Goal: Task Accomplishment & Management: Use online tool/utility

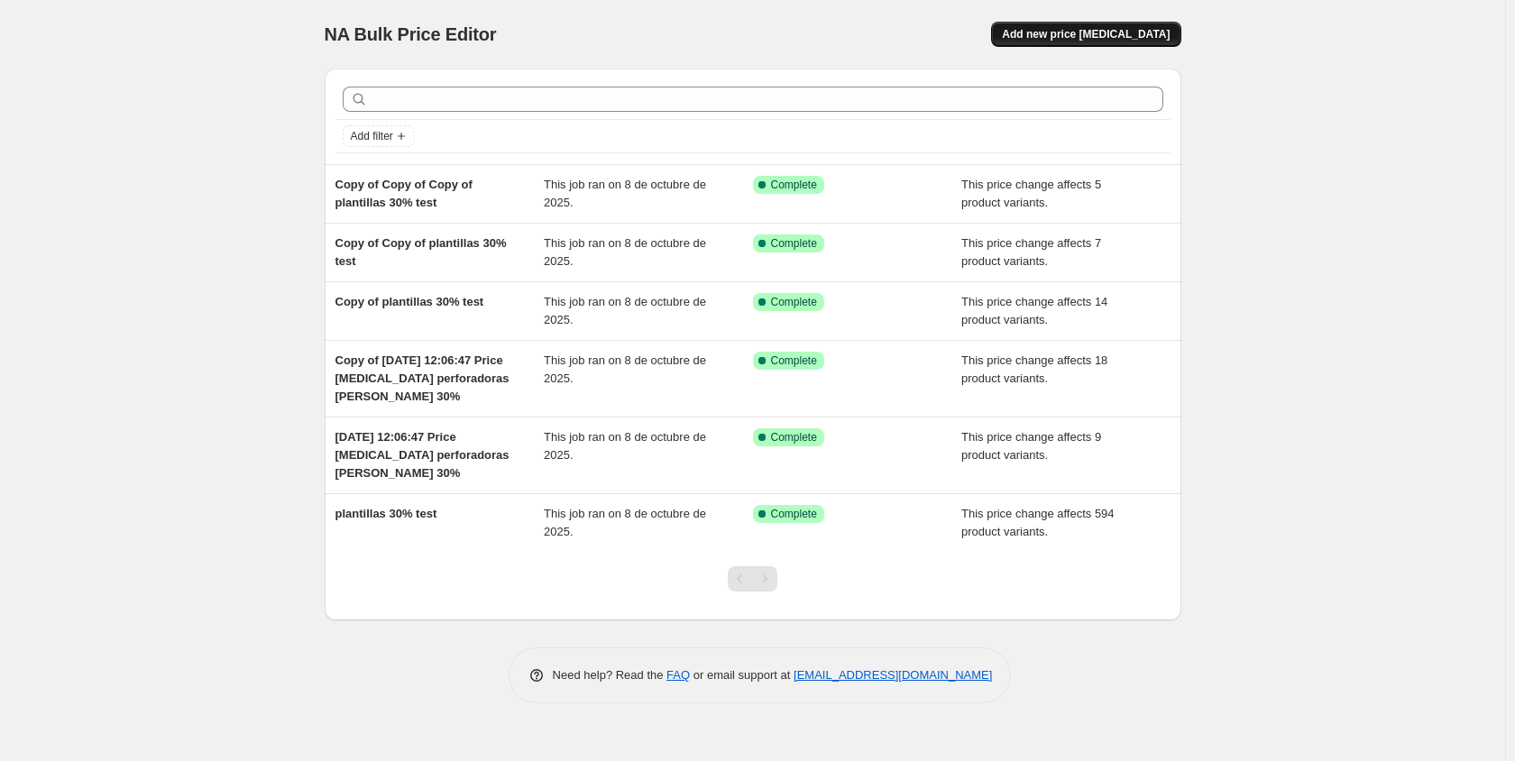
click at [1111, 34] on span "Add new price [MEDICAL_DATA]" at bounding box center [1086, 34] width 168 height 14
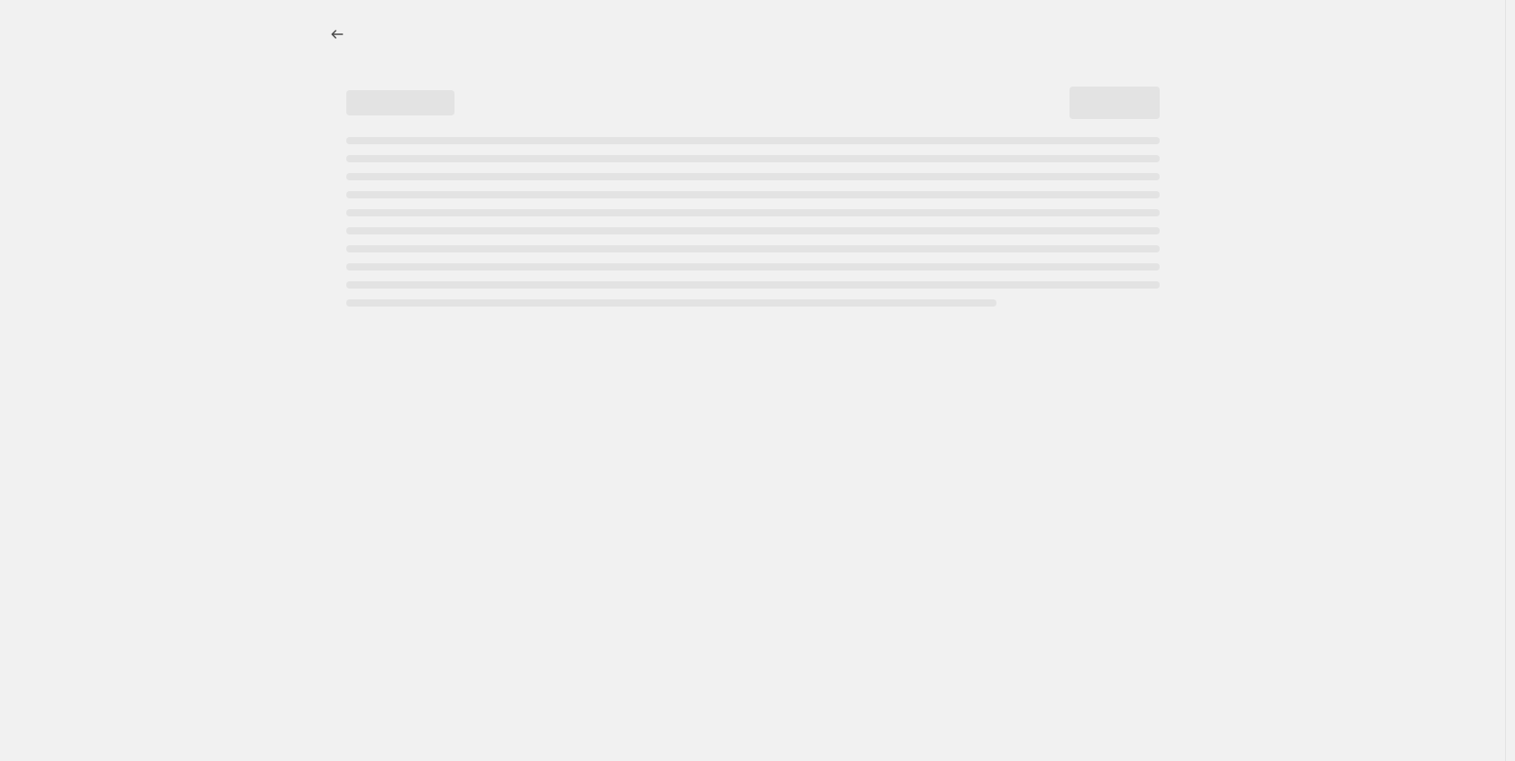
select select "percentage"
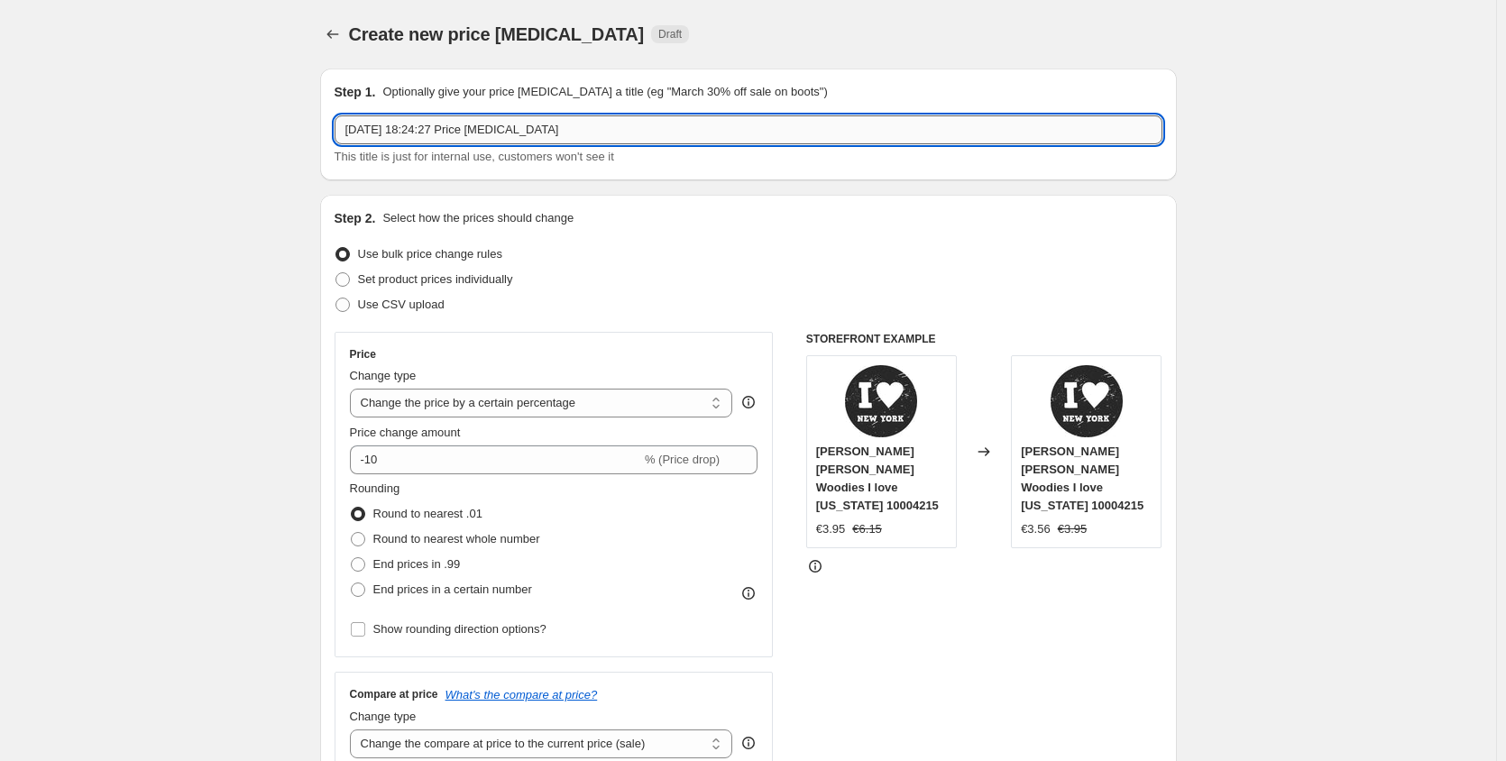
click at [529, 133] on input "12 oct 2025, 18:24:27 Price change job" at bounding box center [748, 129] width 828 height 29
drag, startPoint x: 577, startPoint y: 124, endPoint x: 307, endPoint y: 122, distance: 270.5
type input "lienzos 20%"
click at [722, 403] on select "Change the price to a certain amount Change the price by a certain amount Chang…" at bounding box center [541, 403] width 383 height 29
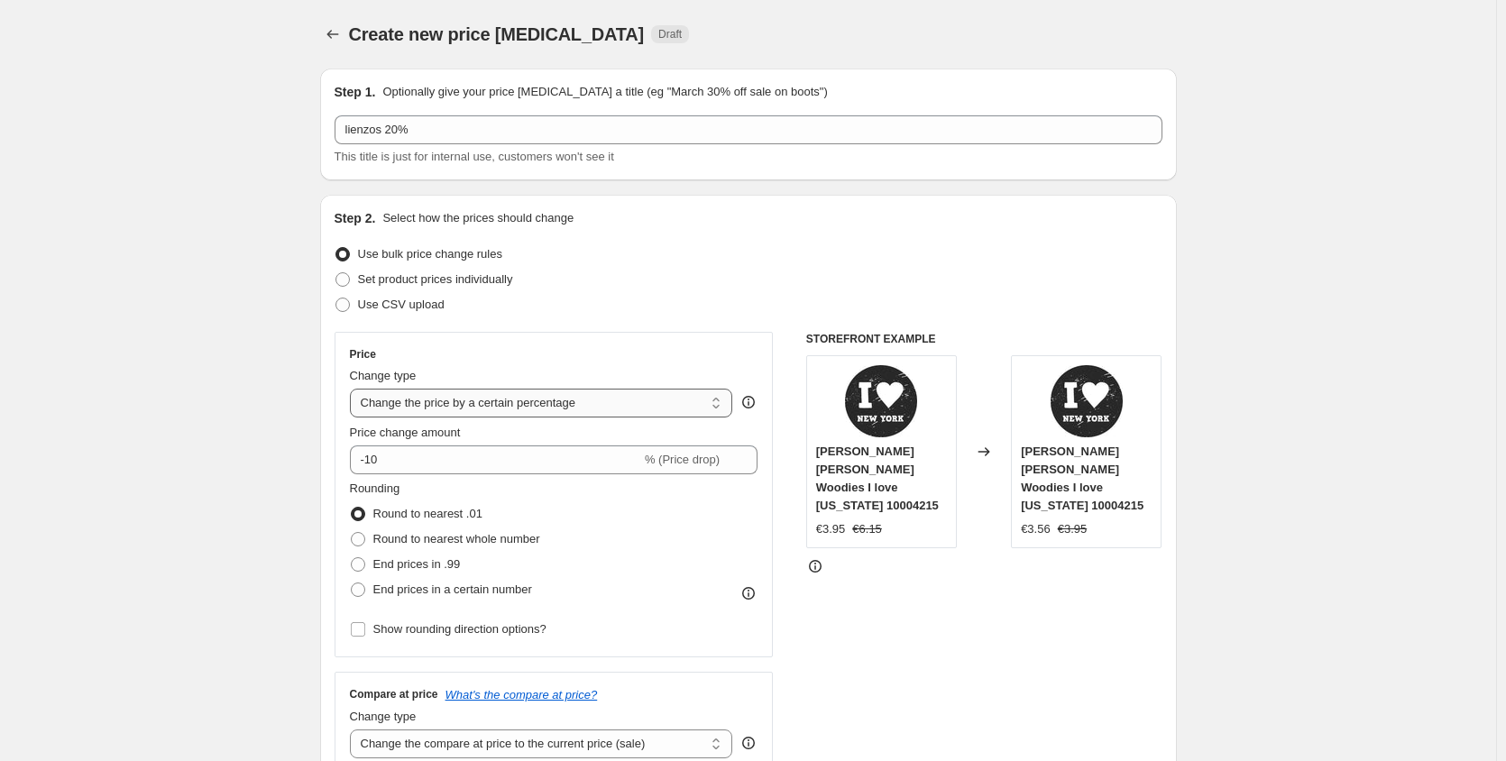
select select "pcap"
click at [353, 389] on select "Change the price to a certain amount Change the price by a certain amount Chang…" at bounding box center [541, 403] width 383 height 29
type input "-20"
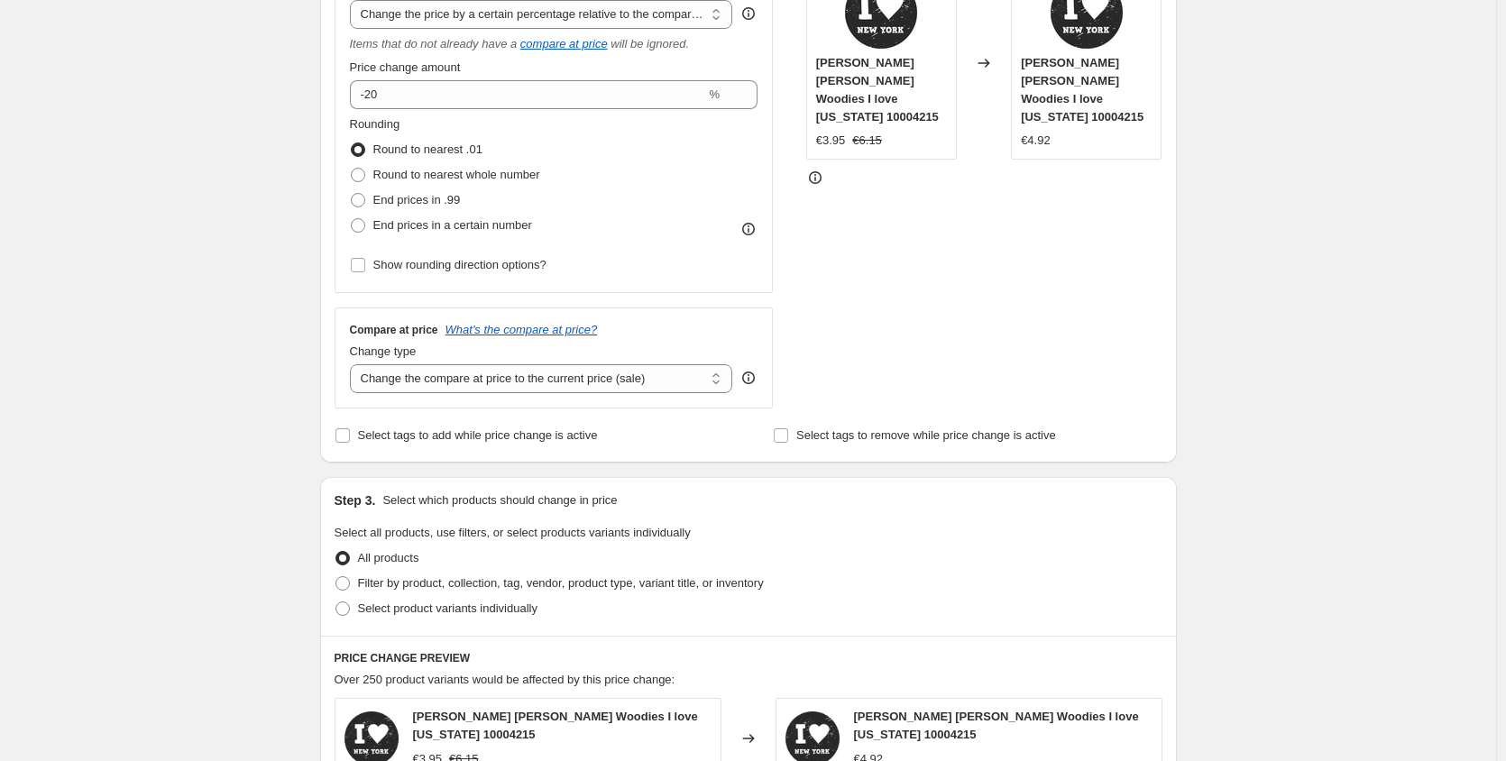
scroll to position [390, 0]
click at [718, 382] on select "Change the compare at price to the current price (sale) Change the compare at p…" at bounding box center [541, 376] width 383 height 29
select select "no_change"
click at [353, 362] on select "Change the compare at price to the current price (sale) Change the compare at p…" at bounding box center [541, 376] width 383 height 29
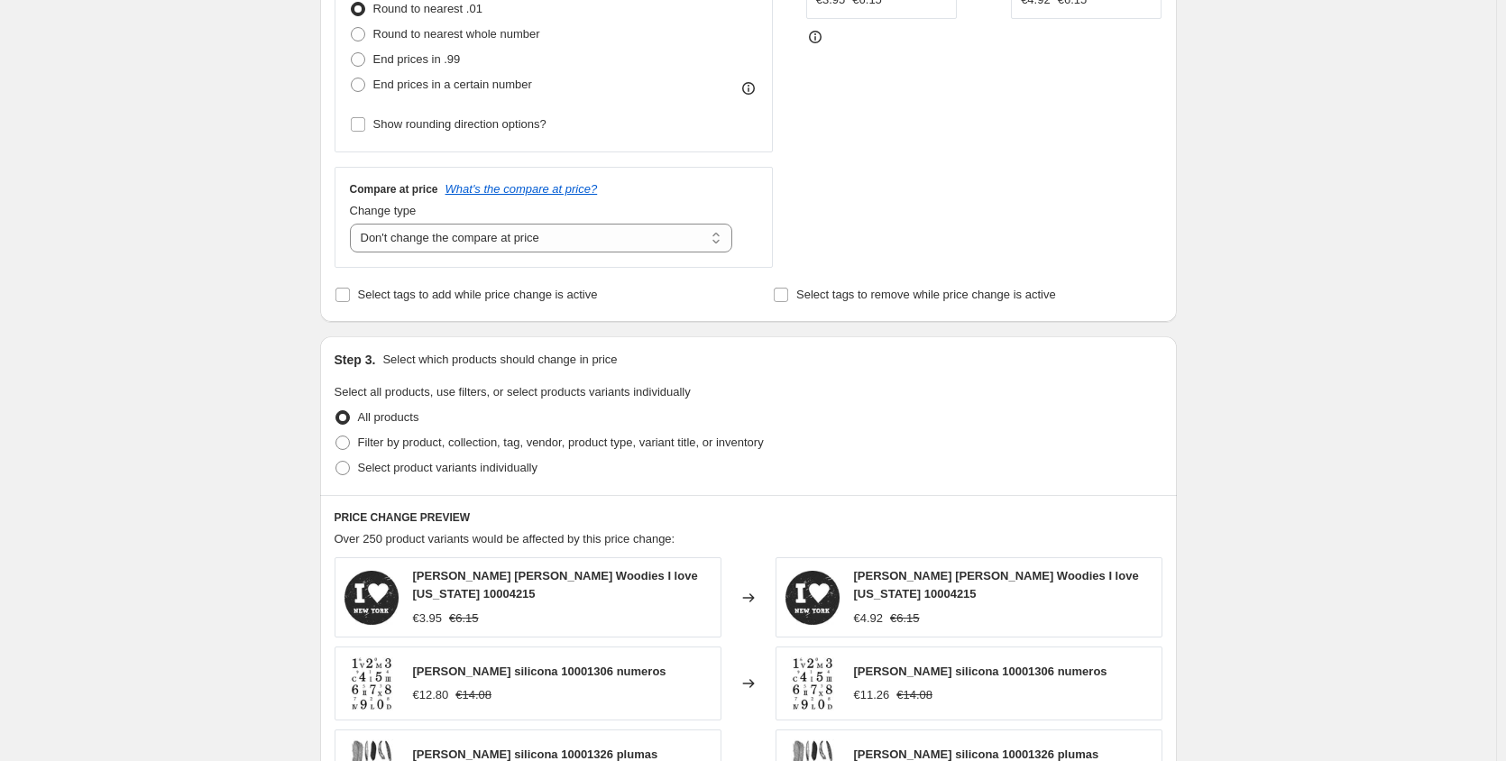
scroll to position [543, 0]
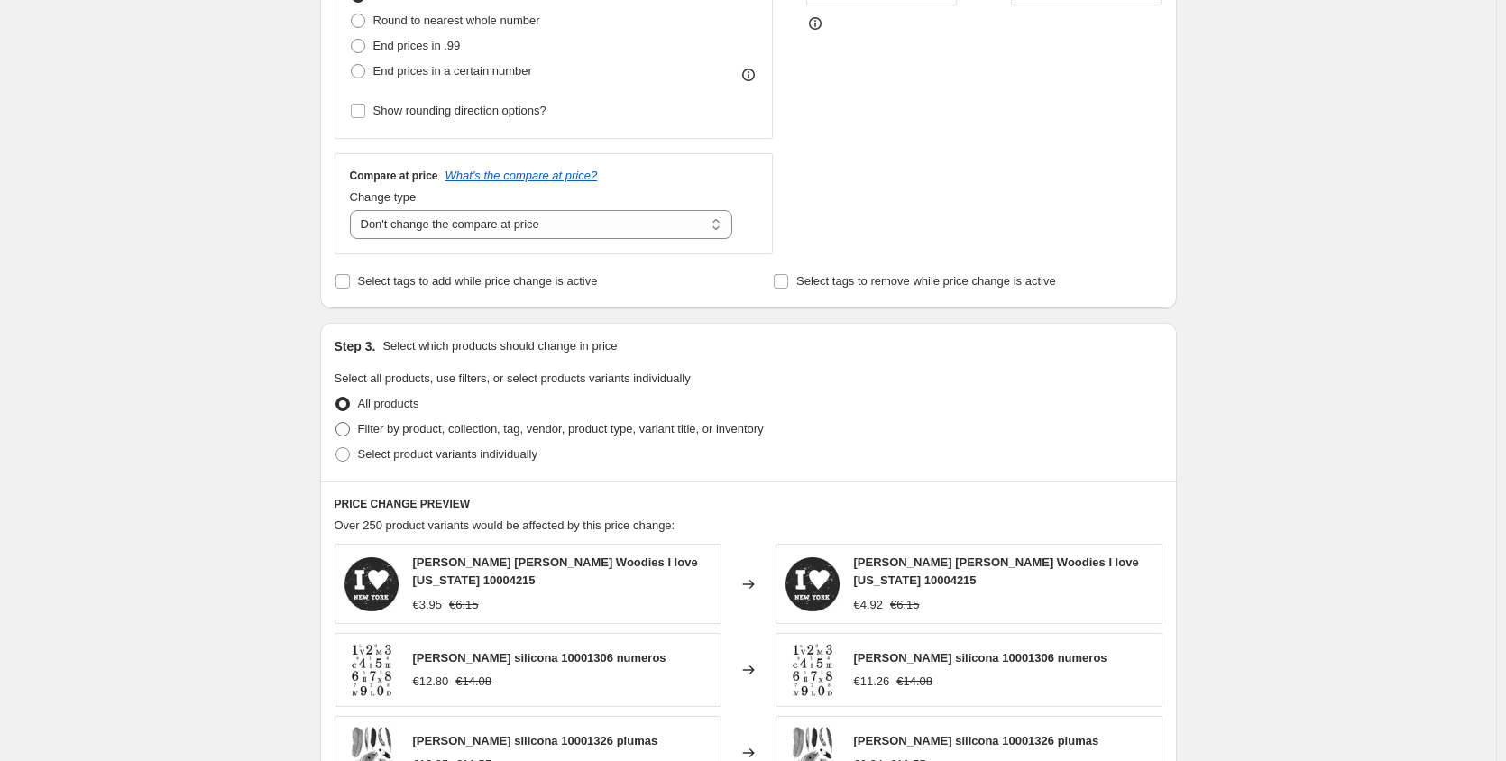
click at [350, 429] on span at bounding box center [342, 429] width 14 height 14
click at [336, 423] on input "Filter by product, collection, tag, vendor, product type, variant title, or inv…" at bounding box center [335, 422] width 1 height 1
radio input "true"
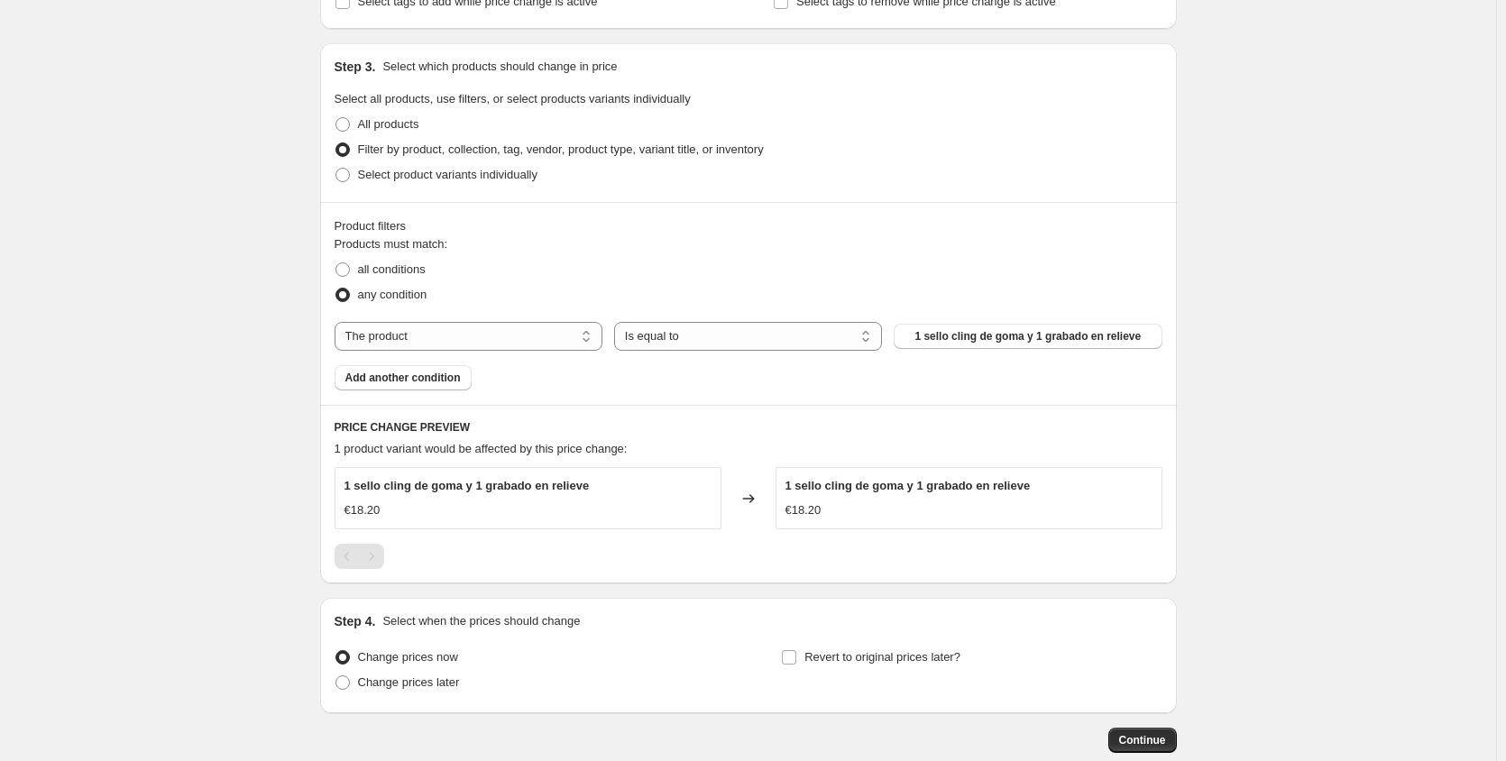
scroll to position [824, 0]
click at [864, 331] on select "Is equal to Is not equal to" at bounding box center [748, 334] width 268 height 29
click at [956, 331] on span "1 sello cling de goma y 1 grabado en relieve" at bounding box center [1027, 334] width 226 height 14
click at [589, 338] on select "The product The product's collection The product's tag The product's vendor The…" at bounding box center [468, 334] width 268 height 29
select select "collection"
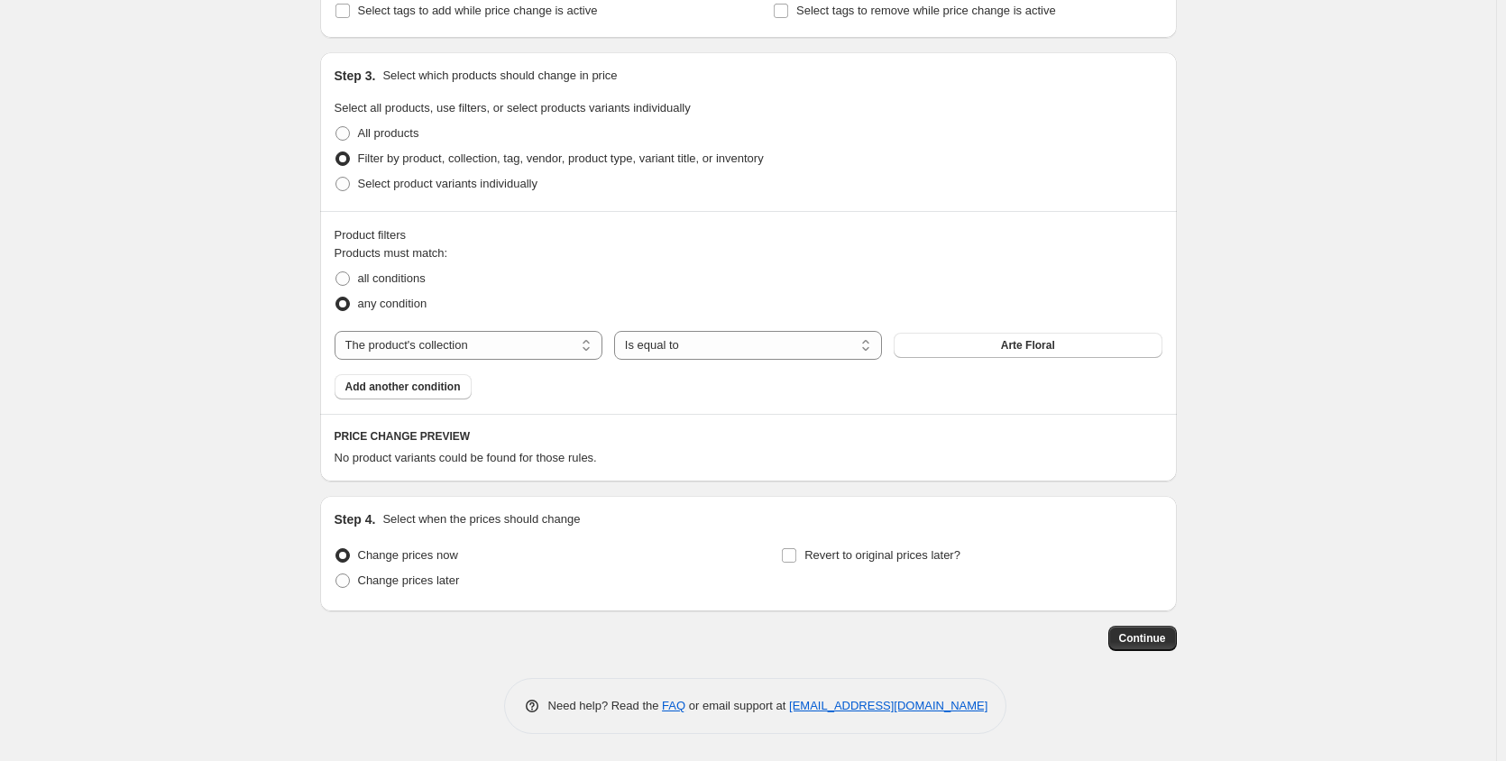
scroll to position [814, 0]
click at [973, 348] on button "Arte Floral" at bounding box center [1027, 345] width 268 height 25
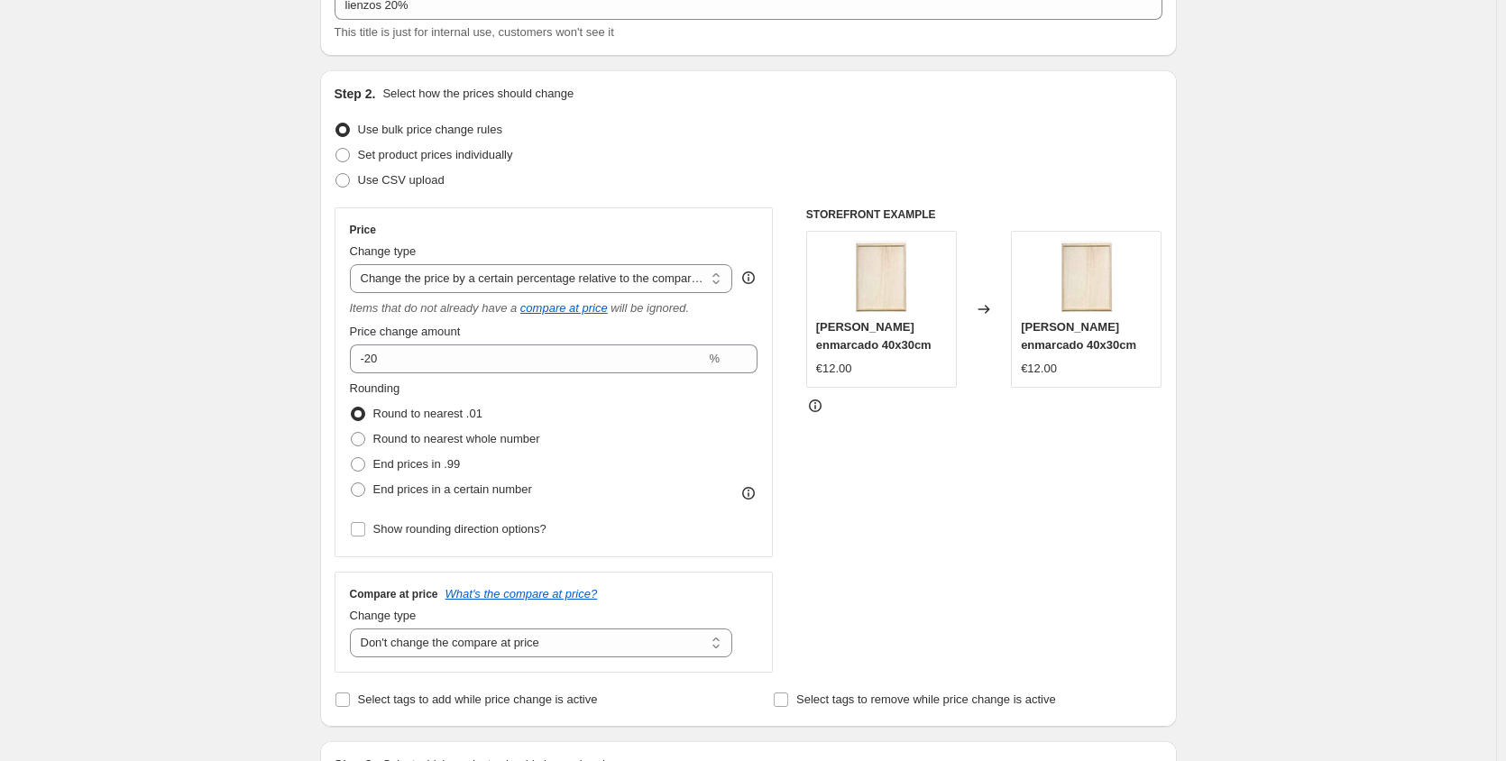
scroll to position [107, 0]
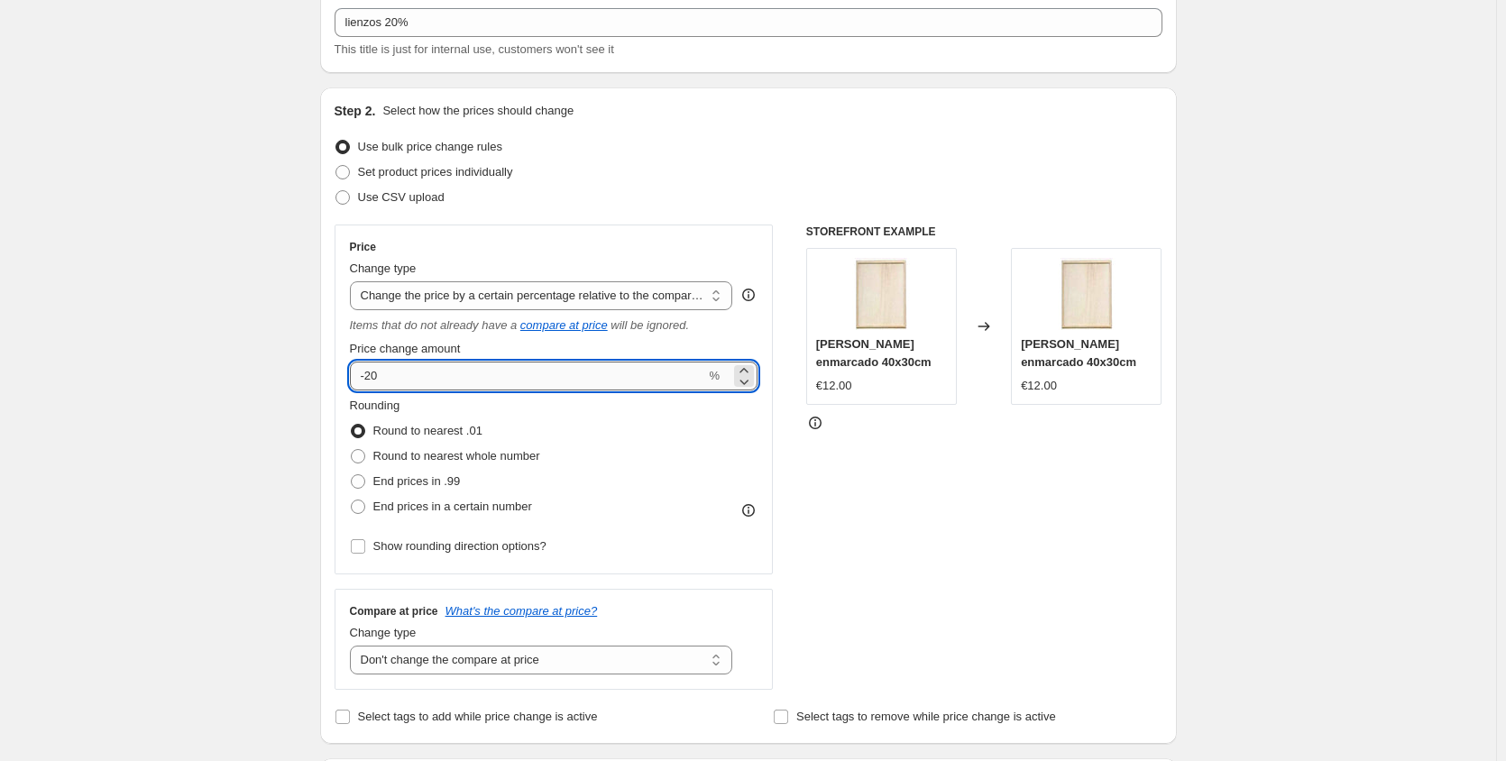
click at [415, 381] on input "-20" at bounding box center [528, 376] width 356 height 29
type input "-2"
type input "-0"
type input "-20"
click at [646, 386] on input "-20" at bounding box center [528, 376] width 356 height 29
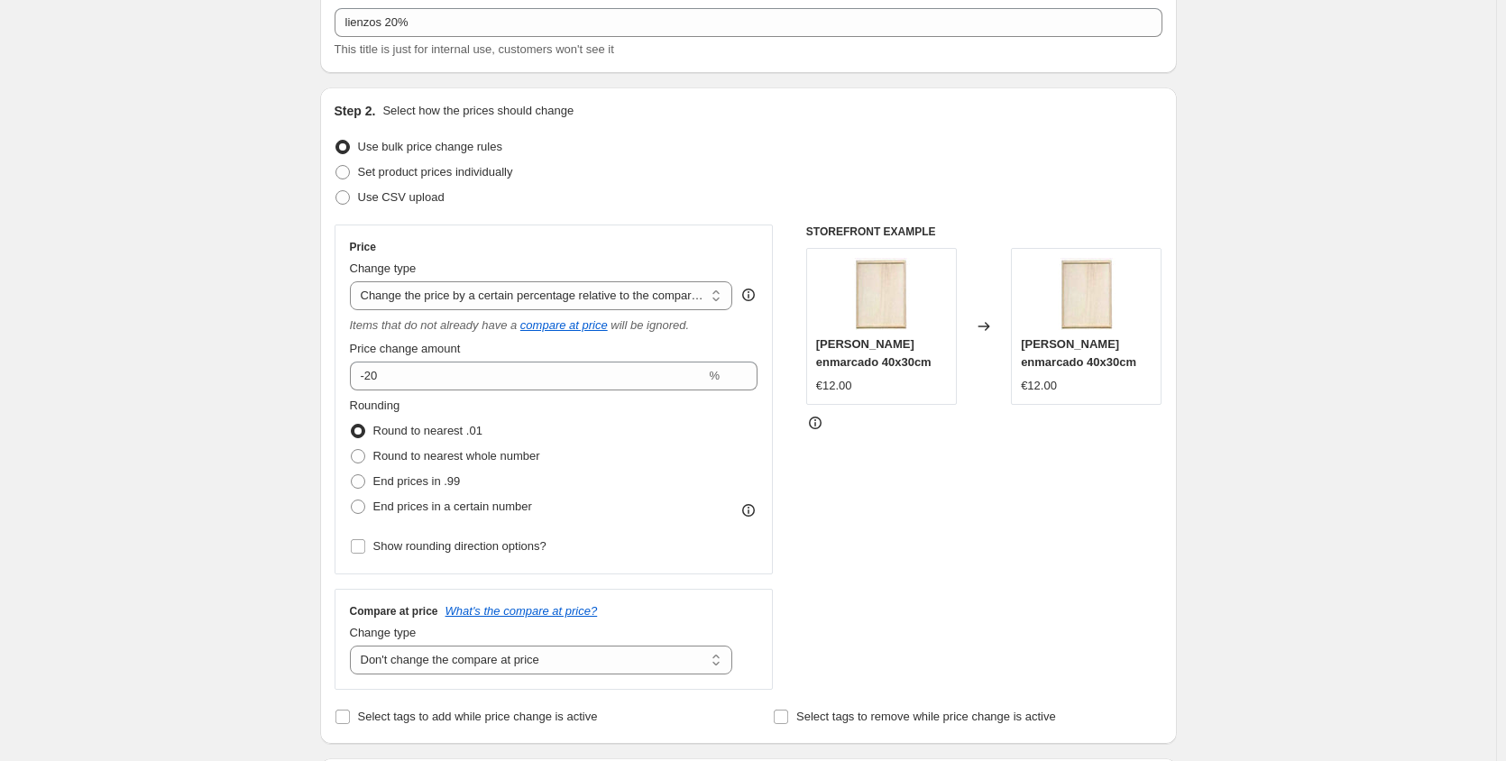
click at [654, 412] on div "Rounding Round to nearest .01 Round to nearest whole number End prices in .99 E…" at bounding box center [554, 458] width 408 height 123
click at [594, 433] on div "Rounding Round to nearest .01 Round to nearest whole number End prices in .99 E…" at bounding box center [554, 458] width 408 height 123
click at [726, 292] on select "Change the price to a certain amount Change the price by a certain amount Chang…" at bounding box center [541, 295] width 383 height 29
click at [353, 281] on select "Change the price to a certain amount Change the price by a certain amount Chang…" at bounding box center [541, 295] width 383 height 29
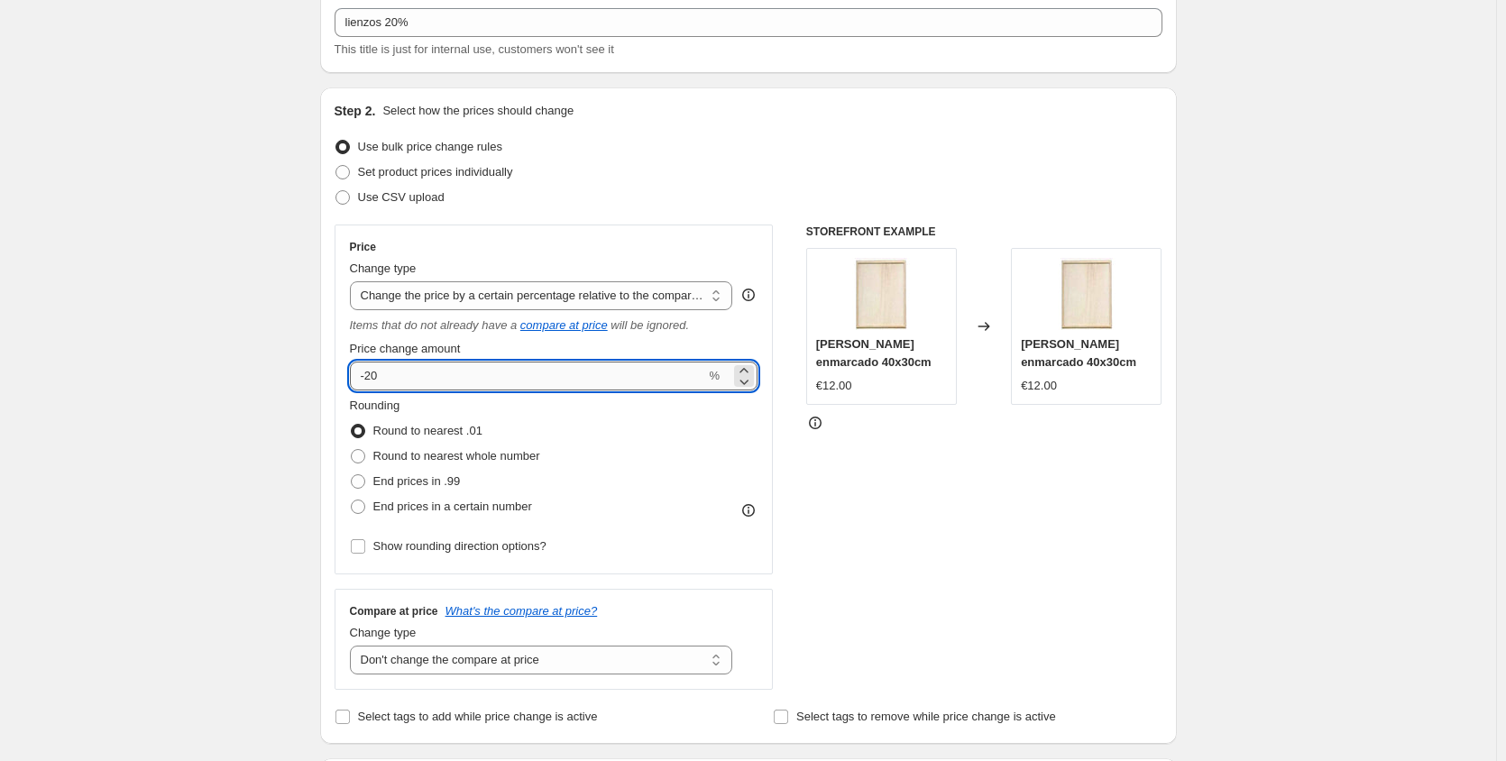
click at [613, 383] on input "-20" at bounding box center [528, 376] width 356 height 29
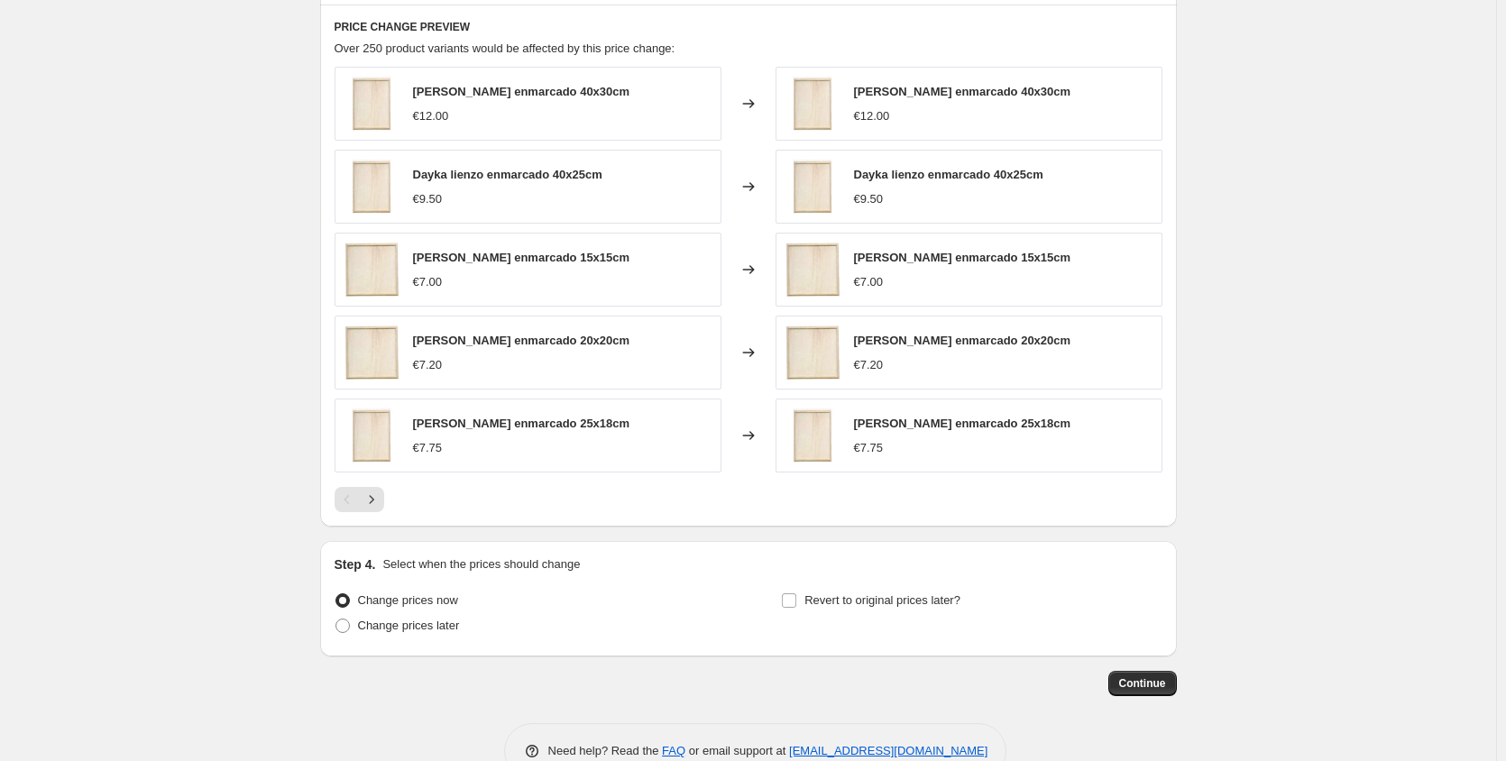
scroll to position [1225, 0]
click at [380, 499] on icon "Next" at bounding box center [371, 497] width 18 height 18
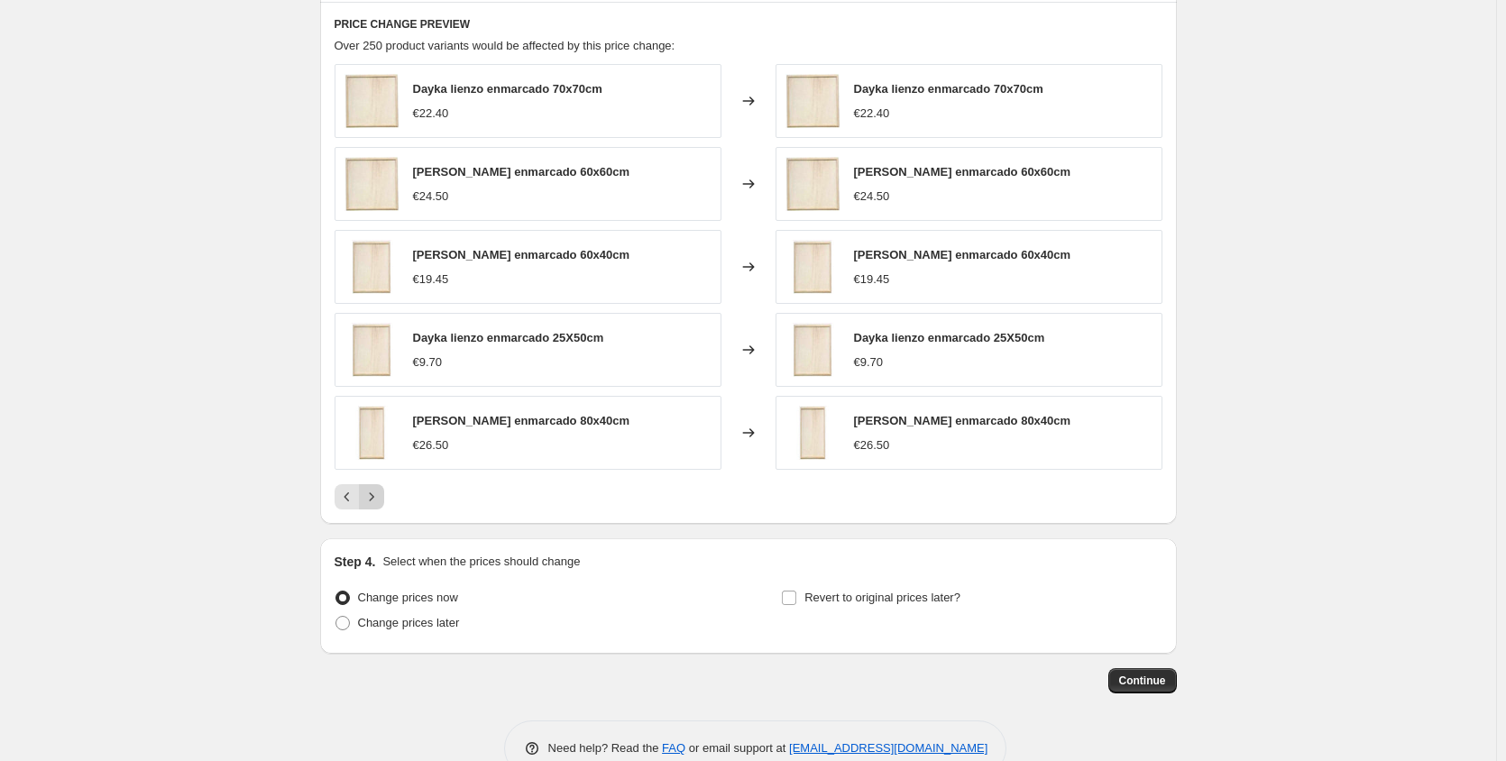
click at [378, 496] on icon "Next" at bounding box center [371, 497] width 18 height 18
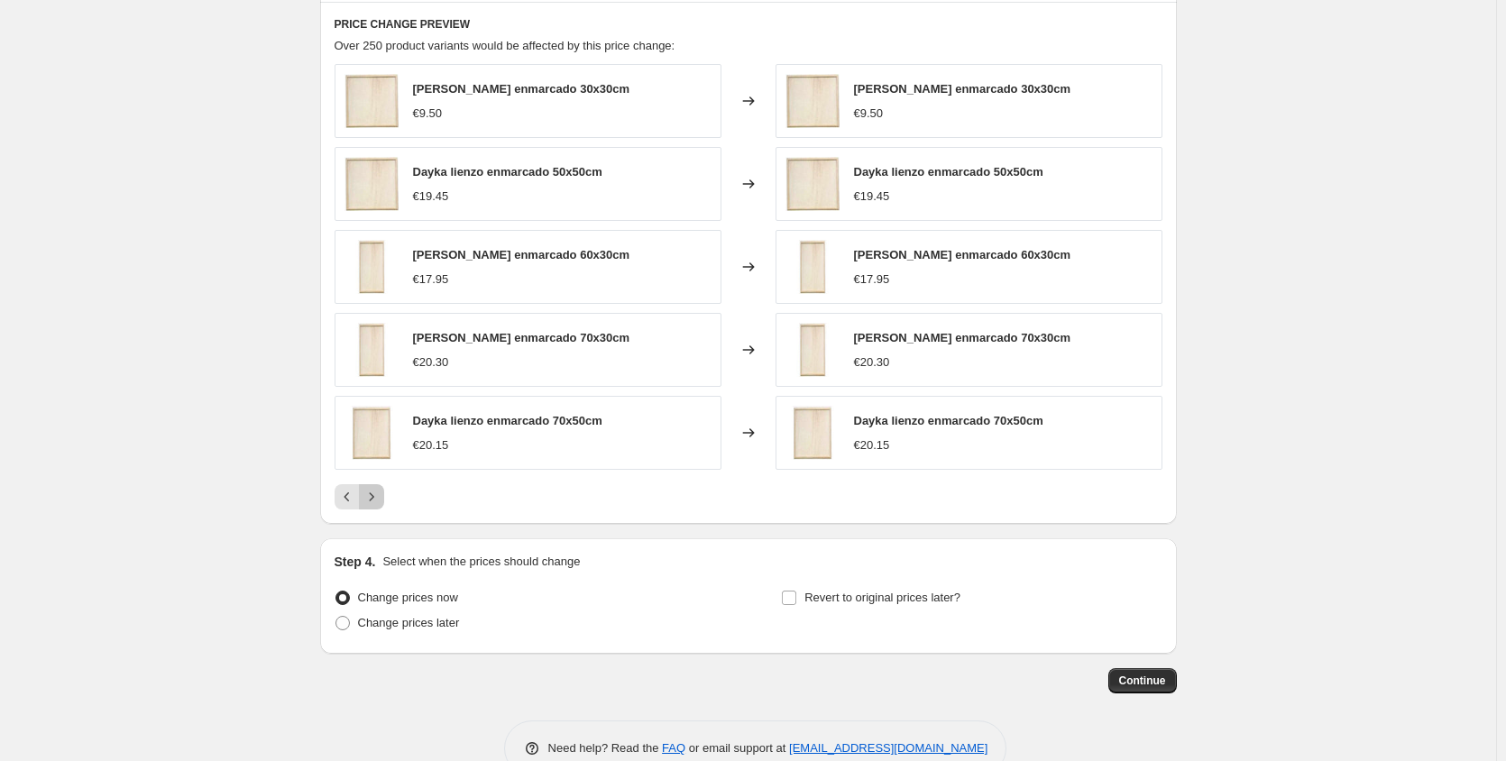
click at [378, 496] on icon "Next" at bounding box center [371, 497] width 18 height 18
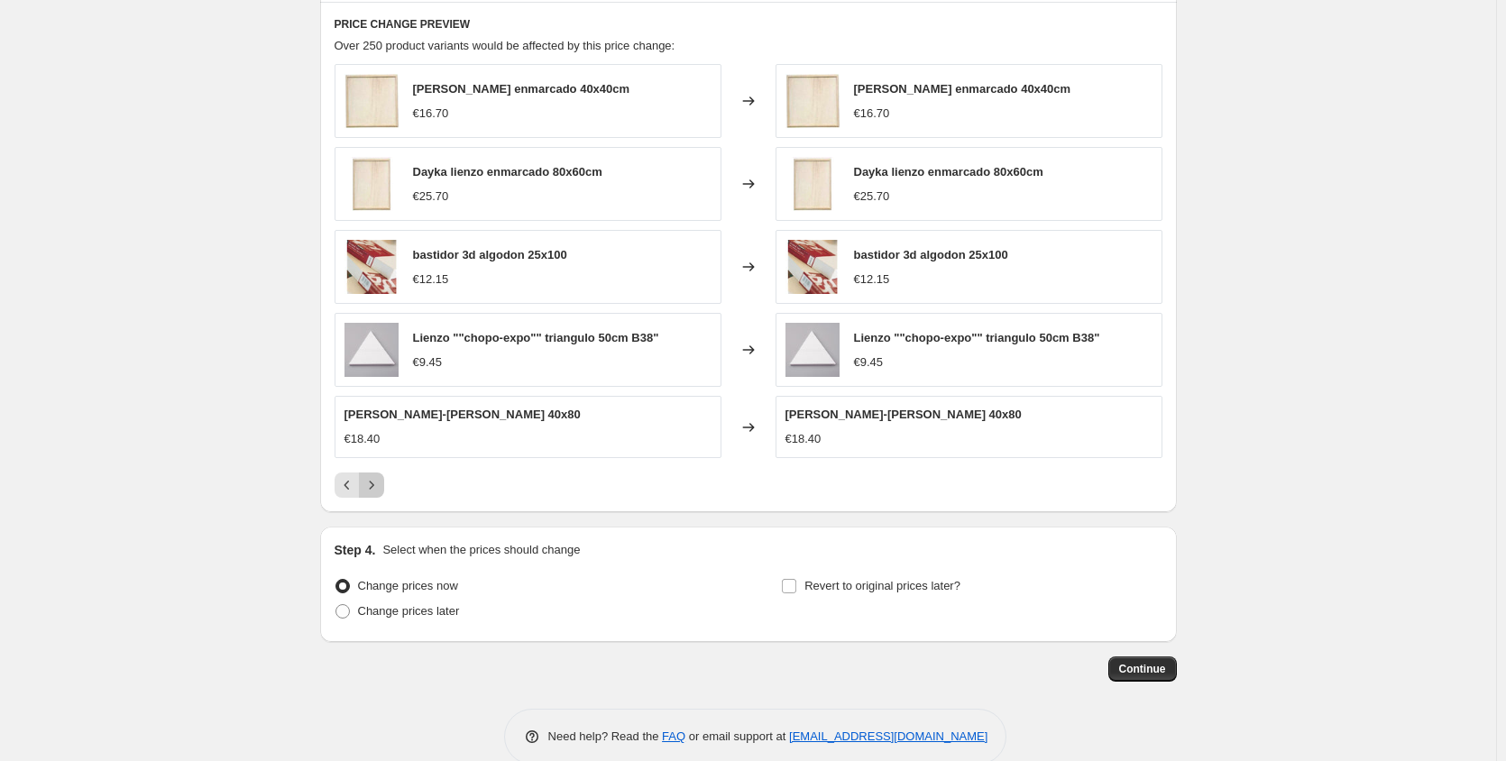
click at [378, 496] on button "Next" at bounding box center [371, 484] width 25 height 25
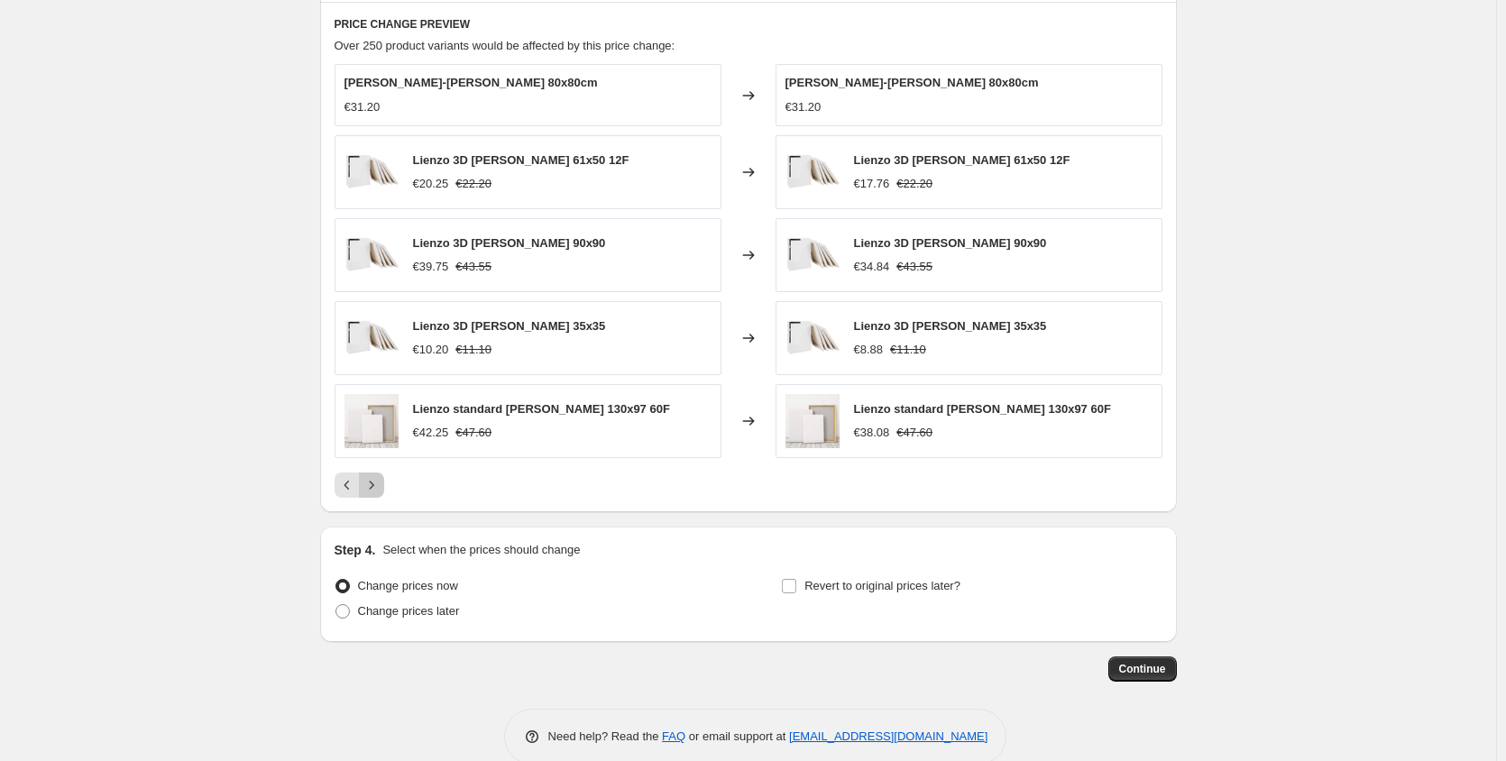
click at [384, 489] on button "Next" at bounding box center [371, 484] width 25 height 25
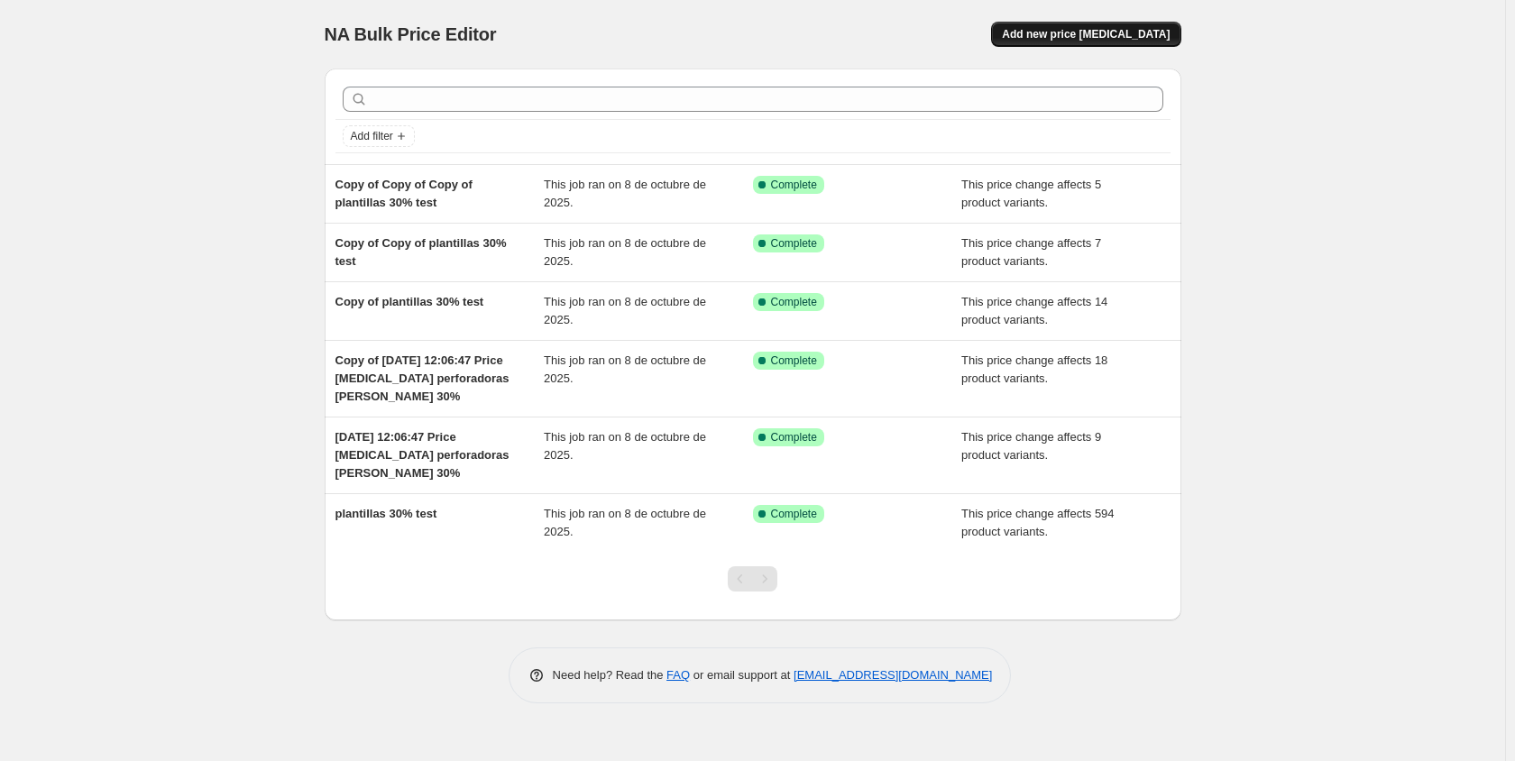
click at [1133, 39] on span "Add new price [MEDICAL_DATA]" at bounding box center [1086, 34] width 168 height 14
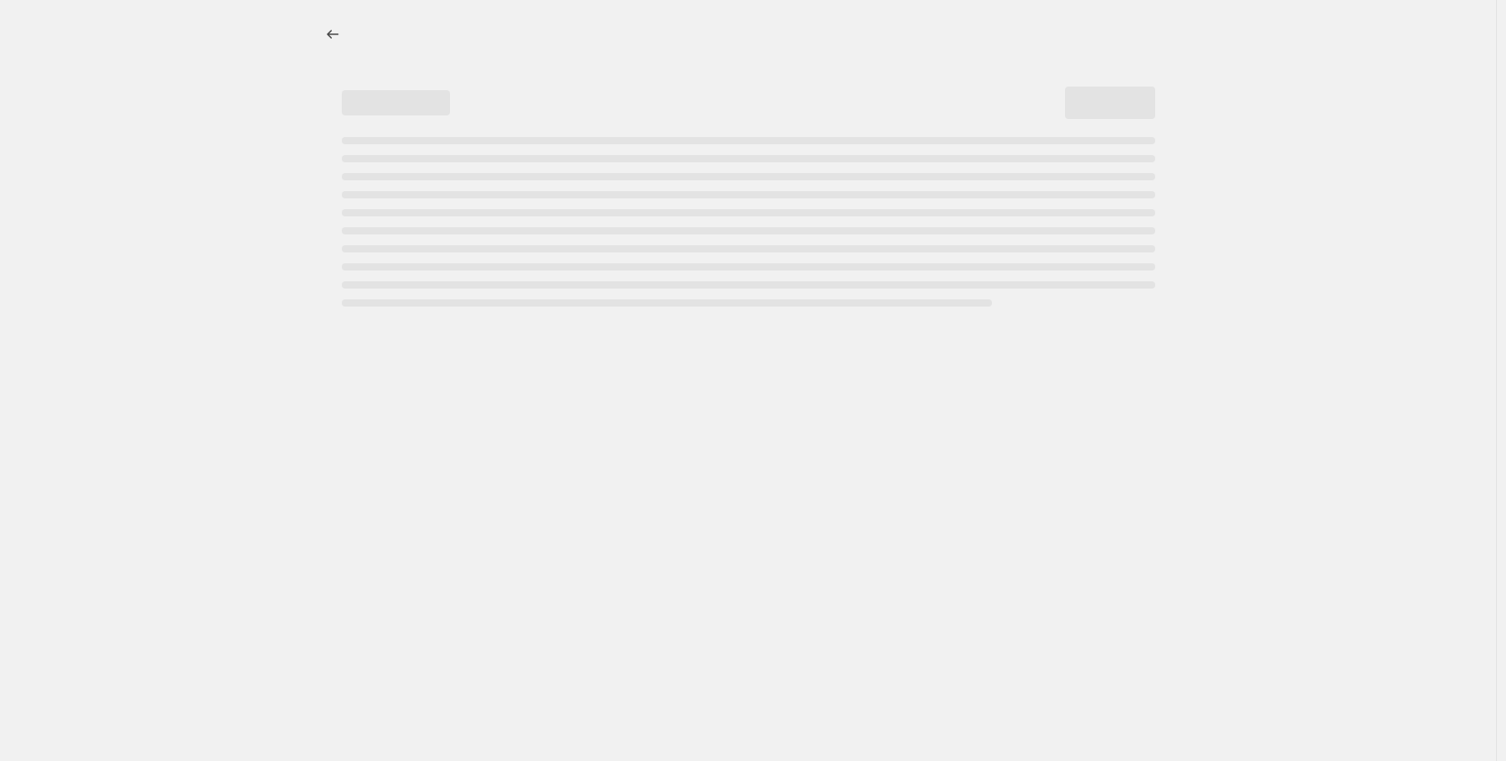
select select "percentage"
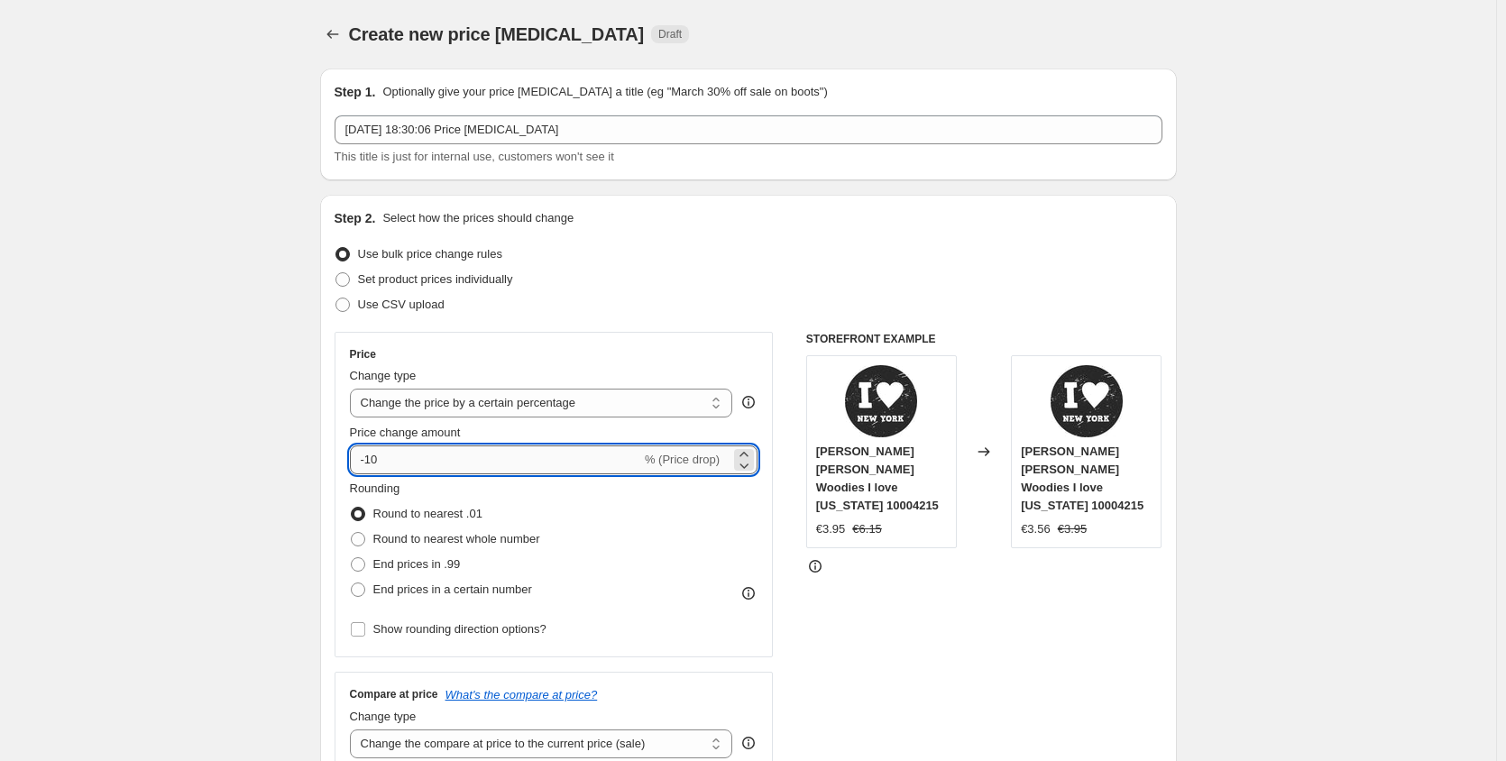
click at [530, 467] on input "-10" at bounding box center [495, 459] width 291 height 29
type input "-1"
type input "-2"
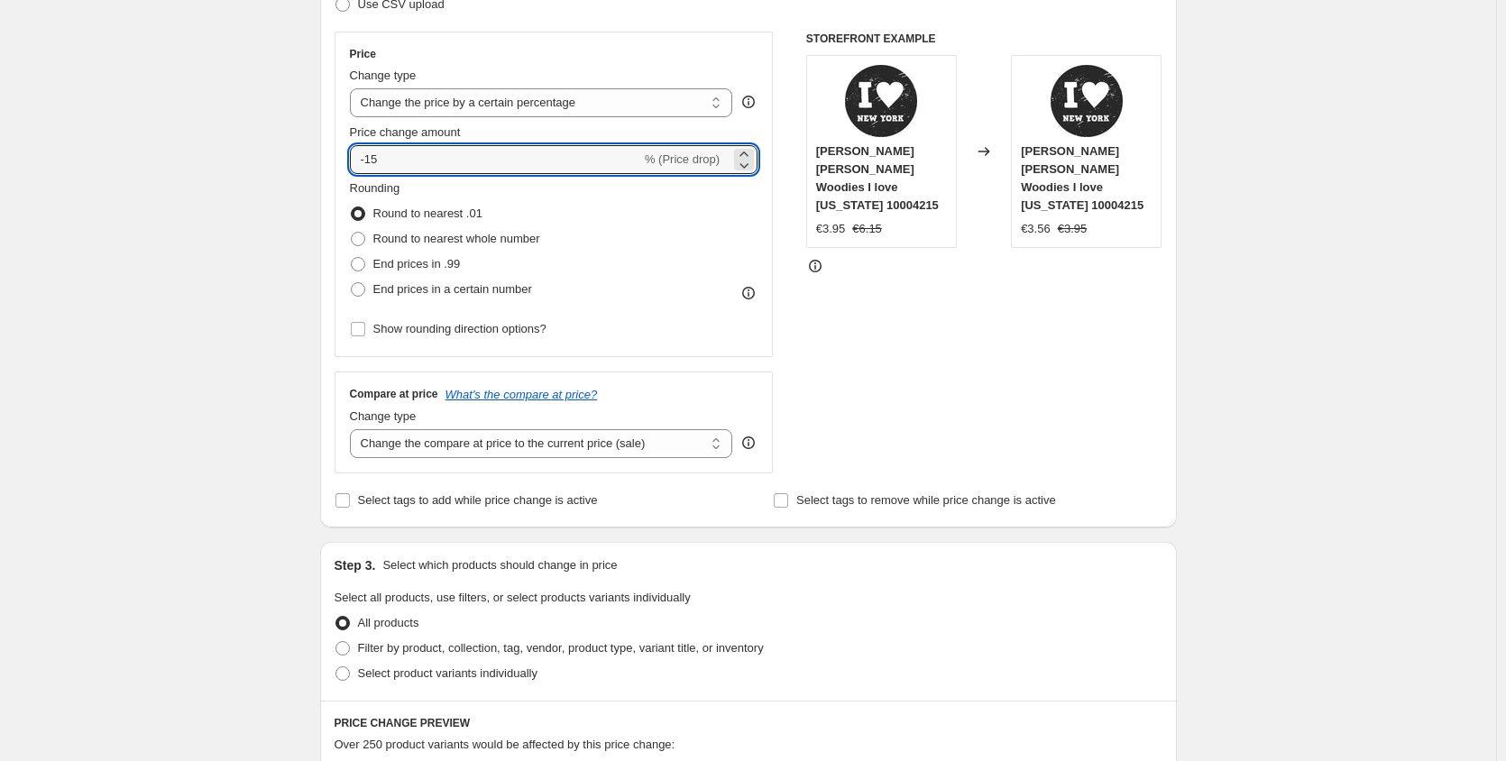
scroll to position [302, 0]
type input "-15"
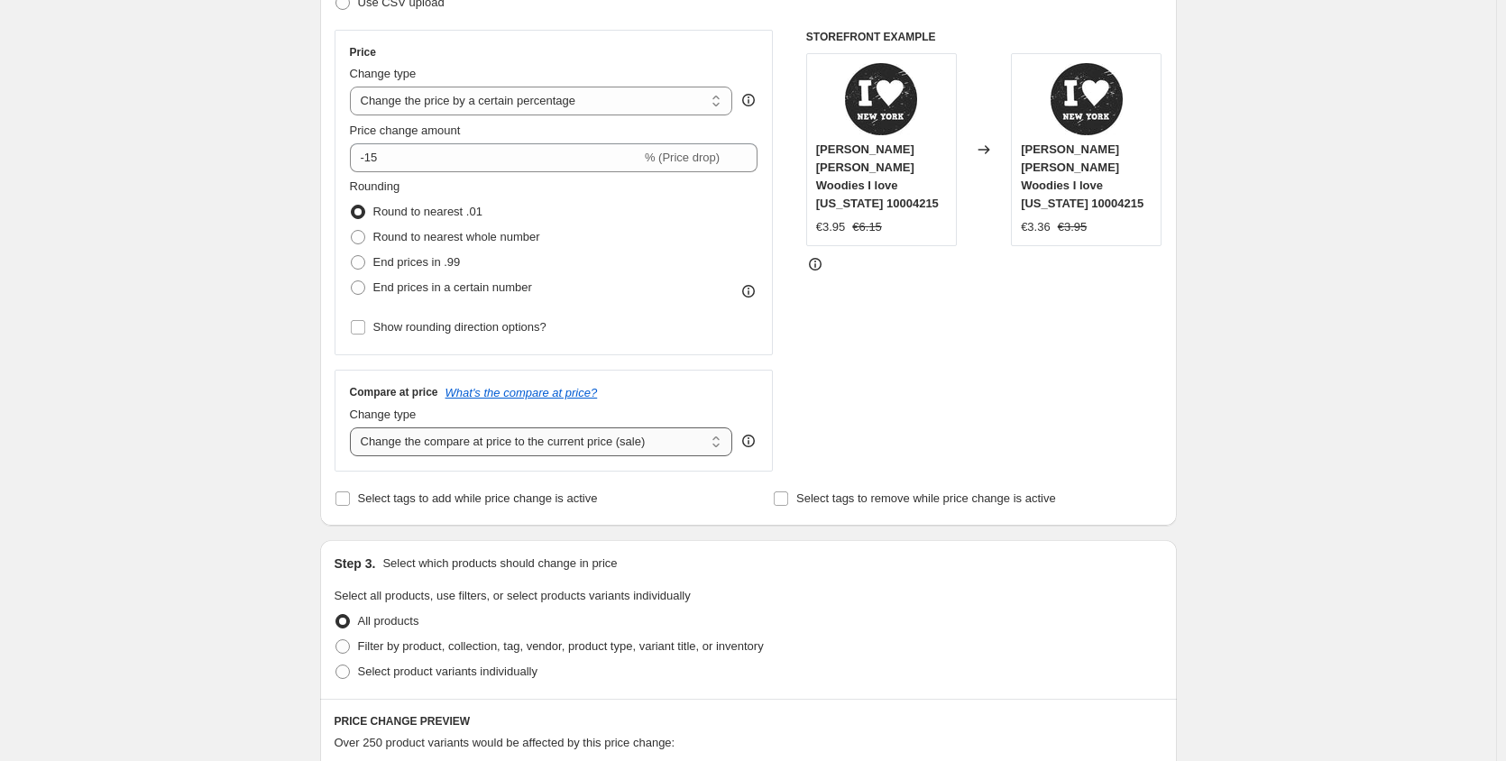
click at [724, 450] on select "Change the compare at price to the current price (sale) Change the compare at p…" at bounding box center [541, 441] width 383 height 29
select select "pp"
click at [353, 427] on select "Change the compare at price to the current price (sale) Change the compare at p…" at bounding box center [541, 441] width 383 height 29
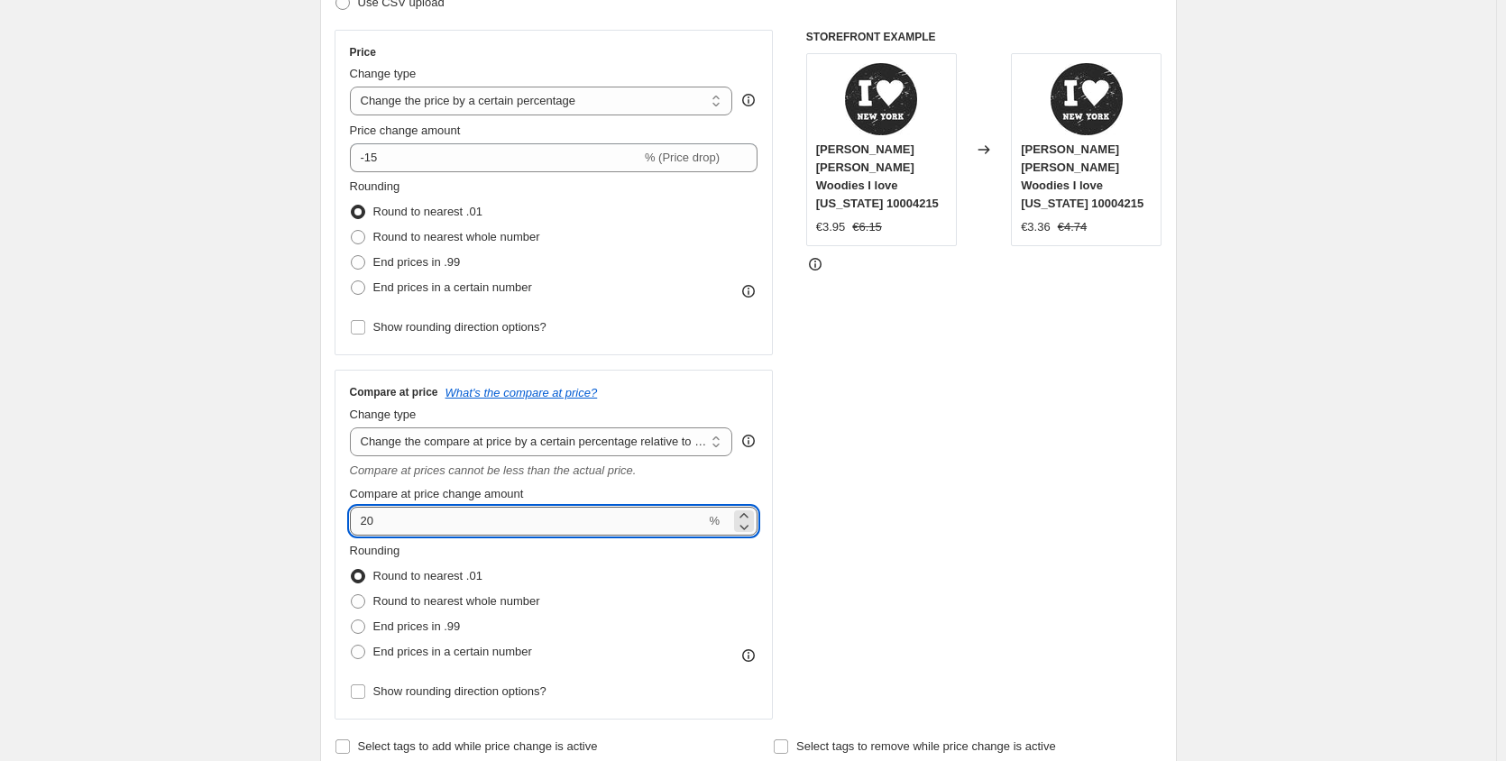
click at [360, 520] on input "20" at bounding box center [528, 521] width 356 height 29
type input "-0"
type input "-15"
click at [718, 108] on select "Change the price to a certain amount Change the price by a certain amount Chang…" at bounding box center [541, 101] width 383 height 29
select select "pcap"
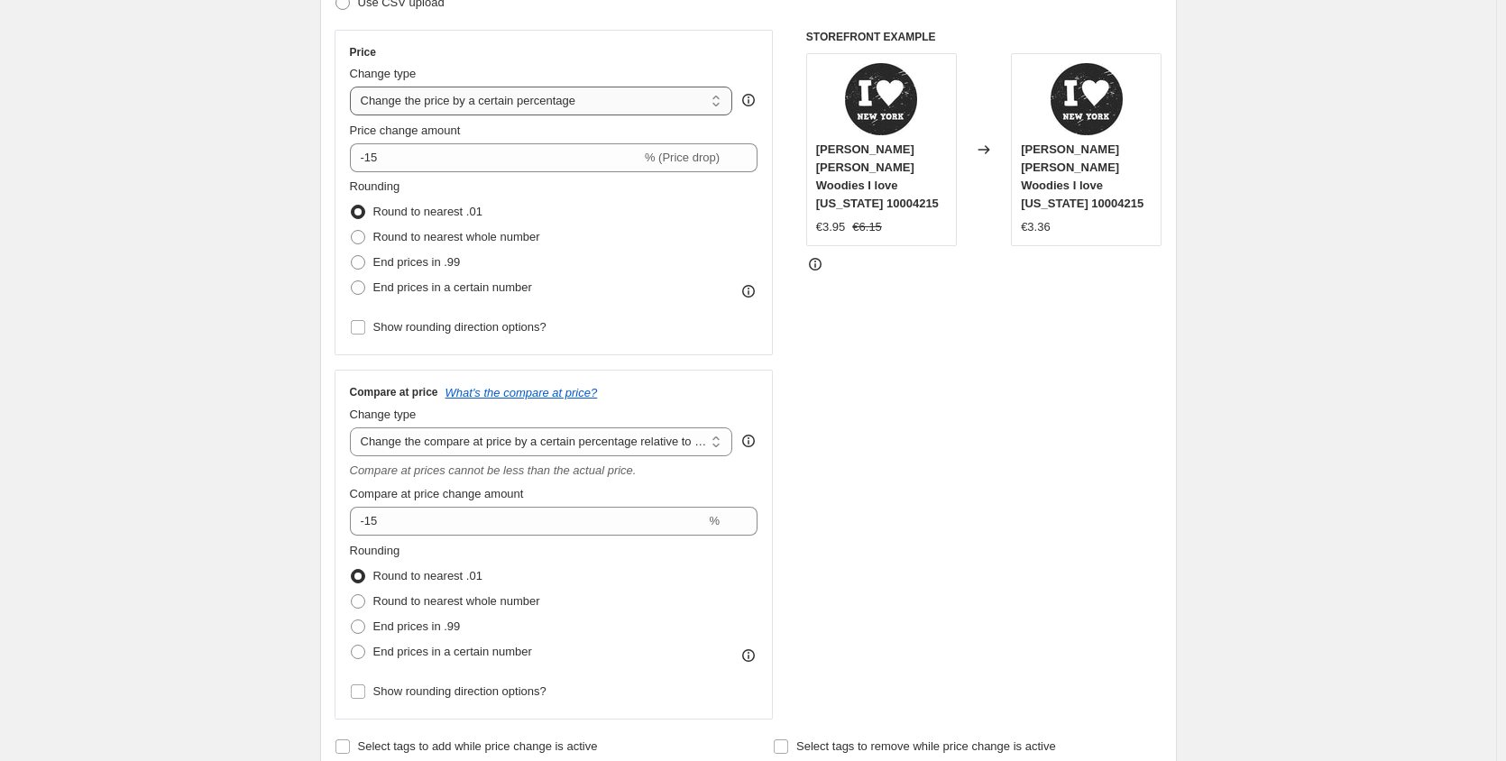
click at [353, 87] on select "Change the price to a certain amount Change the price by a certain amount Chang…" at bounding box center [541, 101] width 383 height 29
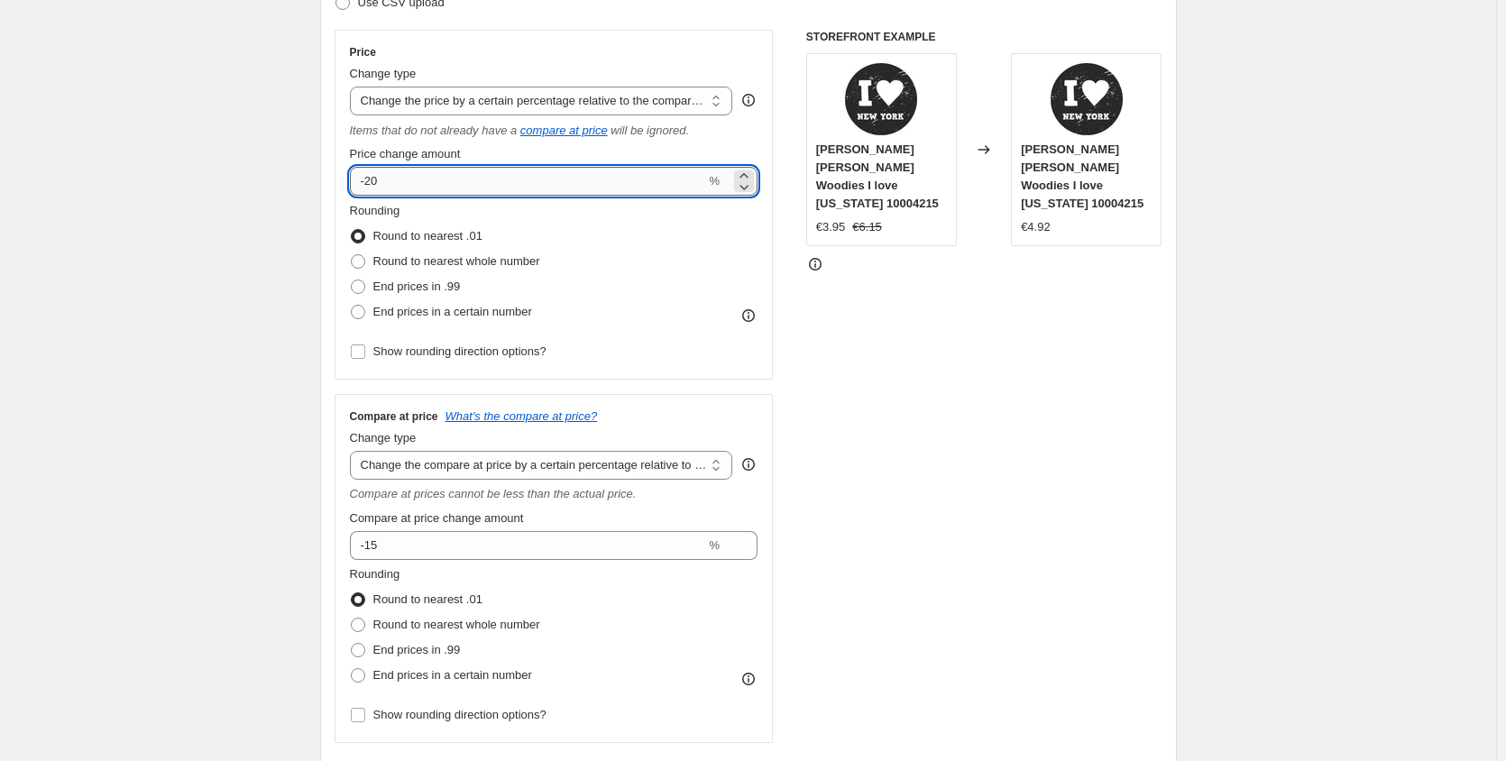
click at [407, 182] on input "-20" at bounding box center [528, 181] width 356 height 29
type input "-2"
type input "-15"
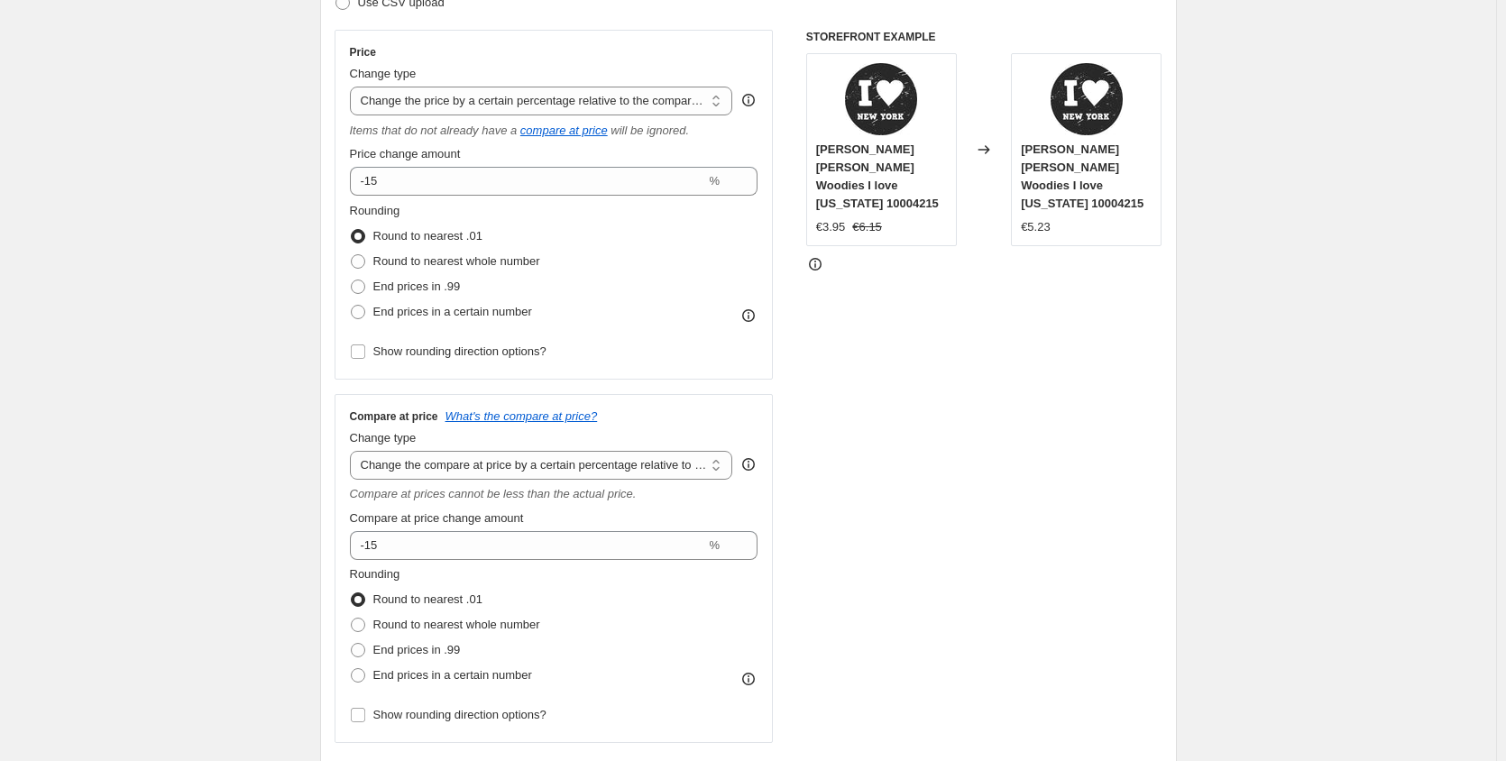
click at [598, 291] on div "Rounding Round to nearest .01 Round to nearest whole number End prices in .99 E…" at bounding box center [554, 263] width 408 height 123
click at [727, 469] on select "Change the compare at price to the current price (sale) Change the compare at p…" at bounding box center [541, 465] width 383 height 29
select select "no_change"
click at [353, 451] on select "Change the compare at price to the current price (sale) Change the compare at p…" at bounding box center [541, 465] width 383 height 29
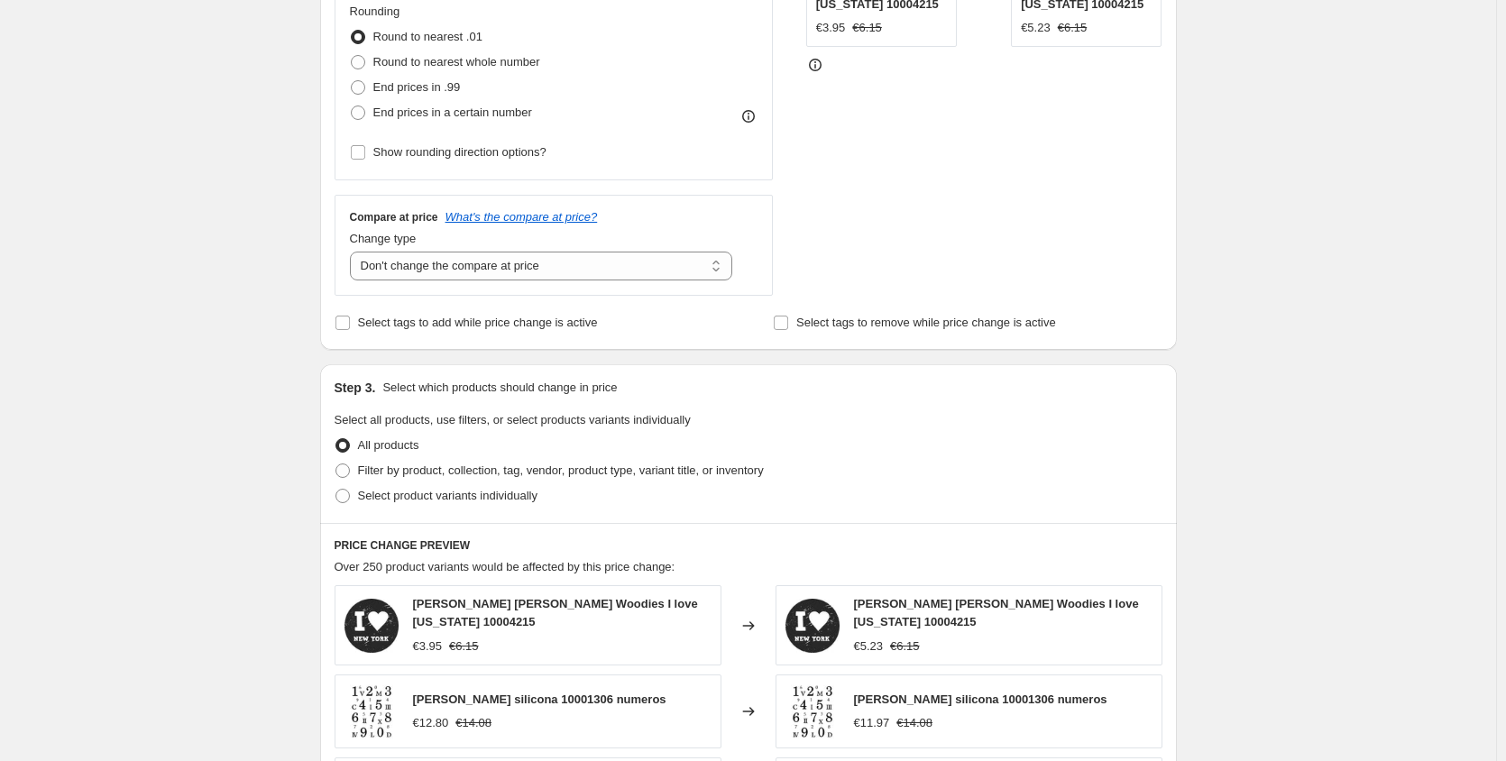
scroll to position [510, 0]
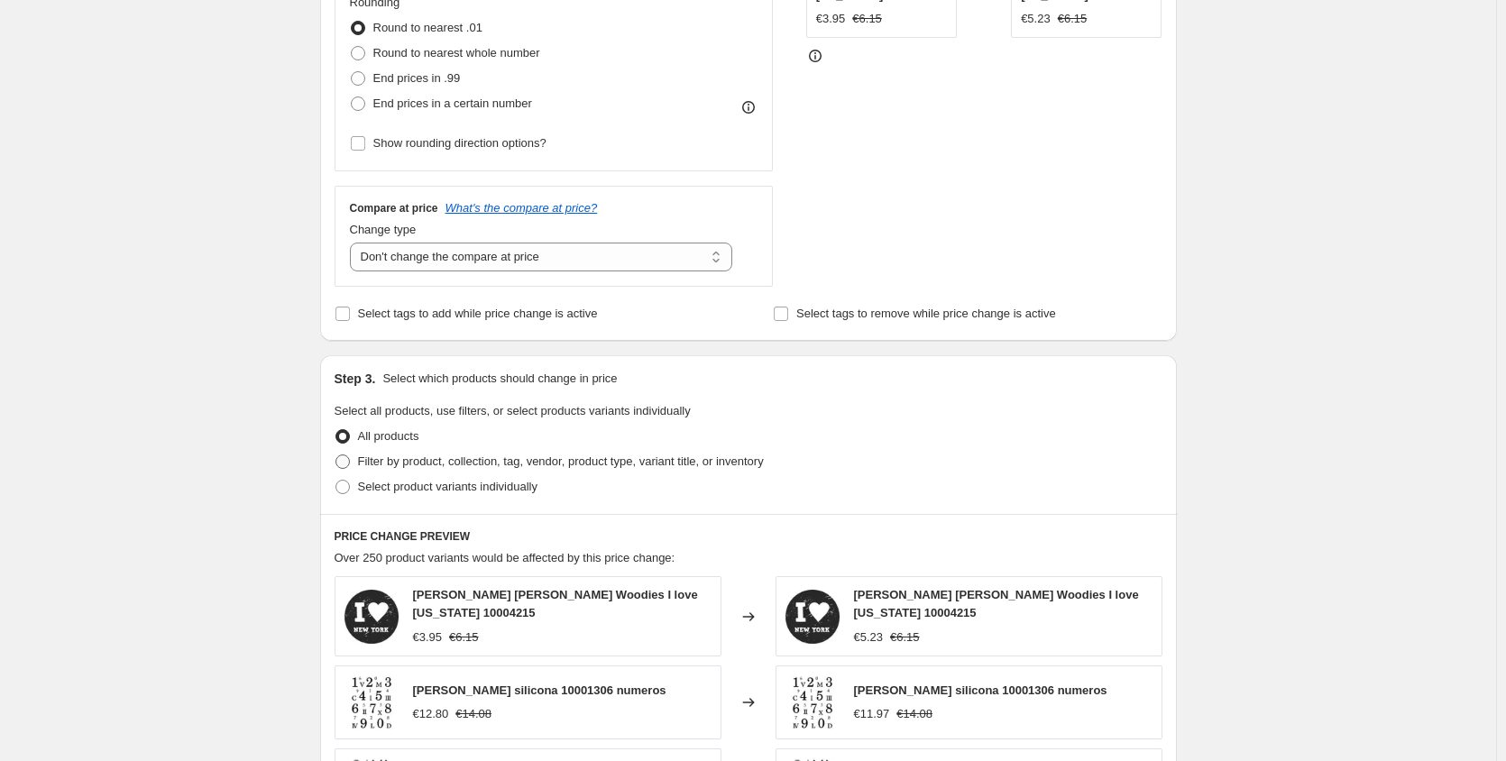
click at [345, 462] on span at bounding box center [342, 461] width 14 height 14
click at [336, 455] on input "Filter by product, collection, tag, vendor, product type, variant title, or inv…" at bounding box center [335, 454] width 1 height 1
radio input "true"
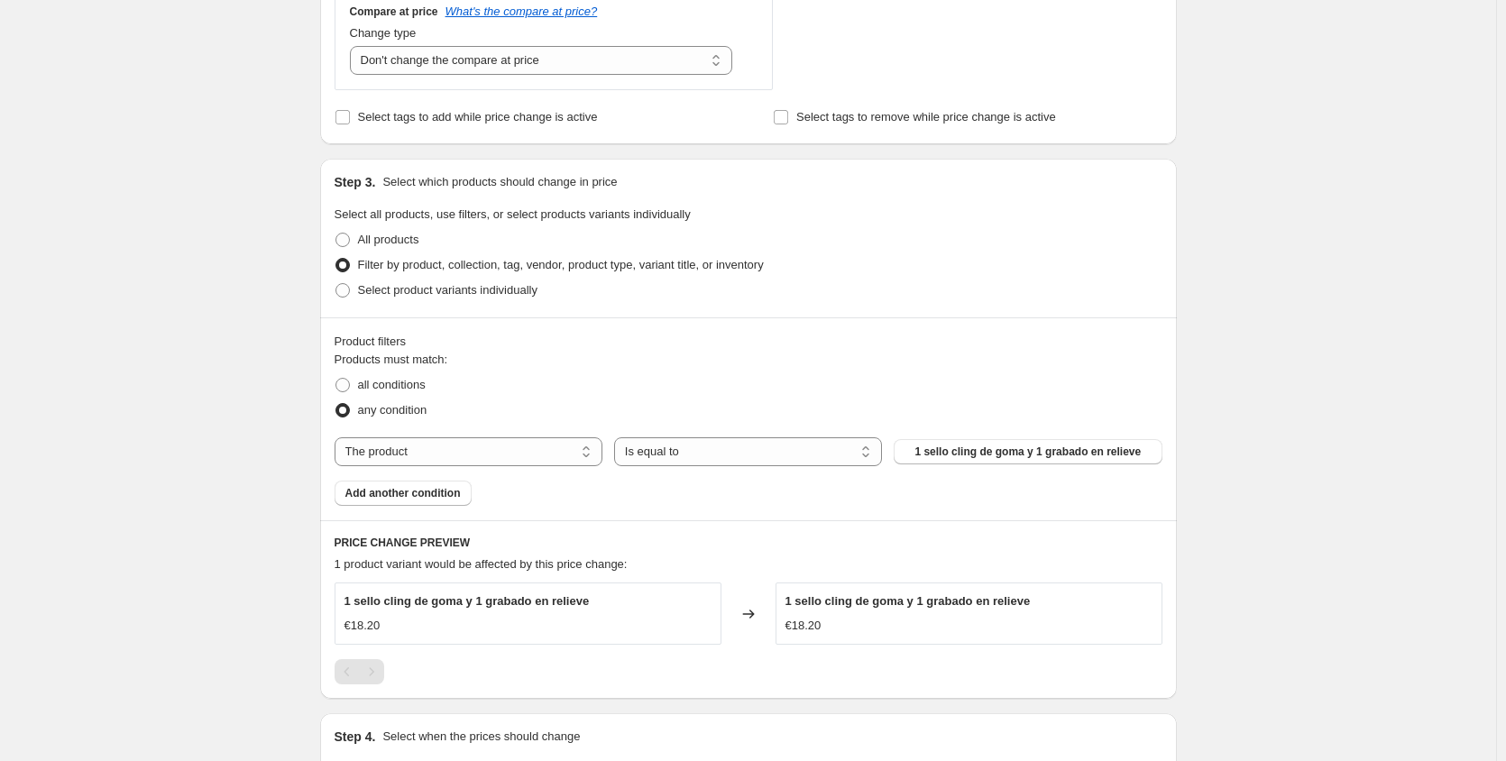
scroll to position [719, 0]
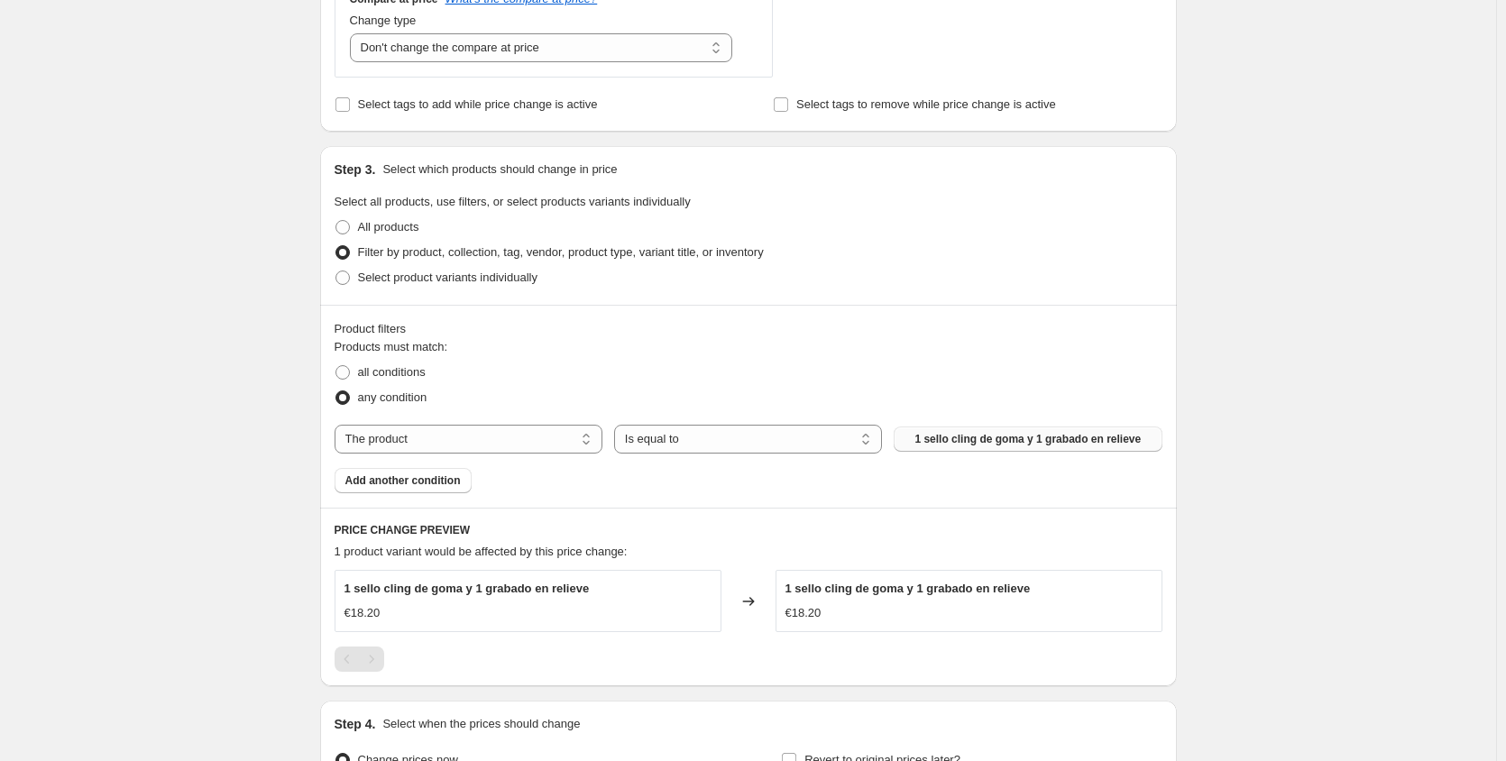
click at [1111, 437] on span "1 sello cling de goma y 1 grabado en relieve" at bounding box center [1027, 439] width 226 height 14
click at [586, 443] on select "The product The product's collection The product's tag The product's vendor The…" at bounding box center [468, 439] width 268 height 29
select select "collection"
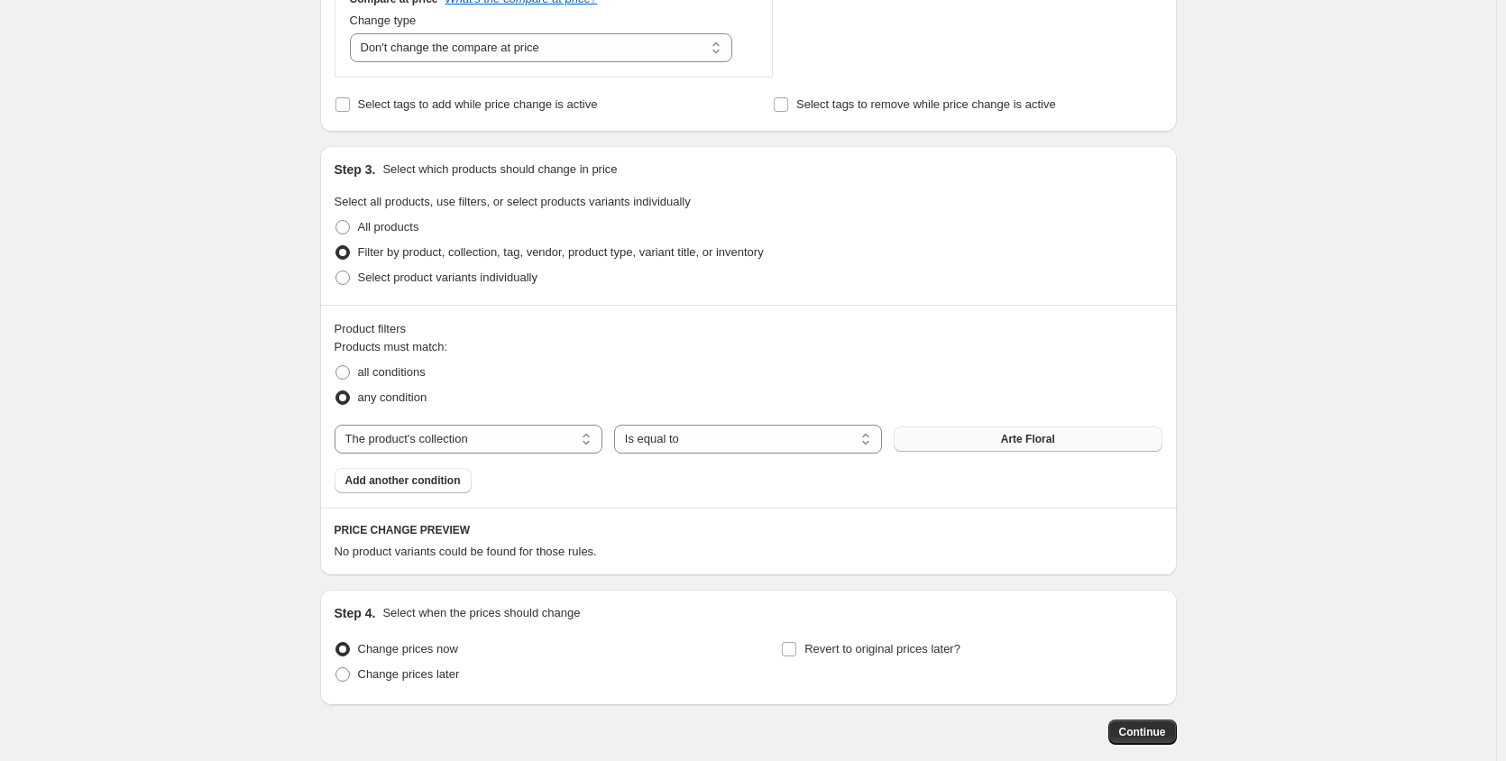
click at [970, 444] on button "Arte Floral" at bounding box center [1027, 438] width 268 height 25
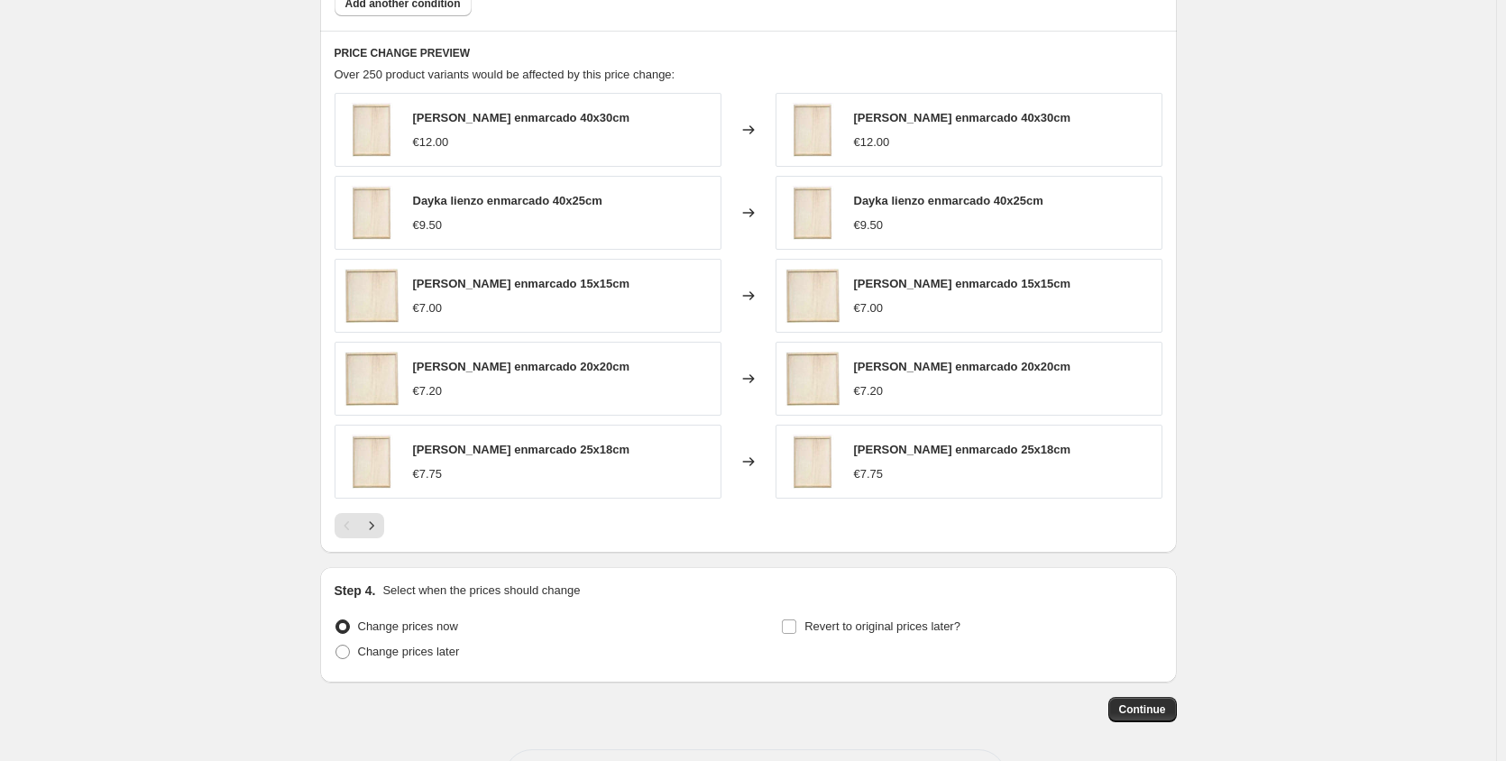
scroll to position [1268, 0]
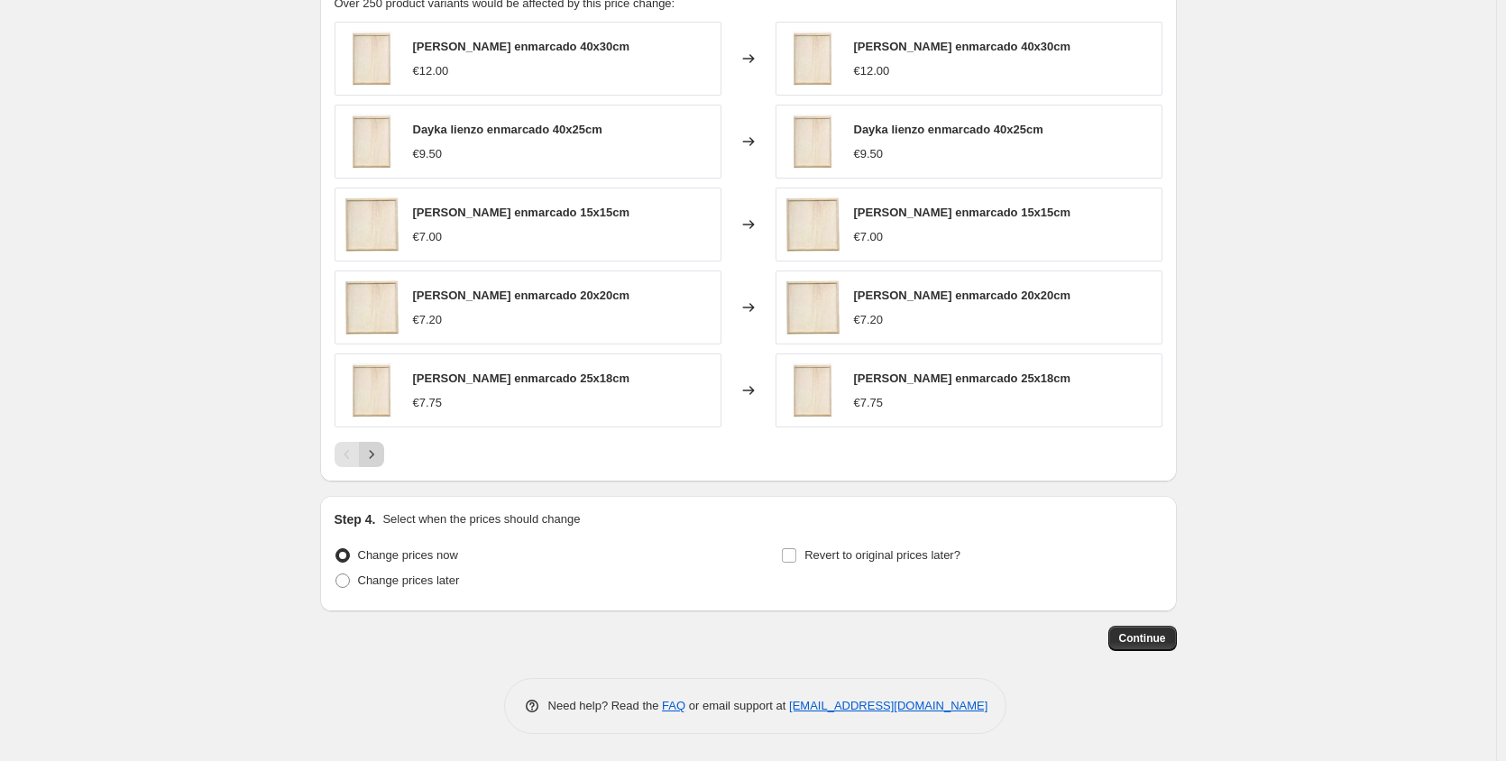
click at [371, 458] on icon "Next" at bounding box center [371, 454] width 18 height 18
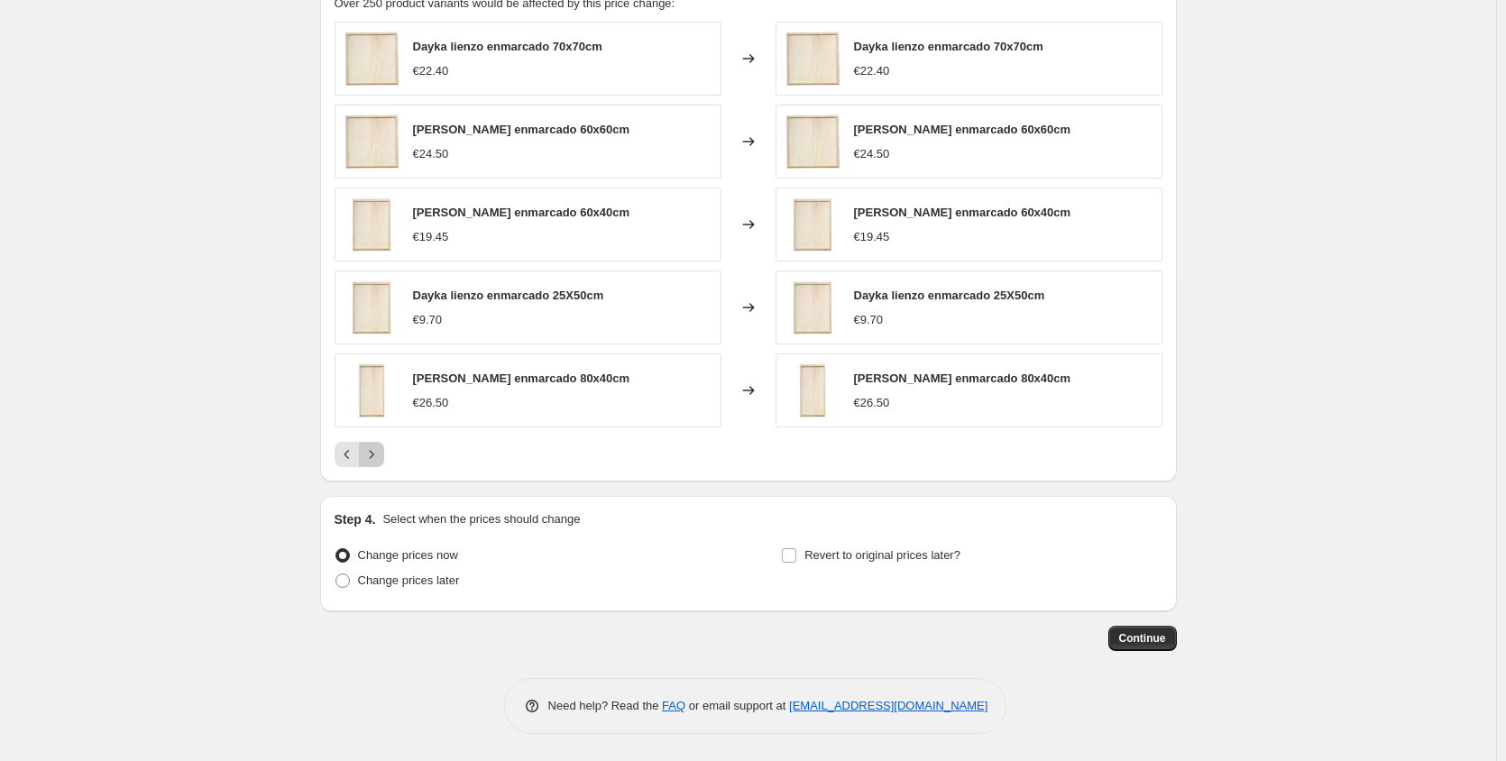
click at [371, 458] on icon "Next" at bounding box center [371, 454] width 18 height 18
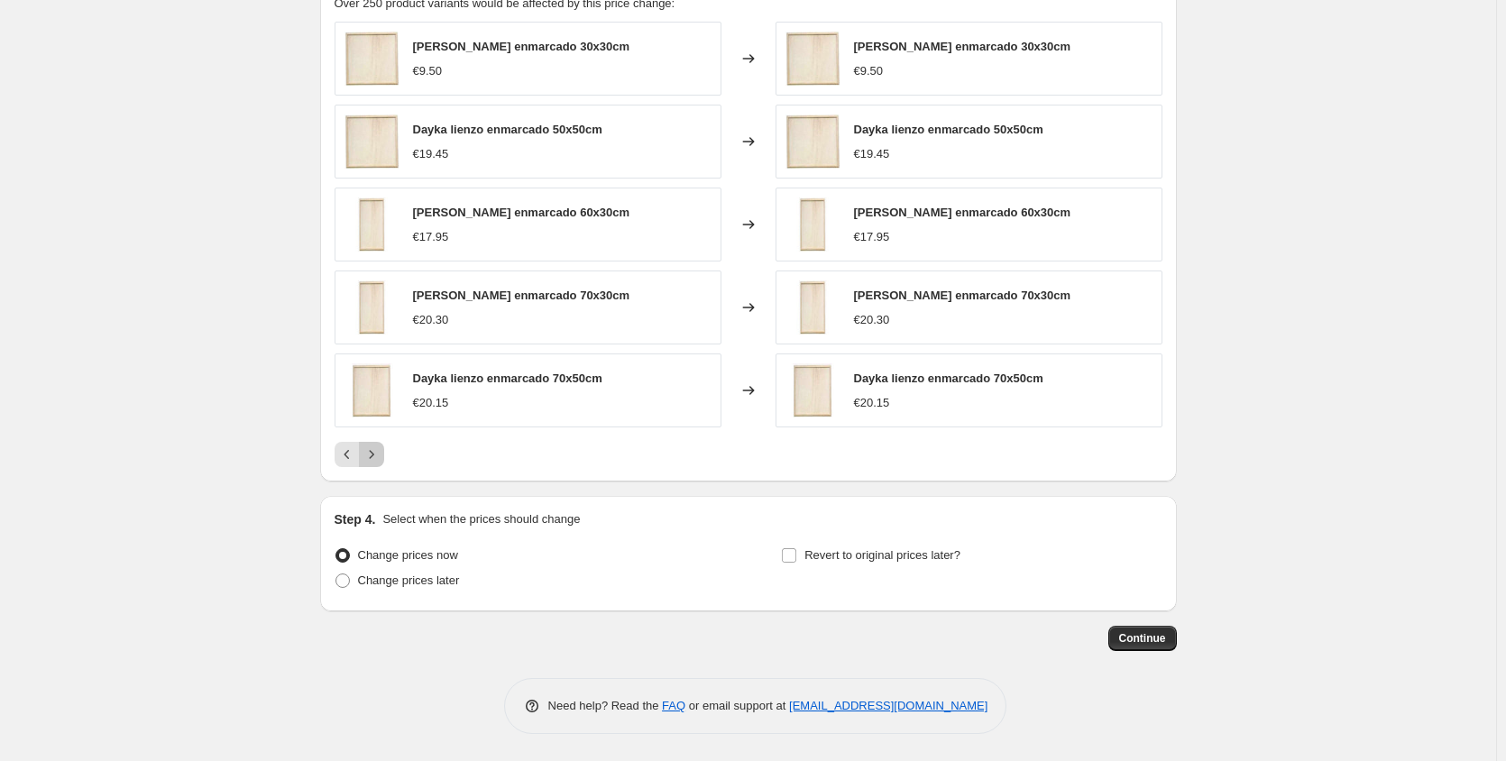
click at [371, 458] on icon "Next" at bounding box center [371, 454] width 18 height 18
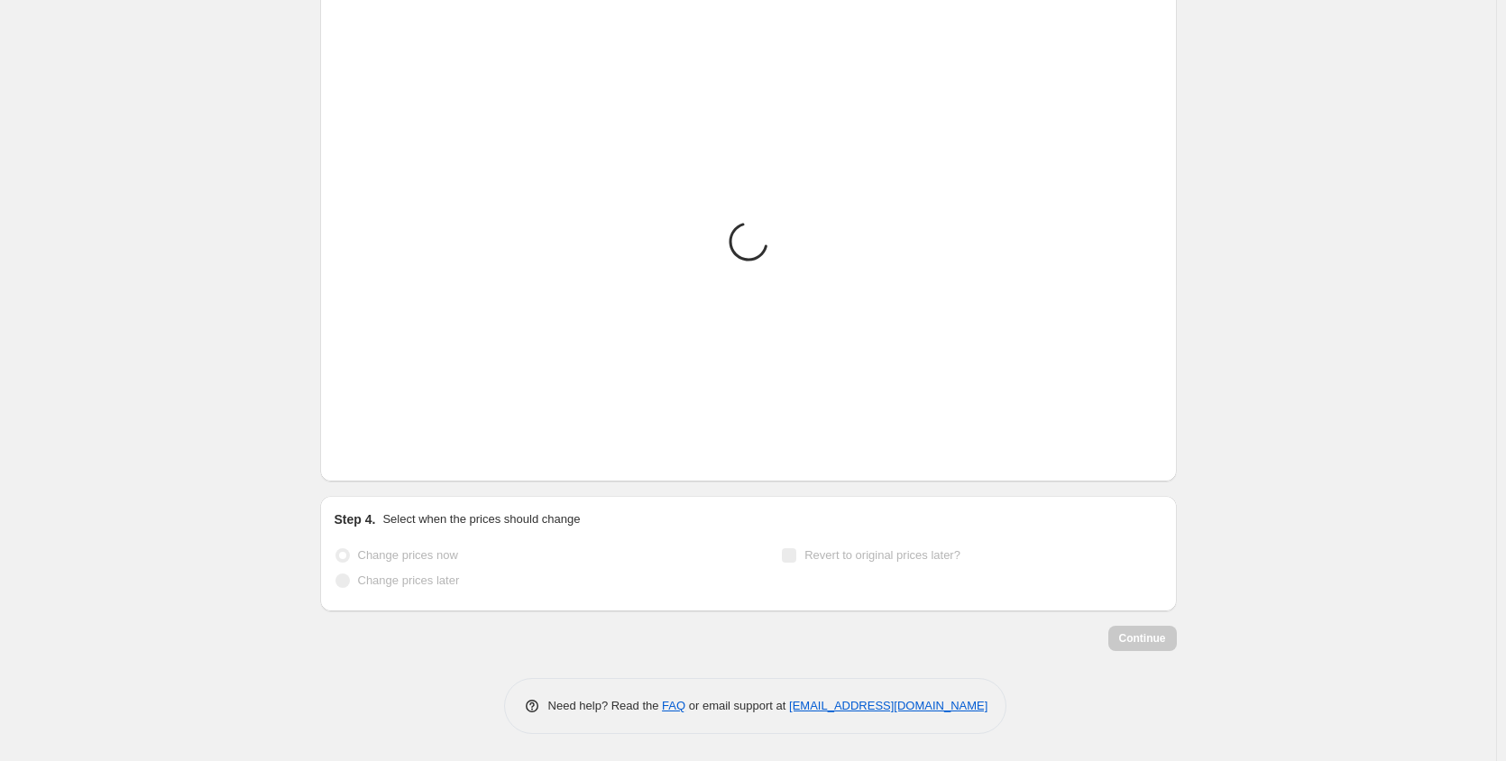
scroll to position [1257, 0]
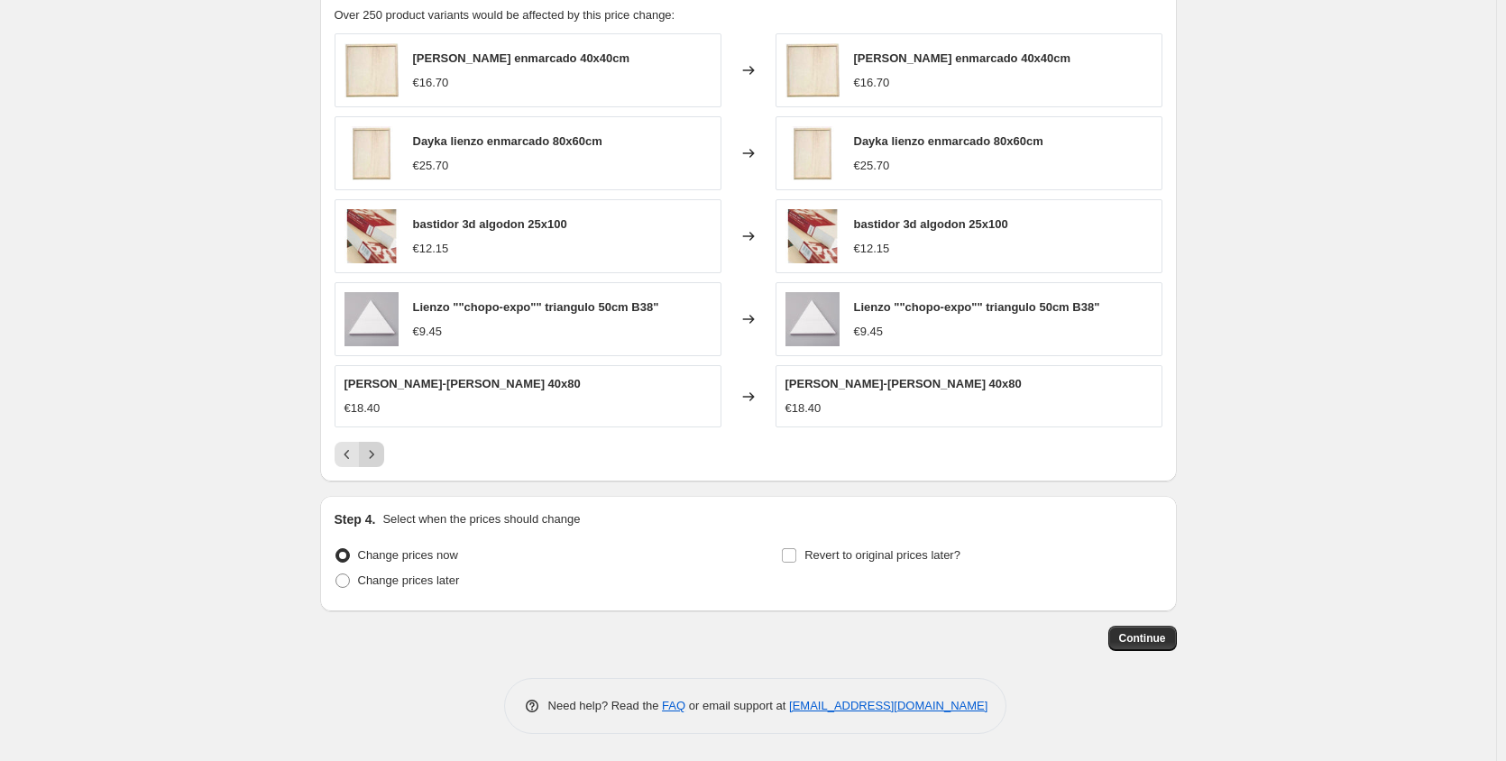
click at [371, 458] on icon "Next" at bounding box center [371, 454] width 18 height 18
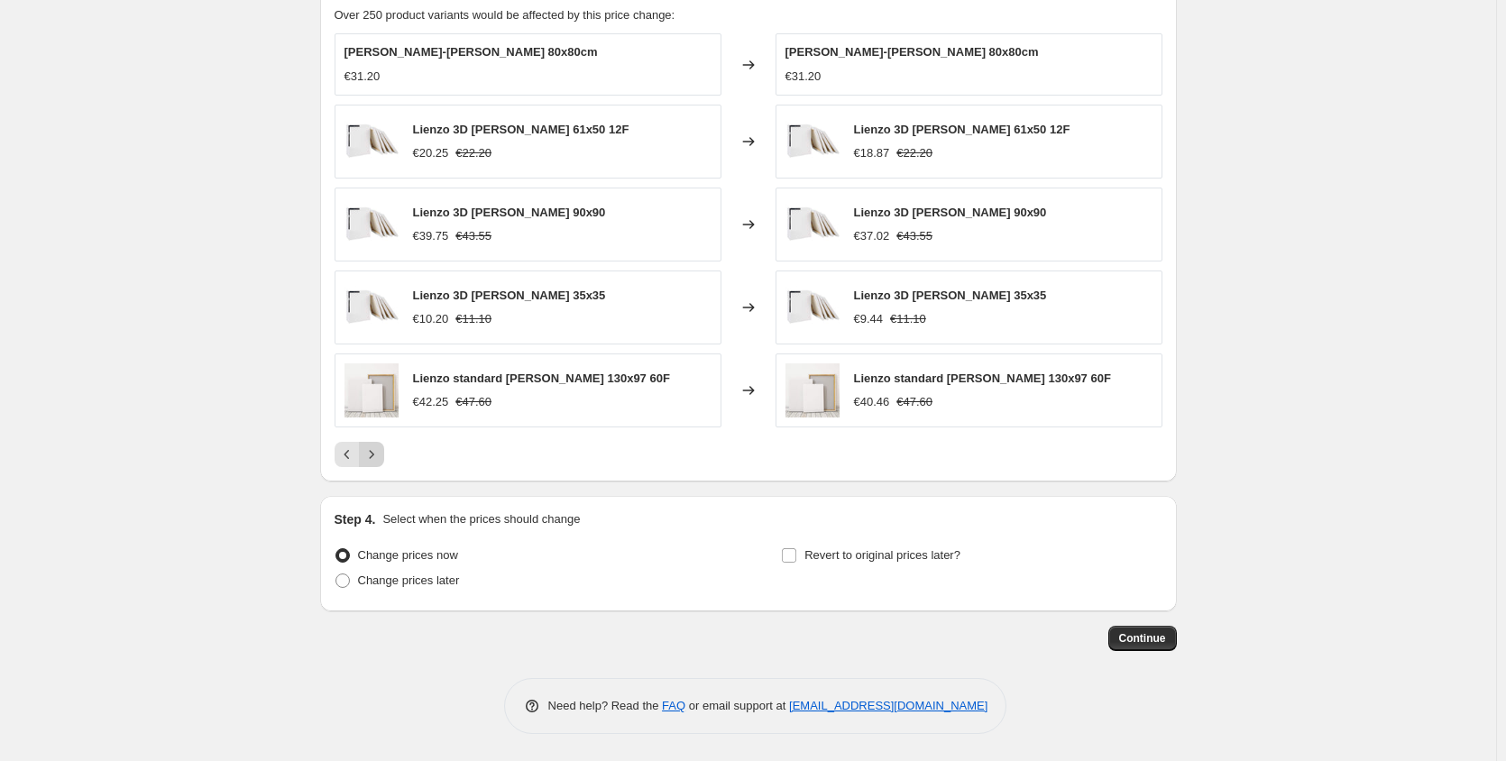
click at [371, 458] on icon "Next" at bounding box center [371, 454] width 18 height 18
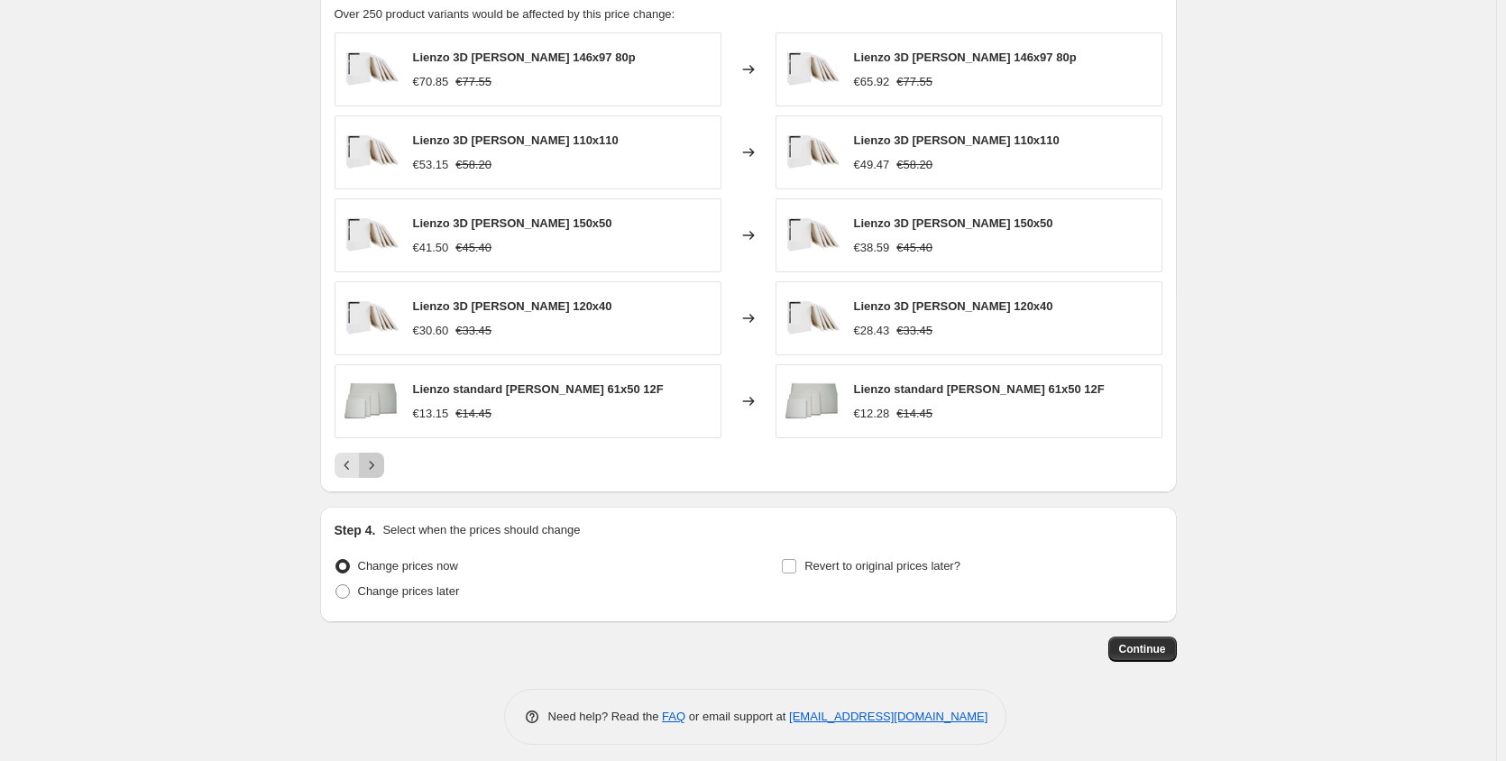
click at [371, 458] on icon "Next" at bounding box center [371, 465] width 18 height 18
click at [1144, 650] on span "Continue" at bounding box center [1142, 649] width 47 height 14
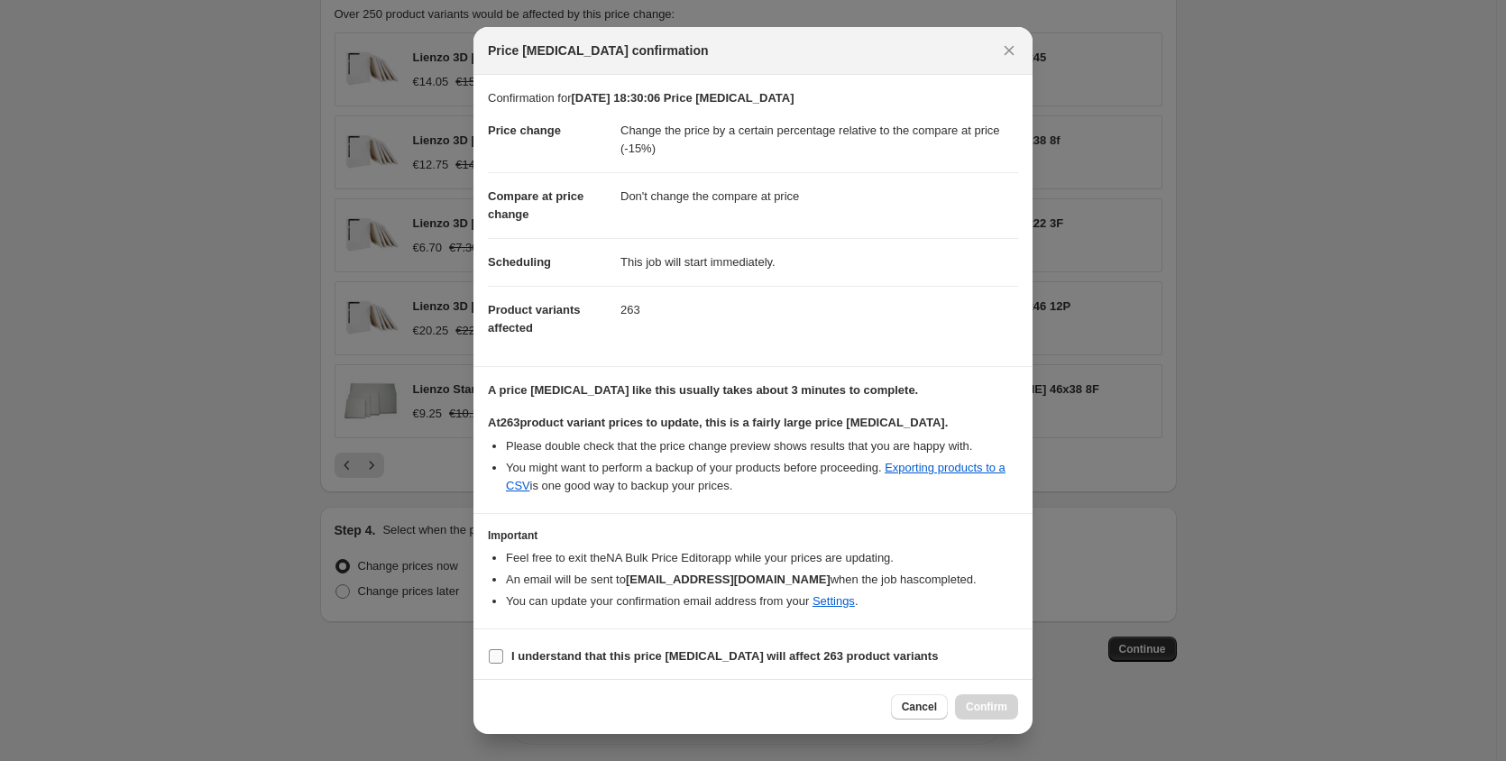
click at [499, 655] on input "I understand that this price change job will affect 263 product variants" at bounding box center [496, 656] width 14 height 14
checkbox input "true"
click at [999, 705] on span "Confirm" at bounding box center [986, 707] width 41 height 14
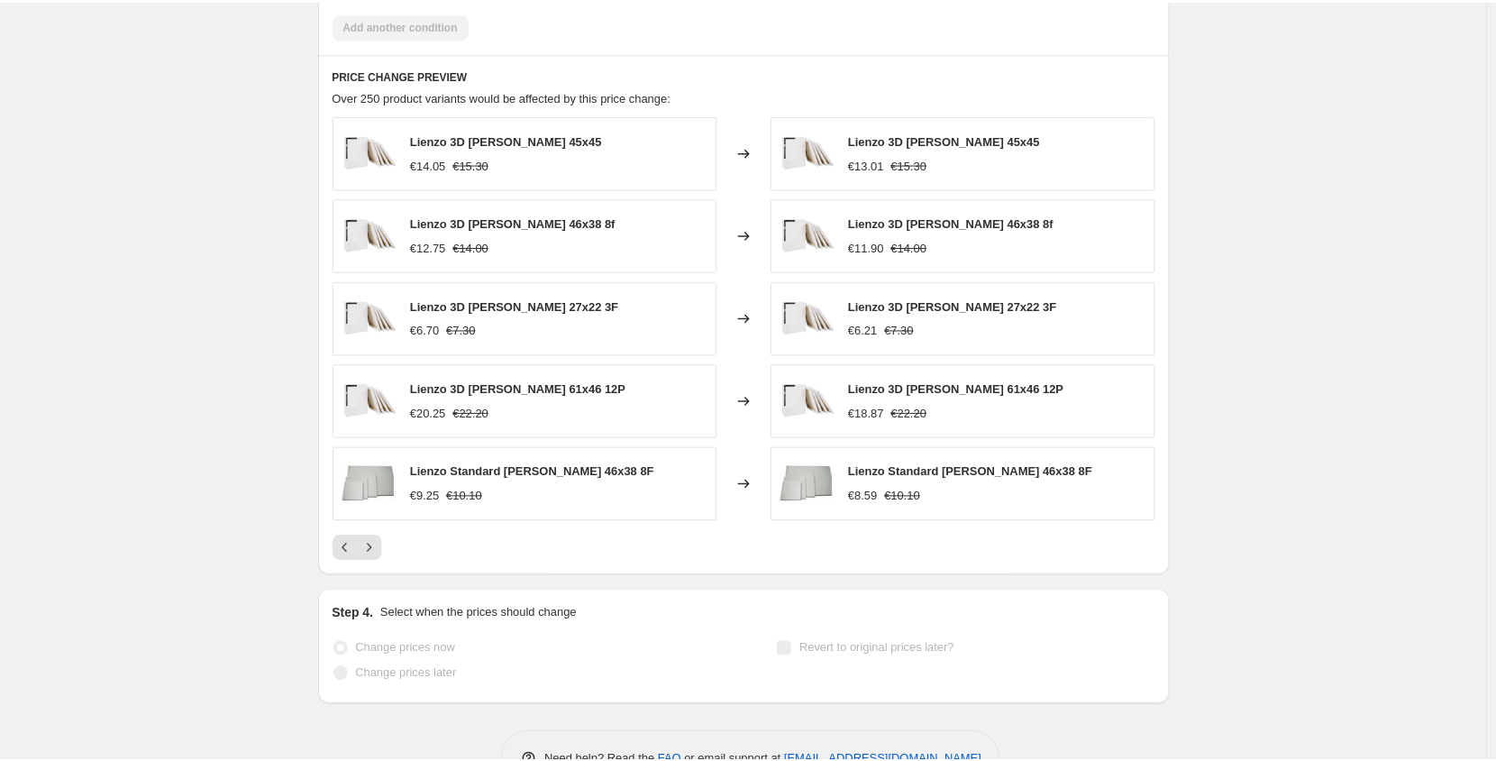
scroll to position [1304, 0]
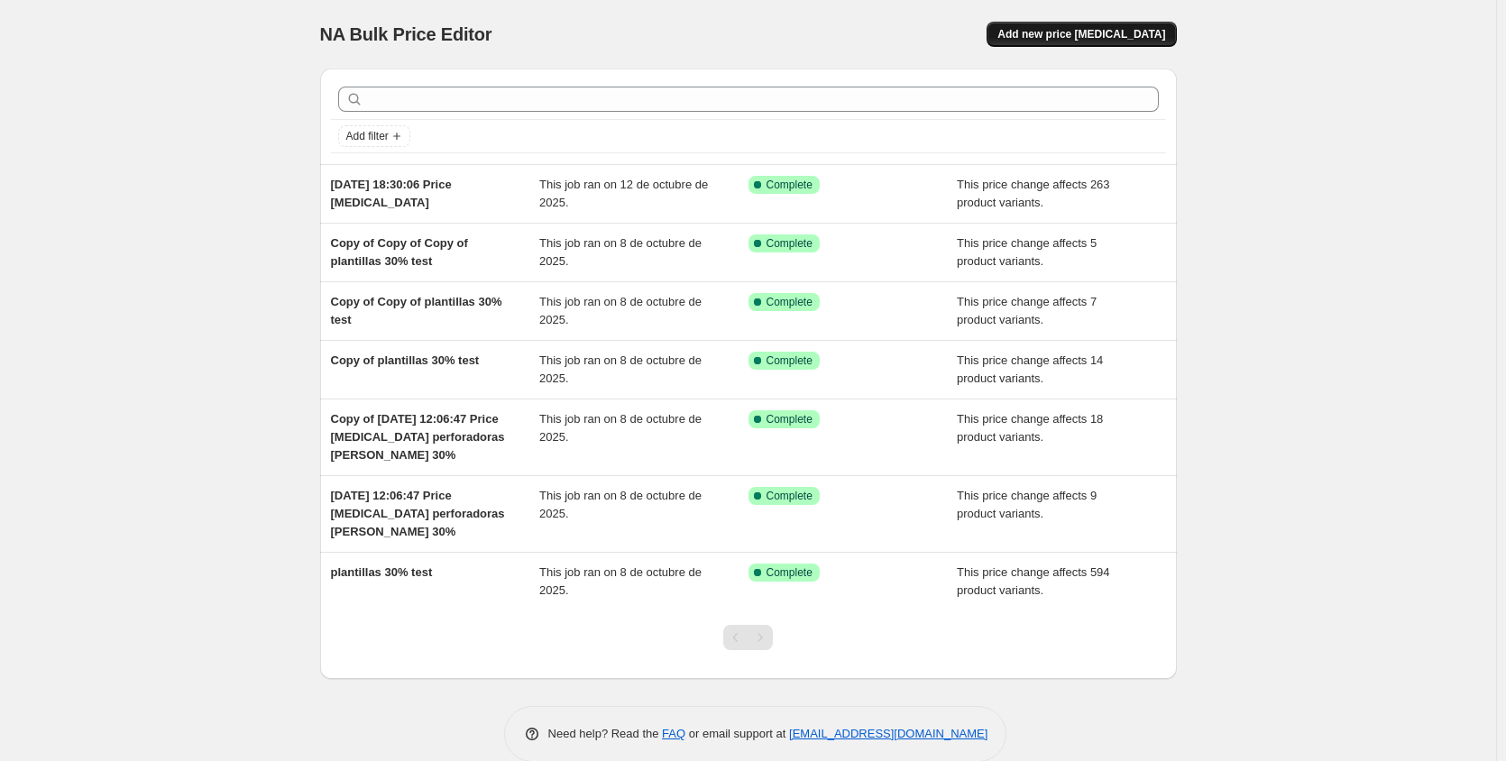
click at [1076, 33] on span "Add new price [MEDICAL_DATA]" at bounding box center [1081, 34] width 168 height 14
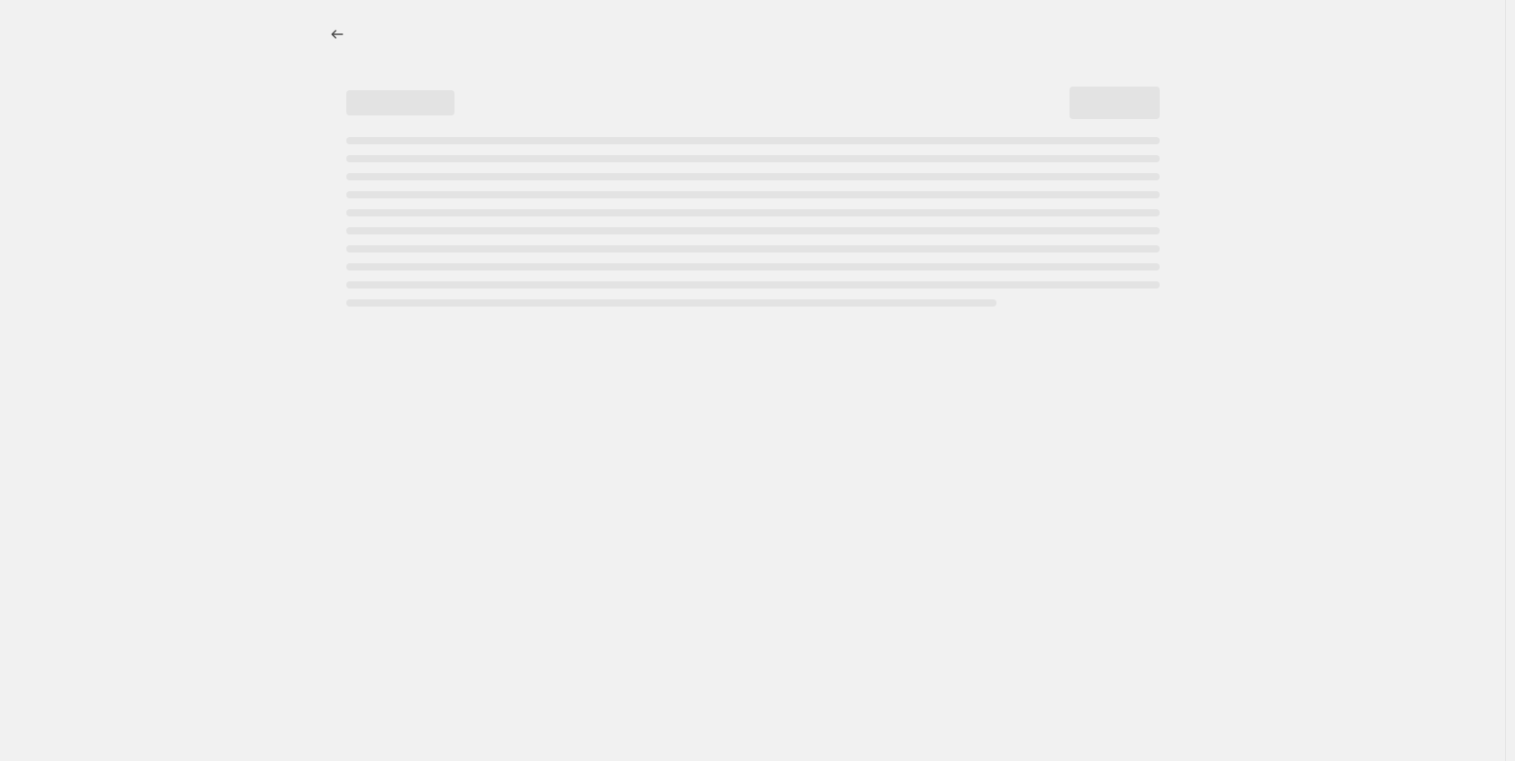
select select "percentage"
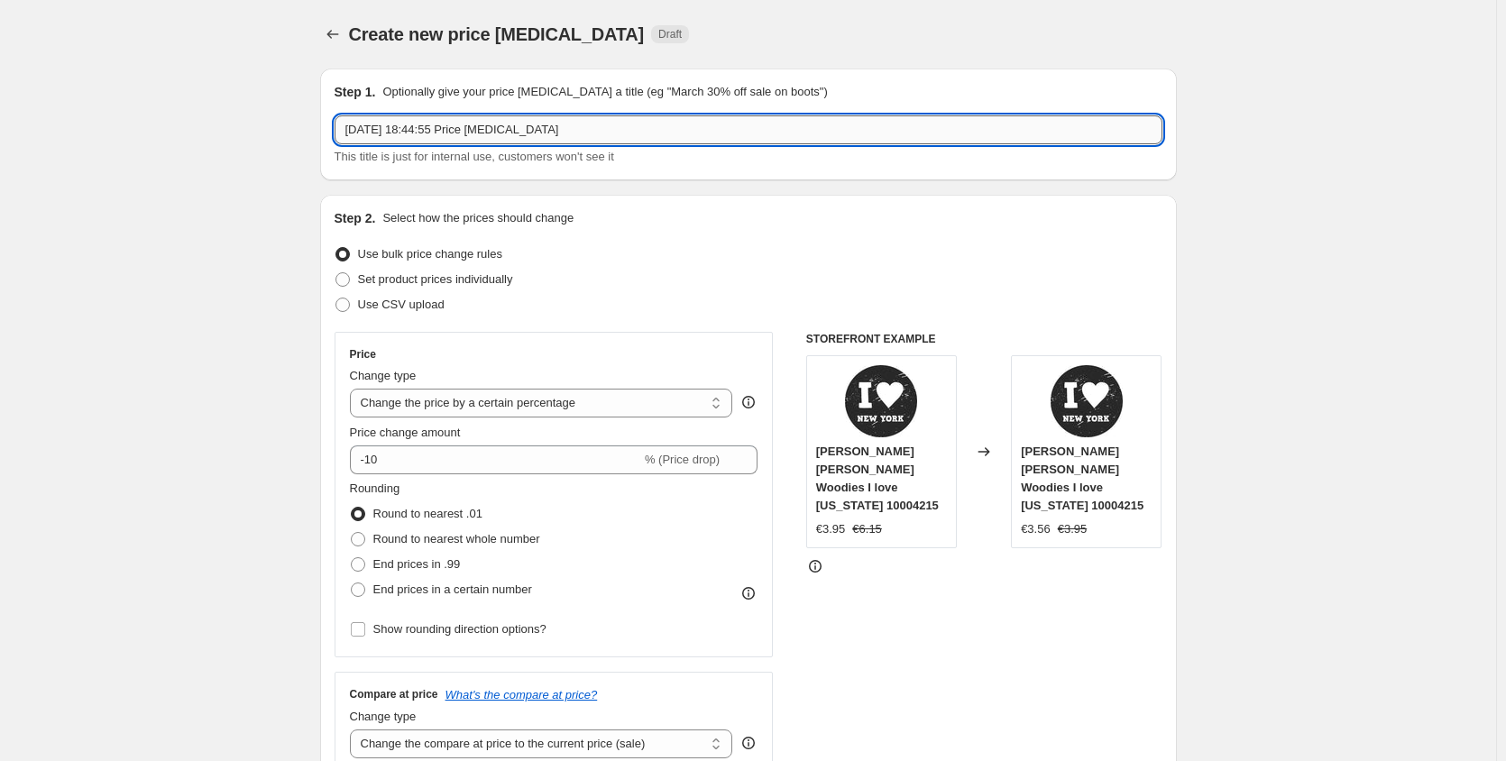
click at [578, 130] on input "12 oct 2025, 18:44:55 Price change job" at bounding box center [748, 129] width 828 height 29
type input "1"
type input "pebeo 20%"
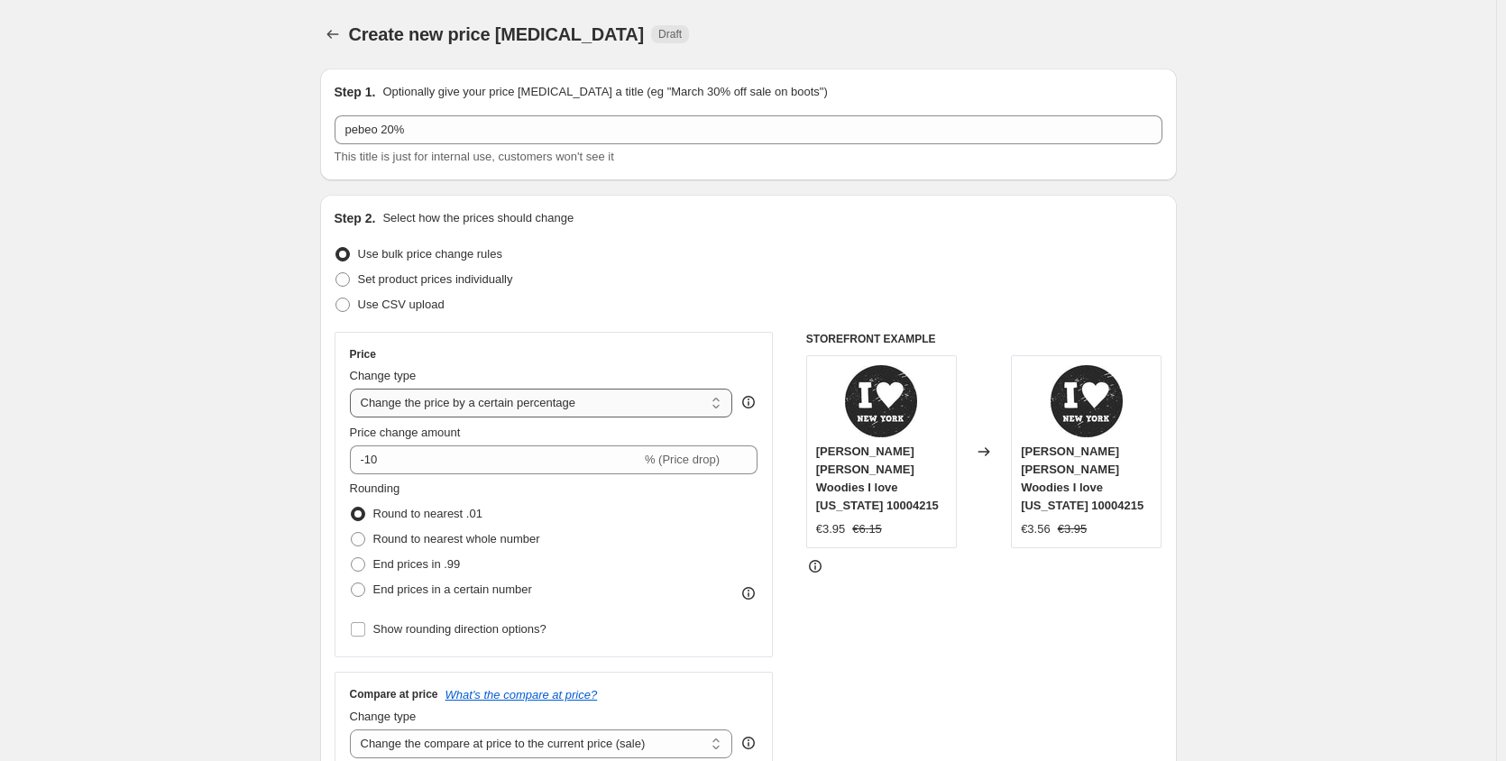
click at [723, 407] on select "Change the price to a certain amount Change the price by a certain amount Chang…" at bounding box center [541, 403] width 383 height 29
select select "pcap"
click at [353, 389] on select "Change the price to a certain amount Change the price by a certain amount Chang…" at bounding box center [541, 403] width 383 height 29
type input "-20"
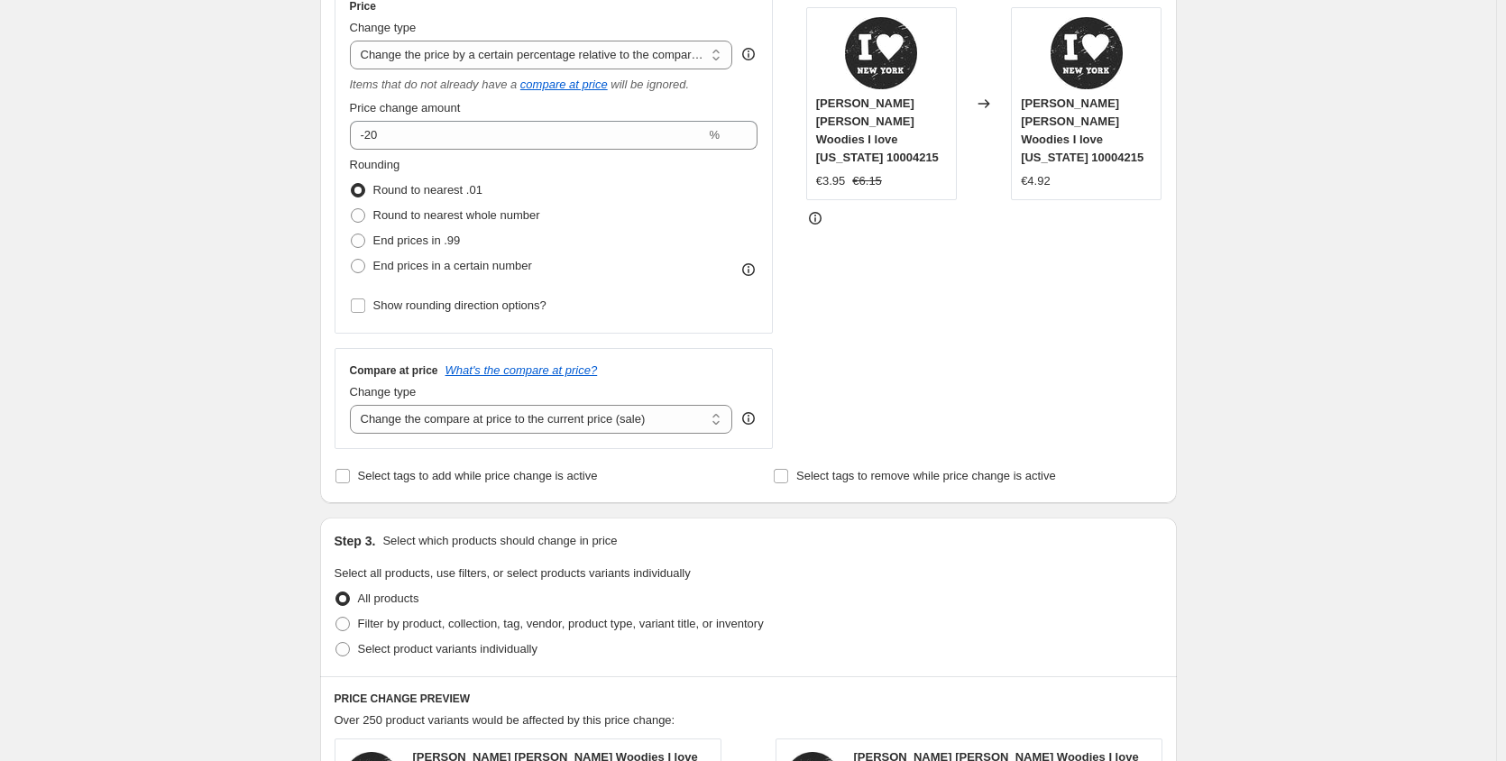
scroll to position [435, 0]
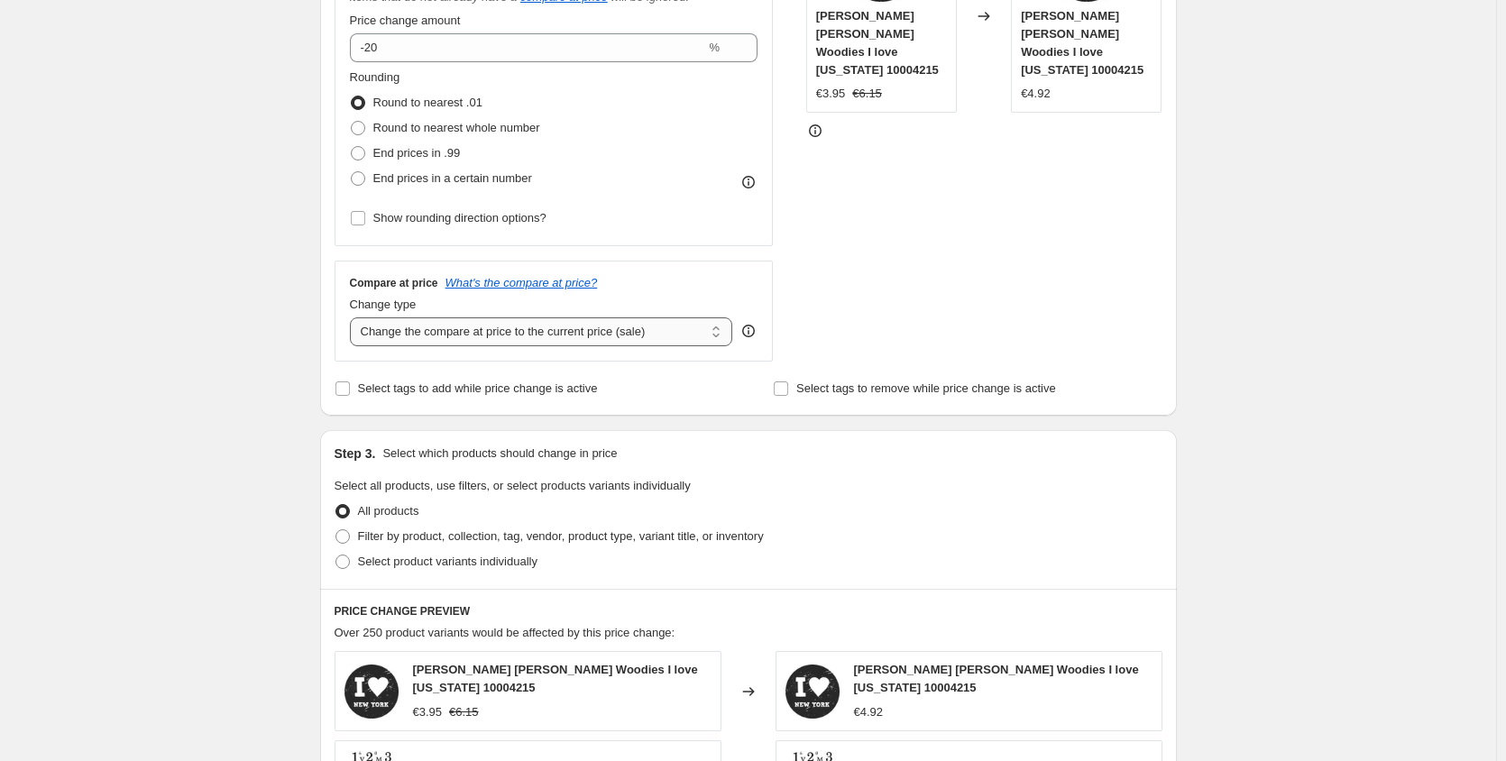
click at [728, 338] on select "Change the compare at price to the current price (sale) Change the compare at p…" at bounding box center [541, 331] width 383 height 29
select select "no_change"
click at [353, 317] on select "Change the compare at price to the current price (sale) Change the compare at p…" at bounding box center [541, 331] width 383 height 29
click at [406, 535] on span "Filter by product, collection, tag, vendor, product type, variant title, or inv…" at bounding box center [561, 536] width 406 height 14
click at [336, 530] on input "Filter by product, collection, tag, vendor, product type, variant title, or inv…" at bounding box center [335, 529] width 1 height 1
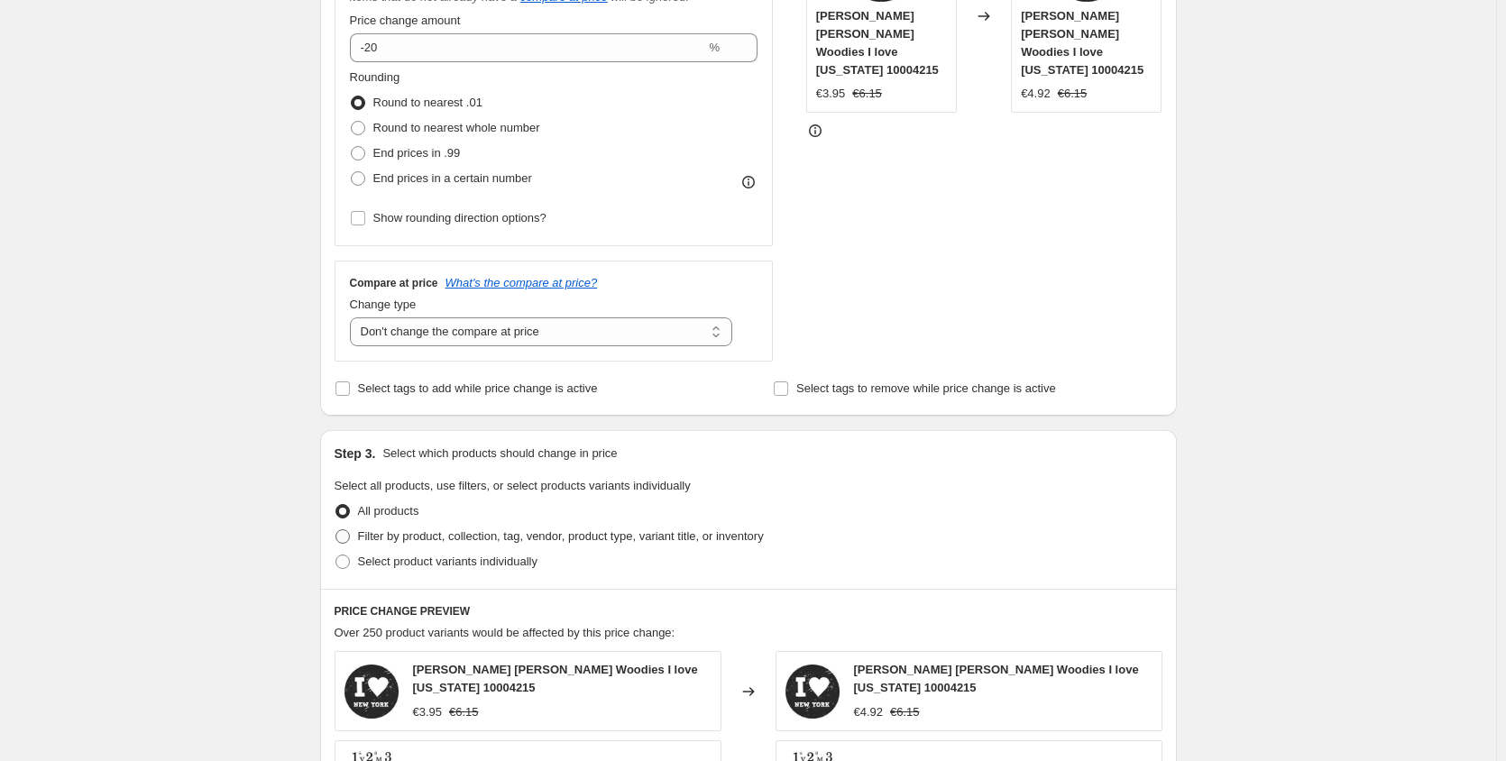
radio input "true"
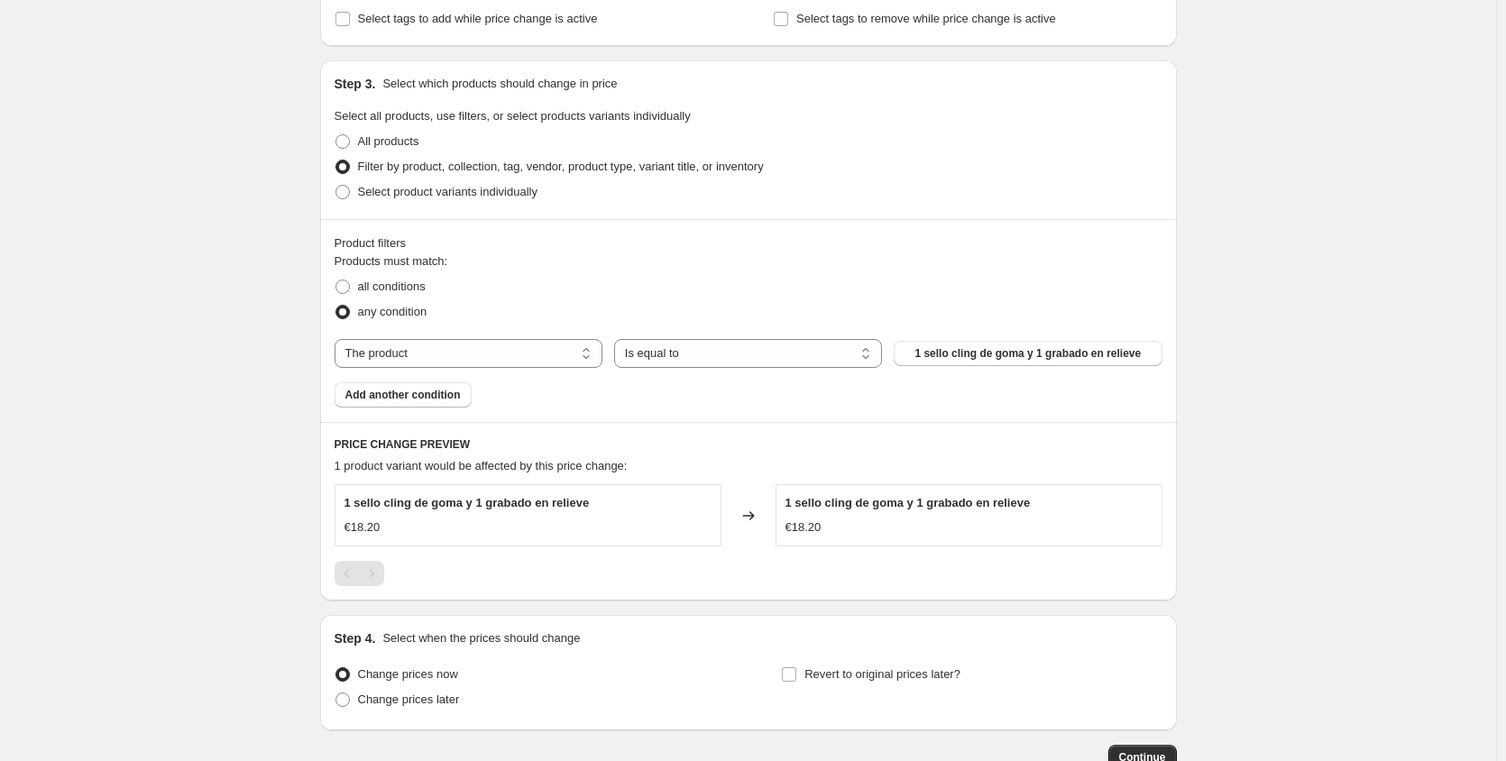
scroll to position [808, 0]
click at [590, 354] on select "The product The product's collection The product's tag The product's vendor The…" at bounding box center [468, 350] width 268 height 29
select select "collection"
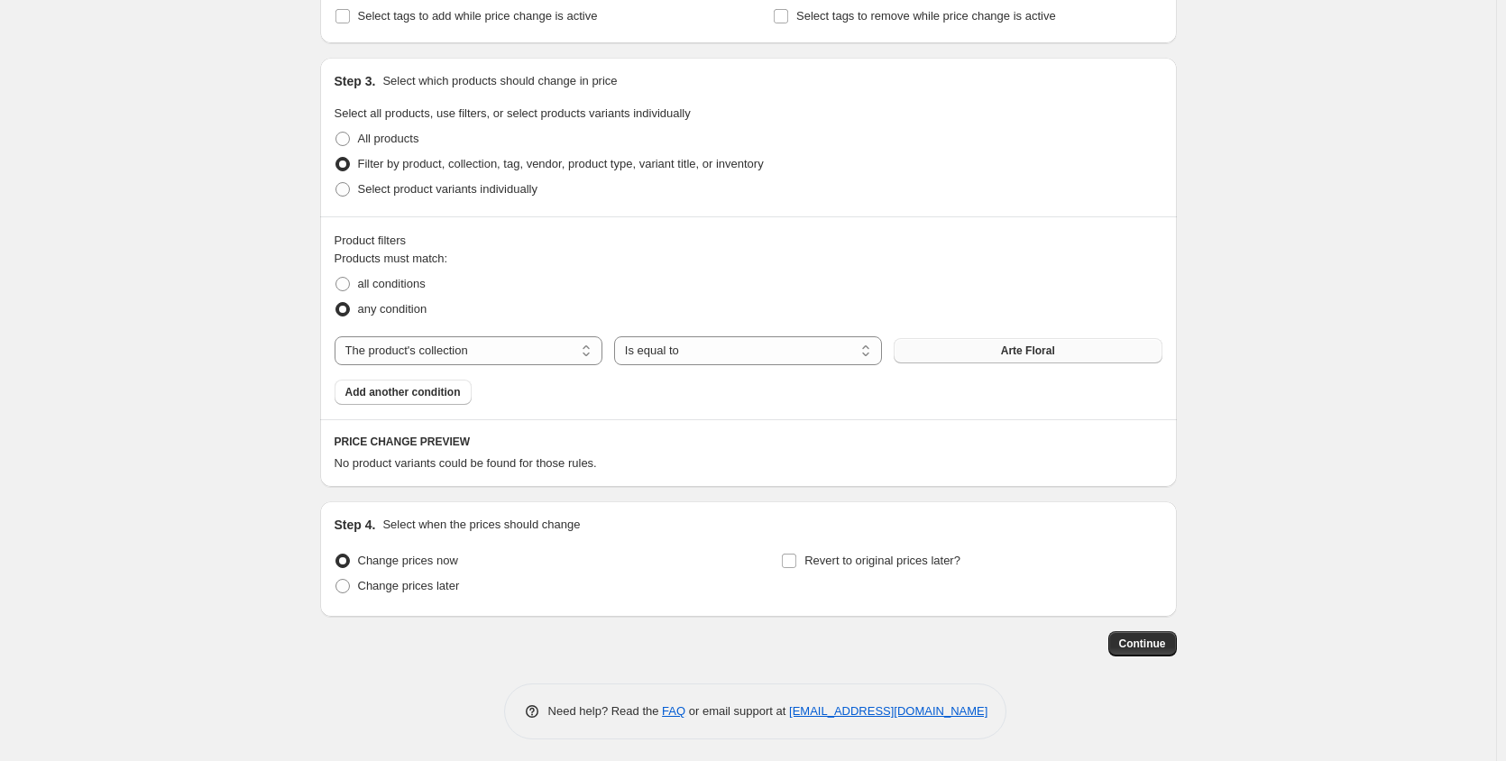
click at [990, 346] on button "Arte Floral" at bounding box center [1027, 350] width 268 height 25
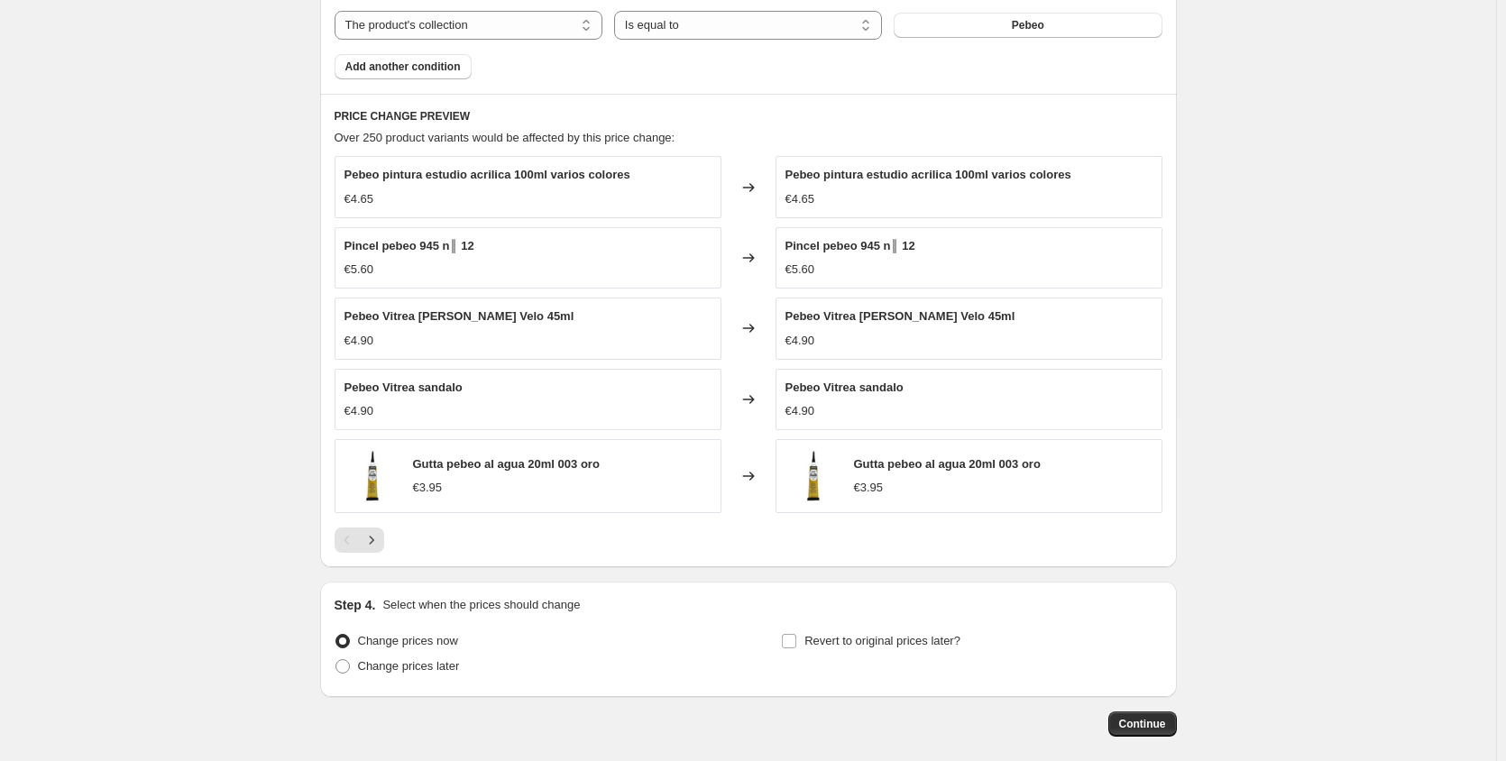
scroll to position [1136, 0]
click at [373, 536] on icon "Next" at bounding box center [371, 537] width 5 height 8
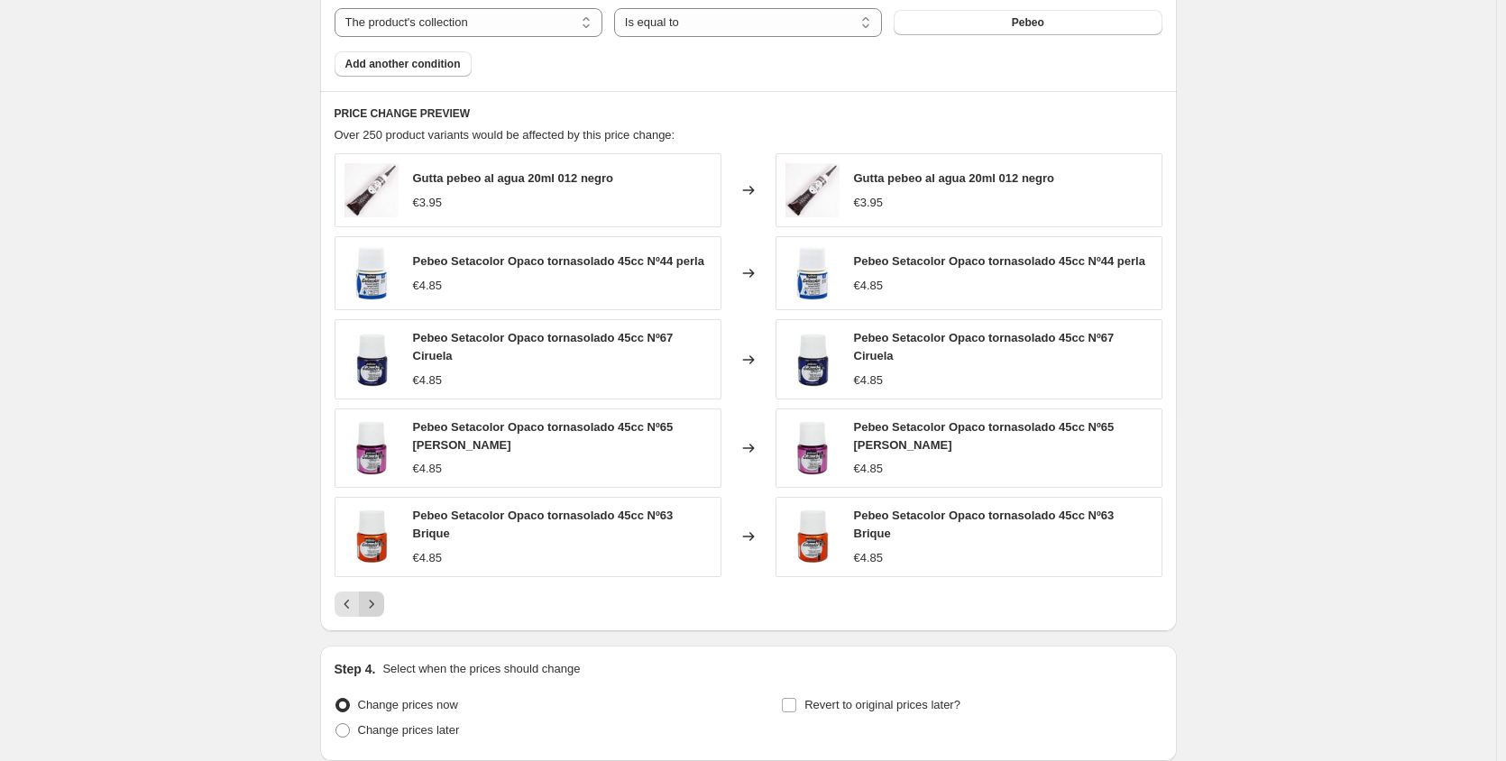
click at [375, 536] on img at bounding box center [371, 536] width 54 height 54
click at [384, 592] on button "Next" at bounding box center [371, 603] width 25 height 25
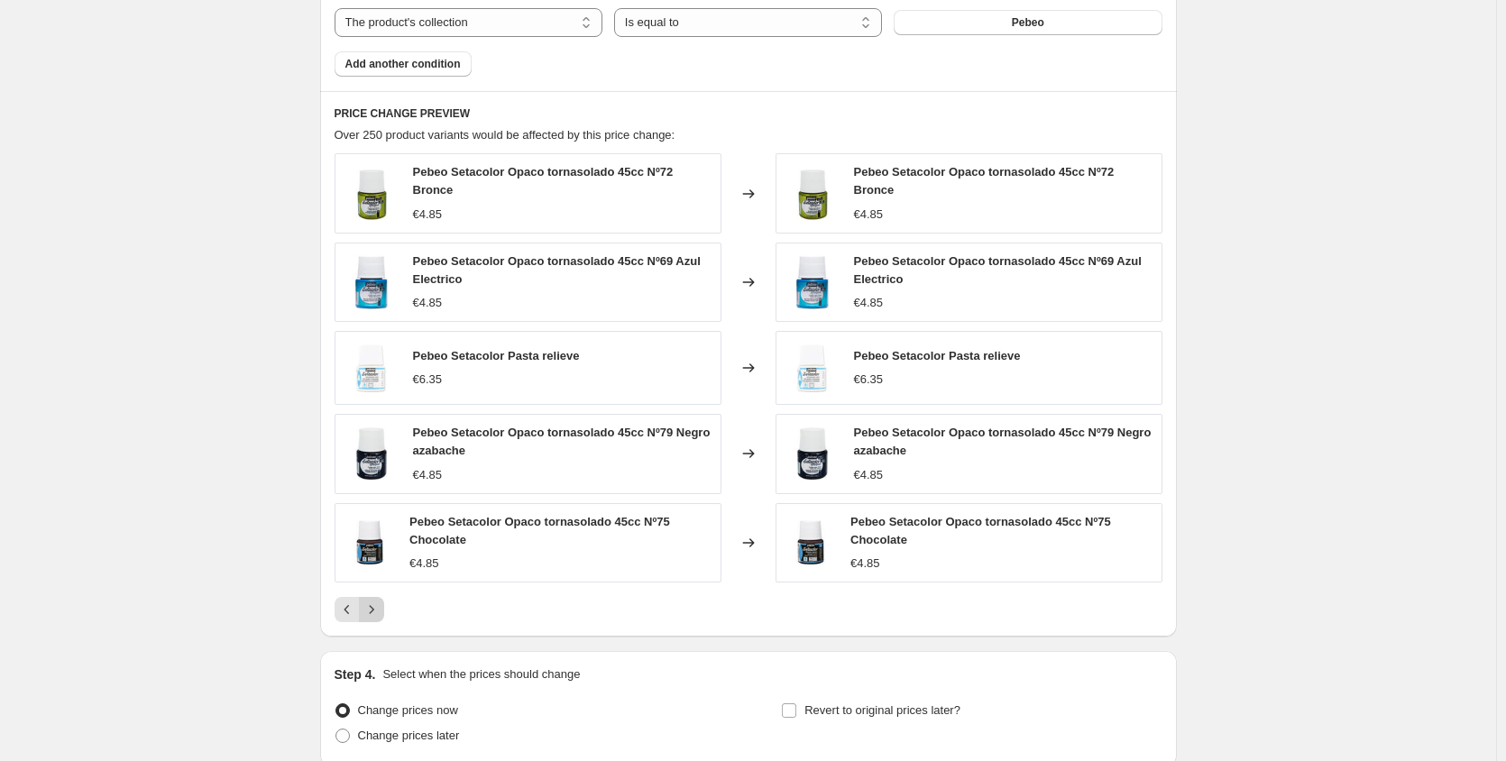
click at [384, 597] on div "Pagination" at bounding box center [371, 609] width 25 height 25
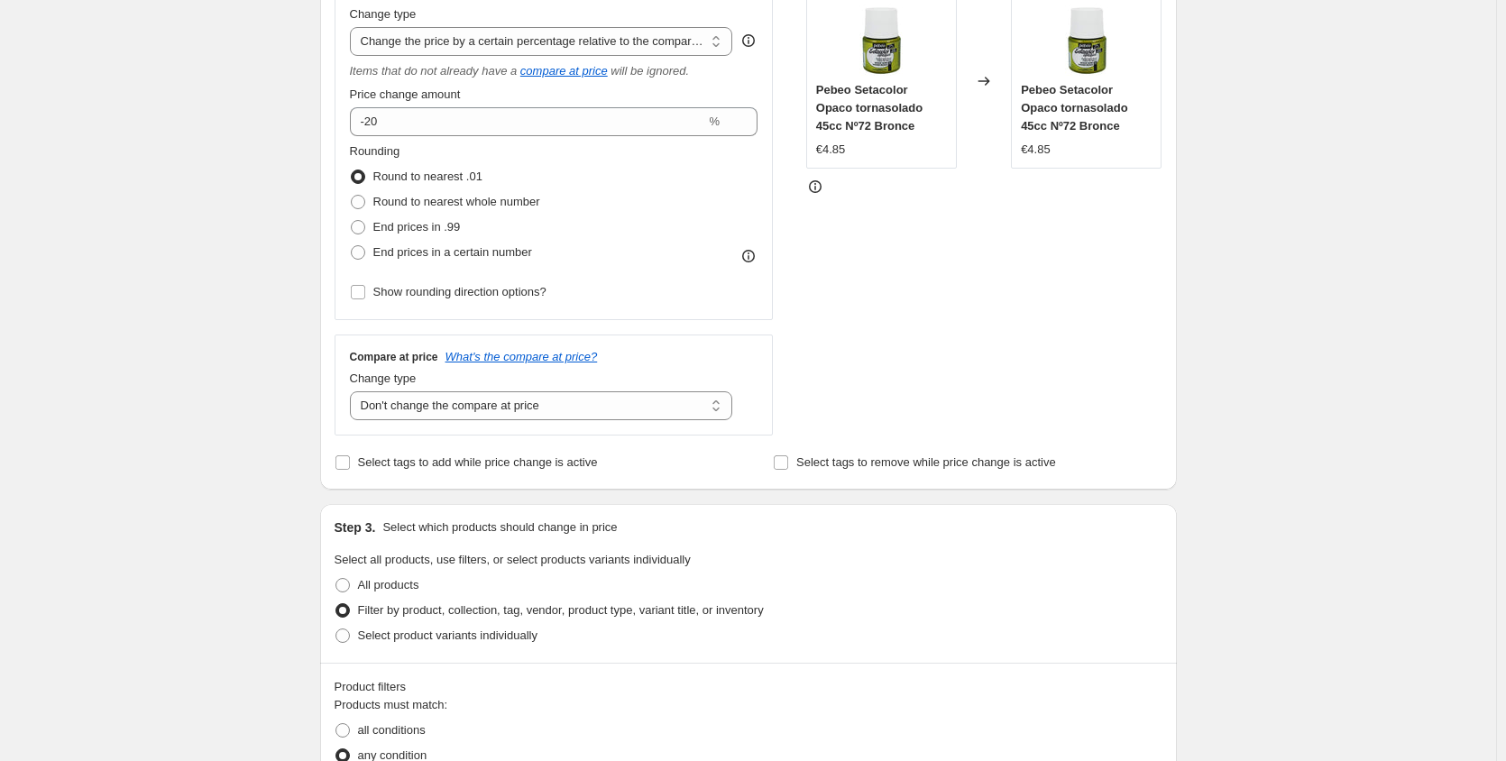
scroll to position [349, 0]
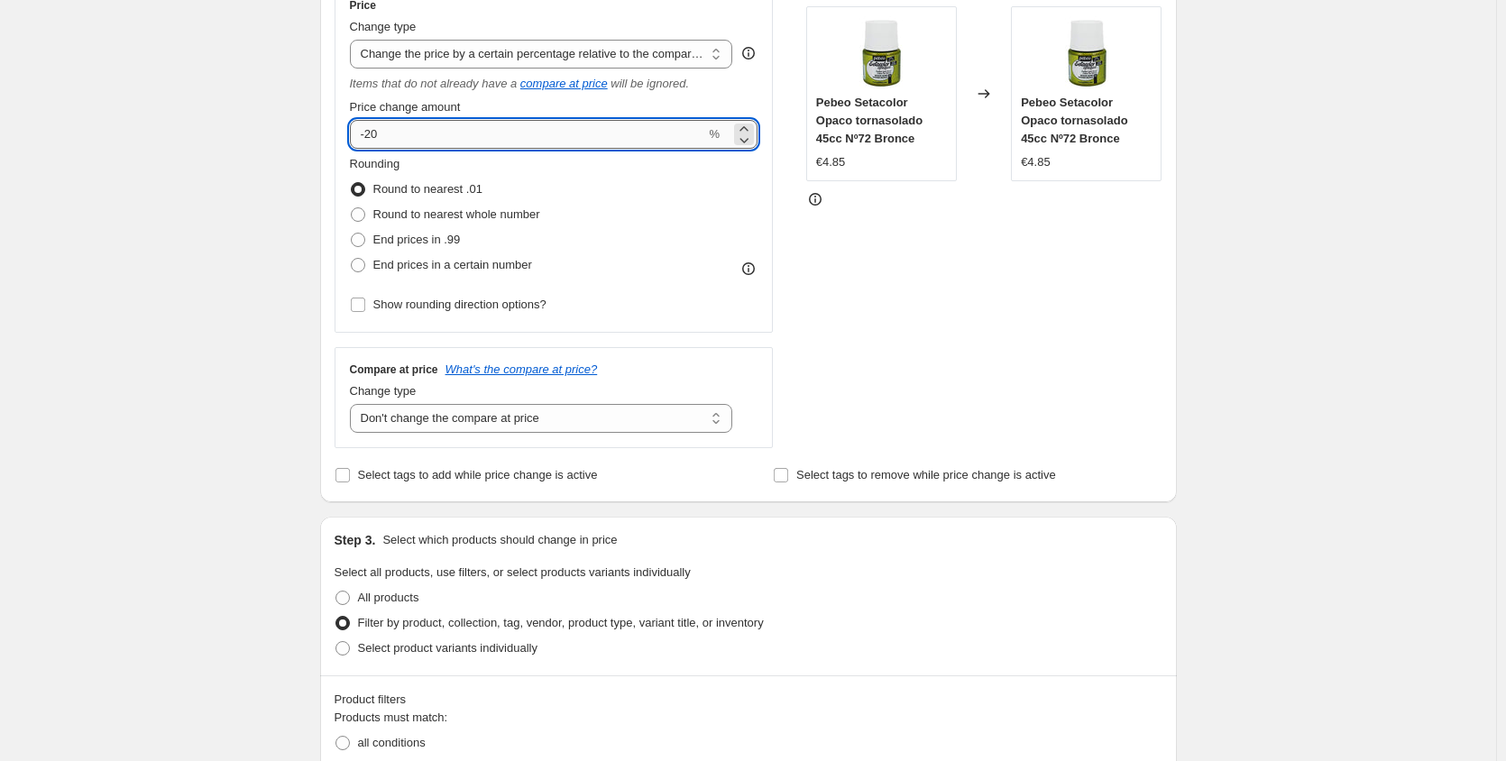
click at [400, 130] on input "-20" at bounding box center [528, 134] width 356 height 29
type input "-2"
click at [629, 202] on div "Rounding Round to nearest .01 Round to nearest whole number End prices in .99 E…" at bounding box center [554, 216] width 408 height 123
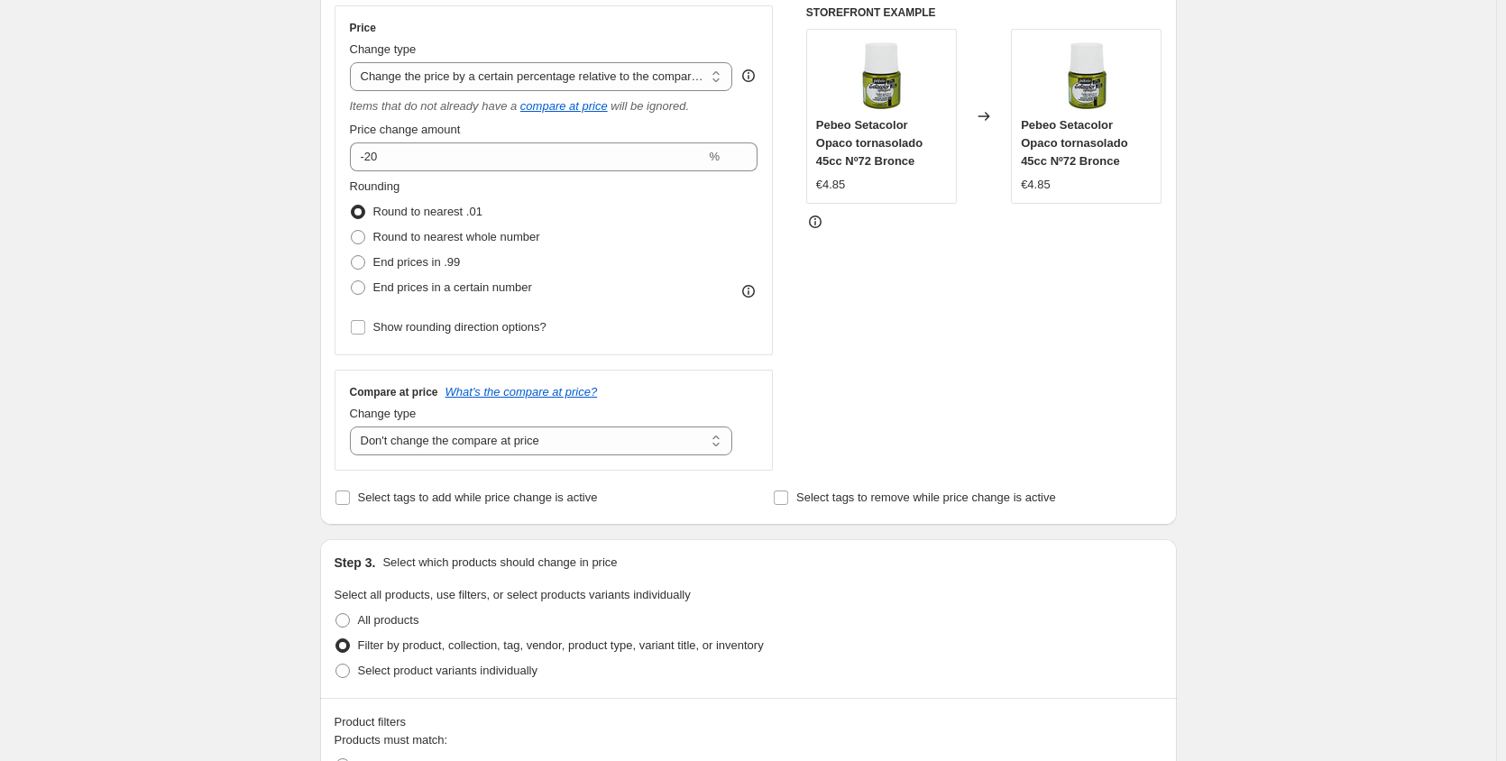
scroll to position [319, 0]
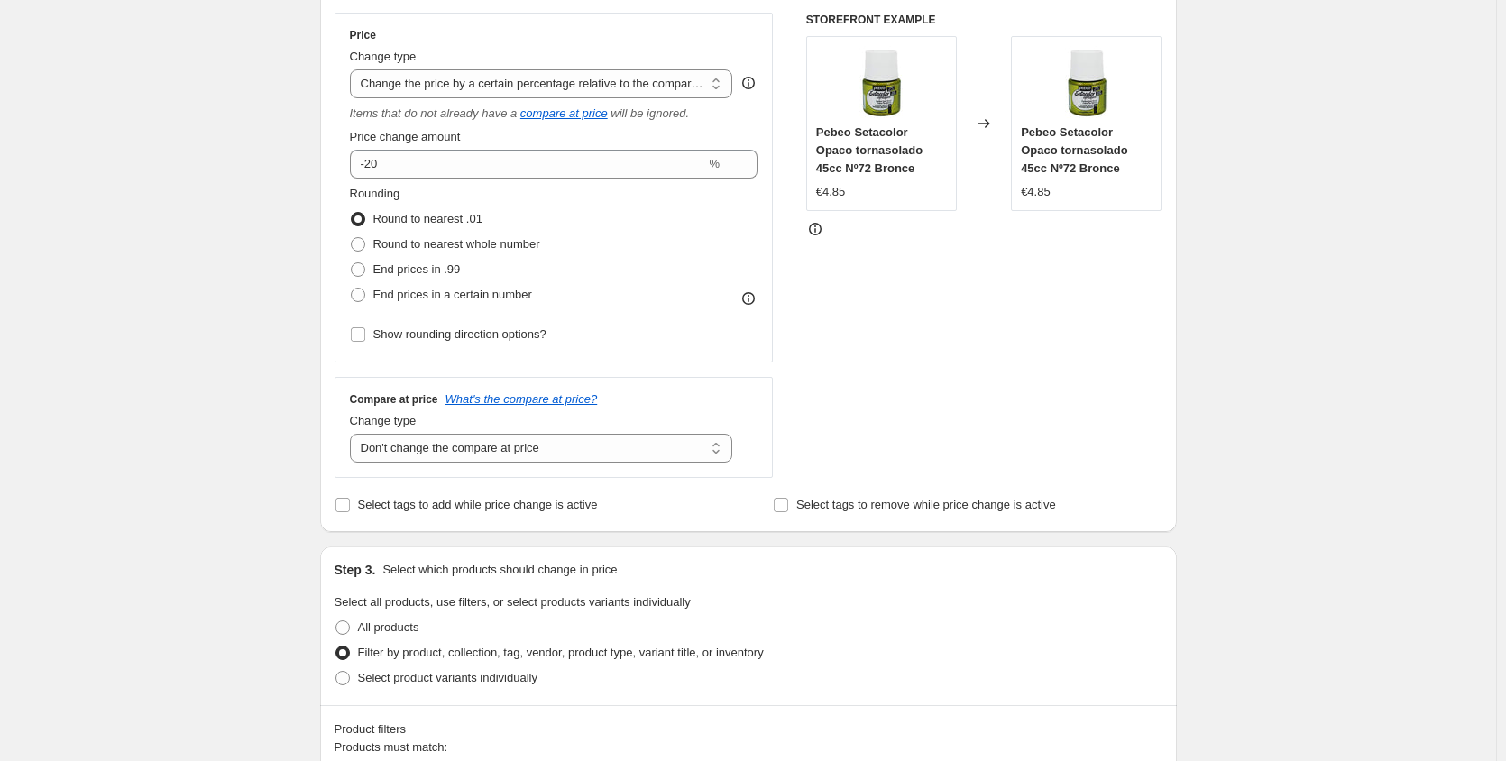
click at [686, 246] on div "Rounding Round to nearest .01 Round to nearest whole number End prices in .99 E…" at bounding box center [554, 246] width 408 height 123
click at [507, 166] on input "-20" at bounding box center [528, 164] width 356 height 29
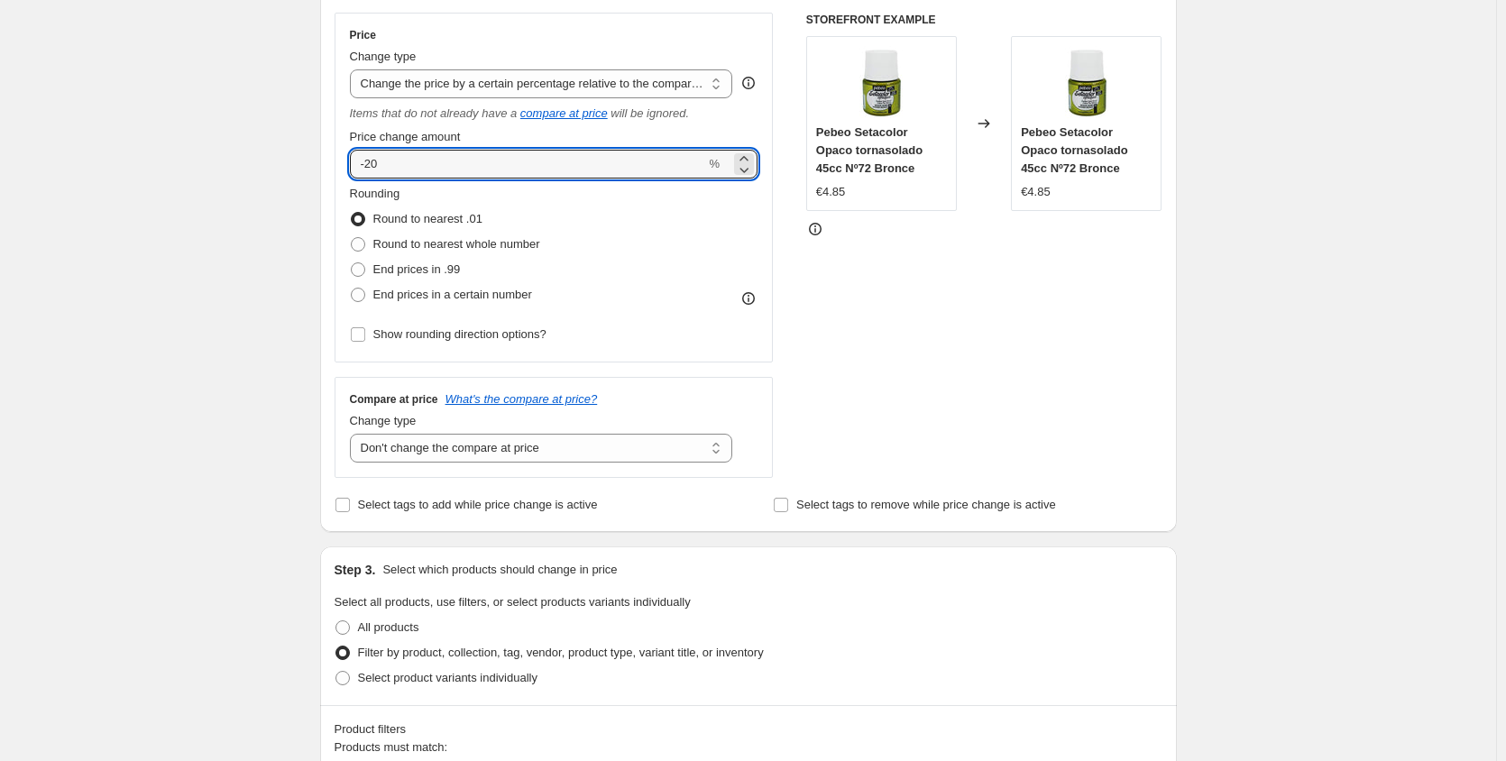
click at [661, 311] on div "Rounding Round to nearest .01 Round to nearest whole number End prices in .99 E…" at bounding box center [554, 266] width 408 height 162
click at [421, 162] on input "-20" at bounding box center [528, 164] width 356 height 29
type input "-2"
type input "-20"
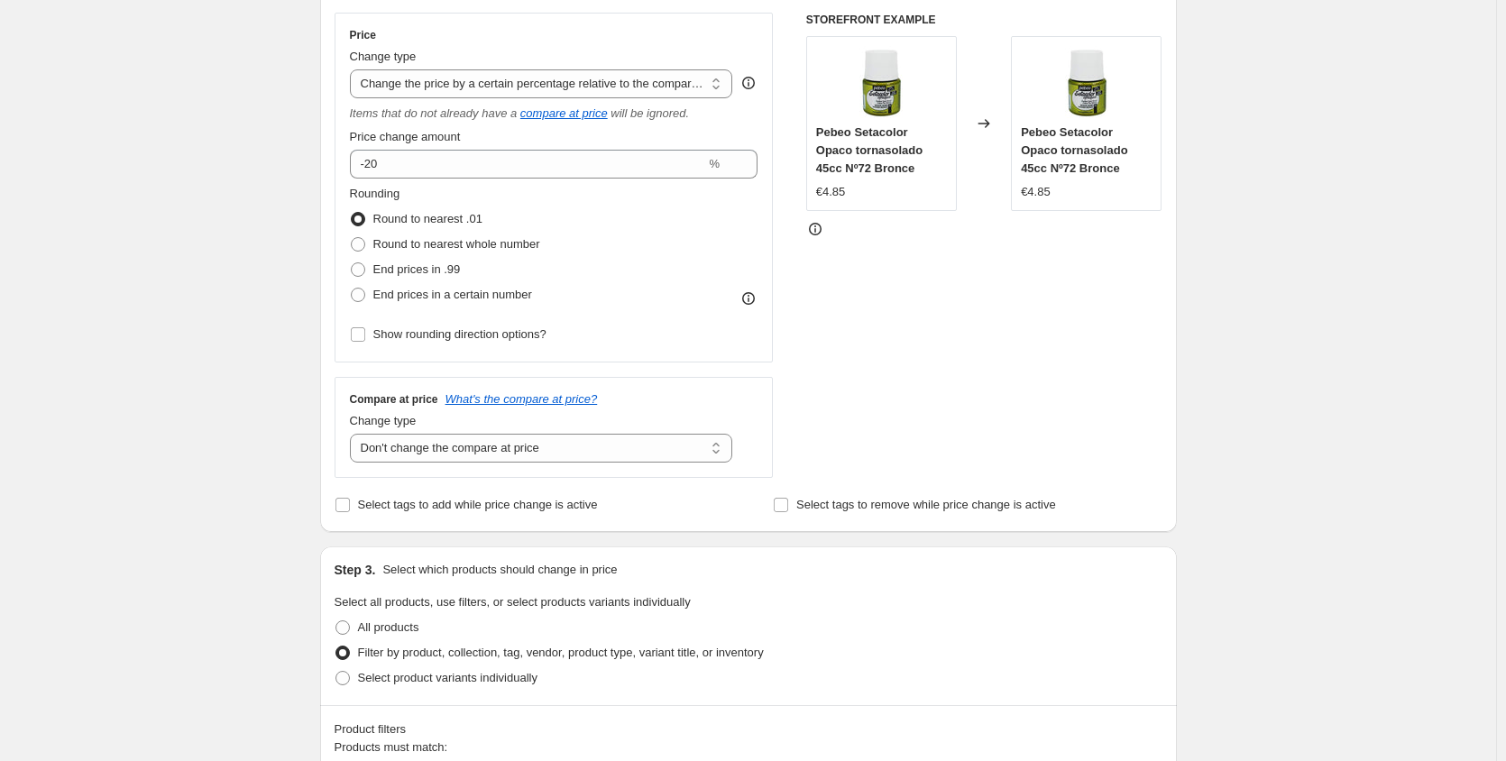
click at [572, 245] on div "Rounding Round to nearest .01 Round to nearest whole number End prices in .99 E…" at bounding box center [554, 246] width 408 height 123
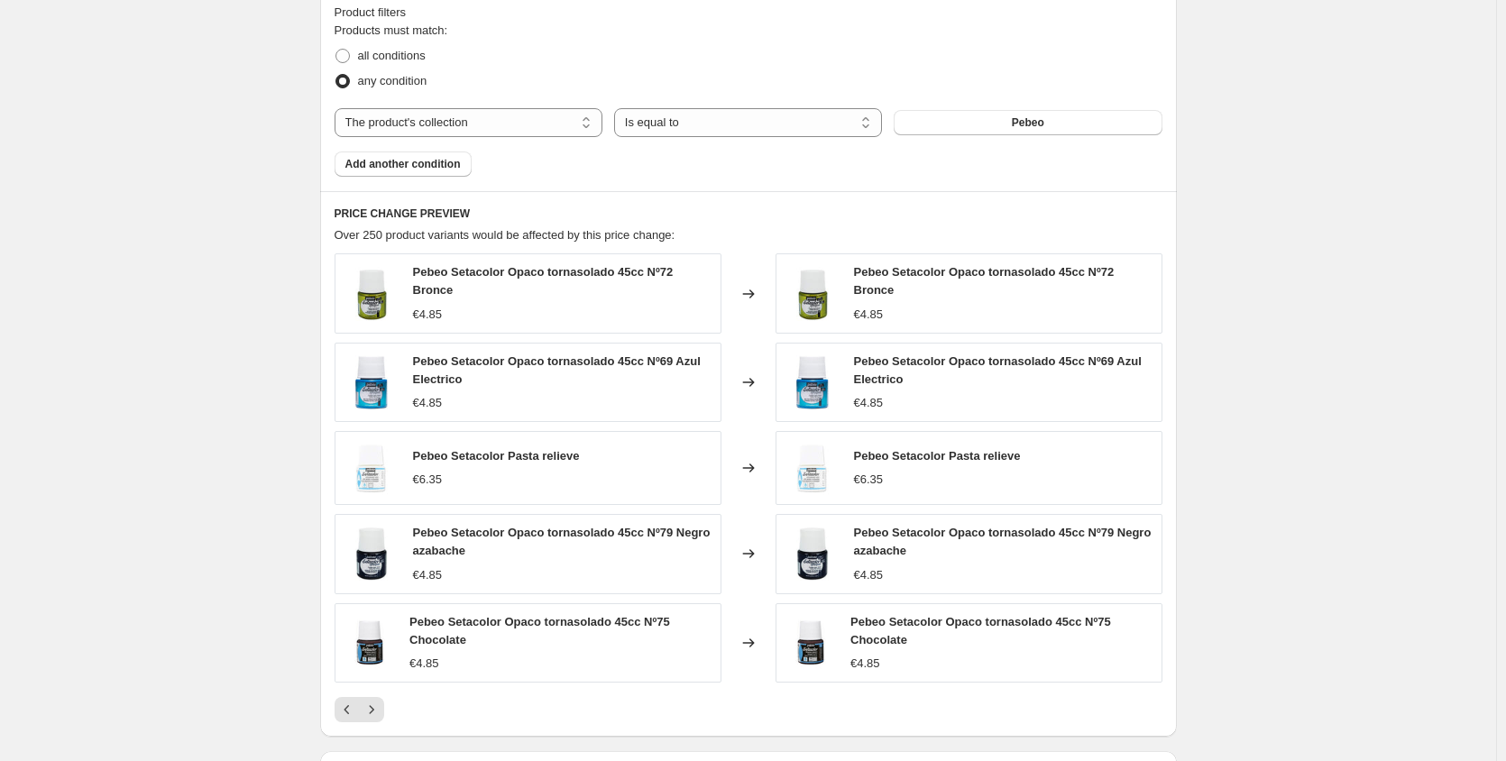
scroll to position [1046, 0]
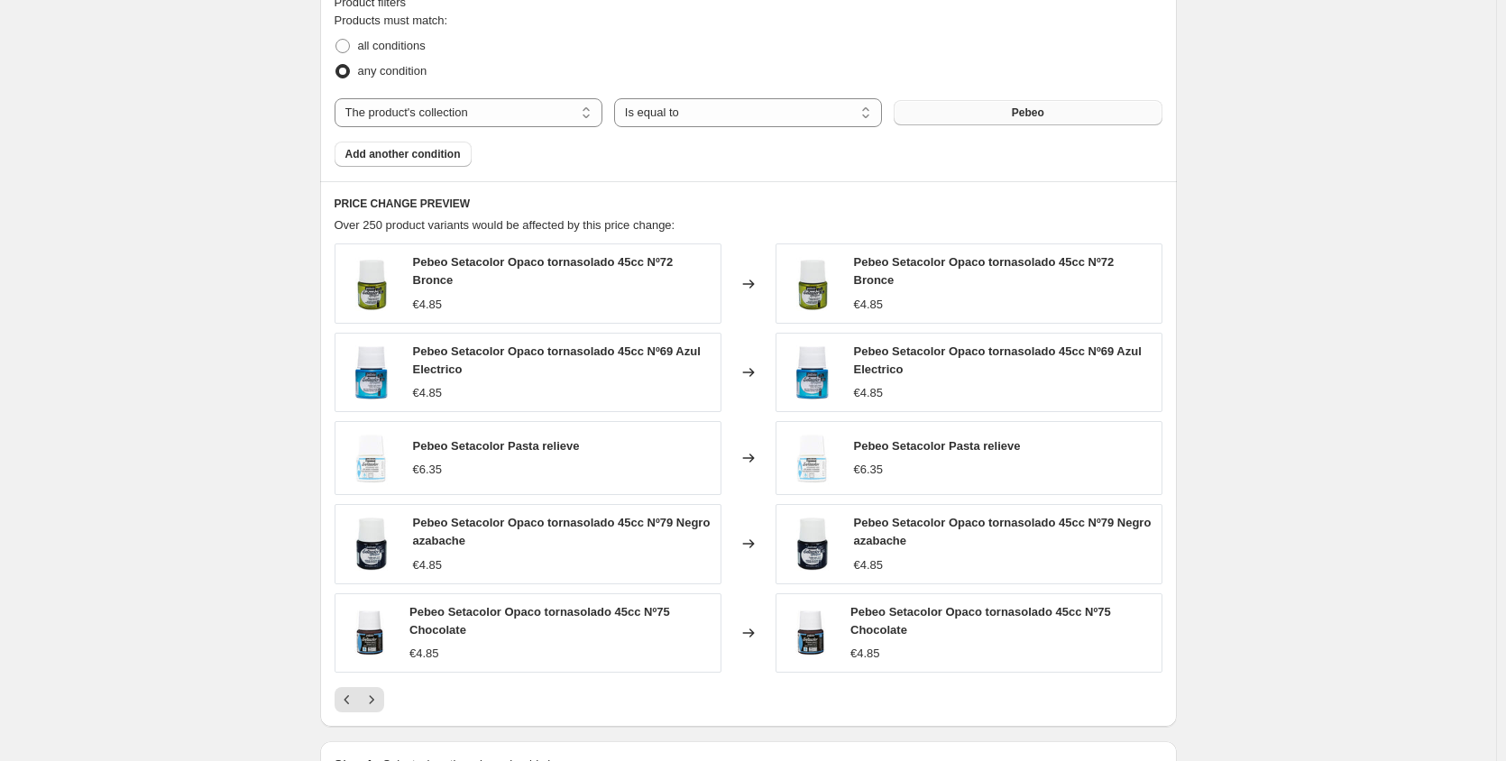
click at [1087, 107] on button "Pebeo" at bounding box center [1027, 112] width 268 height 25
click at [664, 427] on div "Pebeo Setacolor Pasta relieve €6.35" at bounding box center [527, 458] width 387 height 74
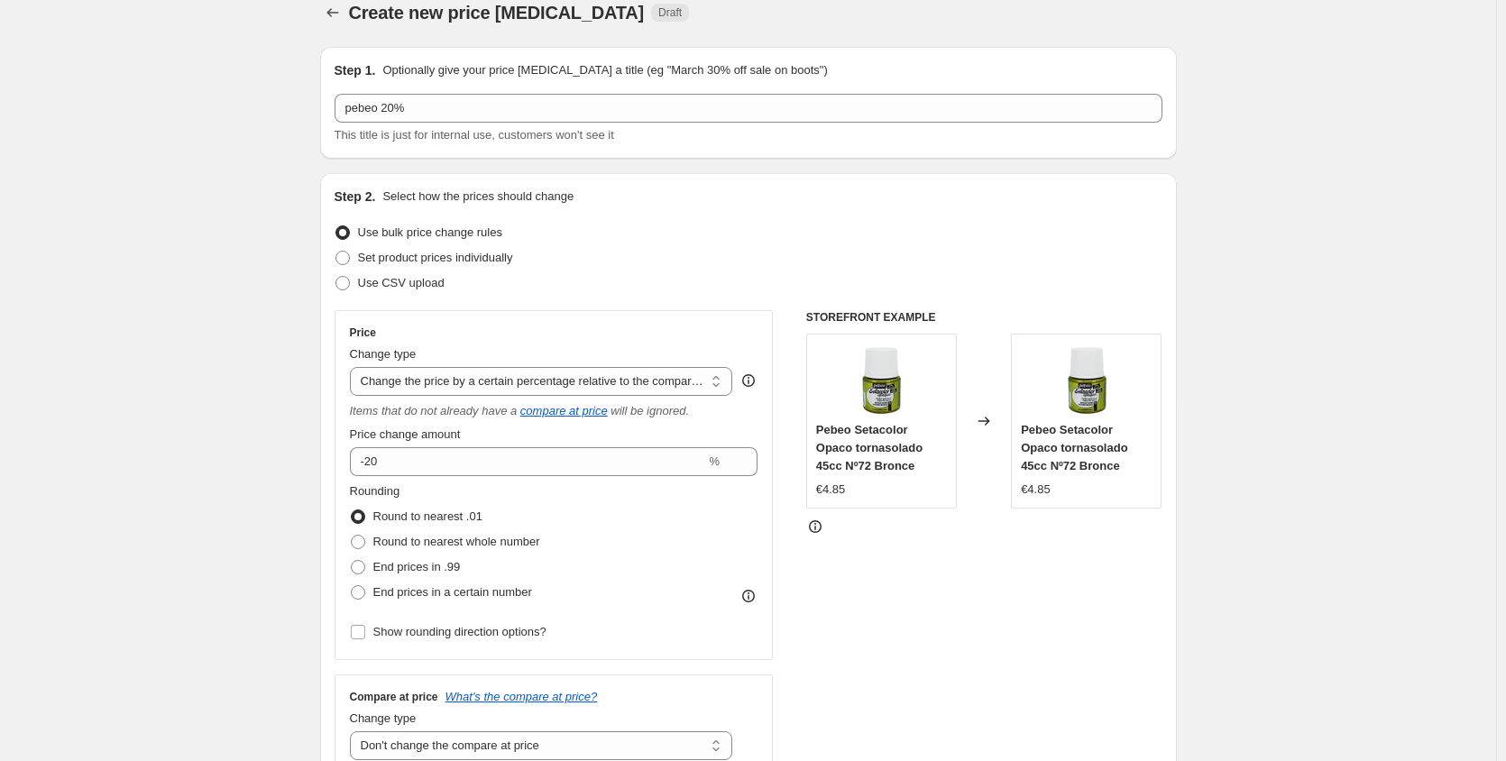
scroll to position [24, 0]
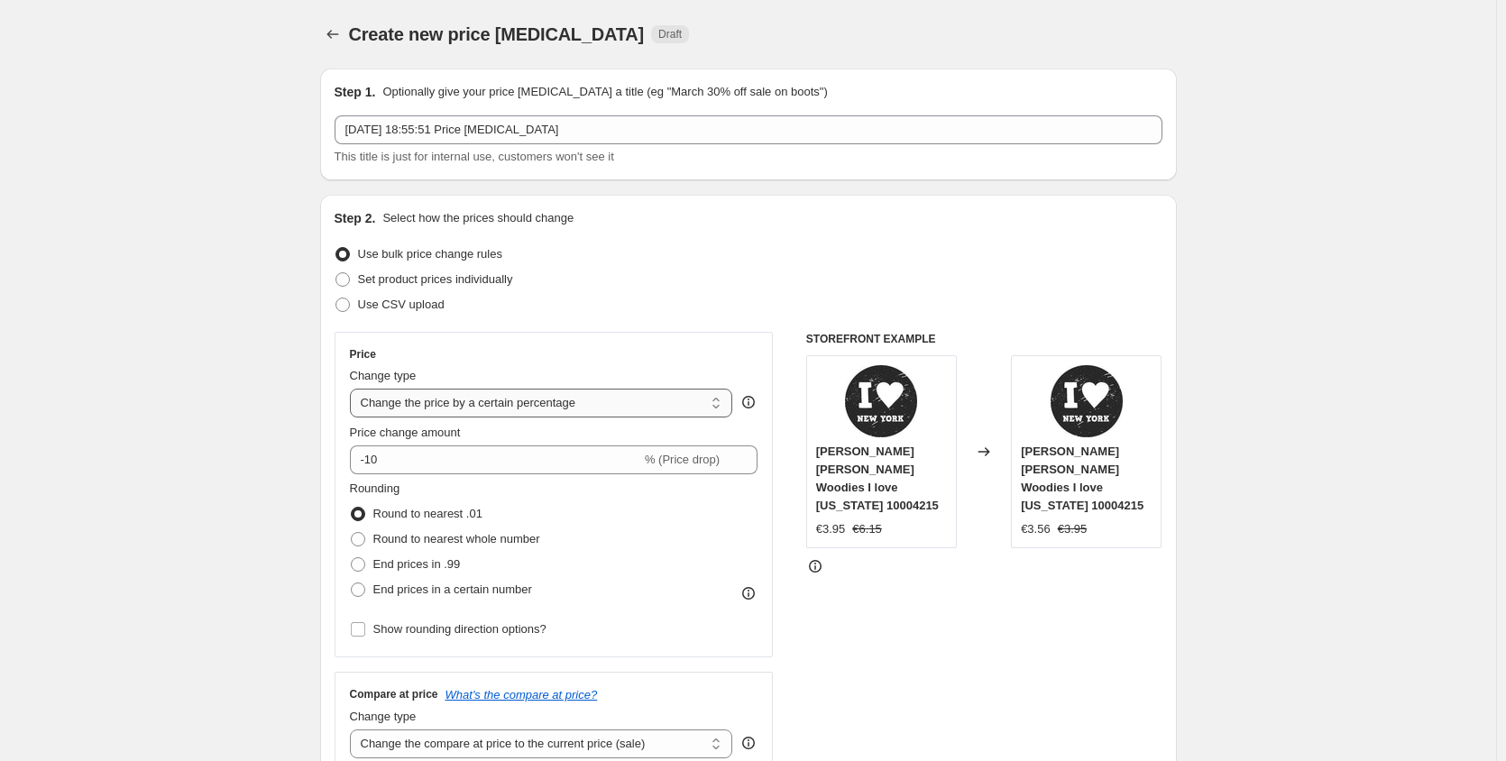
click at [719, 412] on select "Change the price to a certain amount Change the price by a certain amount Chang…" at bounding box center [541, 403] width 383 height 29
select select "pcap"
click at [353, 389] on select "Change the price to a certain amount Change the price by a certain amount Chang…" at bounding box center [541, 403] width 383 height 29
type input "-20"
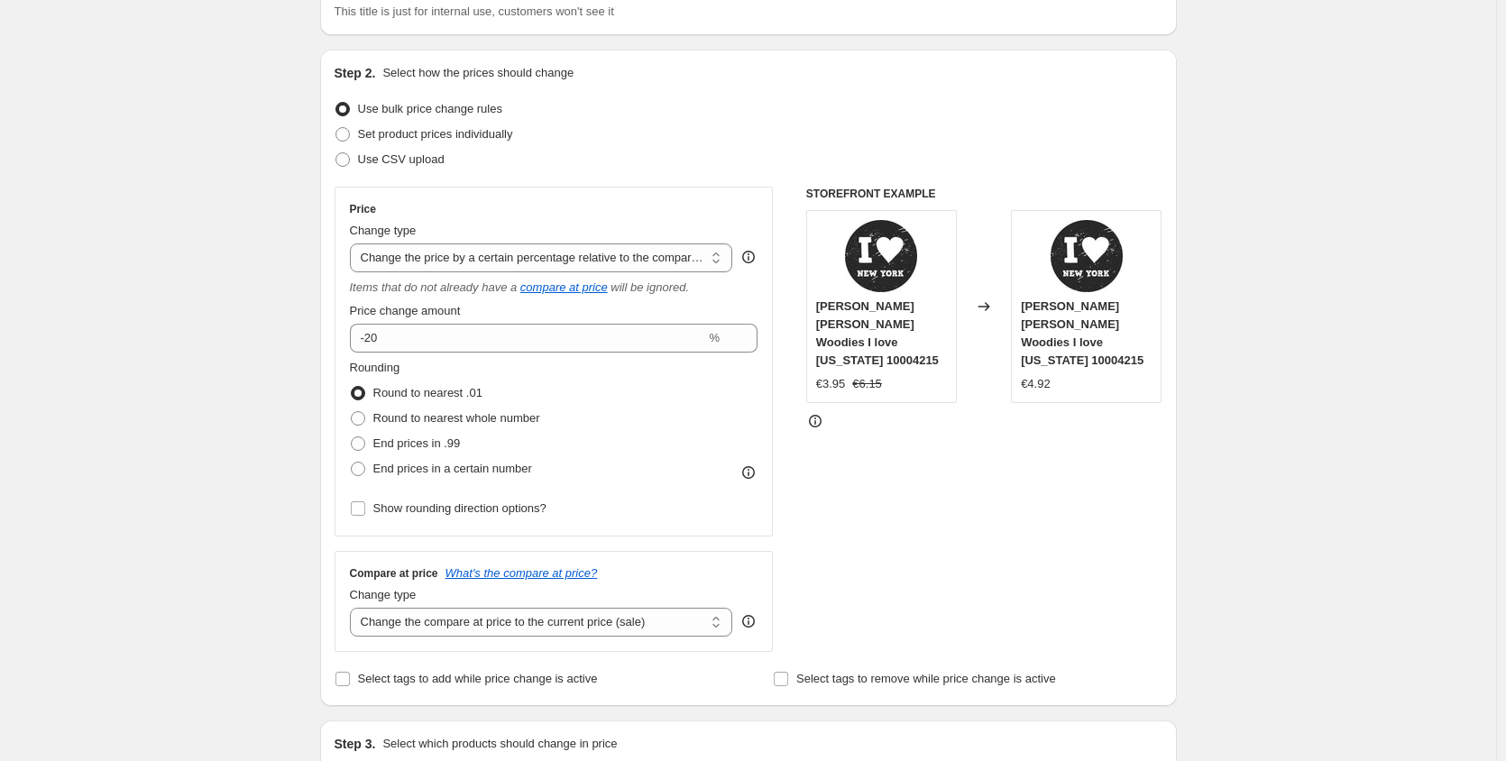
scroll to position [147, 0]
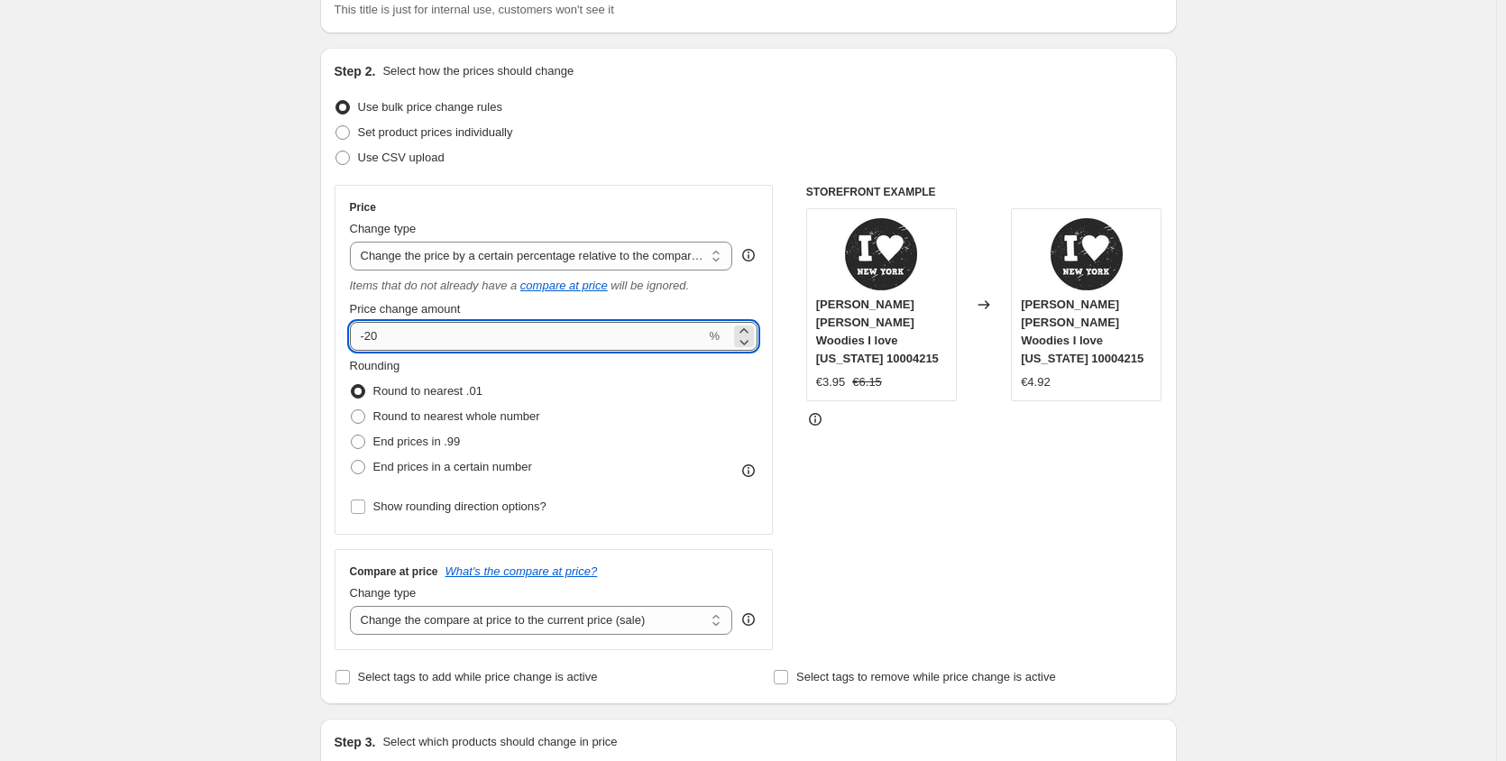
click at [406, 339] on input "-20" at bounding box center [528, 336] width 356 height 29
click at [720, 627] on select "Change the compare at price to the current price (sale) Change the compare at p…" at bounding box center [541, 620] width 383 height 29
select select "no_change"
click at [353, 606] on select "Change the compare at price to the current price (sale) Change the compare at p…" at bounding box center [541, 620] width 383 height 29
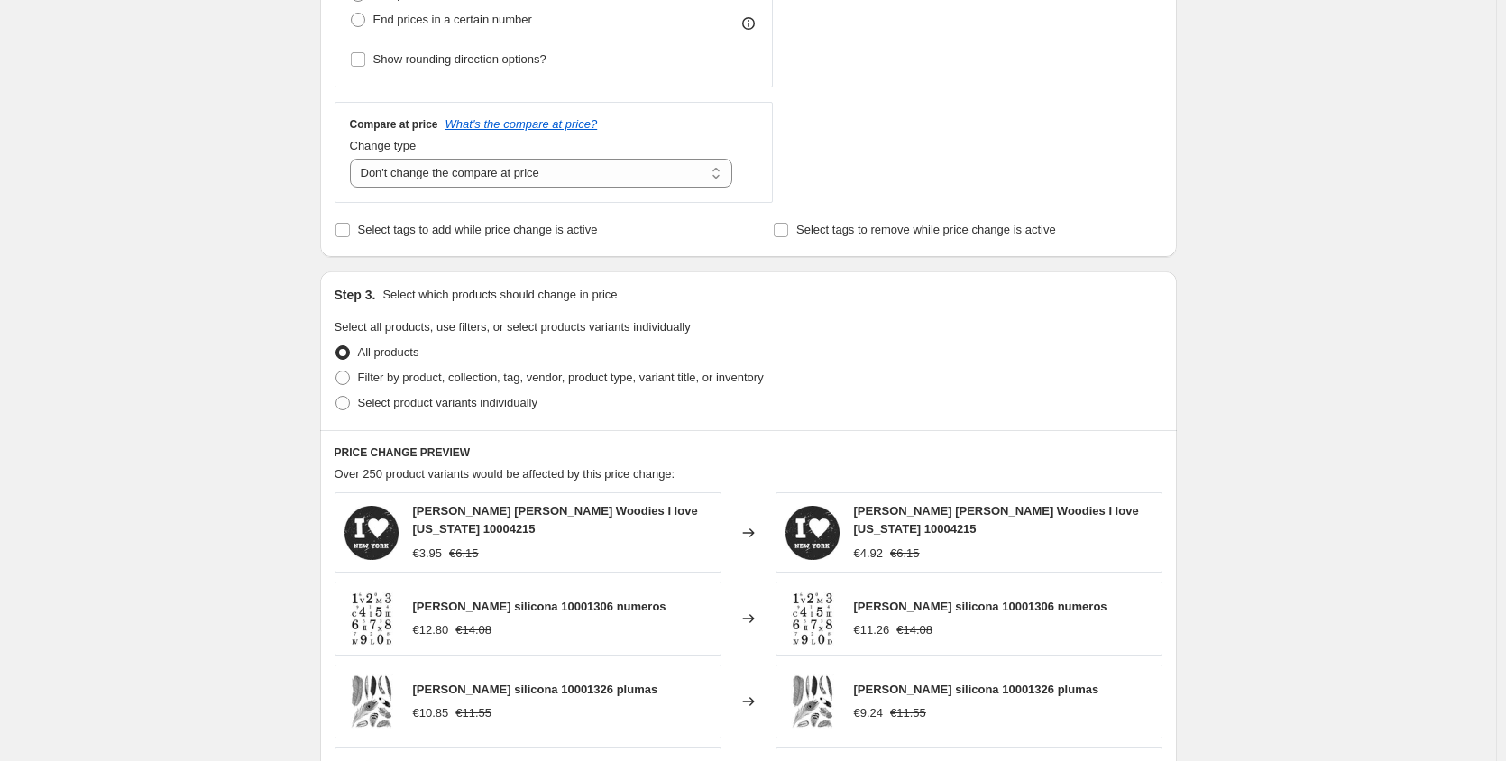
scroll to position [596, 0]
click at [343, 380] on span at bounding box center [342, 376] width 14 height 14
click at [336, 370] on input "Filter by product, collection, tag, vendor, product type, variant title, or inv…" at bounding box center [335, 369] width 1 height 1
radio input "true"
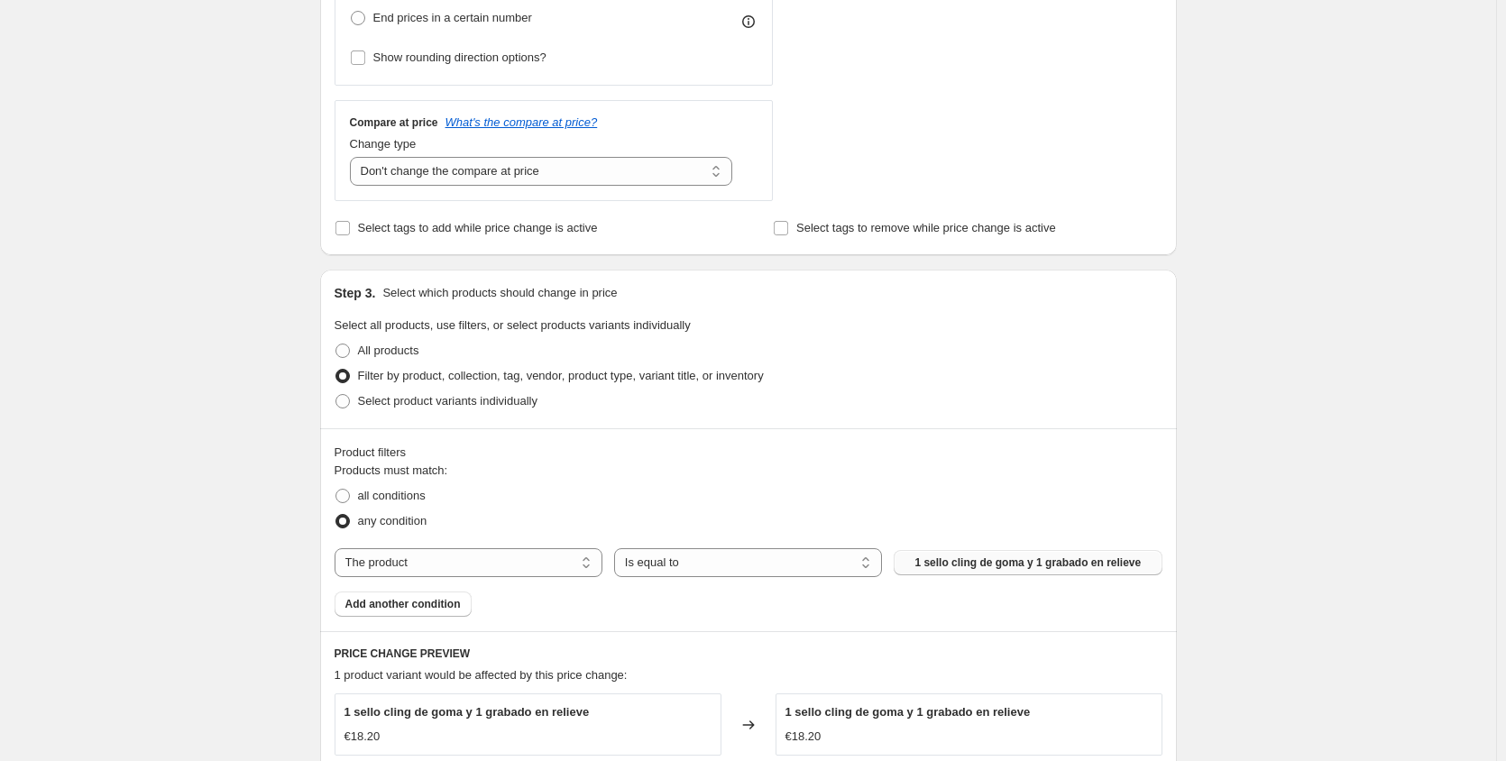
click at [963, 557] on span "1 sello cling de goma y 1 grabado en relieve" at bounding box center [1027, 562] width 226 height 14
click at [349, 348] on span at bounding box center [342, 350] width 14 height 14
click at [336, 344] on input "All products" at bounding box center [335, 343] width 1 height 1
radio input "true"
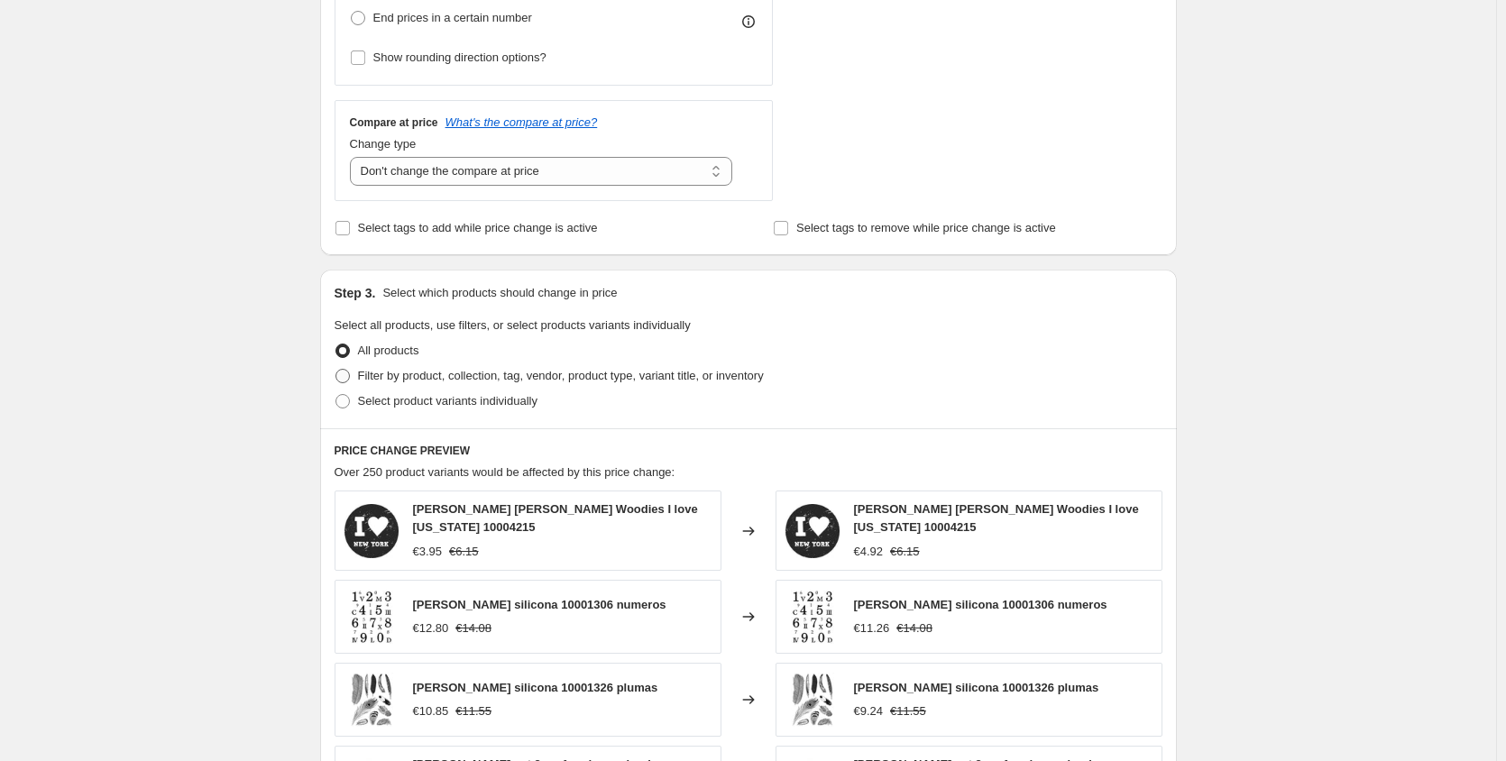
click at [347, 379] on span at bounding box center [342, 376] width 14 height 14
click at [336, 370] on input "Filter by product, collection, tag, vendor, product type, variant title, or inv…" at bounding box center [335, 369] width 1 height 1
radio input "true"
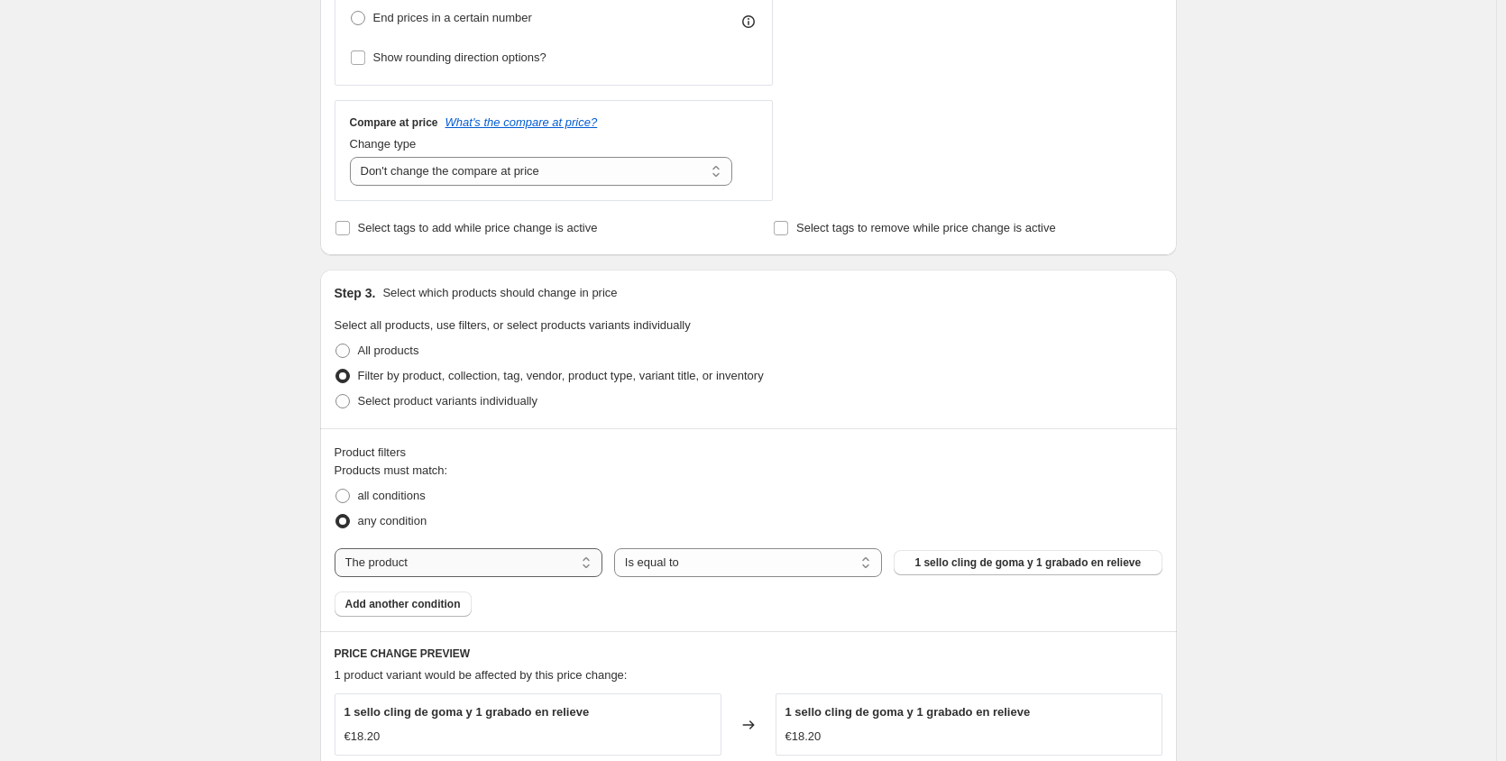
click at [593, 568] on select "The product The product's collection The product's tag The product's vendor The…" at bounding box center [468, 562] width 268 height 29
select select "collection"
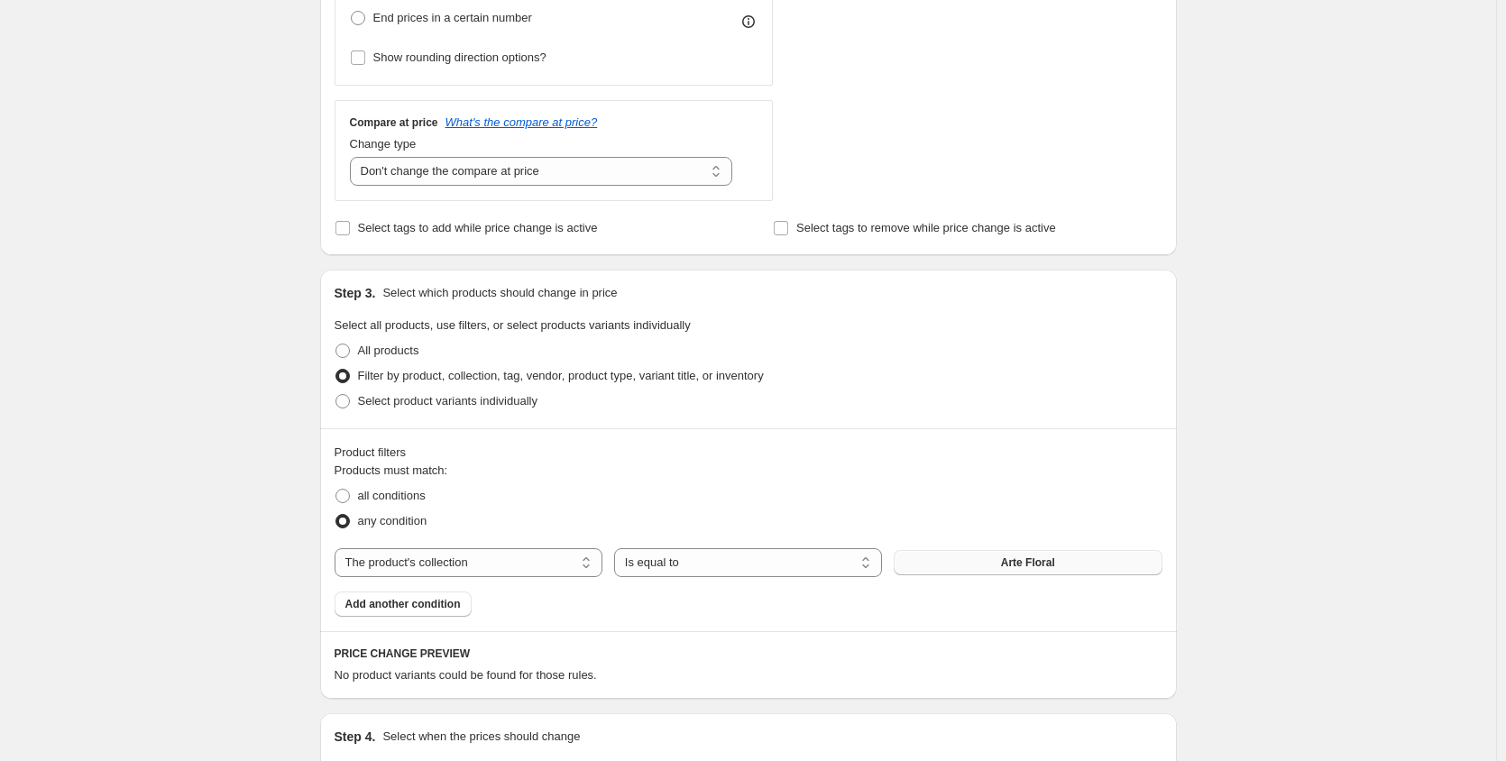
click at [974, 569] on button "Arte Floral" at bounding box center [1027, 562] width 268 height 25
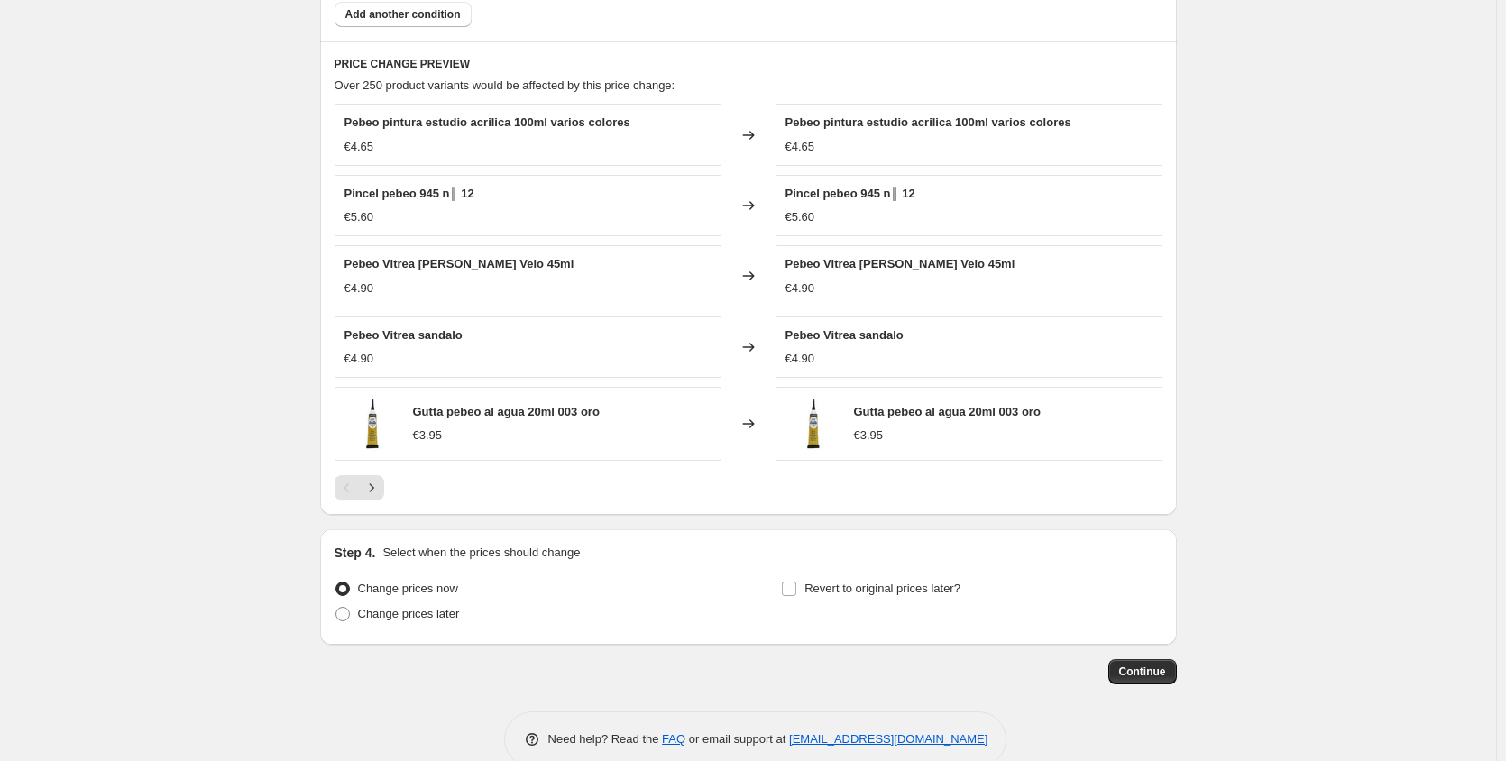
scroll to position [1220, 0]
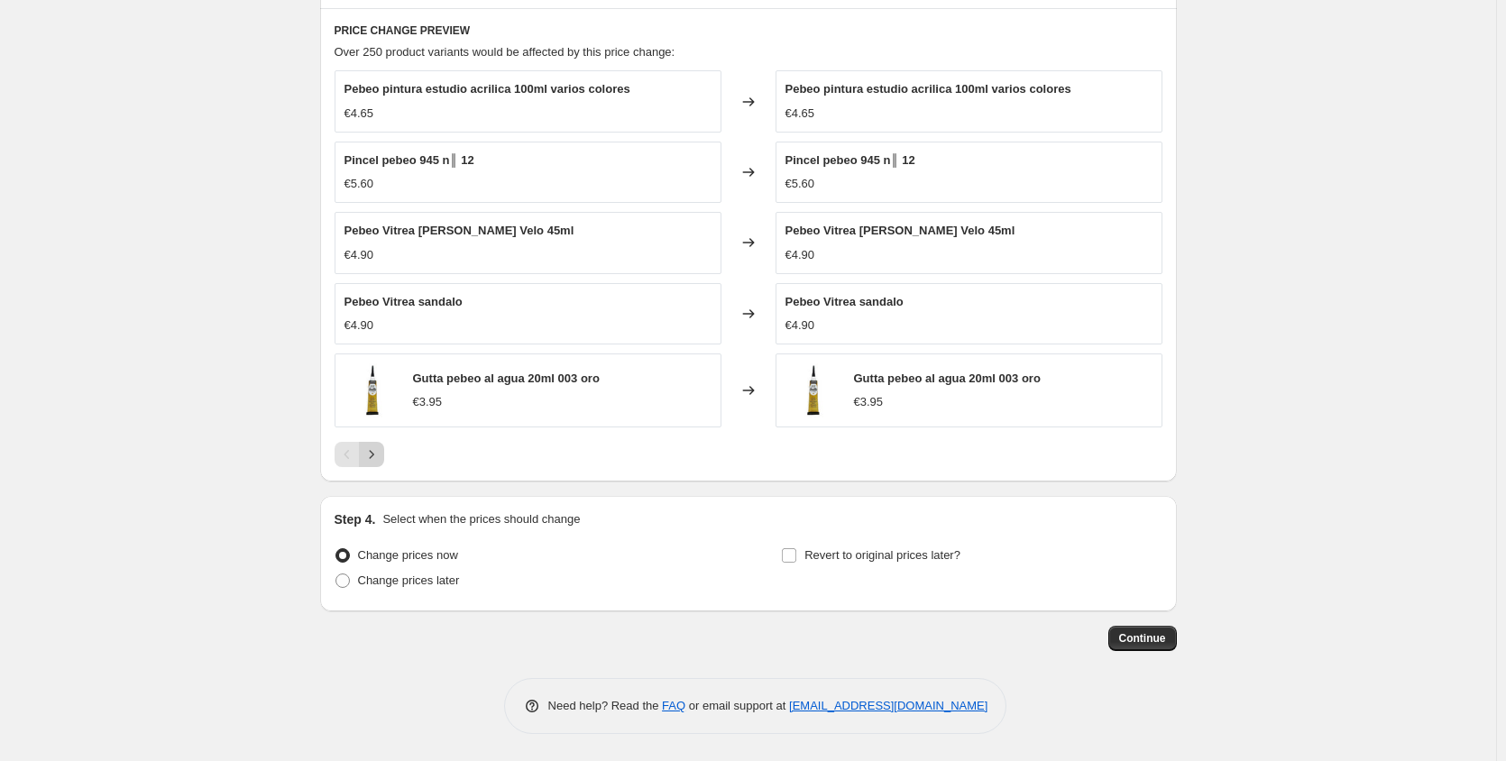
click at [379, 450] on icon "Next" at bounding box center [371, 454] width 18 height 18
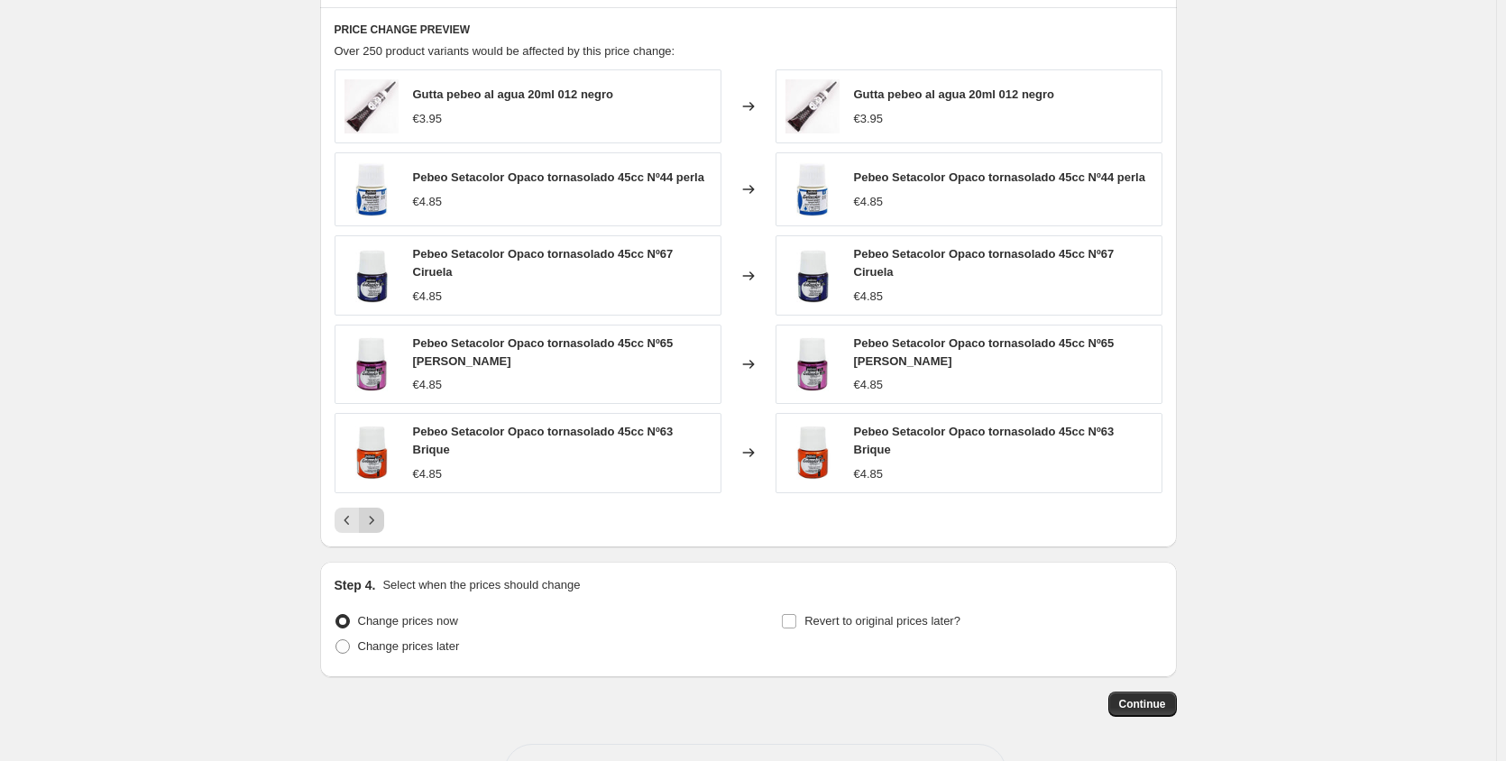
click at [379, 450] on img at bounding box center [371, 453] width 54 height 54
click at [380, 511] on icon "Next" at bounding box center [371, 520] width 18 height 18
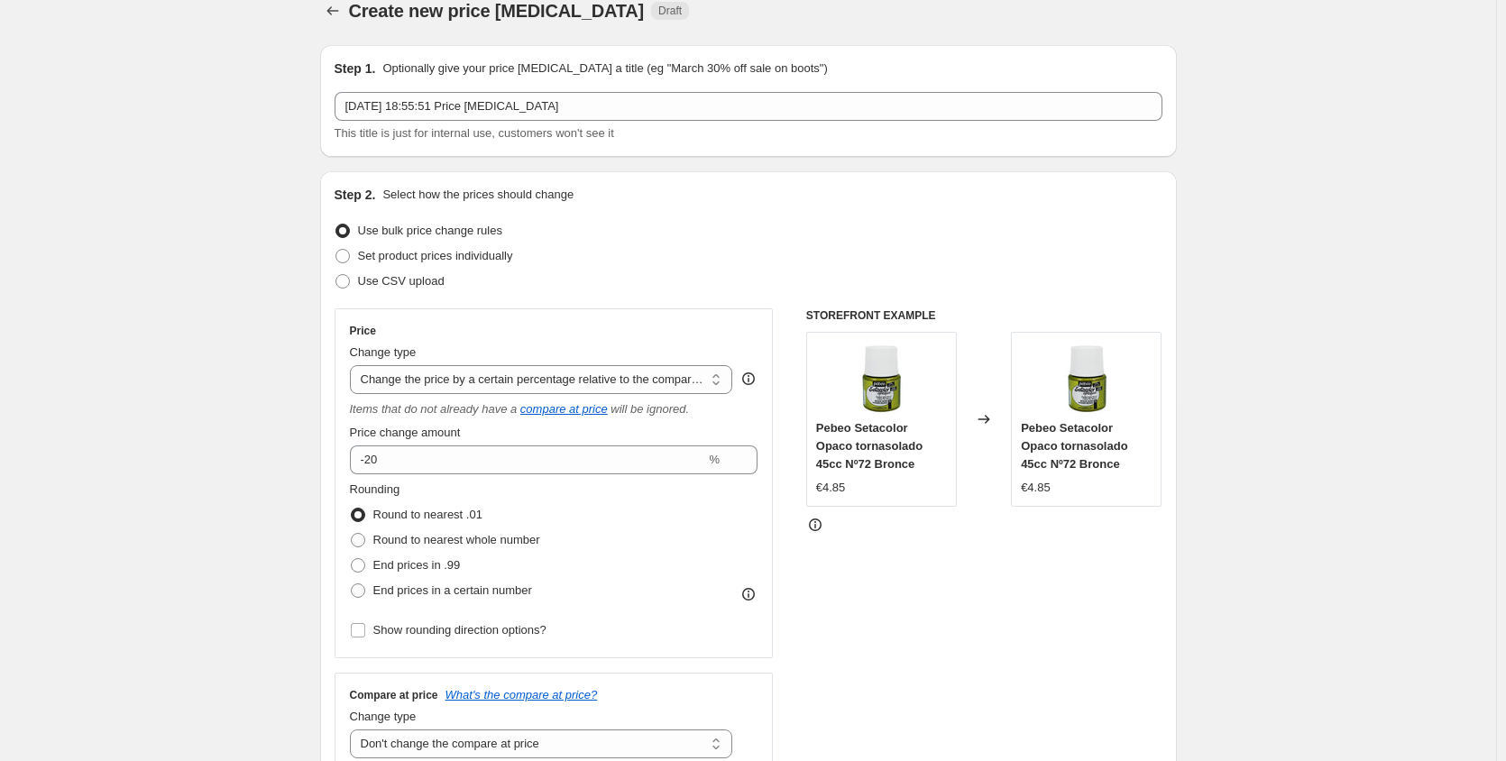
scroll to position [14, 0]
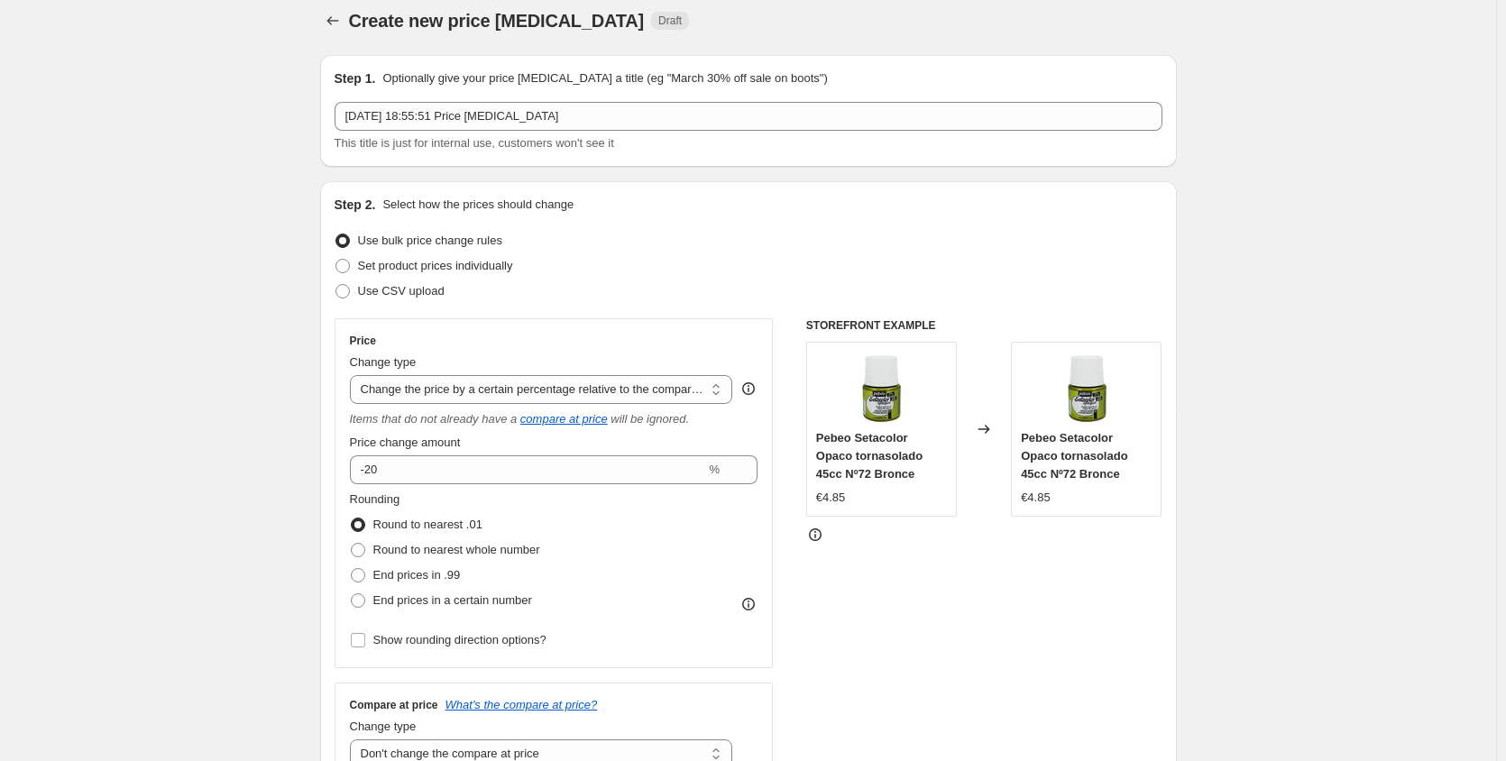
click at [617, 299] on div "Use CSV upload" at bounding box center [748, 291] width 828 height 25
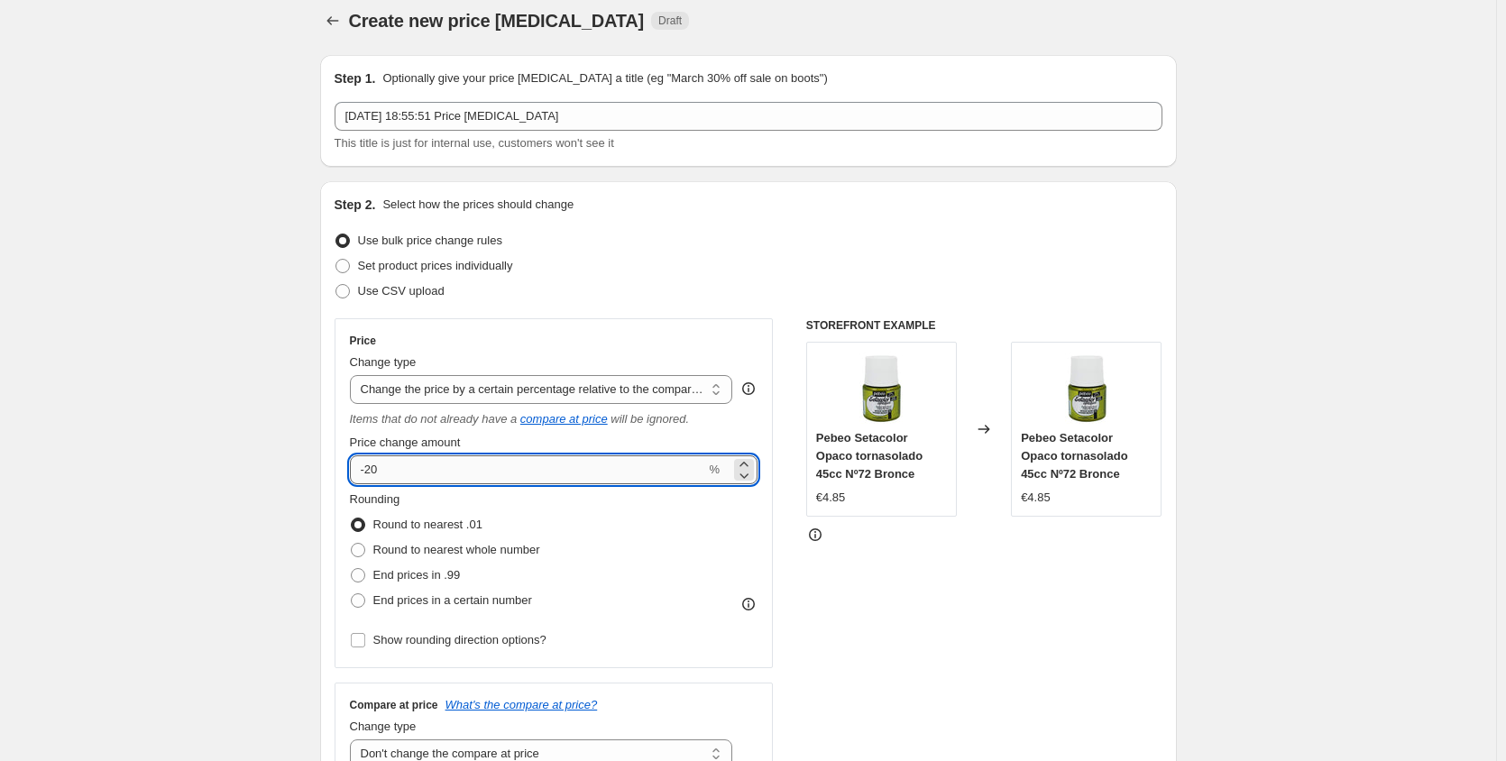
click at [462, 471] on input "-20" at bounding box center [528, 469] width 356 height 29
type input "-2"
type input "-20"
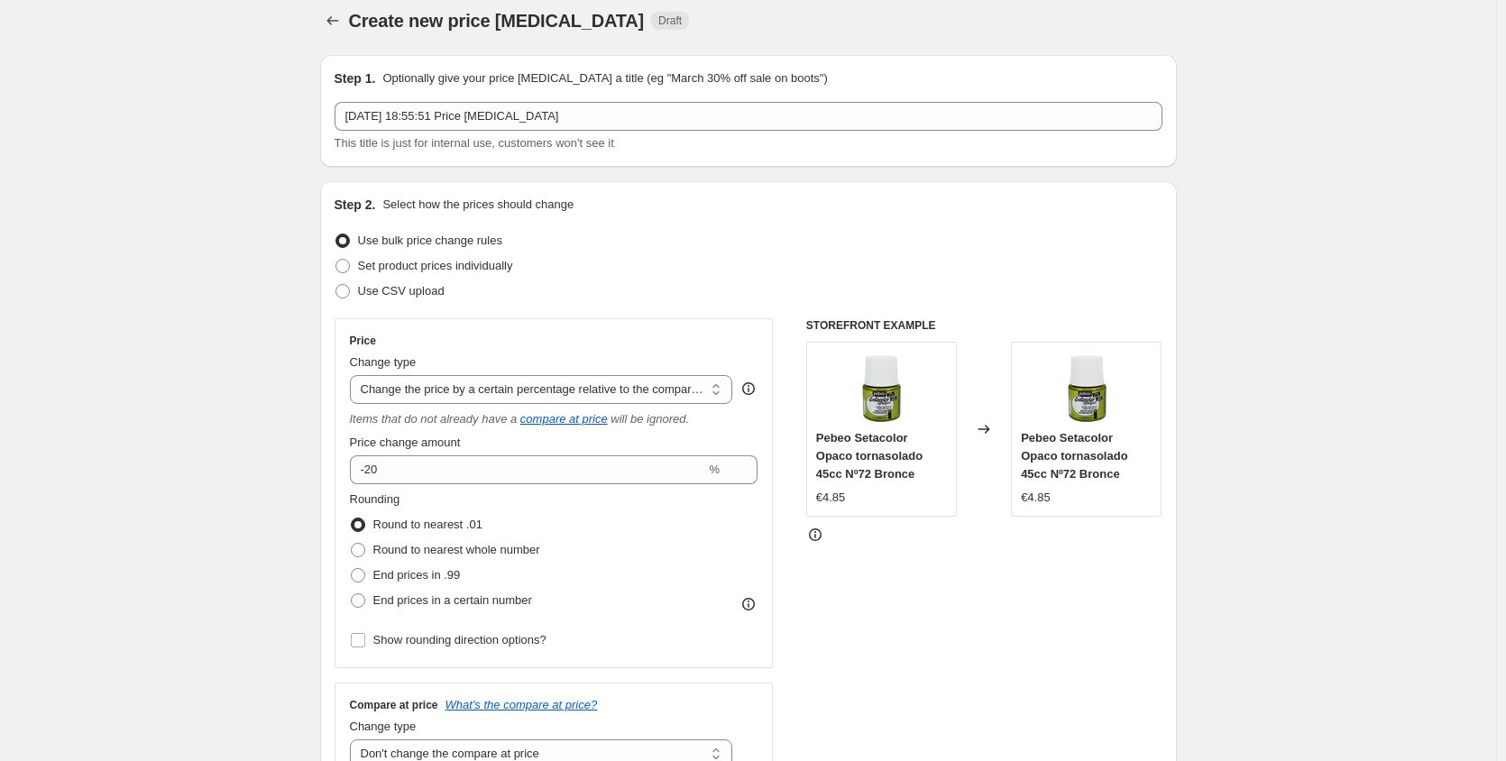
click at [561, 508] on div "Rounding Round to nearest .01 Round to nearest whole number End prices in .99 E…" at bounding box center [554, 551] width 408 height 123
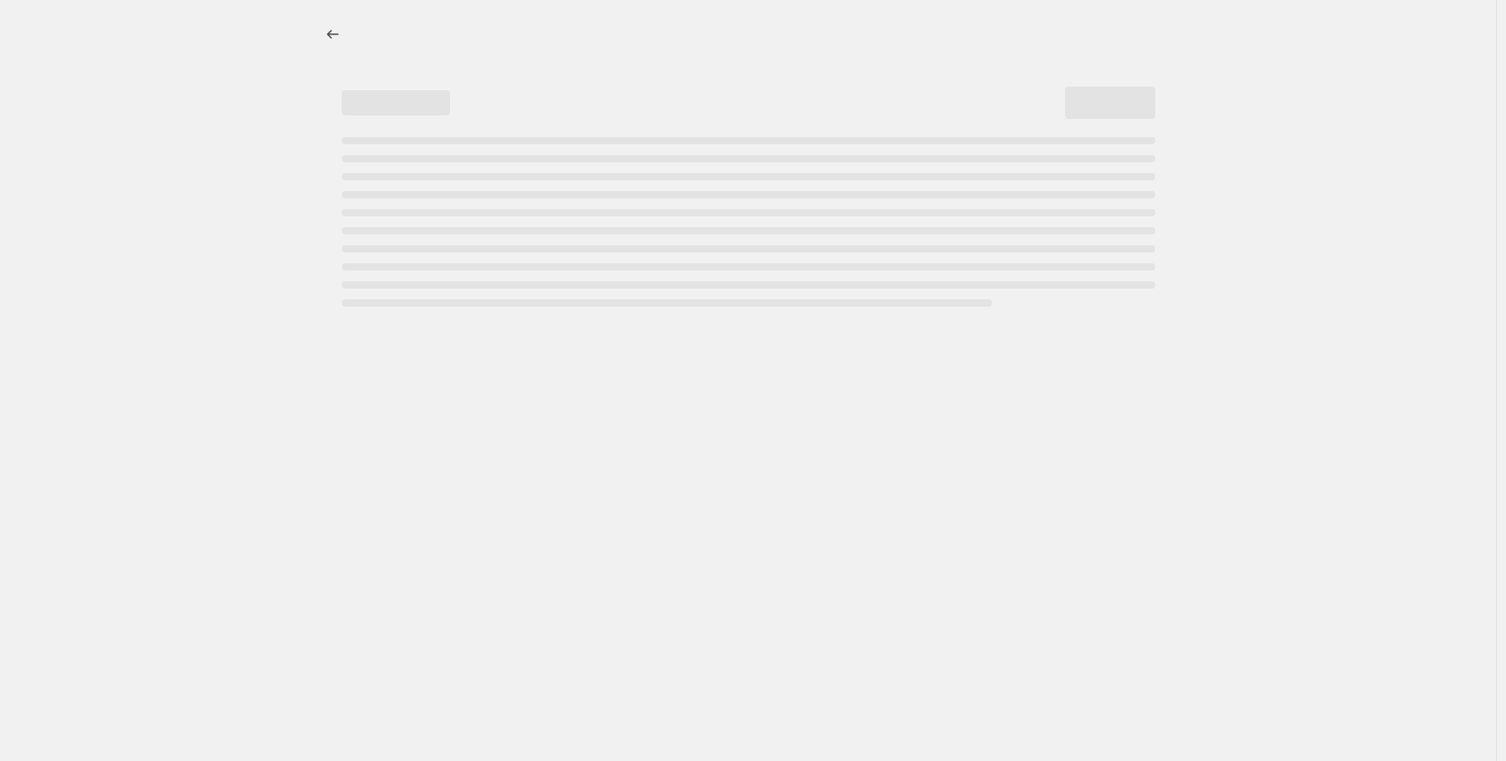
select select "percentage"
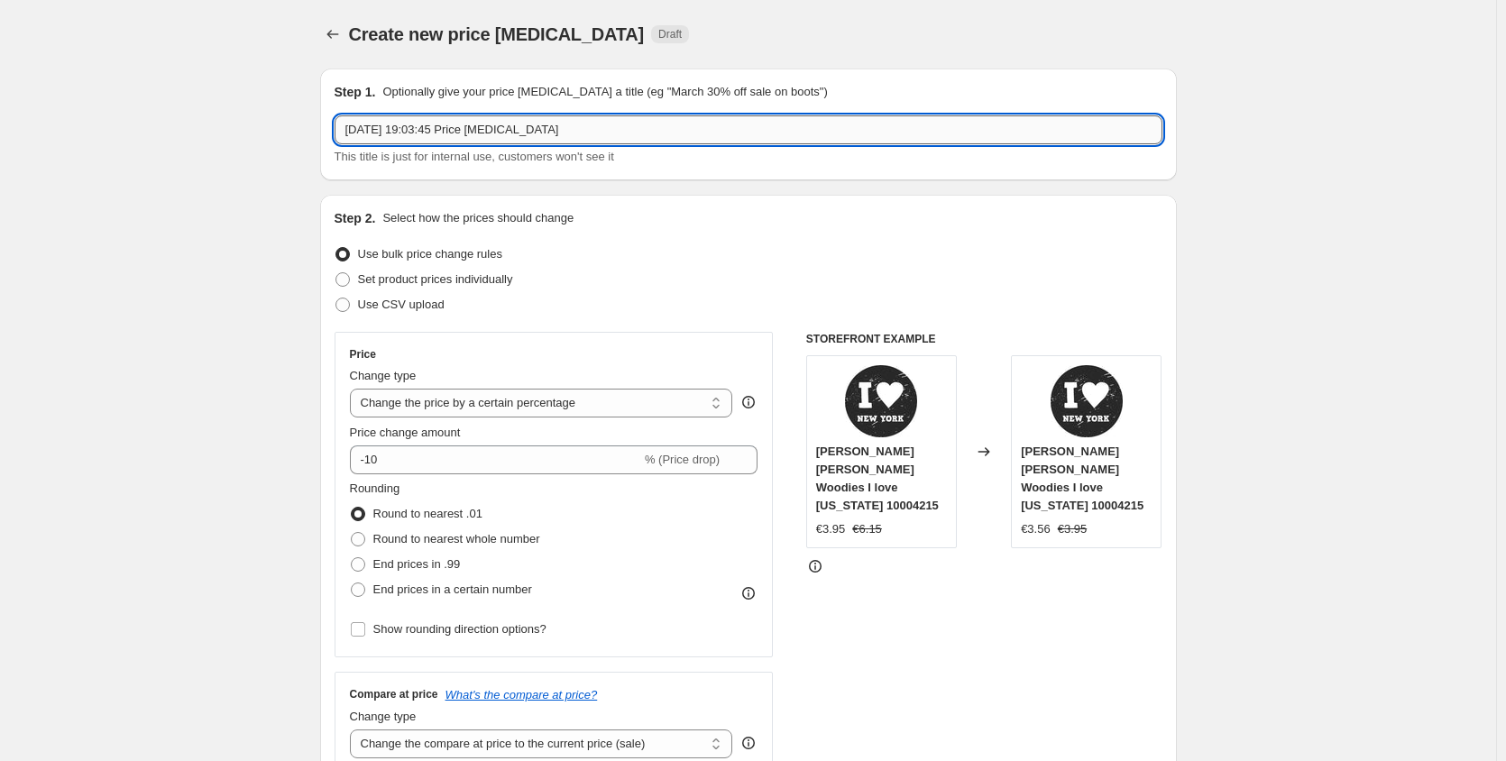
click at [561, 129] on input "[DATE] 19:03:45 Price [MEDICAL_DATA]" at bounding box center [748, 129] width 828 height 29
type input "1"
type input "2"
type input "pebeo 20%"
click at [720, 406] on select "Change the price to a certain amount Change the price by a certain amount Chang…" at bounding box center [541, 403] width 383 height 29
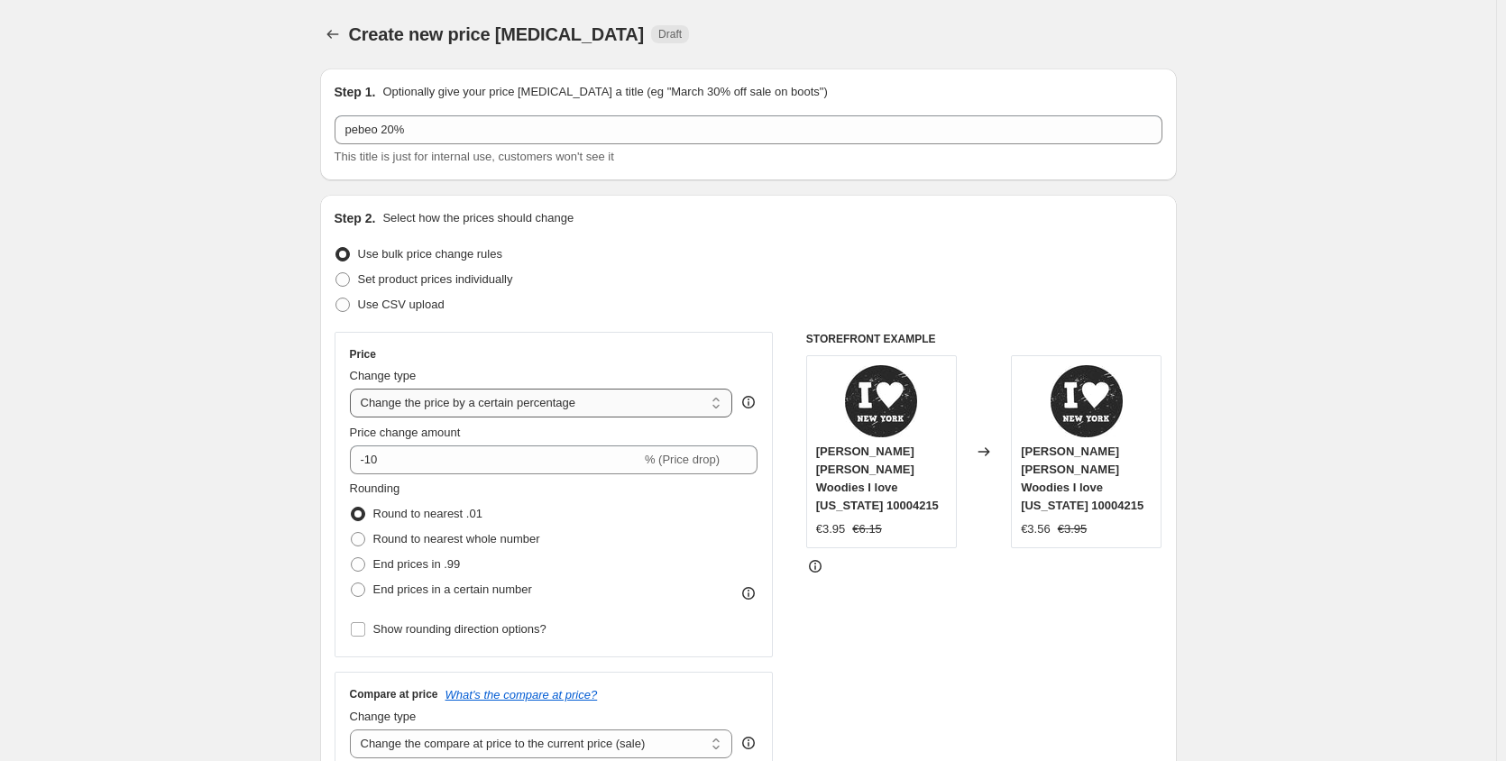
select select "pcap"
click at [353, 389] on select "Change the price to a certain amount Change the price by a certain amount Chang…" at bounding box center [541, 403] width 383 height 29
type input "-20"
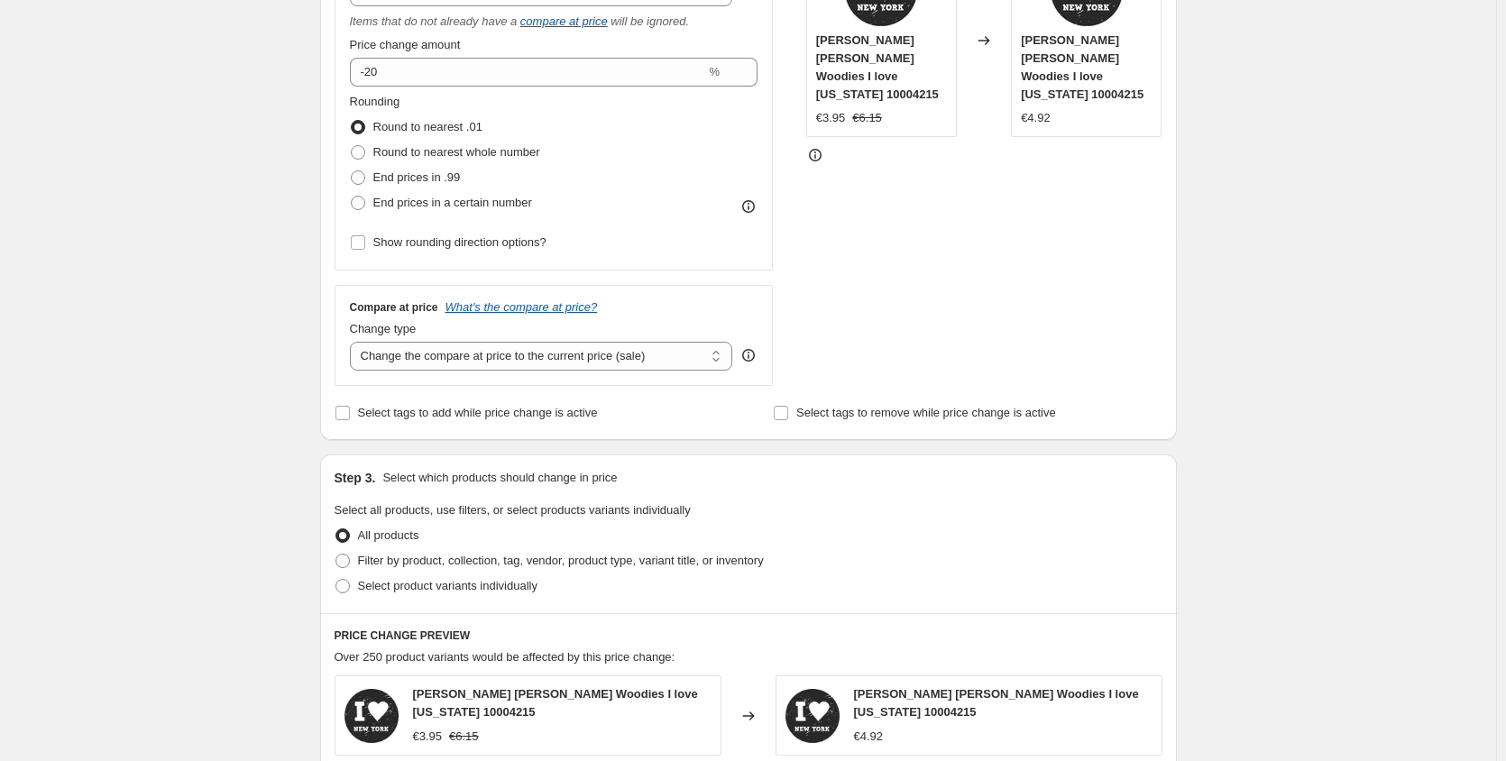
scroll to position [408, 0]
click at [718, 362] on select "Change the compare at price to the current price (sale) Change the compare at p…" at bounding box center [541, 358] width 383 height 29
select select "no_change"
click at [353, 344] on select "Change the compare at price to the current price (sale) Change the compare at p…" at bounding box center [541, 358] width 383 height 29
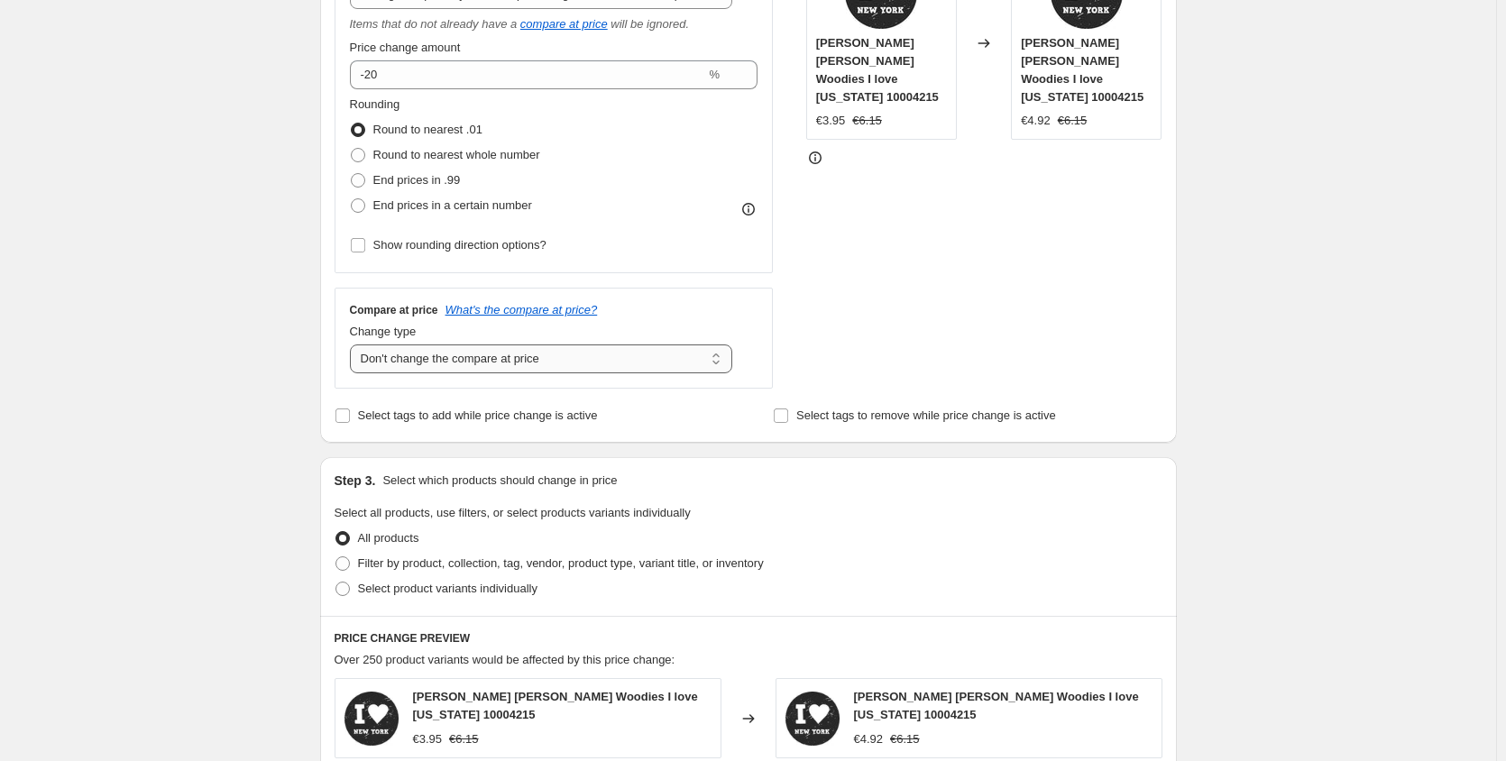
click at [717, 359] on select "Change the compare at price to the current price (sale) Change the compare at p…" at bounding box center [541, 358] width 383 height 29
click at [353, 344] on select "Change the compare at price to the current price (sale) Change the compare at p…" at bounding box center [541, 358] width 383 height 29
click at [592, 521] on legend "Select all products, use filters, or select products variants individually" at bounding box center [512, 515] width 356 height 22
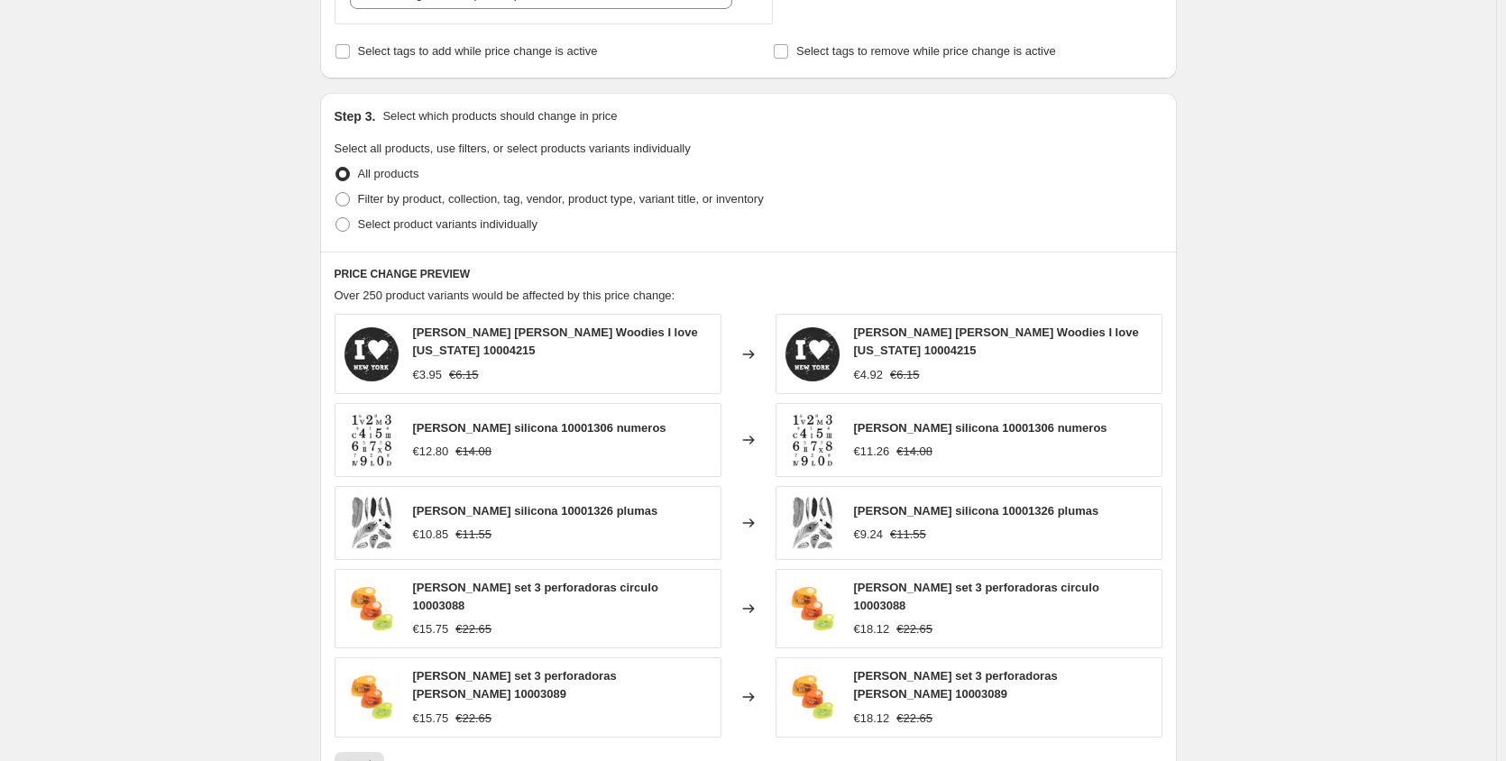
scroll to position [748, 0]
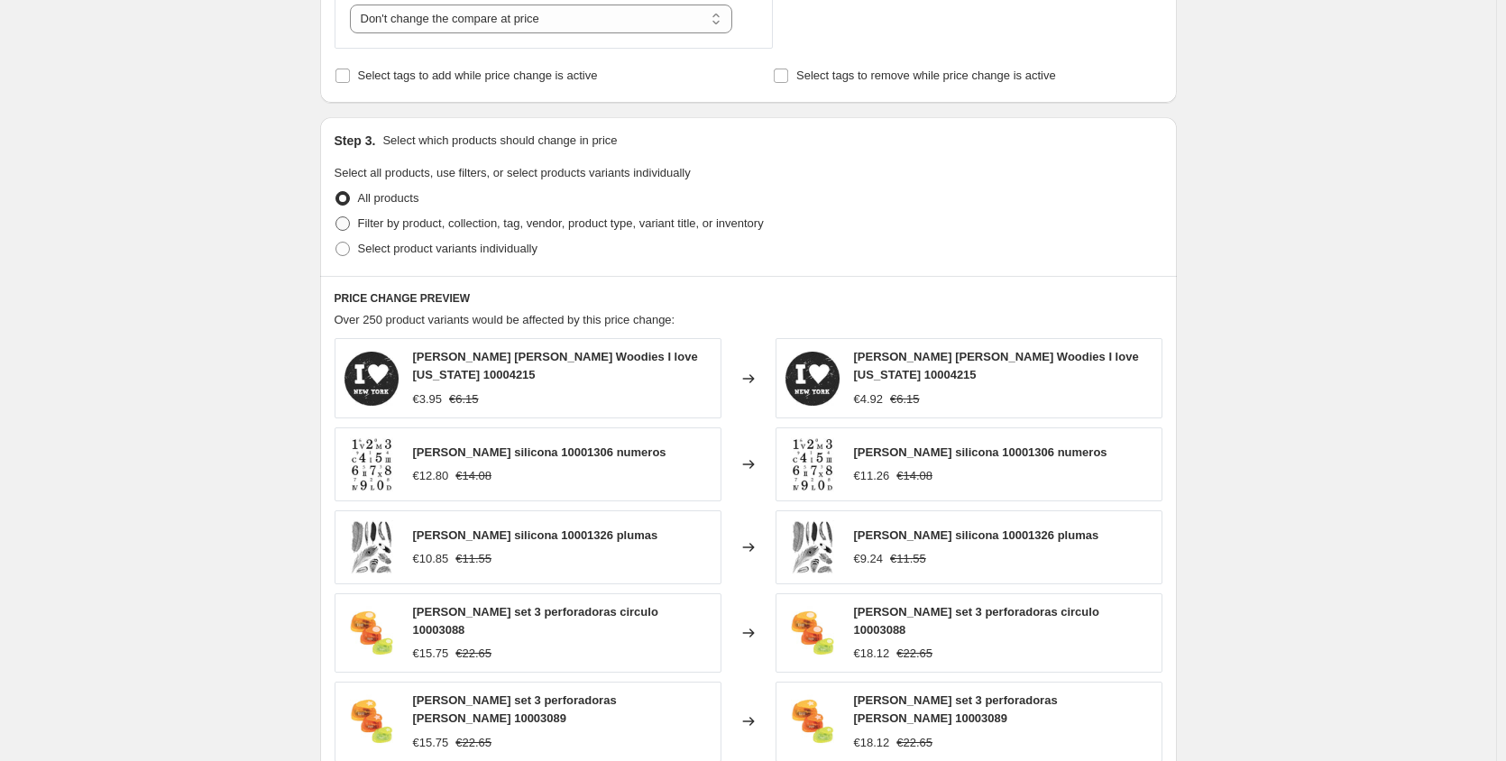
click at [351, 225] on span at bounding box center [342, 223] width 16 height 16
click at [336, 217] on input "Filter by product, collection, tag, vendor, product type, variant title, or inv…" at bounding box center [335, 216] width 1 height 1
radio input "true"
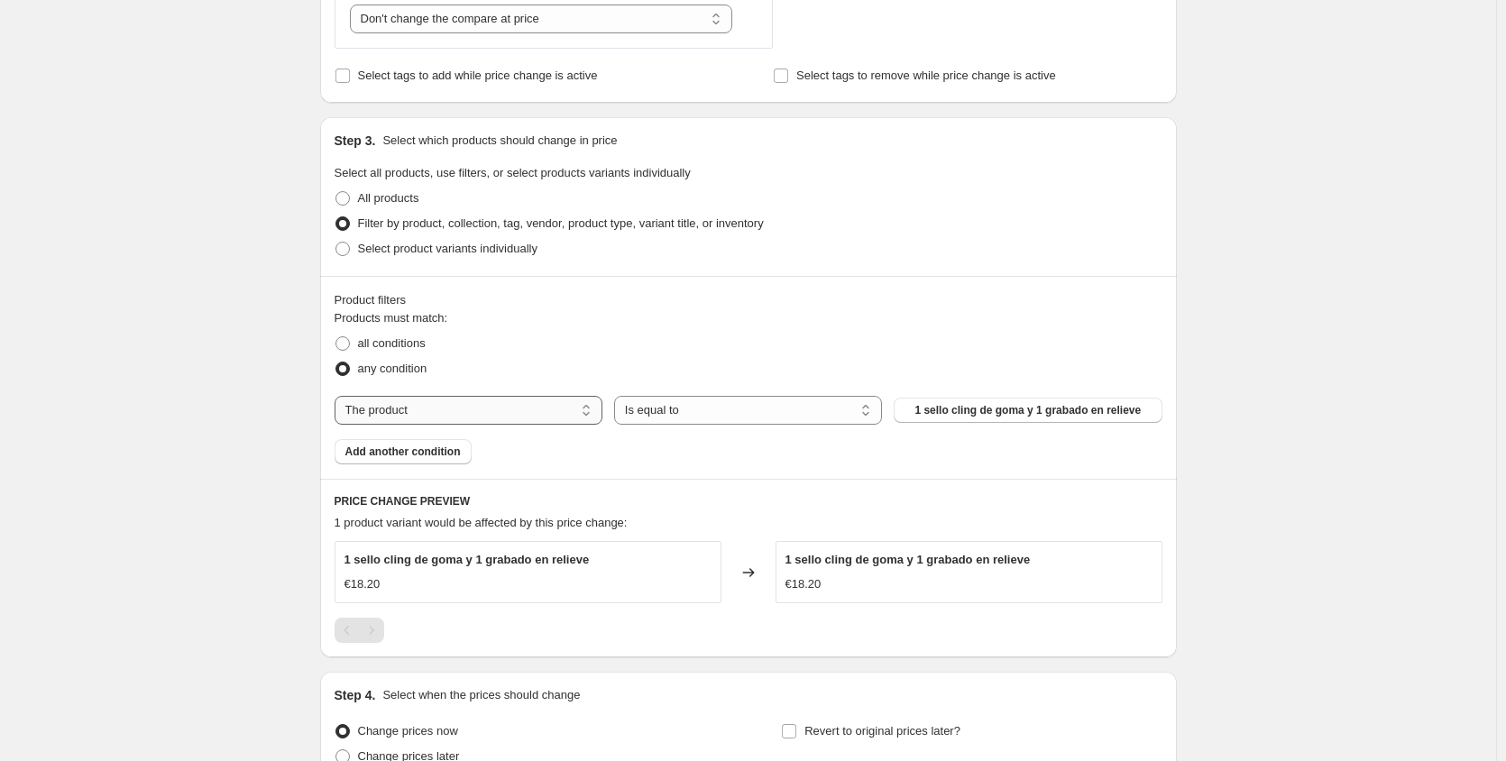
click at [596, 416] on select "The product The product's collection The product's tag The product's vendor The…" at bounding box center [468, 410] width 268 height 29
select select "collection"
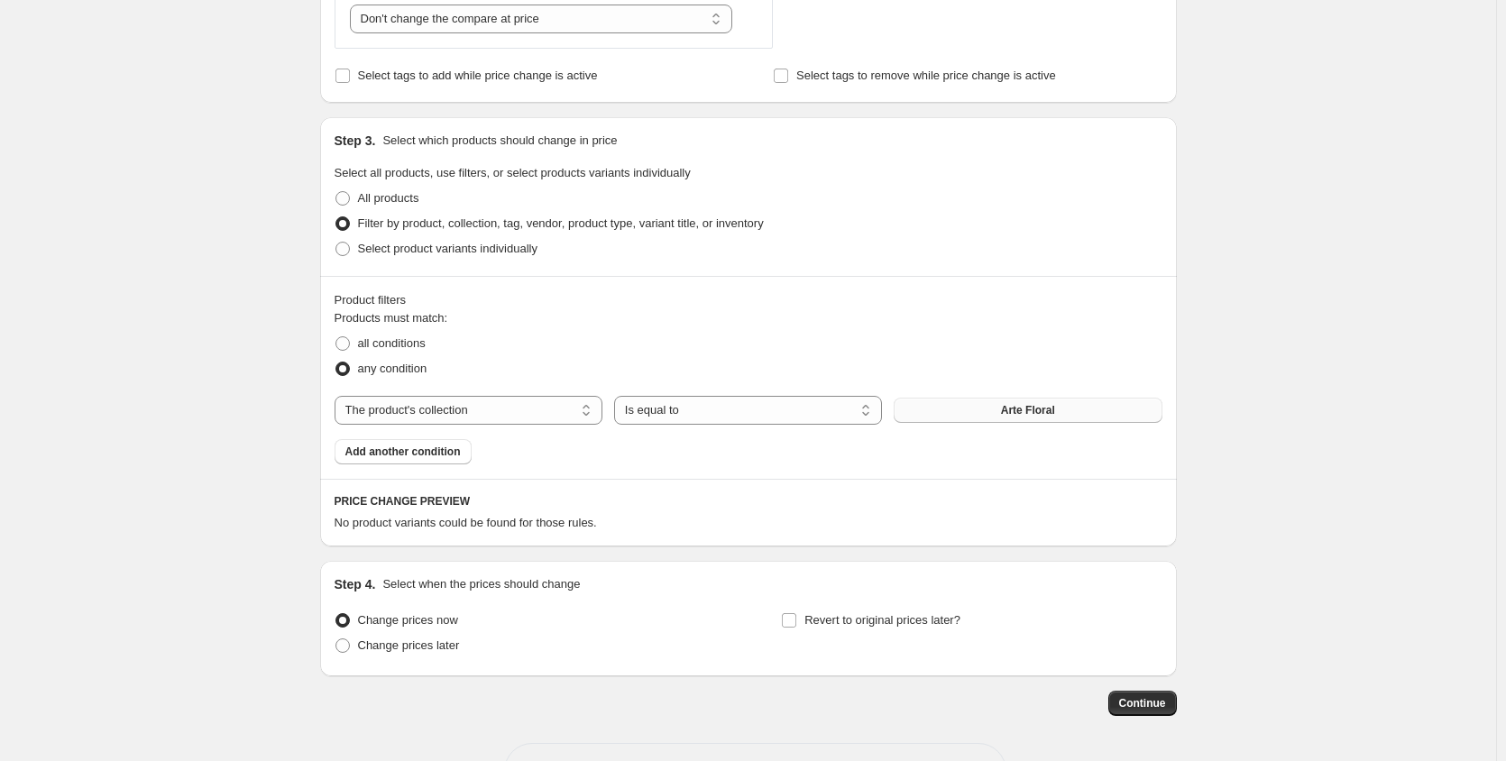
click at [1008, 413] on span "Arte Floral" at bounding box center [1028, 410] width 54 height 14
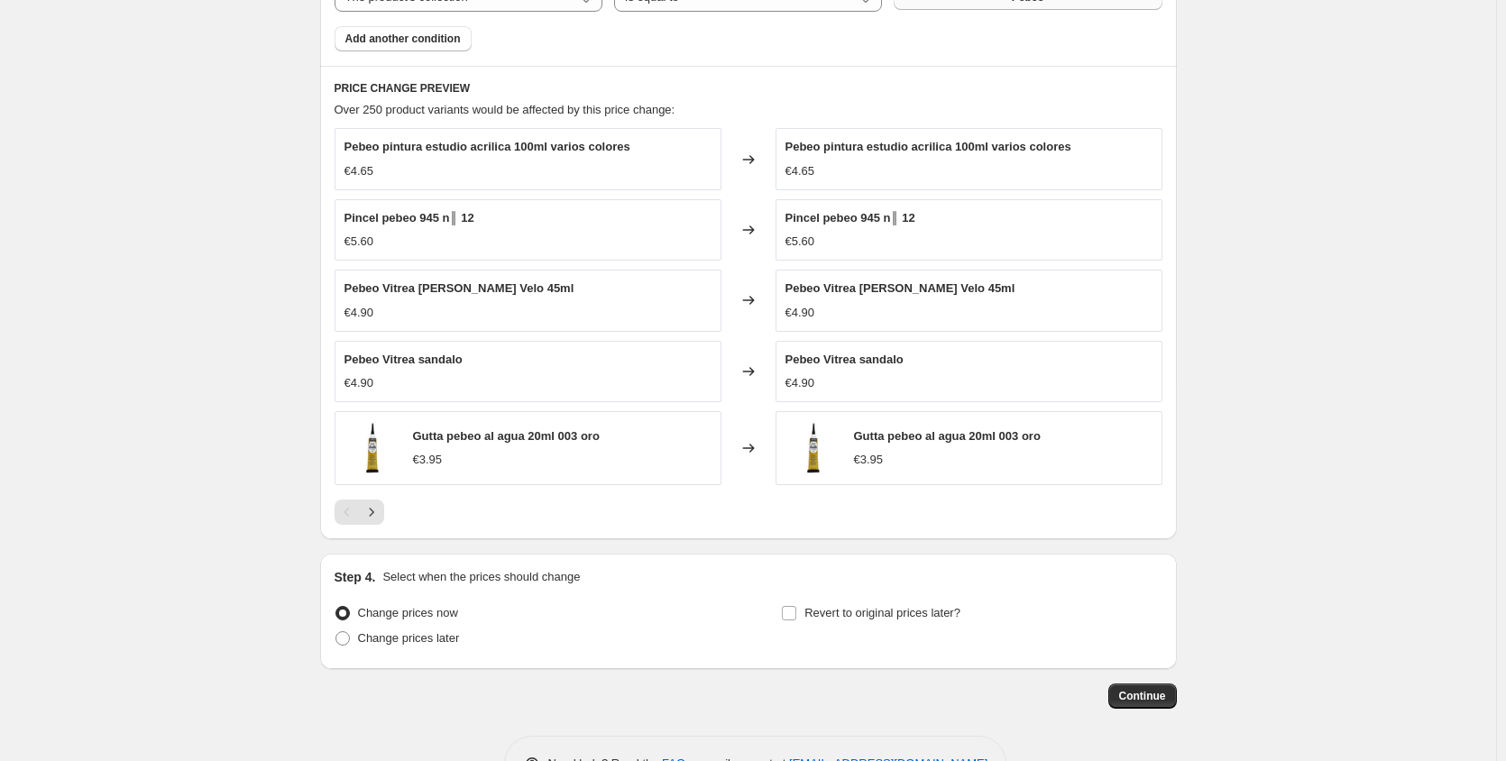
scroll to position [1164, 0]
click at [380, 508] on icon "Next" at bounding box center [371, 509] width 18 height 18
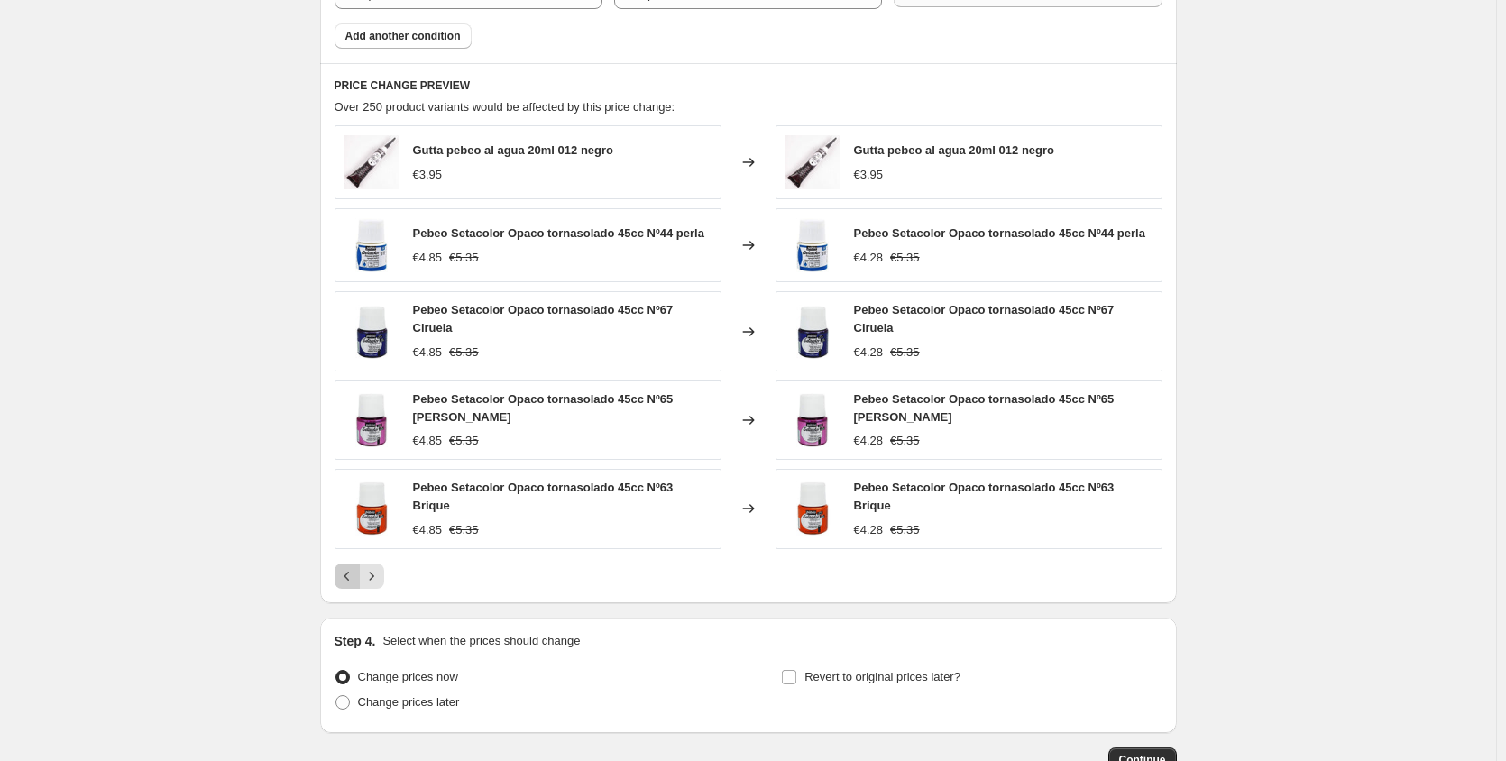
click at [346, 567] on icon "Previous" at bounding box center [347, 576] width 18 height 18
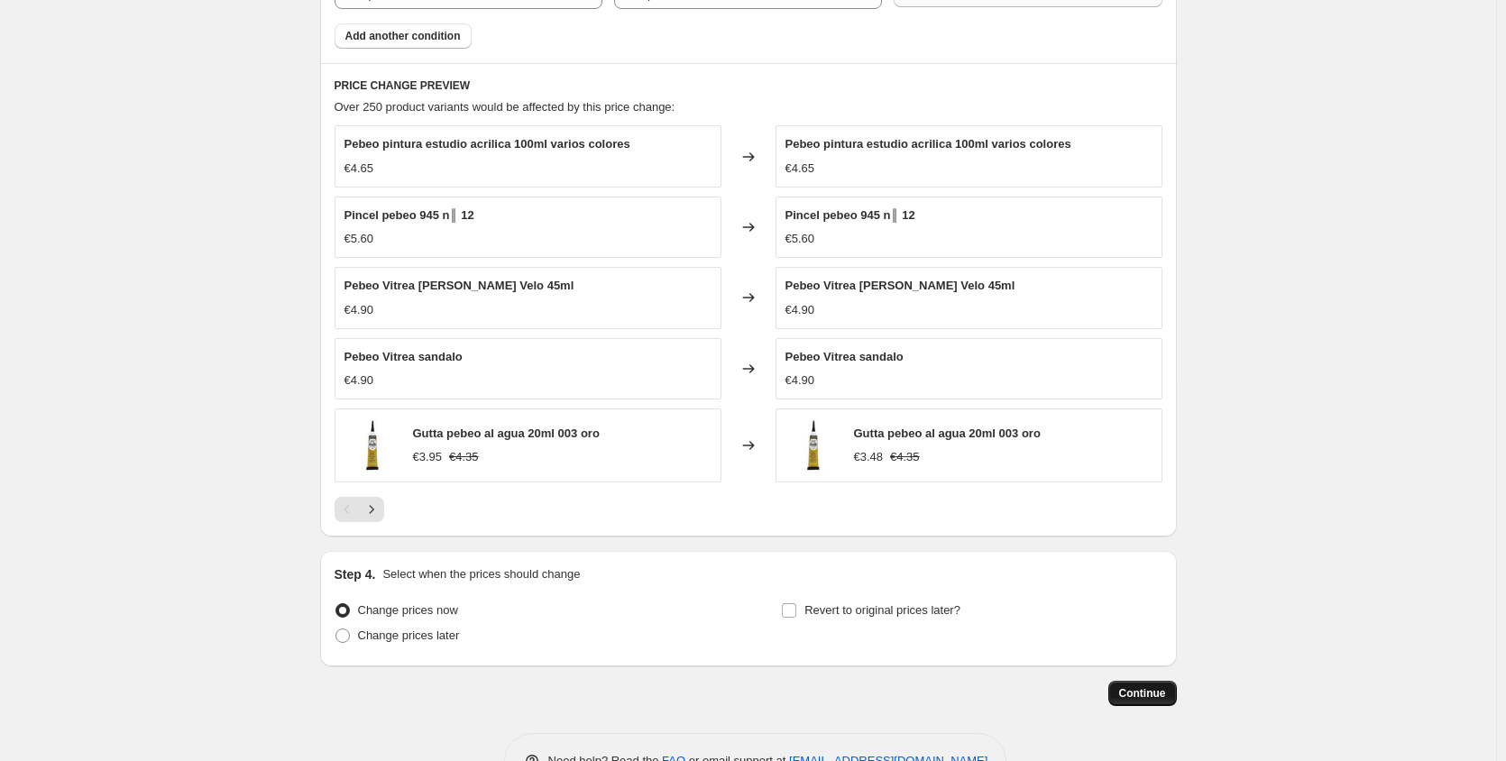
click at [1149, 698] on span "Continue" at bounding box center [1142, 693] width 47 height 14
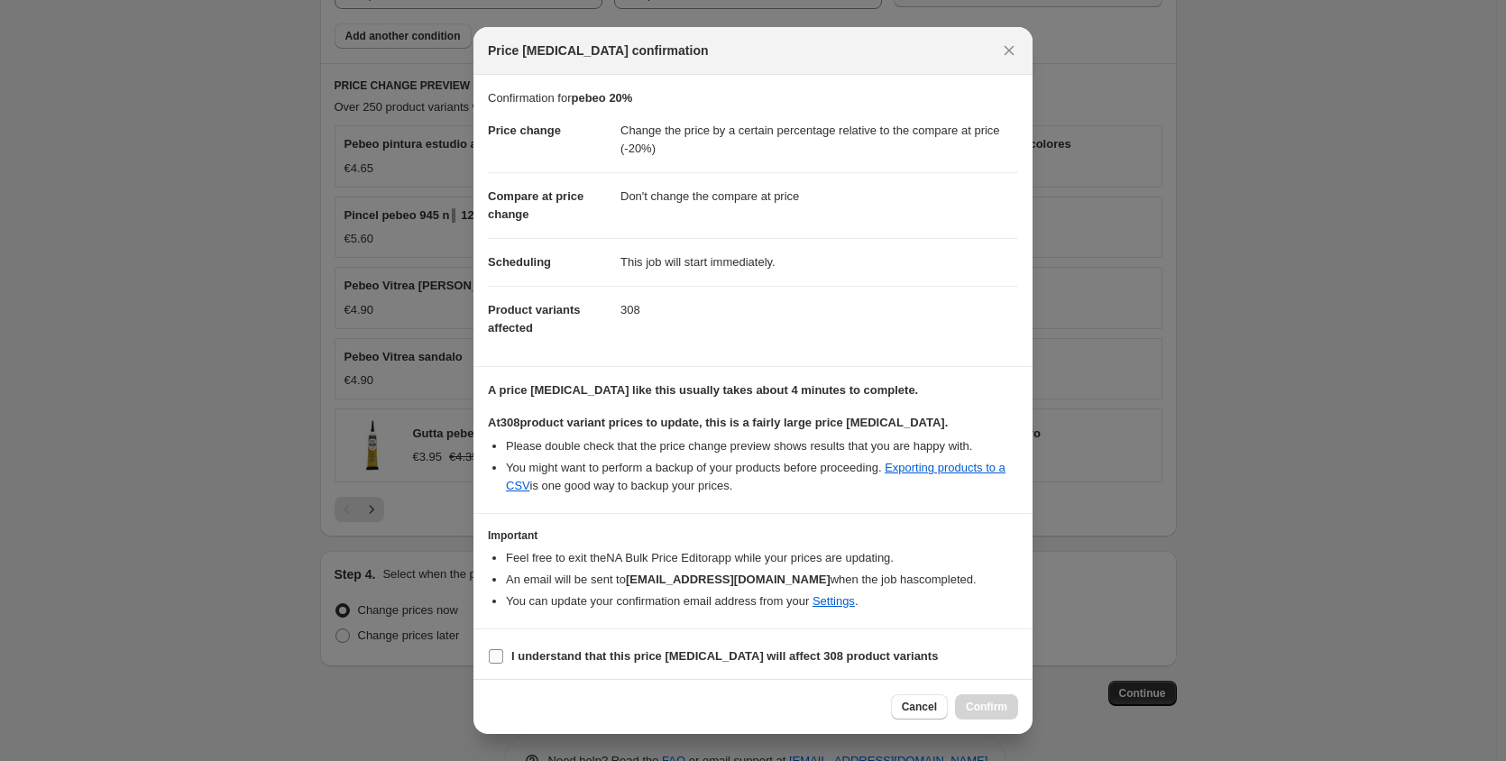
click at [500, 649] on input "I understand that this price change job will affect 308 product variants" at bounding box center [496, 656] width 14 height 14
checkbox input "true"
click at [1001, 704] on span "Confirm" at bounding box center [986, 707] width 41 height 14
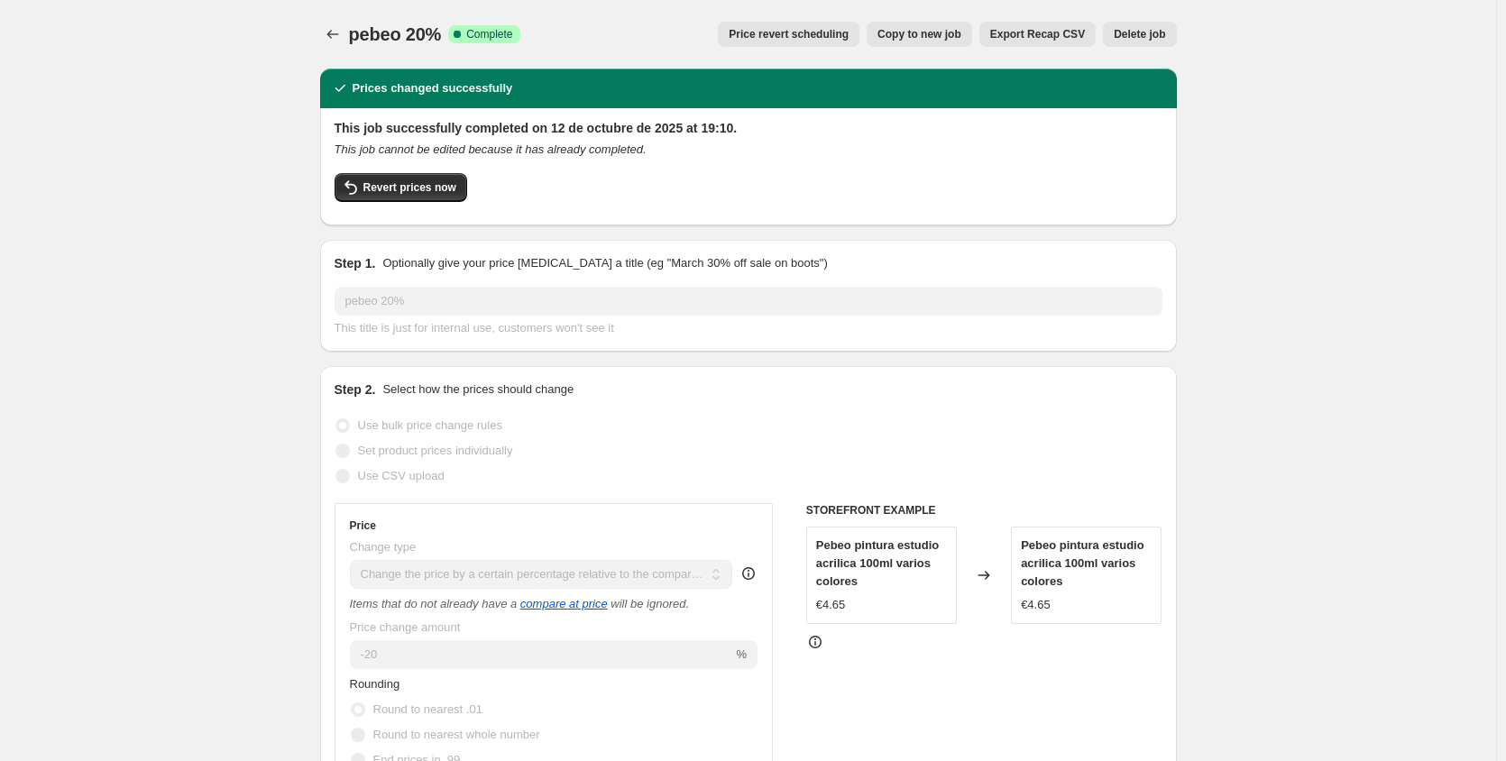
click at [561, 92] on div "Prices changed successfully" at bounding box center [748, 88] width 835 height 18
click at [938, 32] on span "Copy to new job" at bounding box center [919, 34] width 84 height 14
select select "pcap"
select select "no_change"
select select "collection"
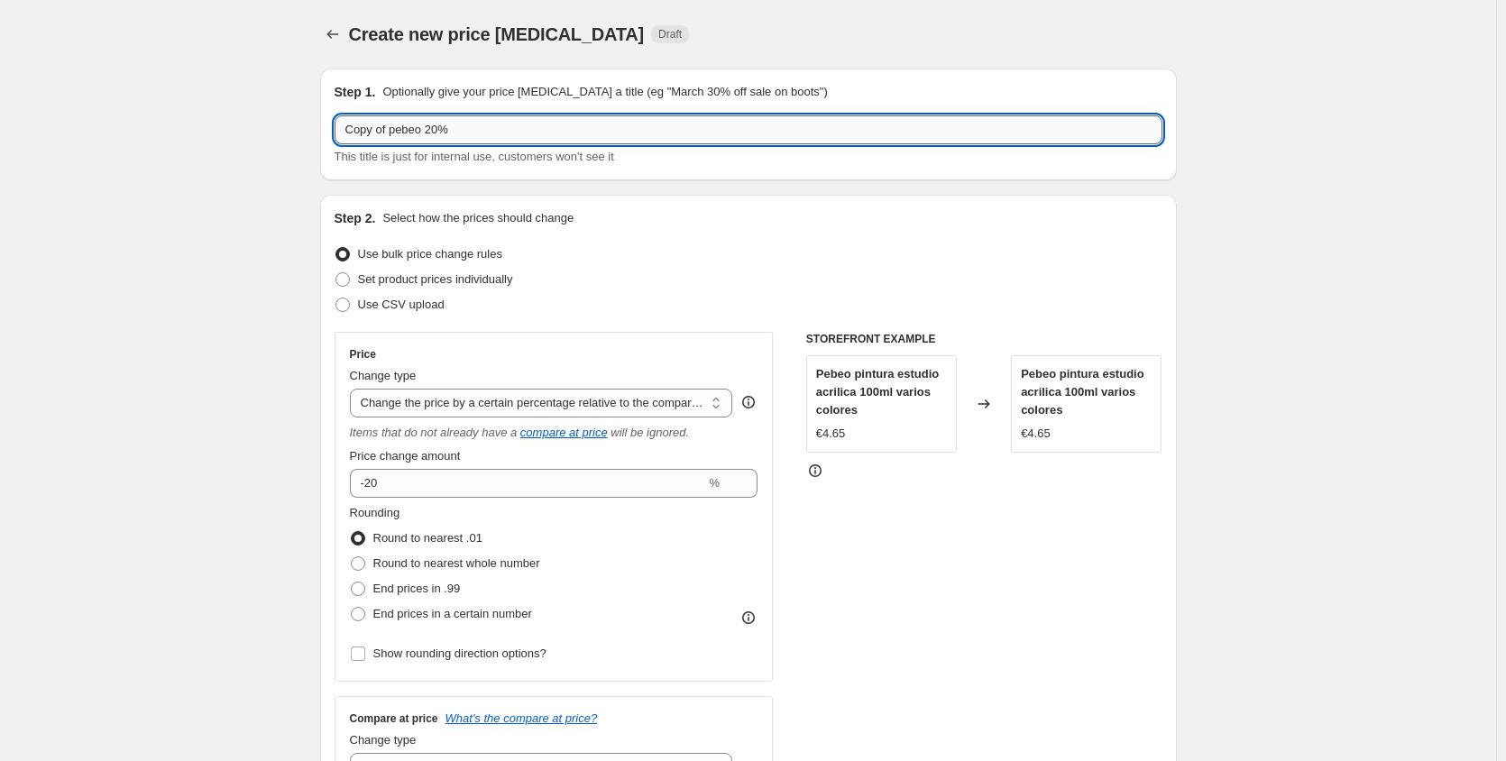
click at [470, 133] on input "Copy of pebeo 20%" at bounding box center [748, 129] width 828 height 29
type input "C"
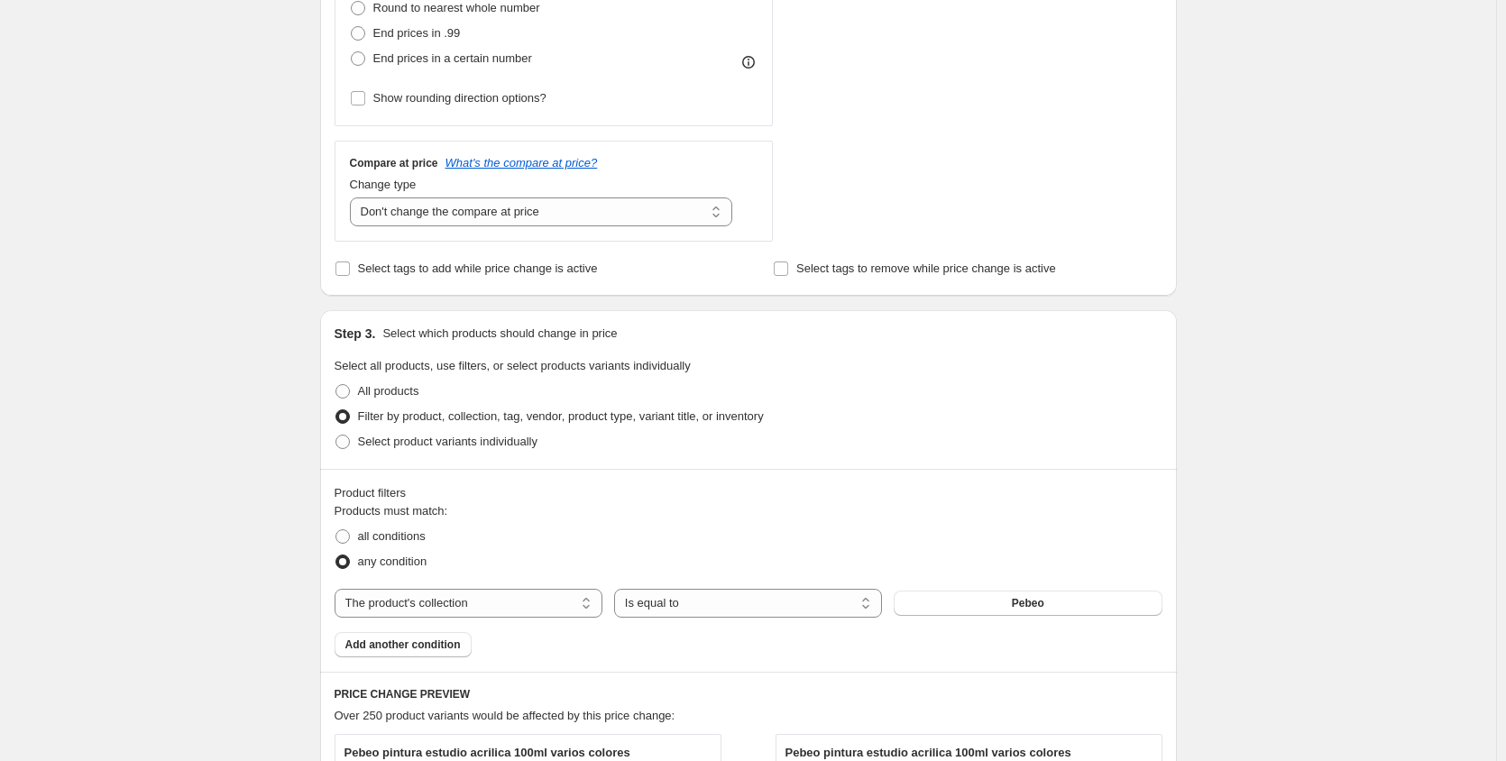
scroll to position [554, 0]
type input "mir 20%"
click at [1004, 609] on button "Pebeo" at bounding box center [1027, 604] width 268 height 25
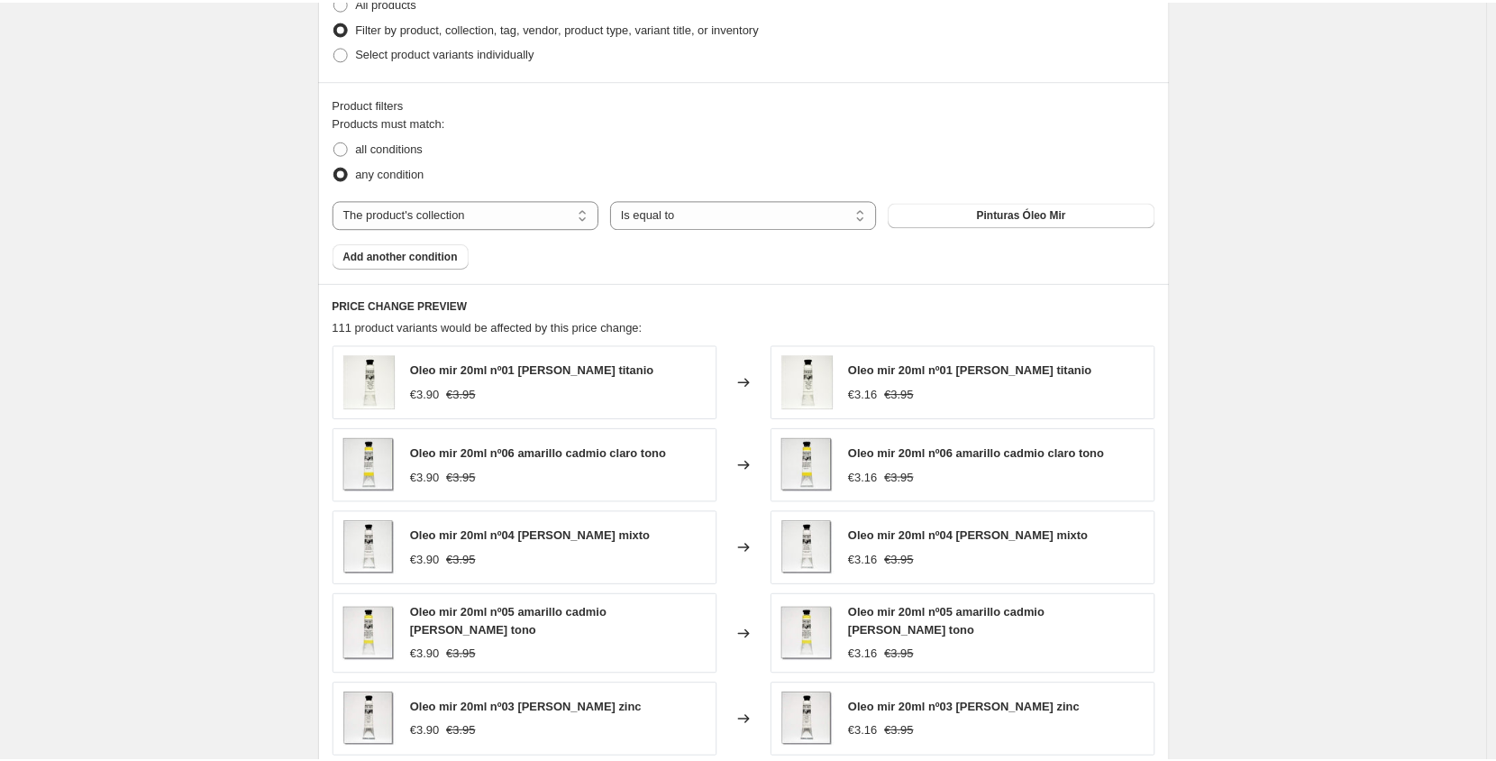
scroll to position [941, 0]
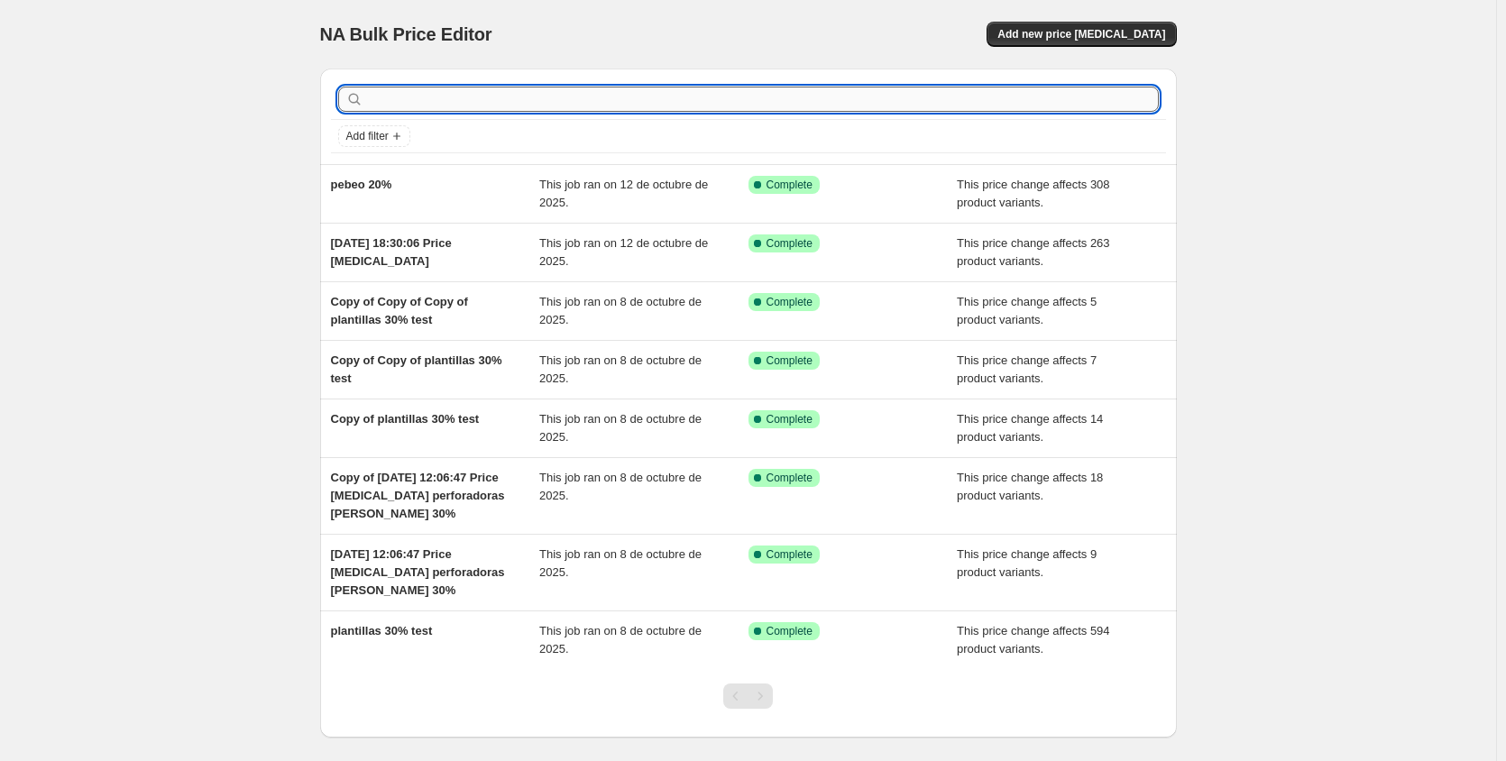
click at [421, 103] on input "text" at bounding box center [763, 99] width 792 height 25
type input "[PERSON_NAME]"
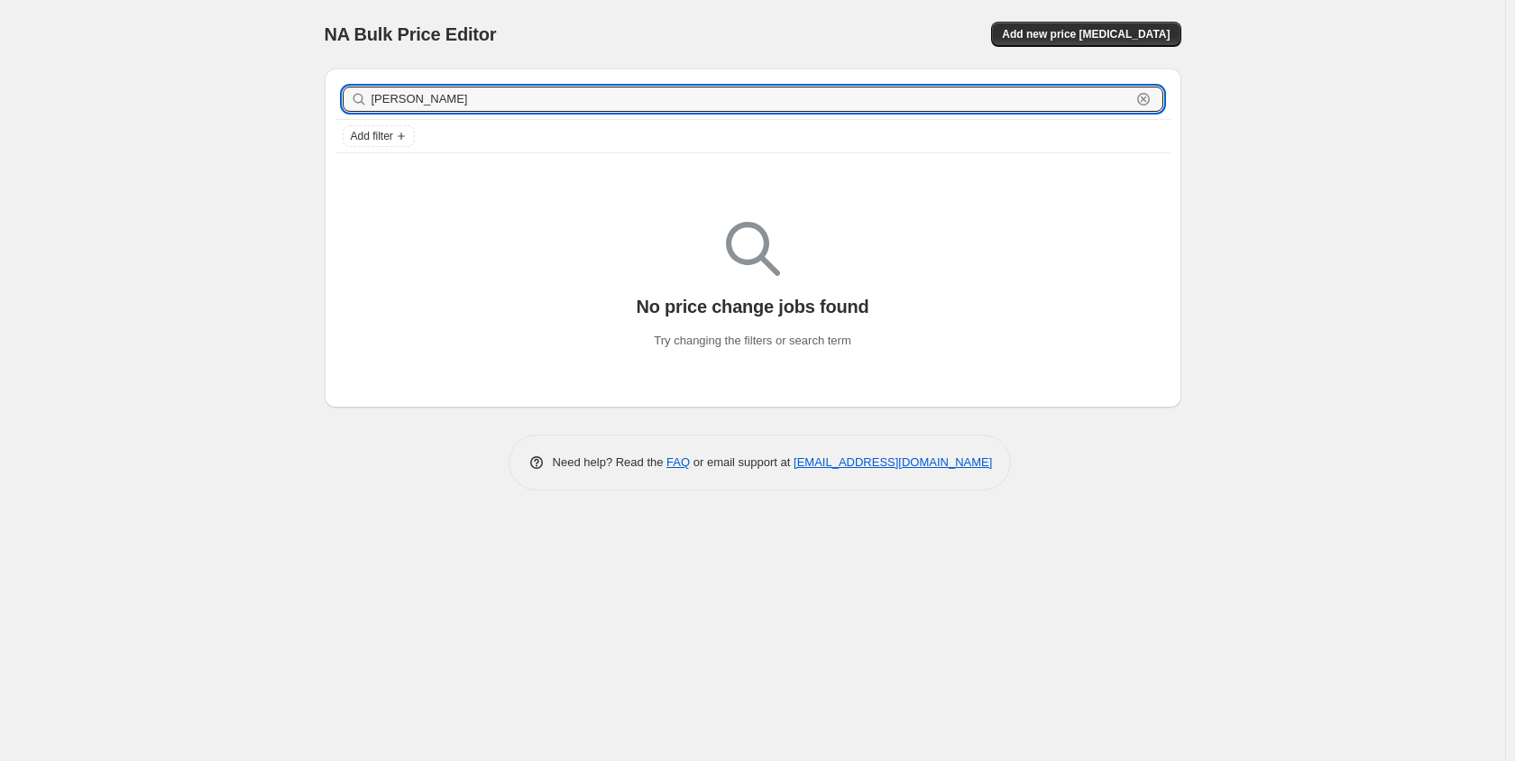
click at [421, 103] on input "[PERSON_NAME]" at bounding box center [750, 99] width 759 height 25
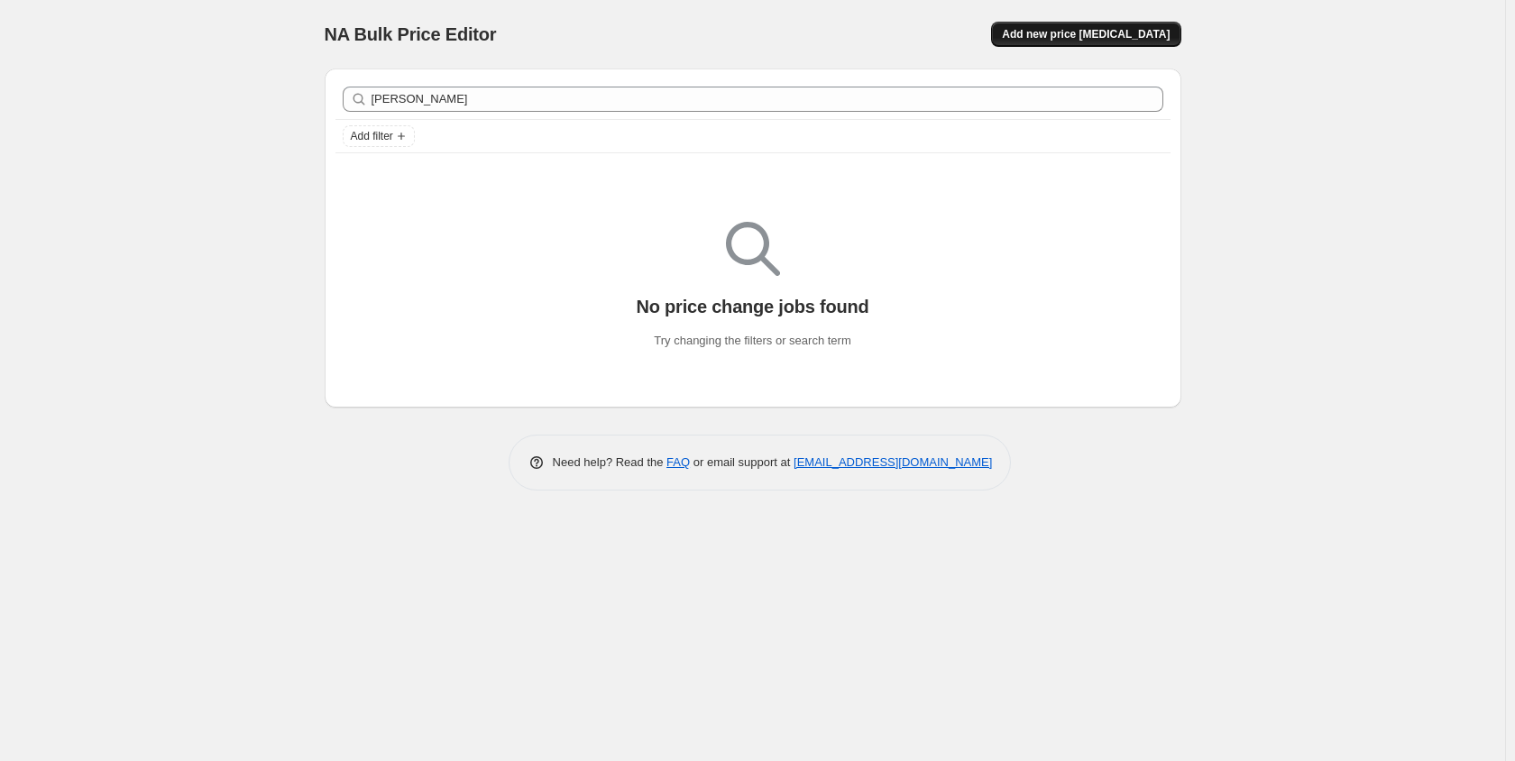
click at [1082, 40] on button "Add new price [MEDICAL_DATA]" at bounding box center [1085, 34] width 189 height 25
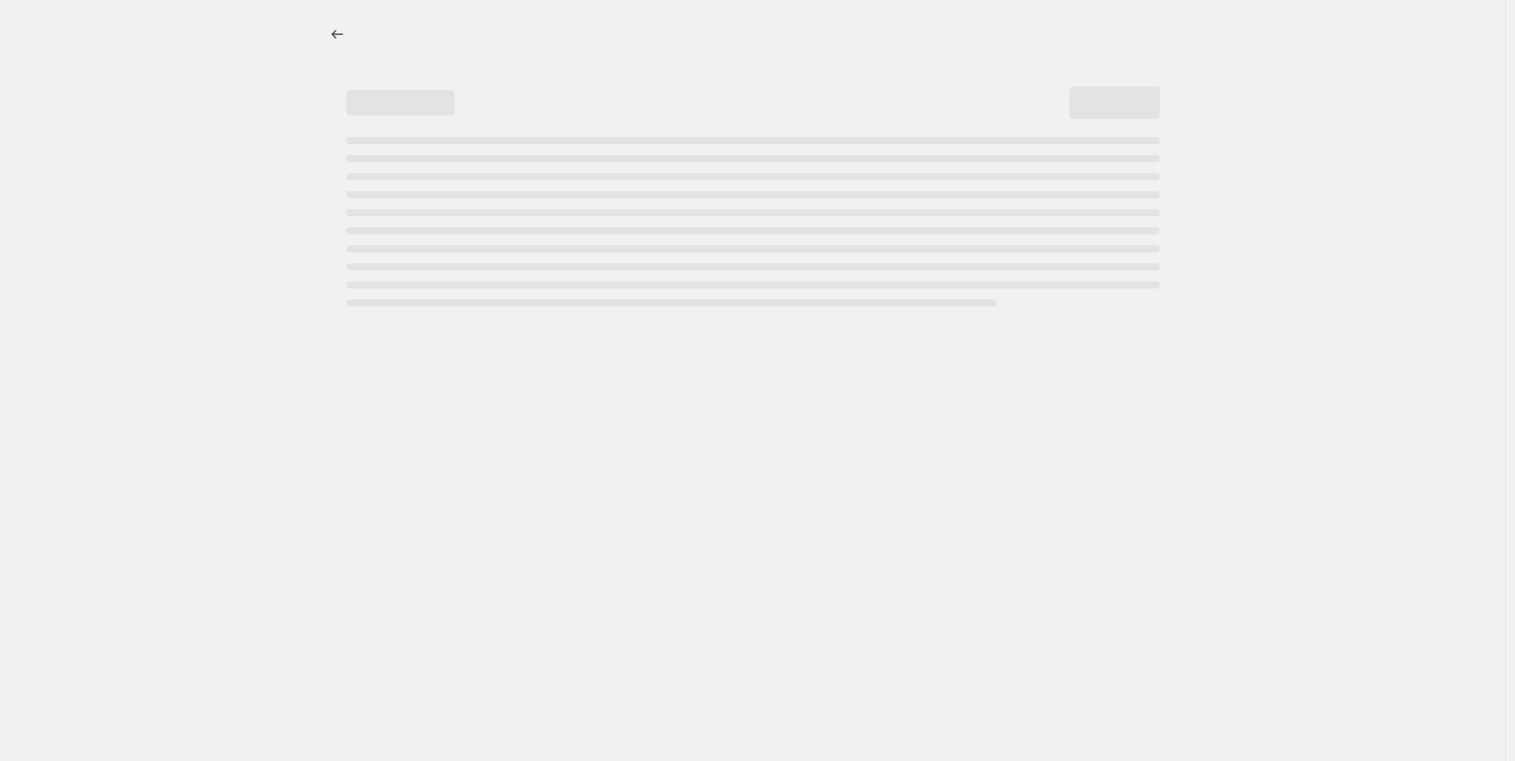
select select "percentage"
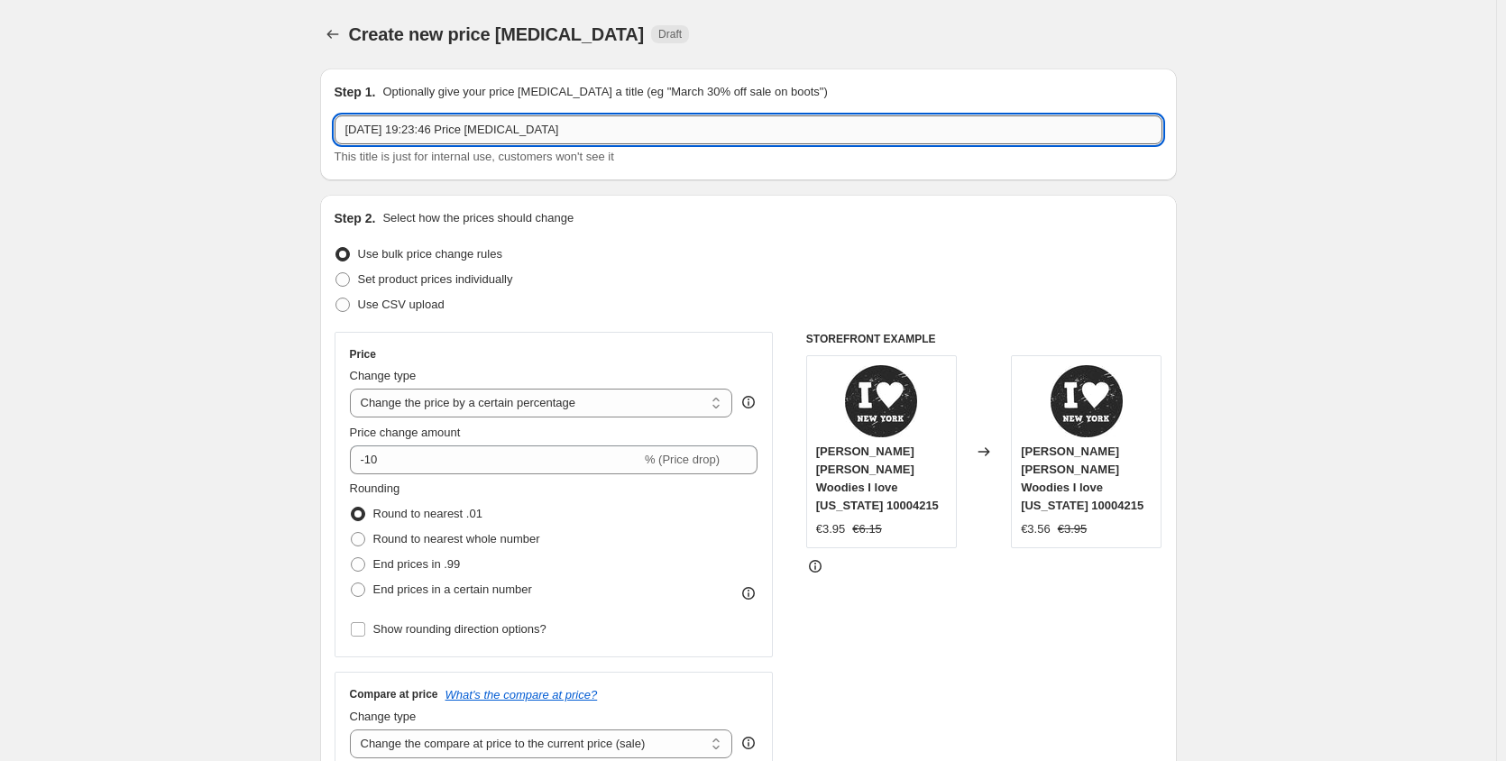
click at [468, 135] on input "[DATE] 19:23:46 Price [MEDICAL_DATA]" at bounding box center [748, 129] width 828 height 29
click at [351, 131] on input "[DATE] 19:23:46 Price [MEDICAL_DATA]" at bounding box center [748, 129] width 828 height 29
click at [371, 131] on input "mir 20% descuento" at bounding box center [748, 129] width 828 height 29
type input "mir oleo 20% descuento"
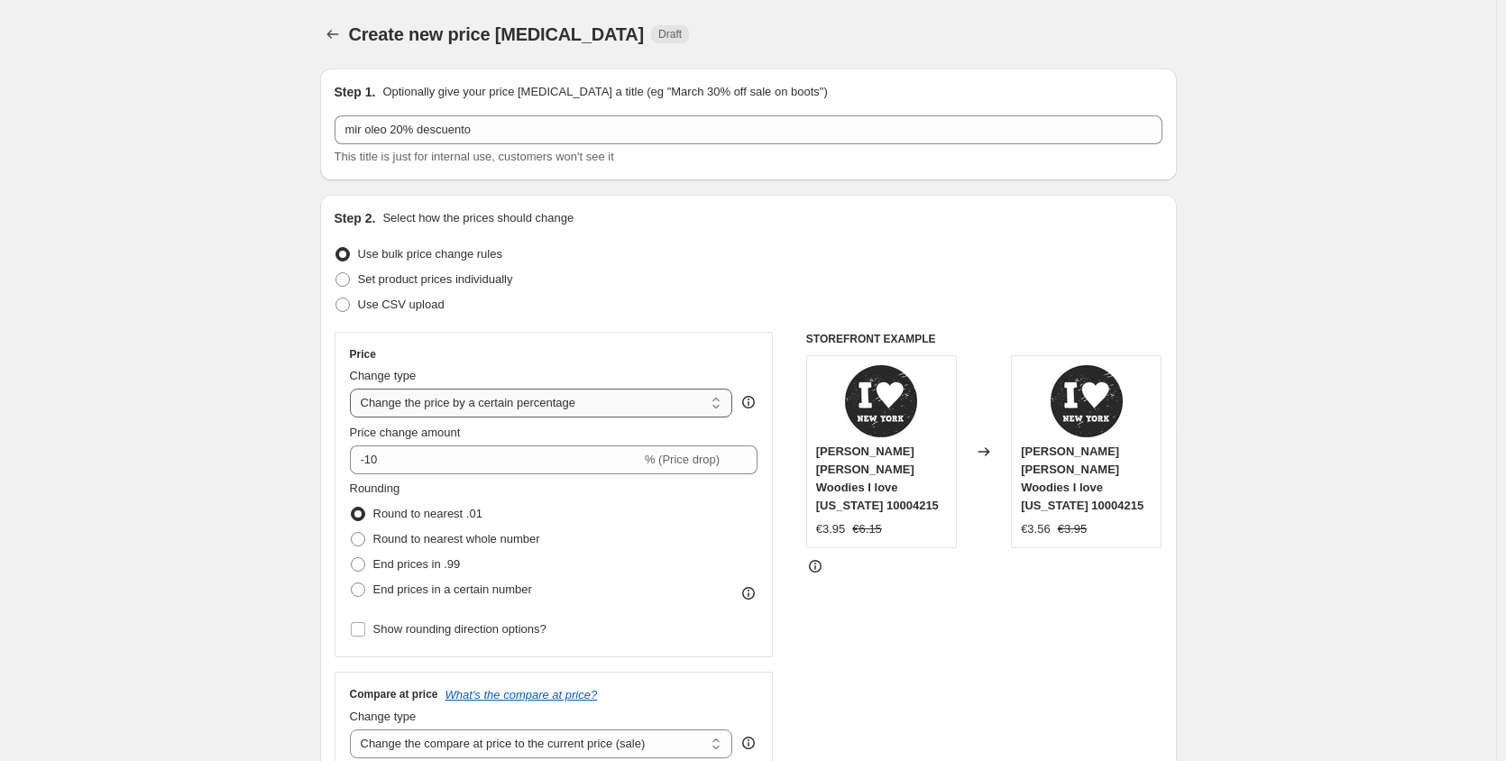
click at [720, 399] on select "Change the price to a certain amount Change the price by a certain amount Chang…" at bounding box center [541, 403] width 383 height 29
select select "pcap"
click at [353, 389] on select "Change the price to a certain amount Change the price by a certain amount Chang…" at bounding box center [541, 403] width 383 height 29
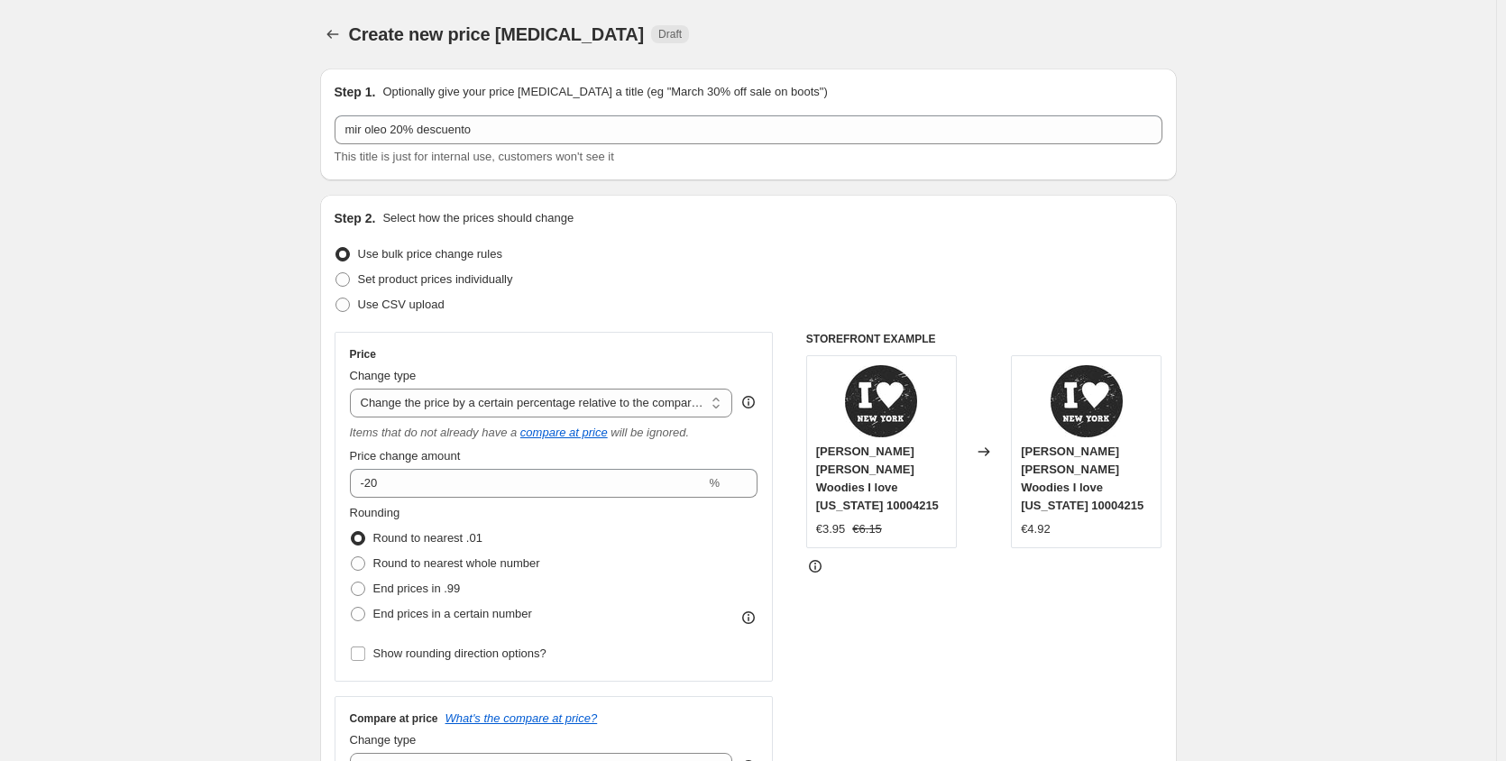
type input "-20"
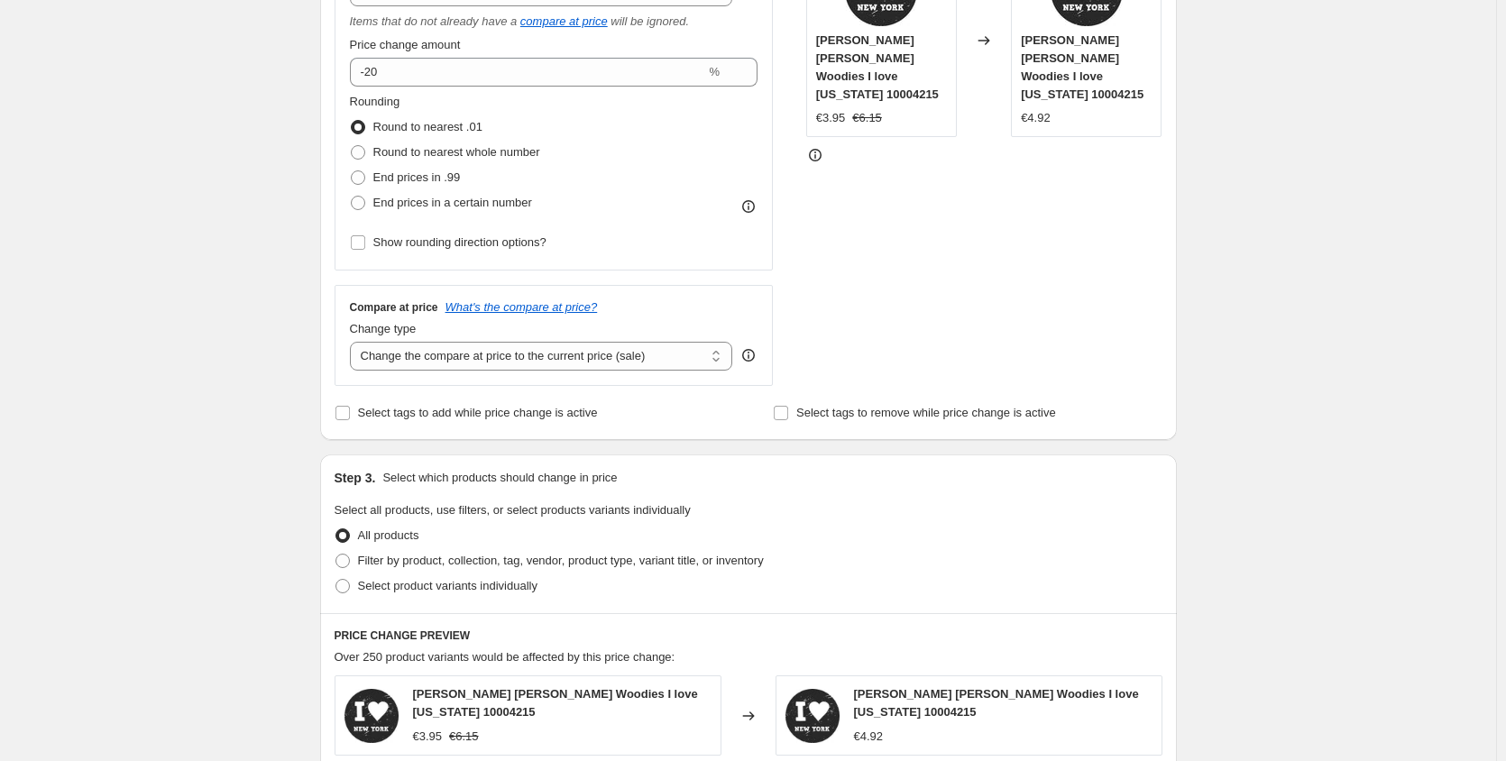
scroll to position [446, 0]
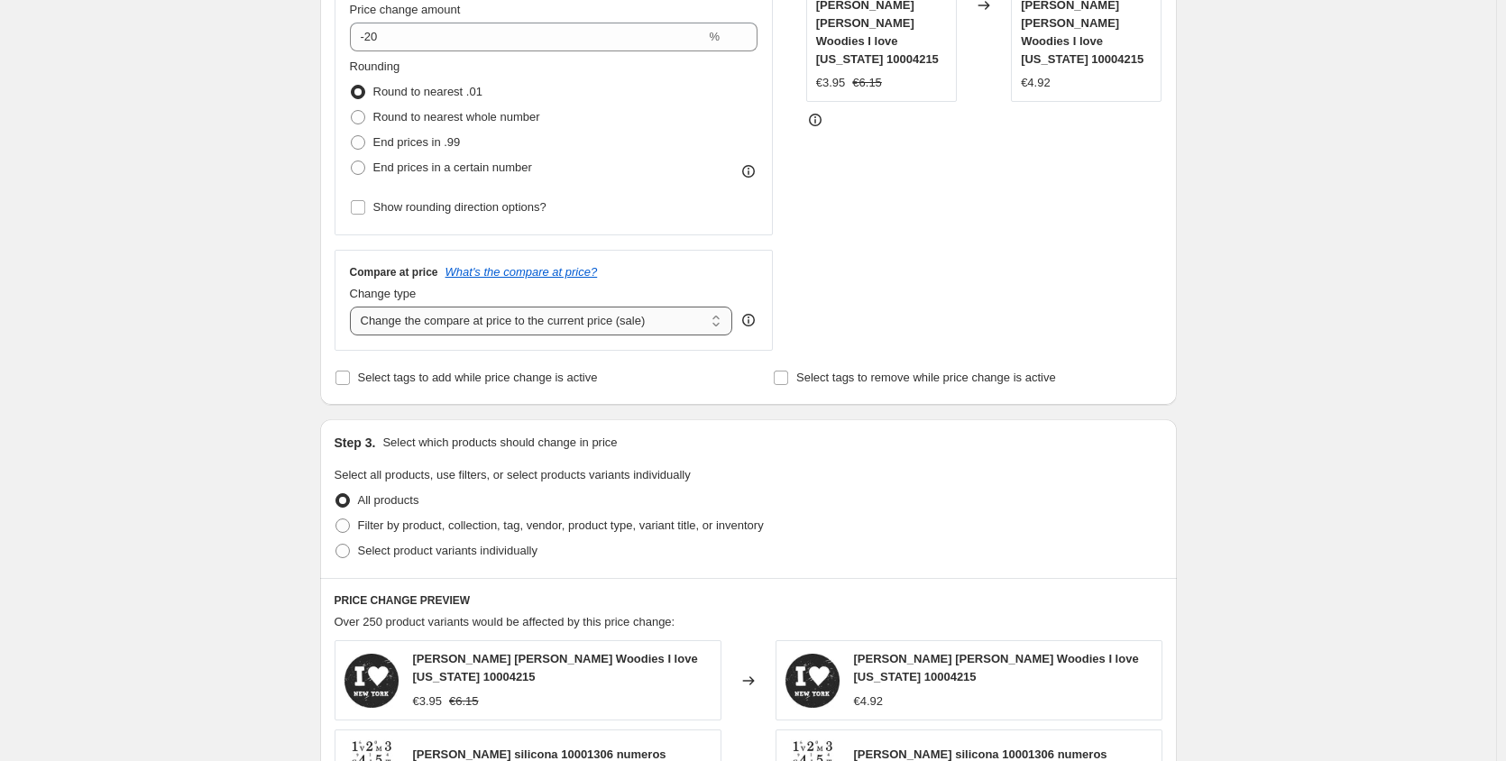
click at [719, 325] on select "Change the compare at price to the current price (sale) Change the compare at p…" at bounding box center [541, 321] width 383 height 29
select select "no_change"
click at [353, 307] on select "Change the compare at price to the current price (sale) Change the compare at p…" at bounding box center [541, 321] width 383 height 29
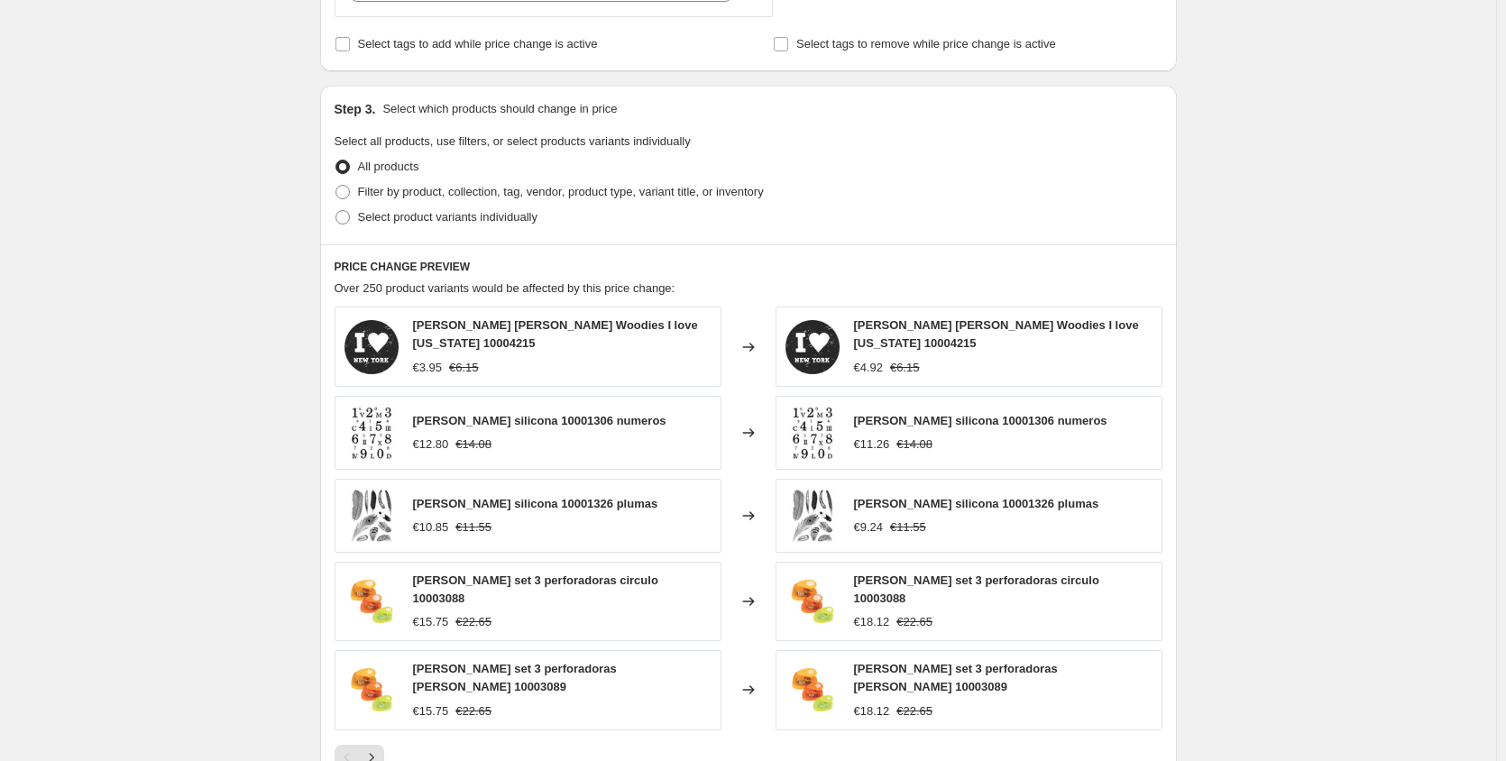
scroll to position [786, 0]
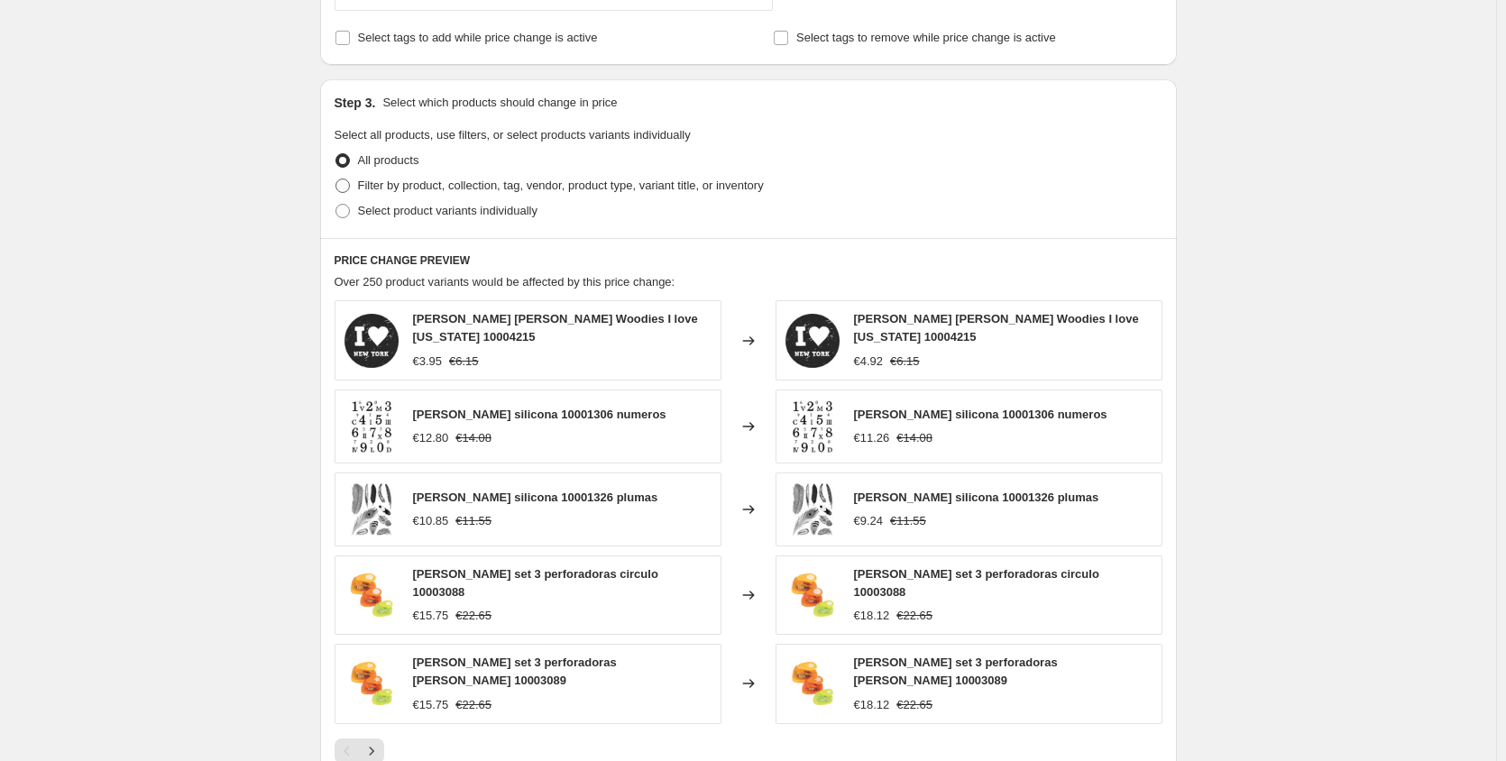
click at [346, 188] on span at bounding box center [342, 185] width 14 height 14
click at [336, 179] on input "Filter by product, collection, tag, vendor, product type, variant title, or inv…" at bounding box center [335, 178] width 1 height 1
radio input "true"
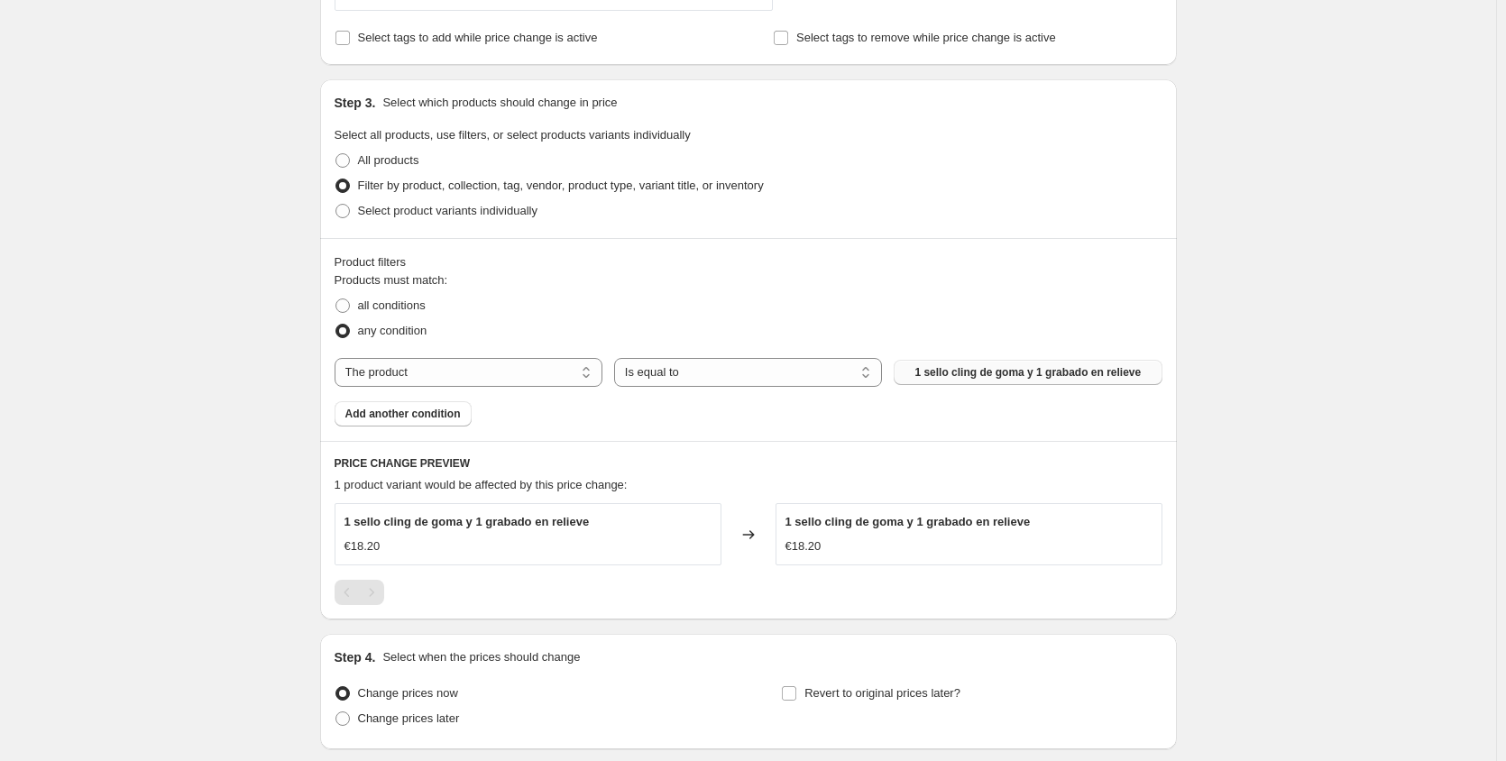
click at [934, 380] on span "1 sello cling de goma y 1 grabado en relieve" at bounding box center [1027, 372] width 226 height 14
click at [589, 376] on select "The product The product's collection The product's tag The product's vendor The…" at bounding box center [468, 372] width 268 height 29
select select "collection"
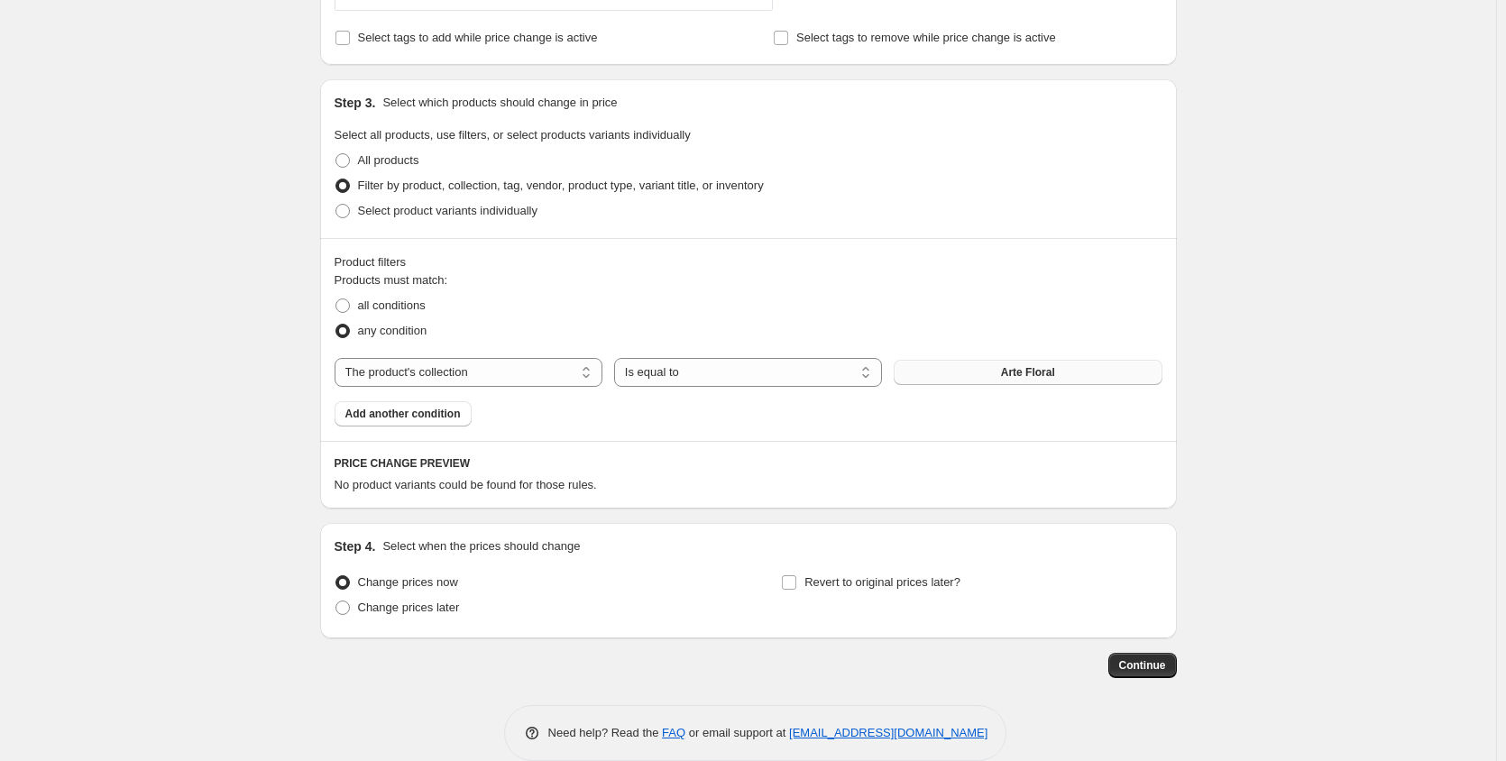
click at [1026, 370] on span "Arte Floral" at bounding box center [1028, 372] width 54 height 14
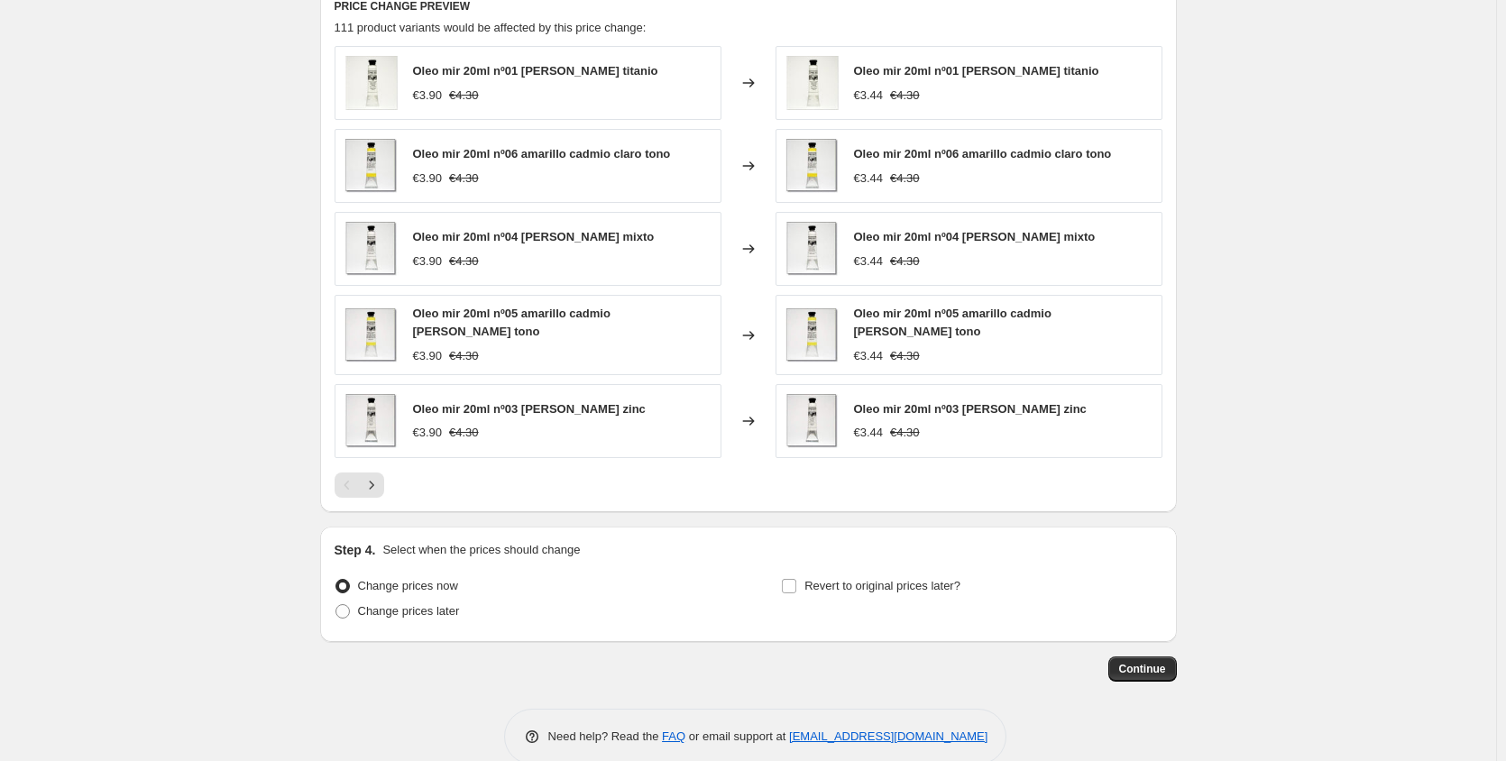
scroll to position [1268, 0]
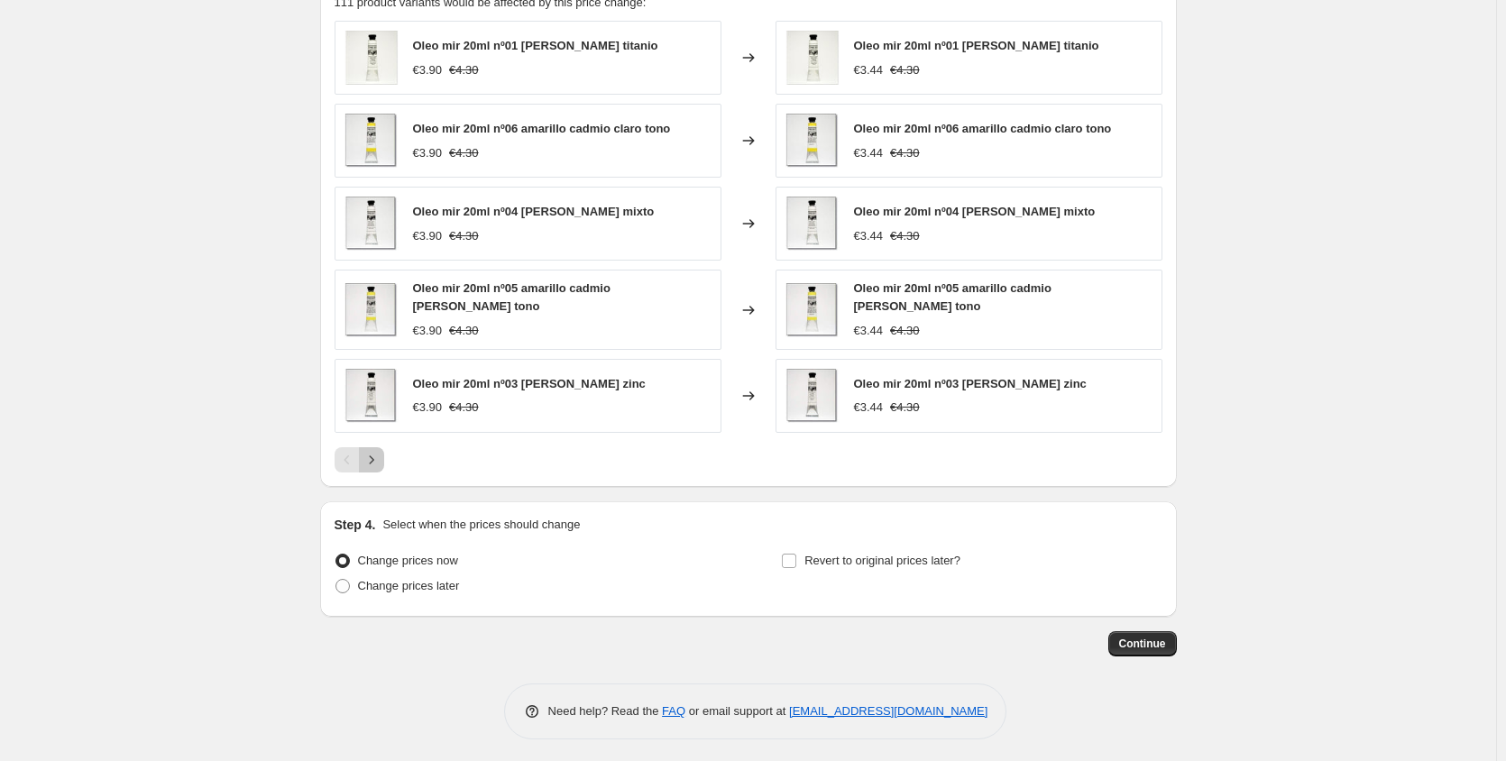
click at [378, 462] on icon "Next" at bounding box center [371, 460] width 18 height 18
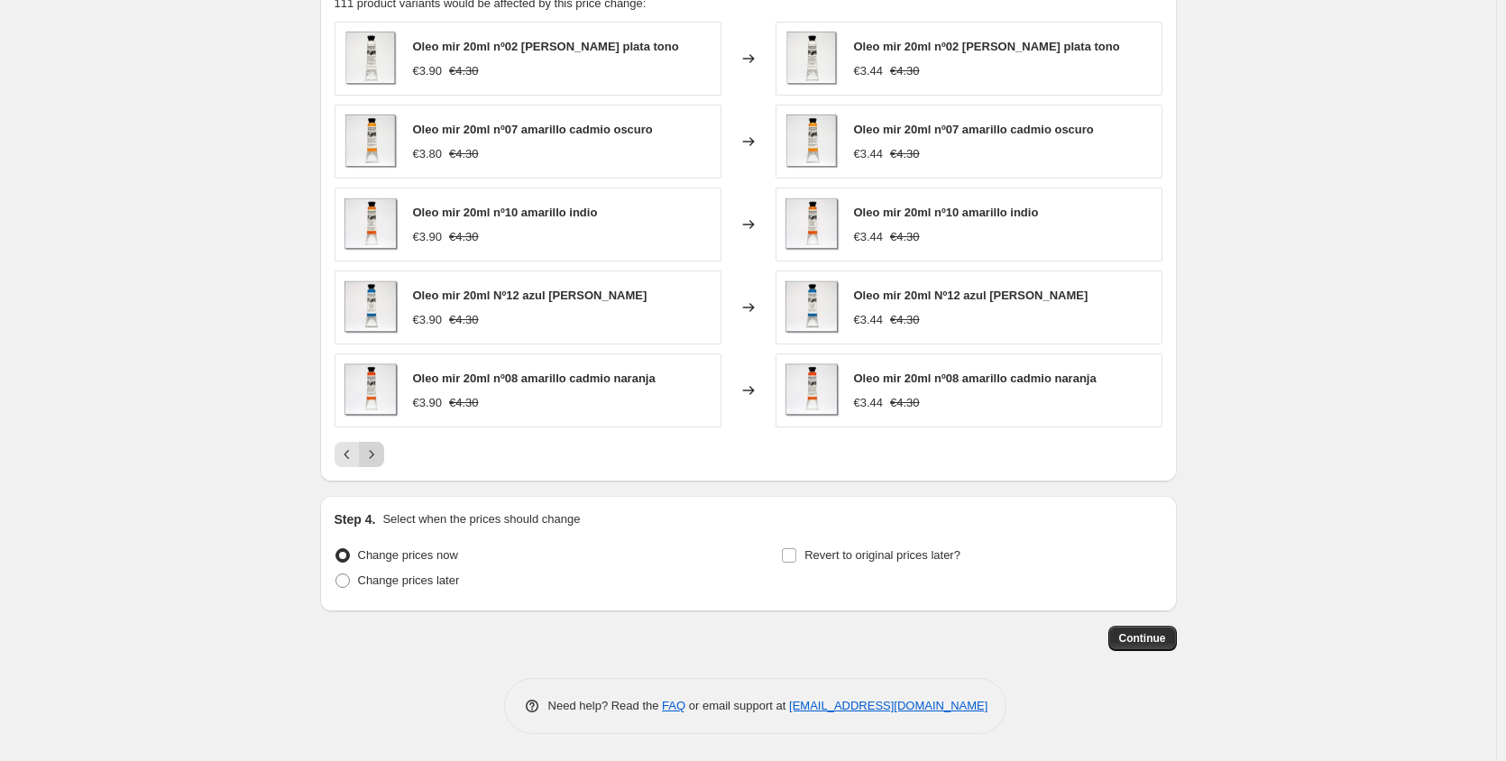
click at [378, 462] on icon "Next" at bounding box center [371, 454] width 18 height 18
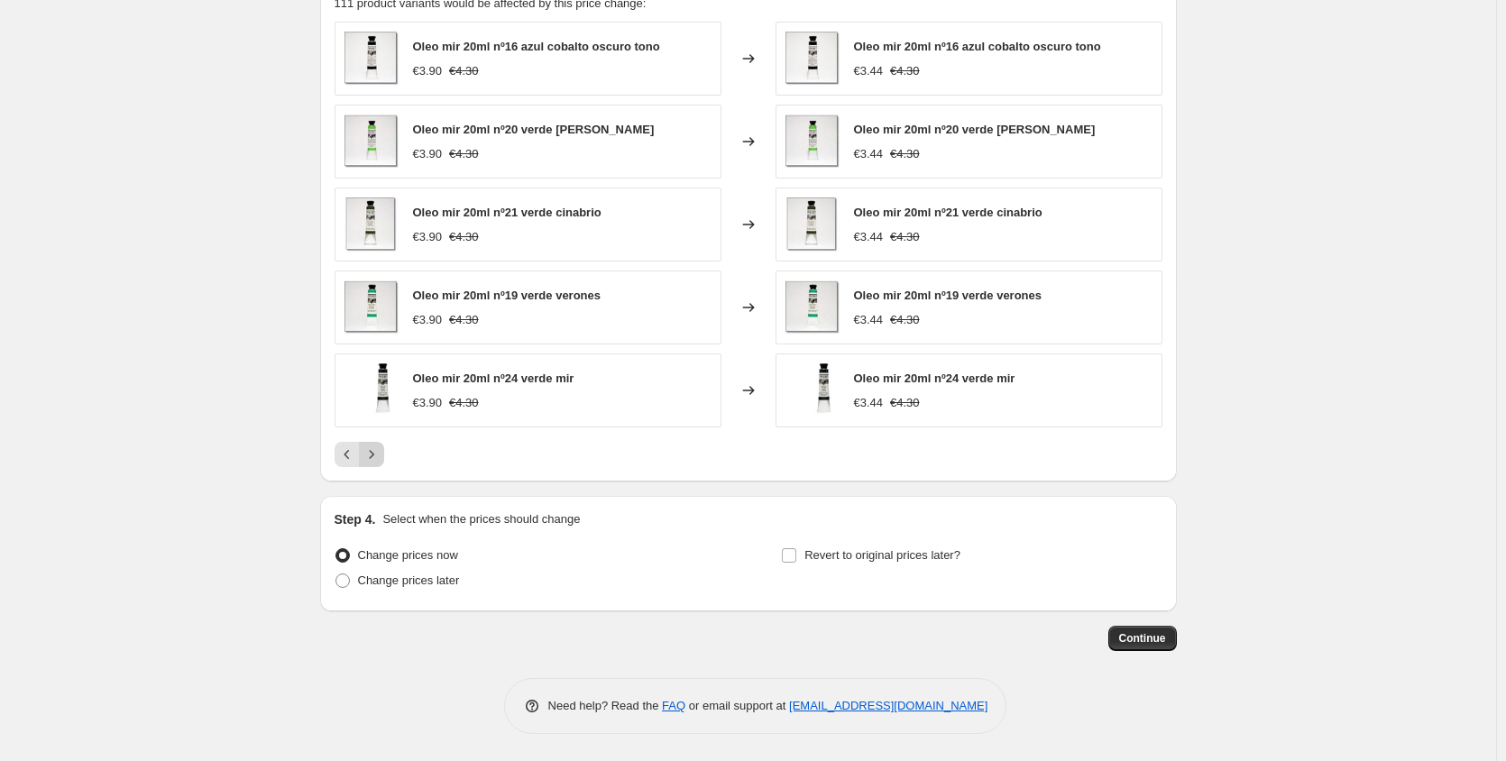
click at [378, 462] on icon "Next" at bounding box center [371, 454] width 18 height 18
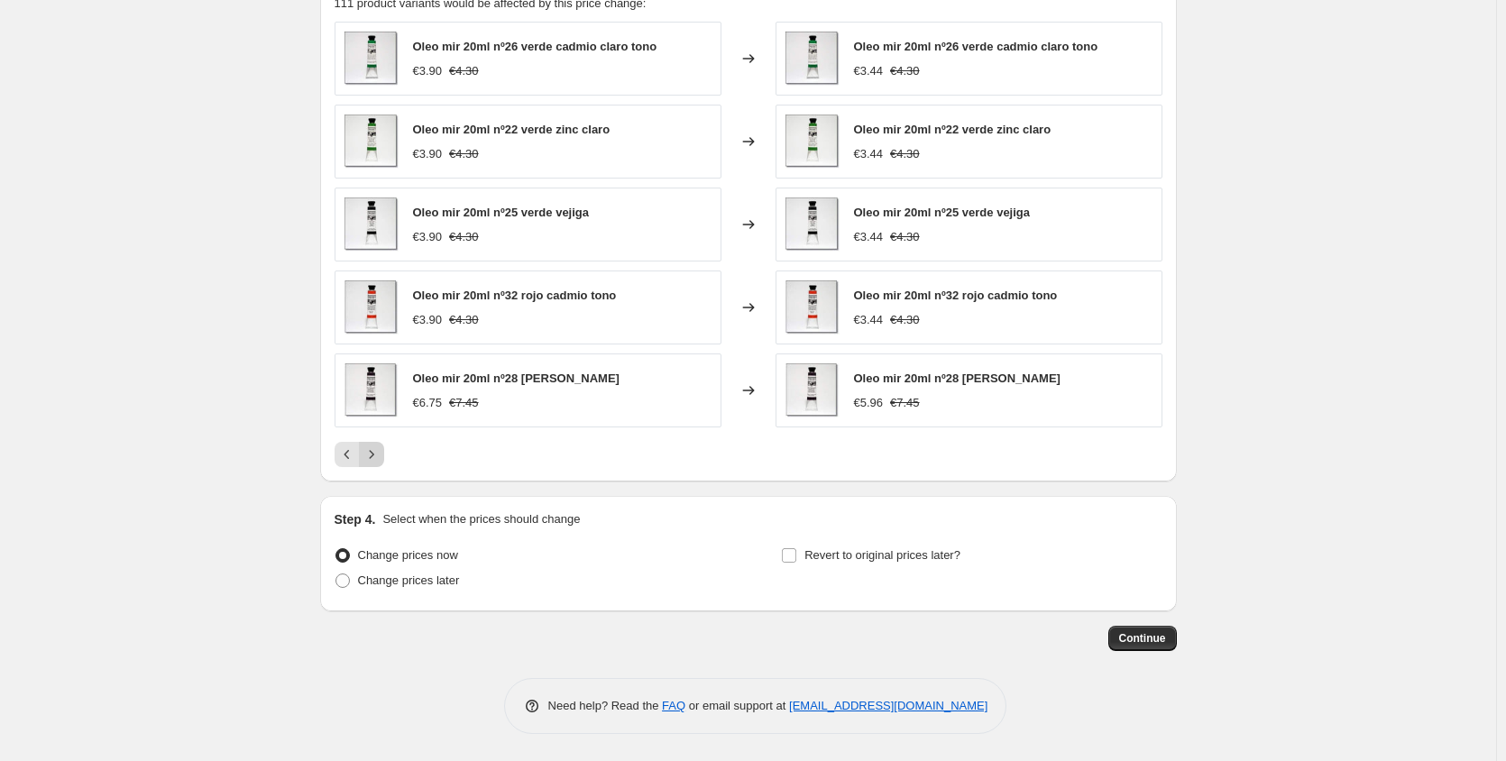
click at [378, 462] on icon "Next" at bounding box center [371, 454] width 18 height 18
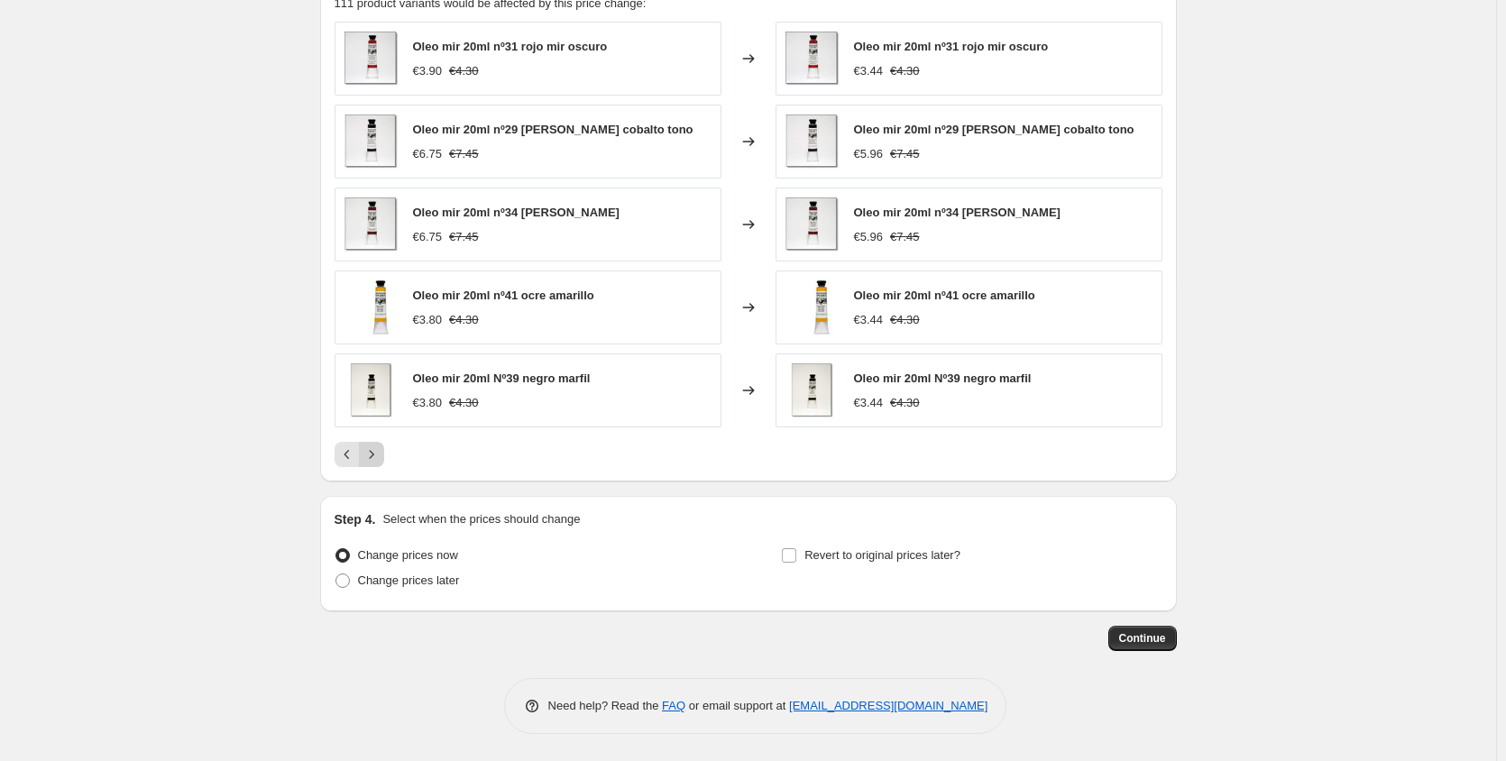
click at [378, 462] on icon "Next" at bounding box center [371, 454] width 18 height 18
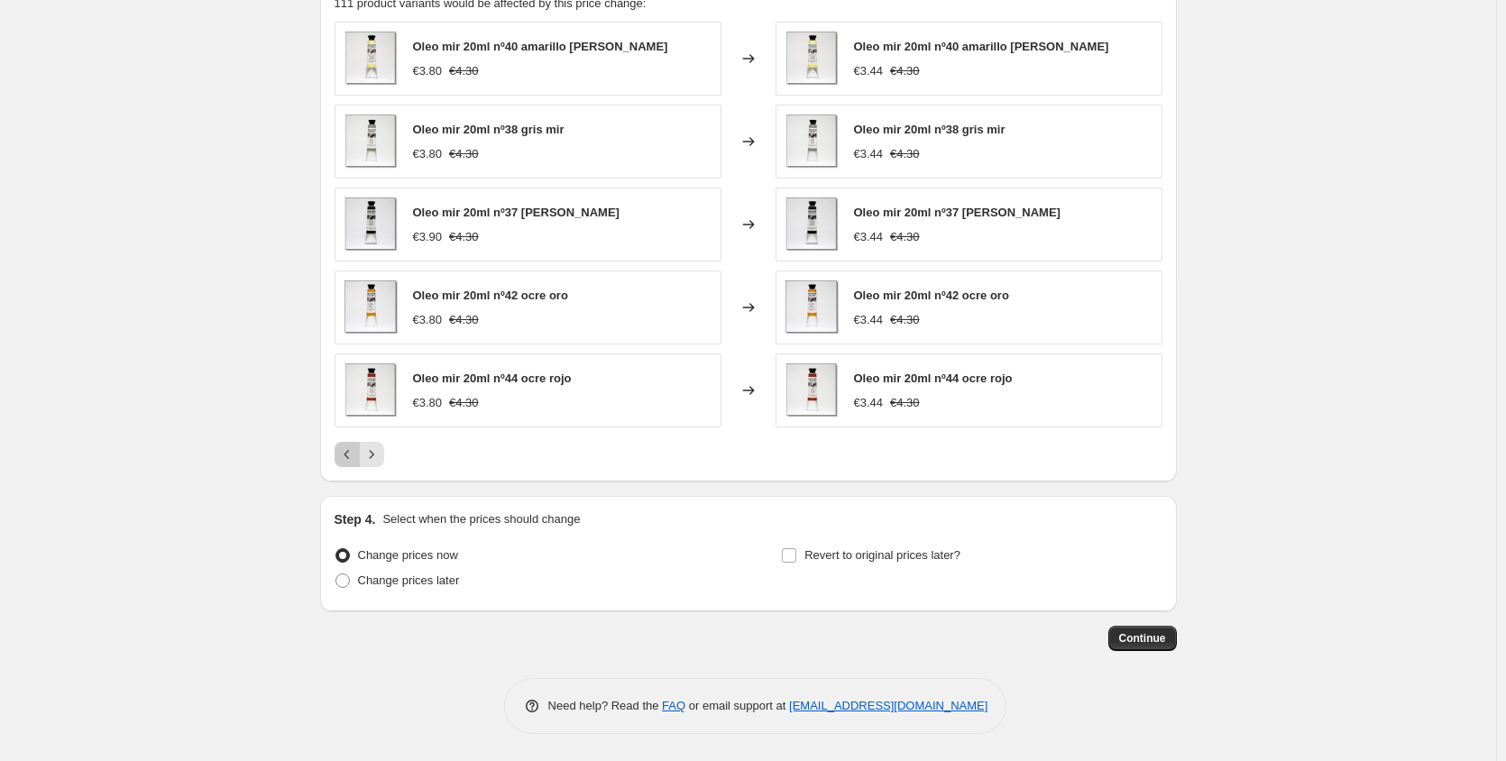
click at [346, 460] on icon "Previous" at bounding box center [347, 454] width 18 height 18
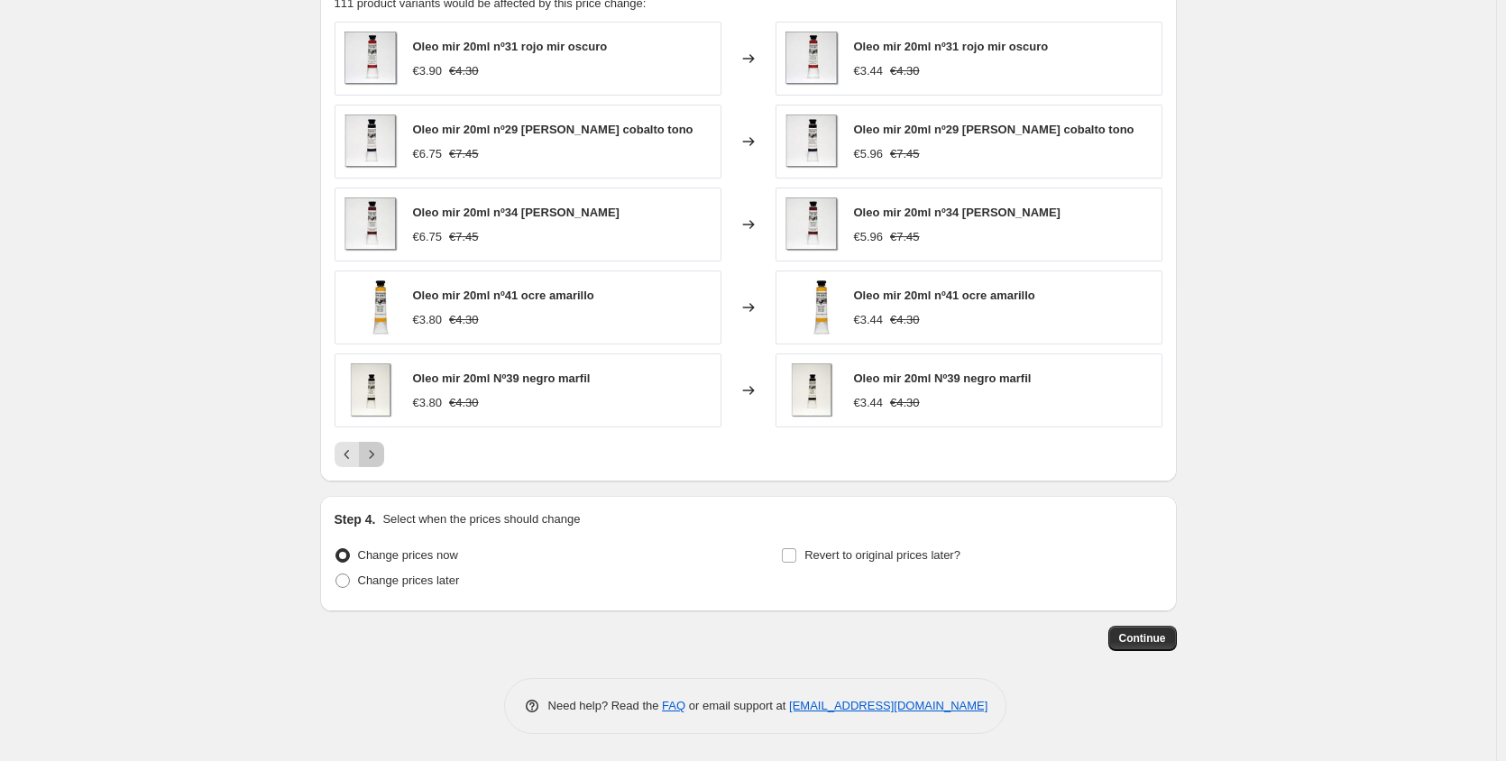
click at [380, 458] on icon "Next" at bounding box center [371, 454] width 18 height 18
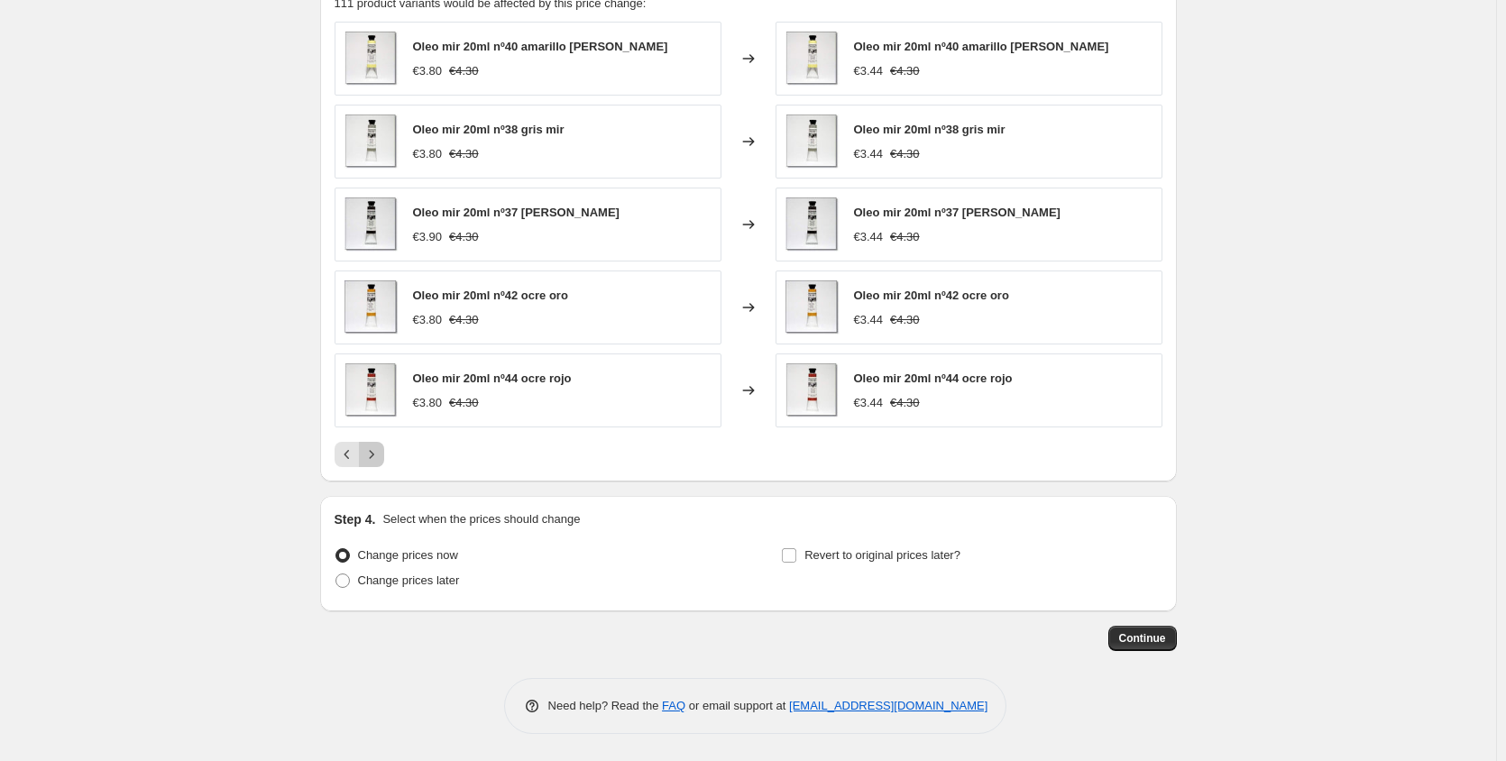
click at [380, 458] on icon "Next" at bounding box center [371, 454] width 18 height 18
click at [1155, 638] on span "Continue" at bounding box center [1142, 638] width 47 height 14
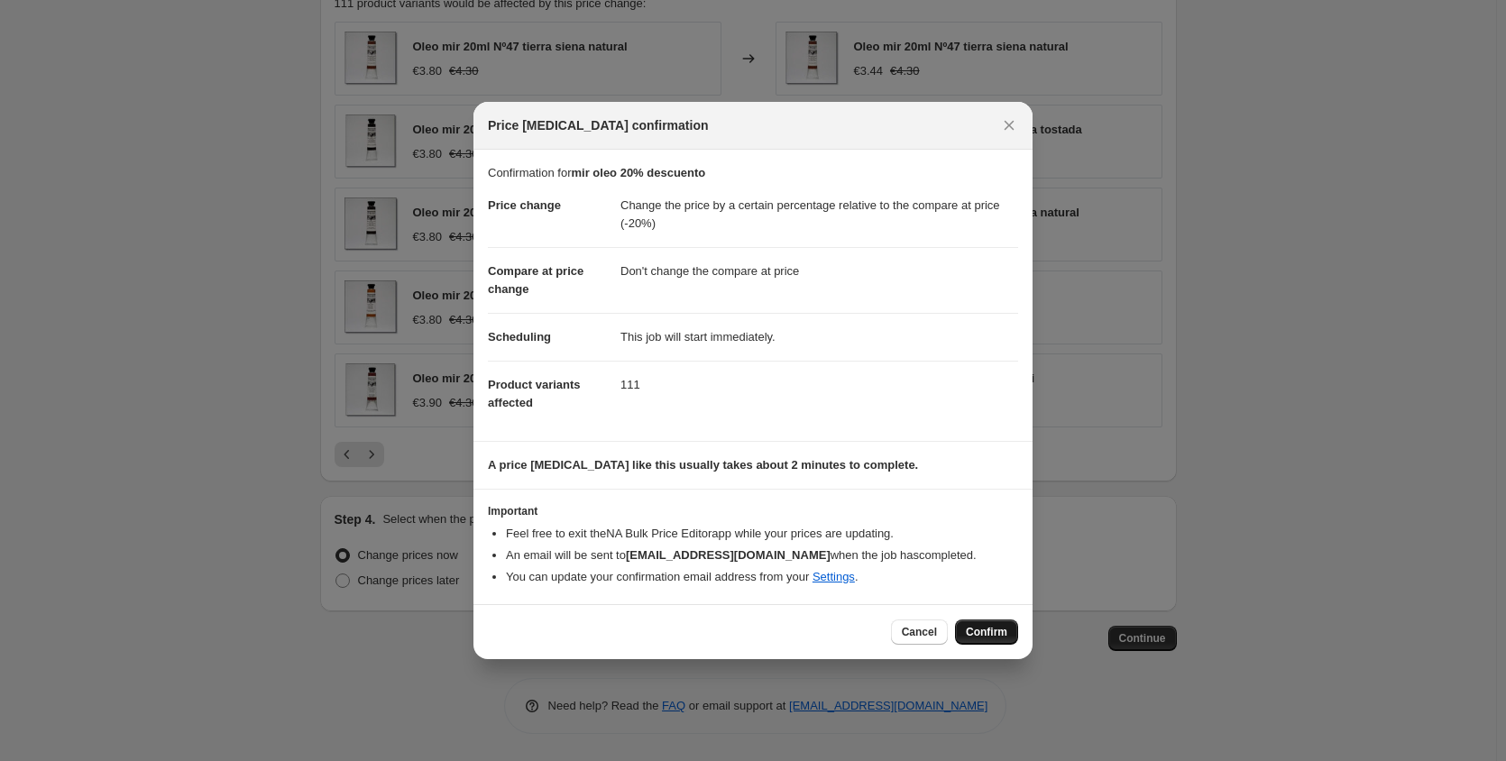
click at [985, 629] on span "Confirm" at bounding box center [986, 632] width 41 height 14
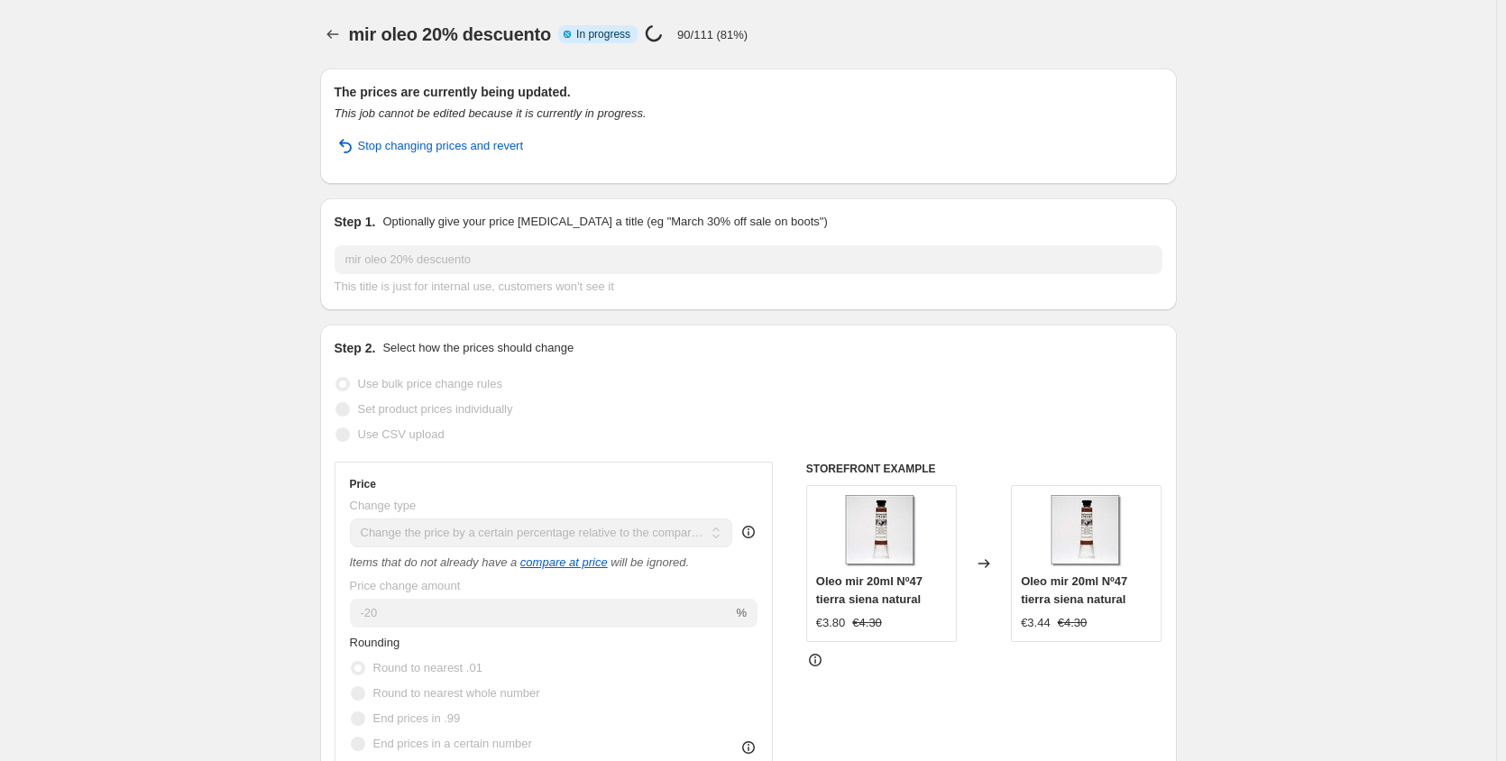
select select "pcap"
select select "no_change"
select select "collection"
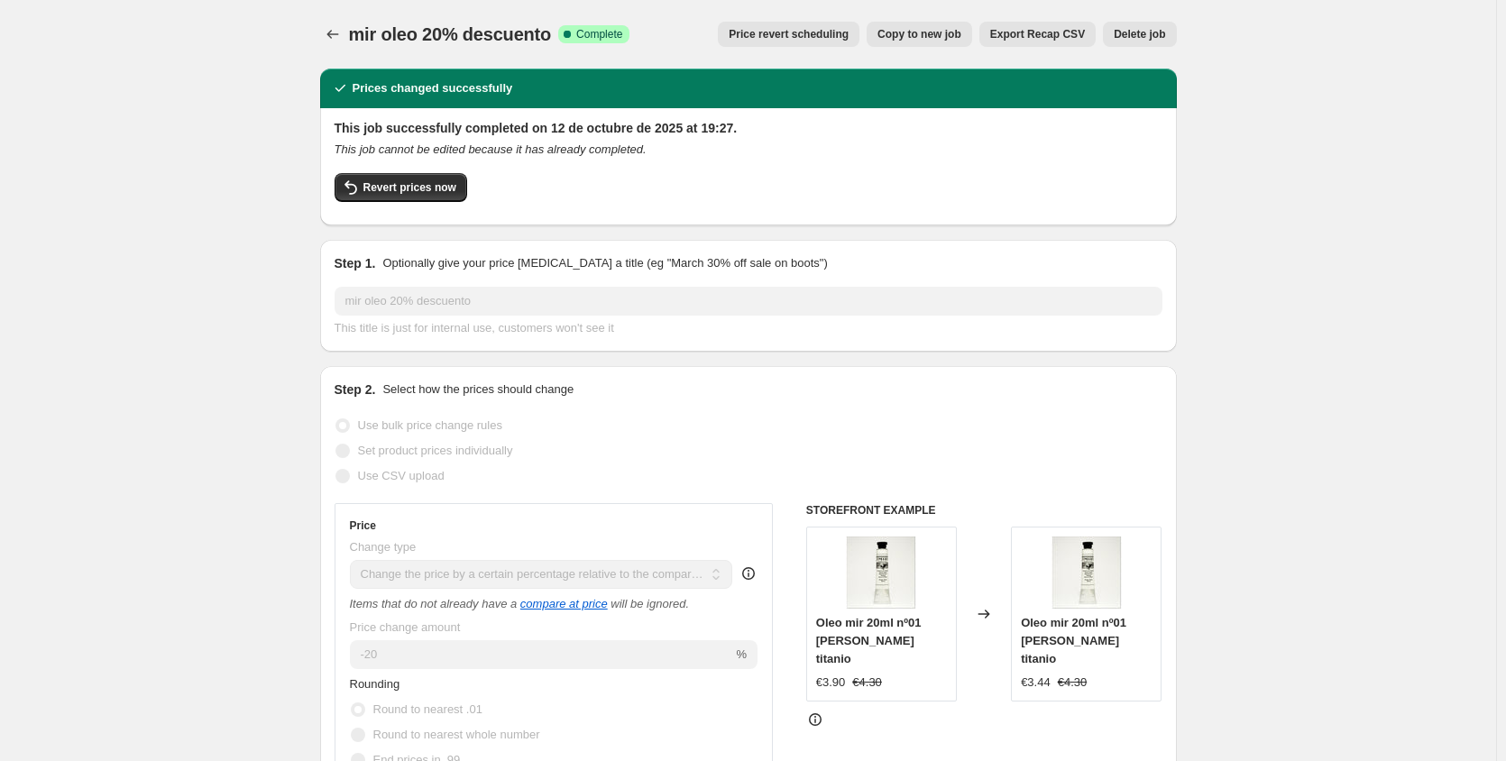
click at [948, 32] on span "Copy to new job" at bounding box center [919, 34] width 84 height 14
select select "pcap"
select select "no_change"
select select "collection"
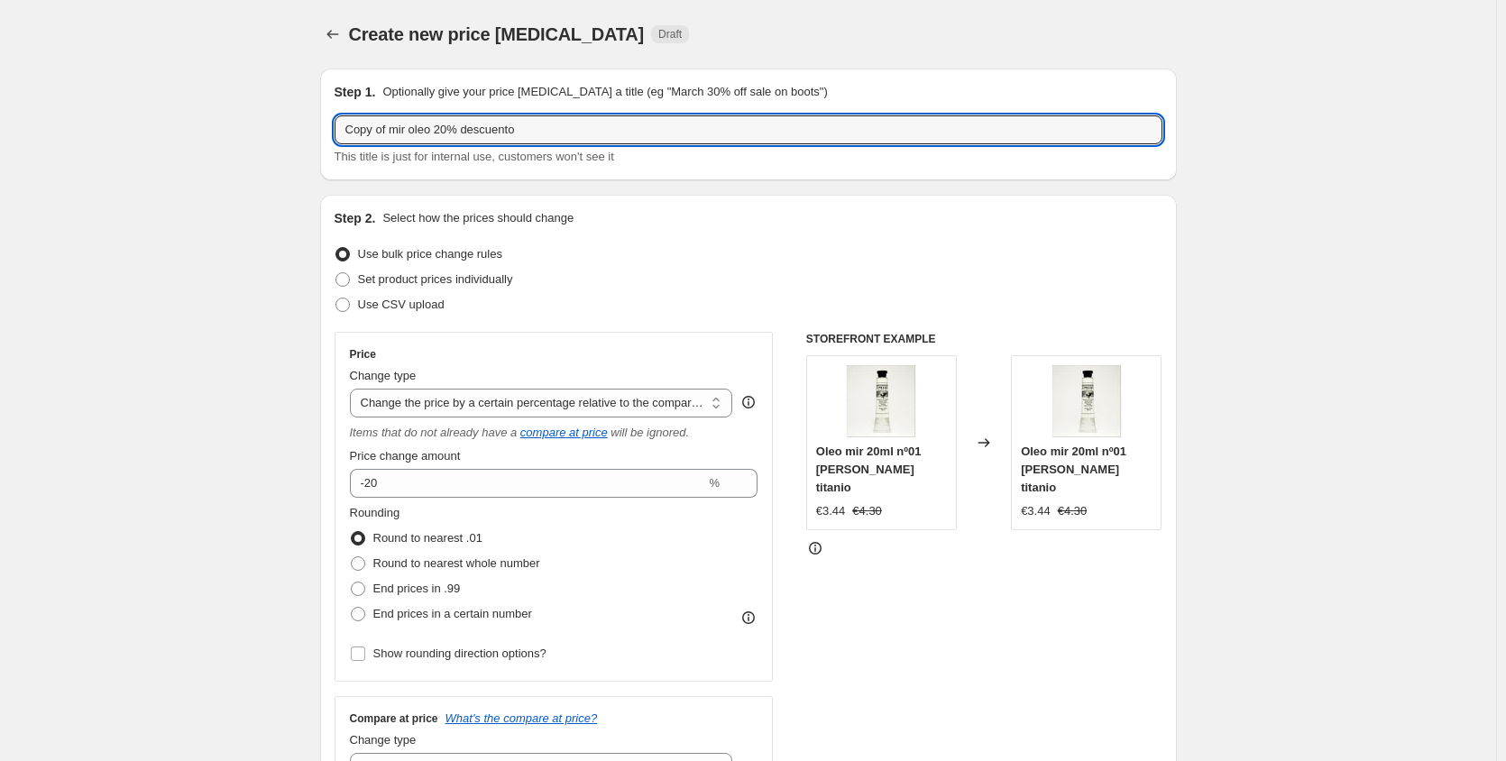
drag, startPoint x: 533, startPoint y: 124, endPoint x: 282, endPoint y: 169, distance: 254.5
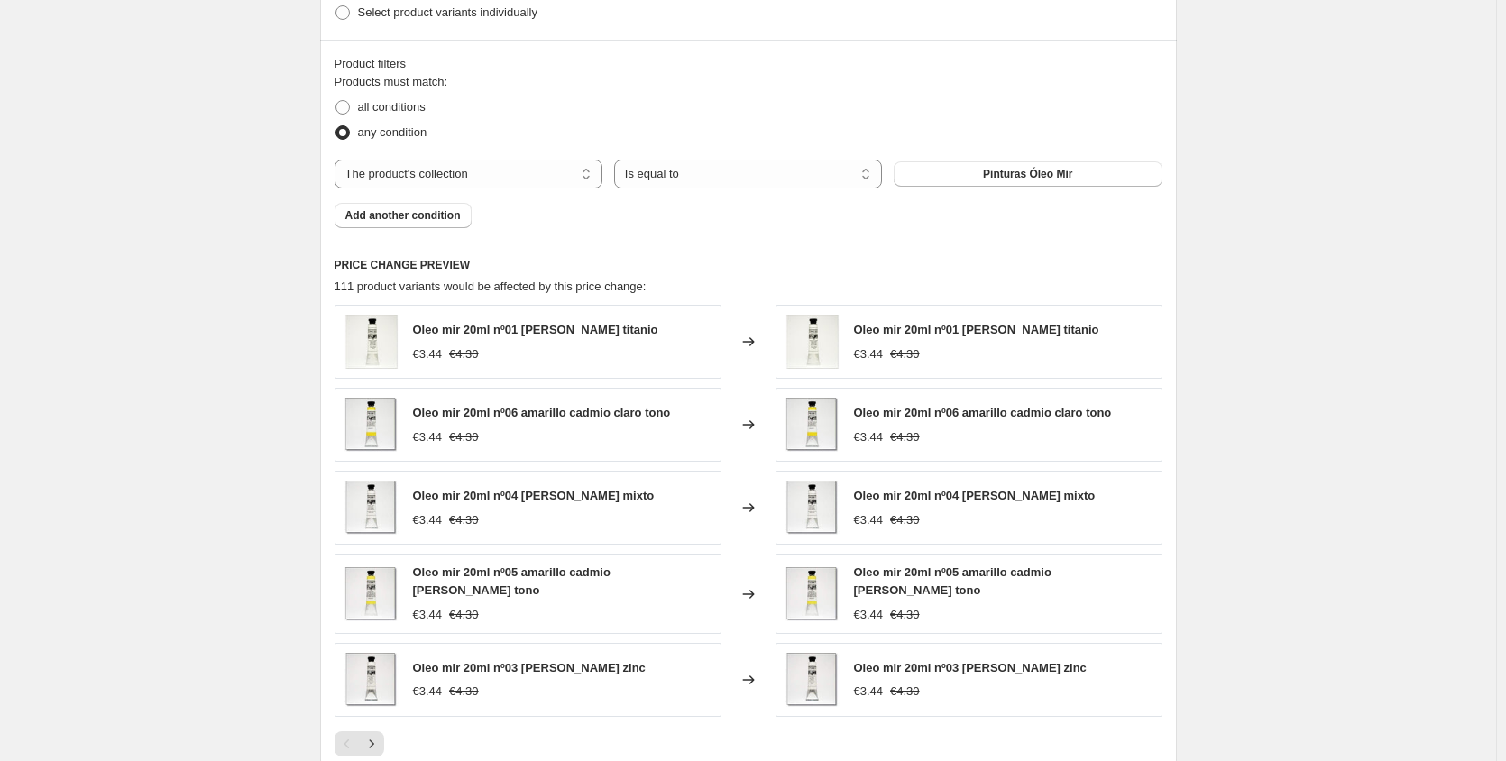
scroll to position [982, 0]
type input "titan oleo 20% descuento"
click at [1014, 181] on span "Pinturas Óleo Mir" at bounding box center [1027, 176] width 89 height 14
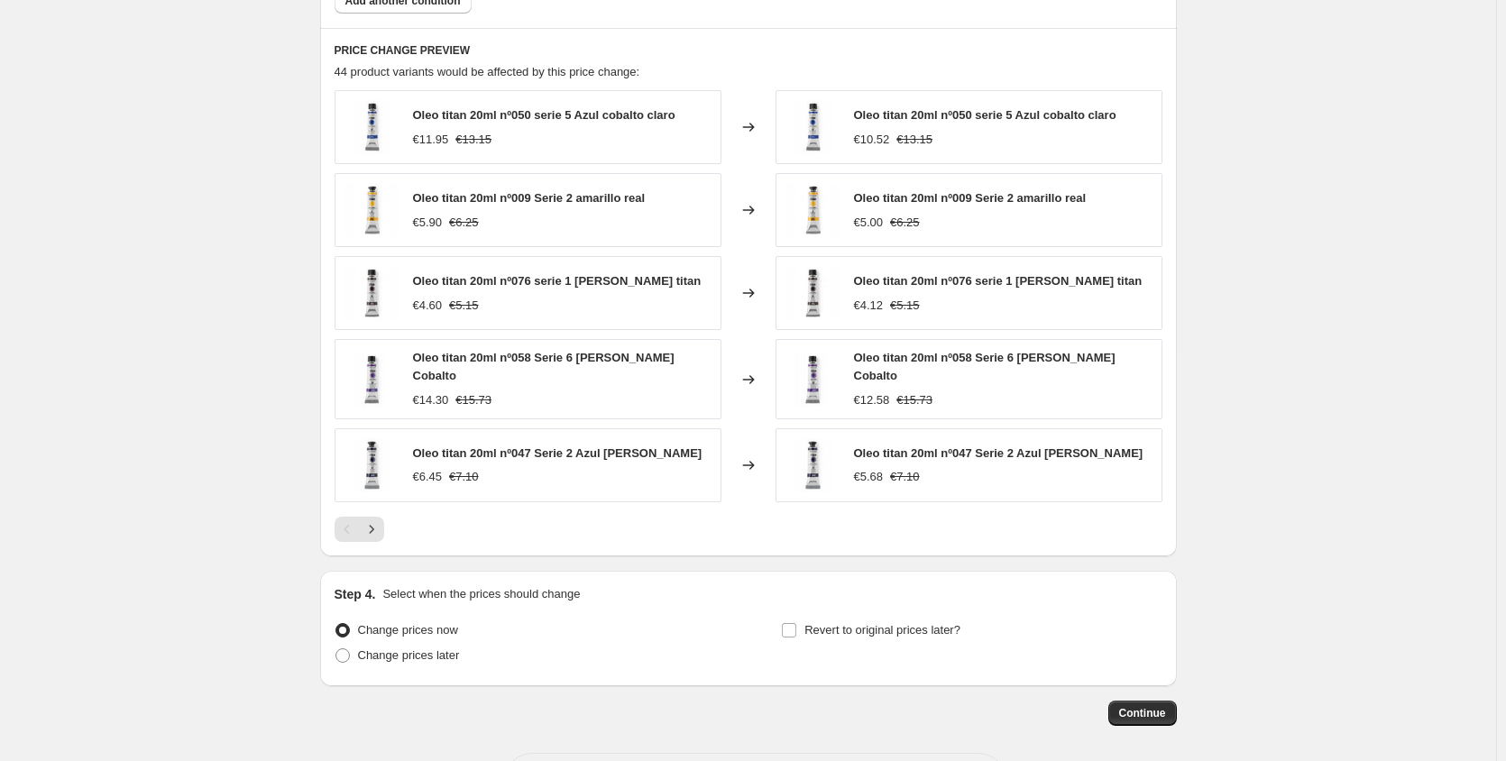
scroll to position [1268, 0]
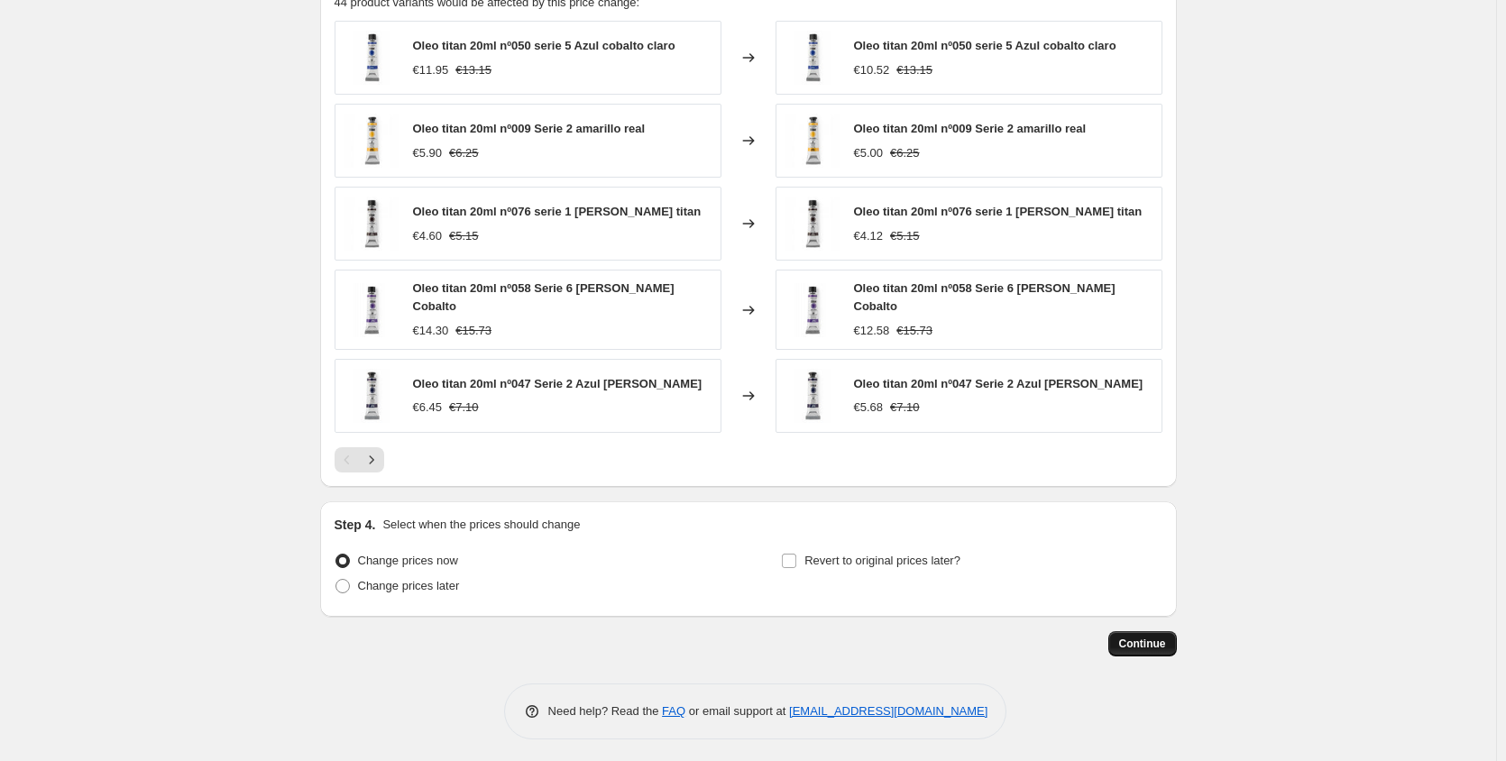
click at [1152, 637] on span "Continue" at bounding box center [1142, 643] width 47 height 14
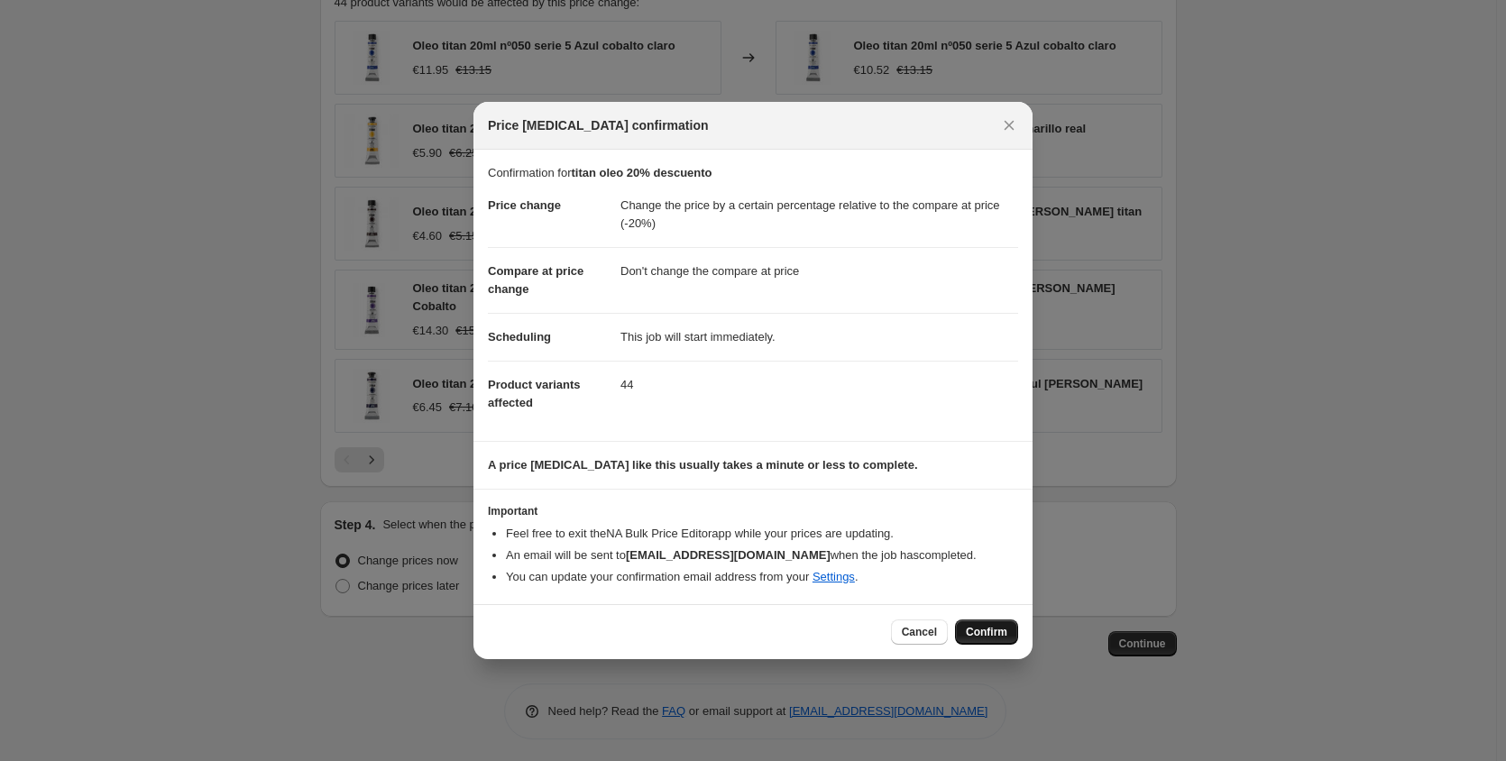
click at [998, 627] on span "Confirm" at bounding box center [986, 632] width 41 height 14
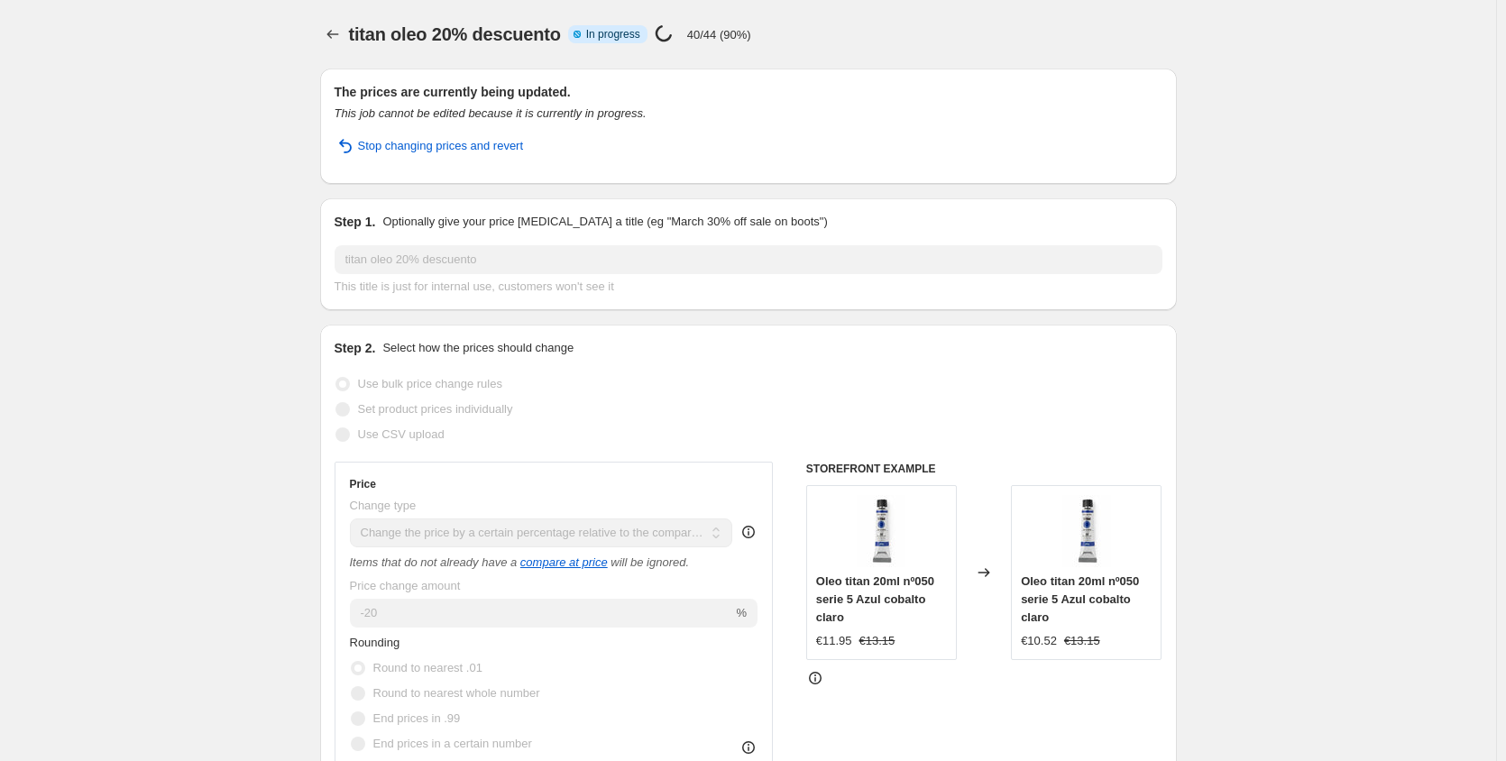
select select "pcap"
select select "no_change"
select select "collection"
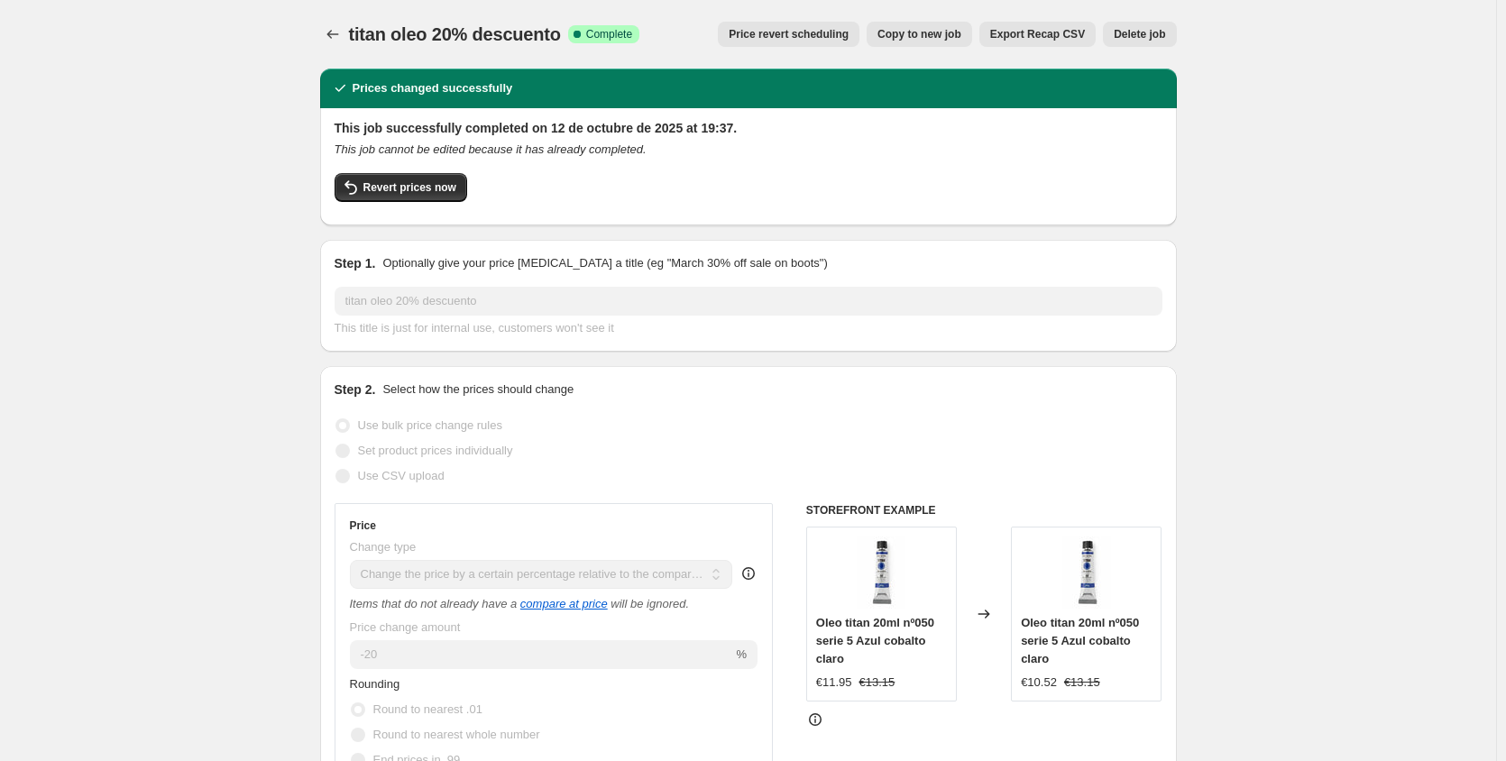
click at [950, 44] on button "Copy to new job" at bounding box center [918, 34] width 105 height 25
select select "pcap"
select select "no_change"
select select "collection"
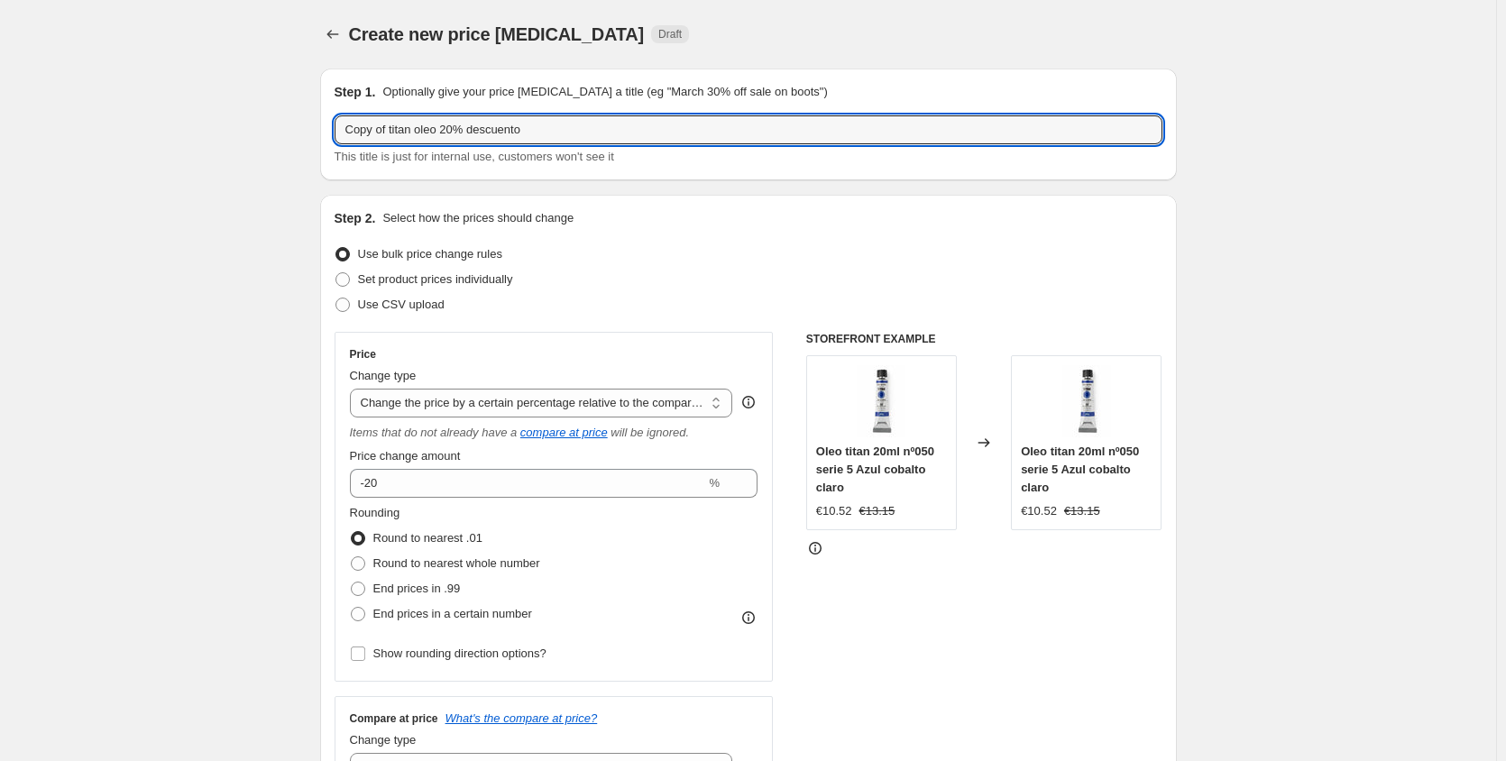
drag, startPoint x: 532, startPoint y: 136, endPoint x: 295, endPoint y: 155, distance: 237.8
type input "d"
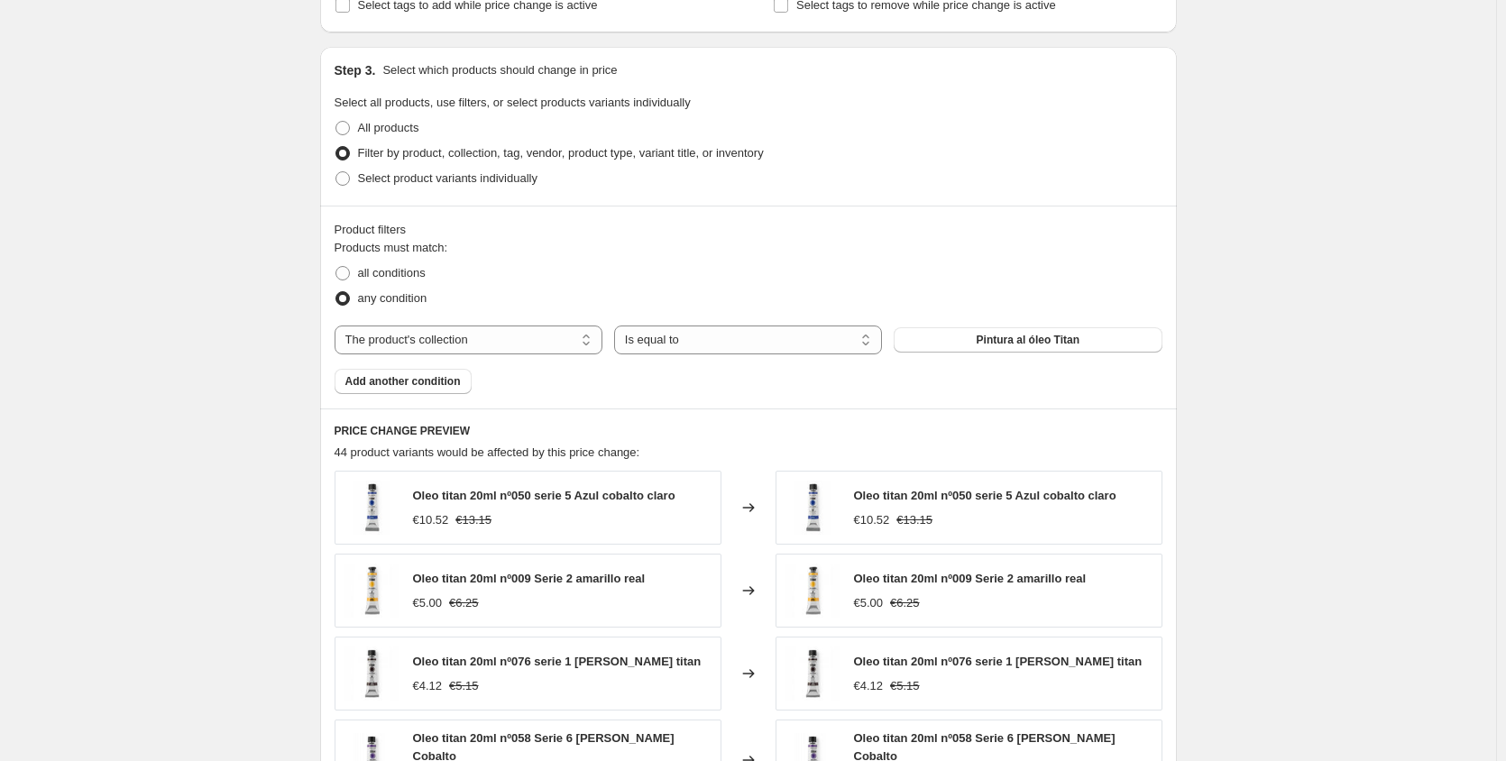
scroll to position [816, 0]
type input "[GEOGRAPHIC_DATA] 20%"
click at [1058, 339] on span "Pintura al óleo Titan" at bounding box center [1027, 342] width 103 height 14
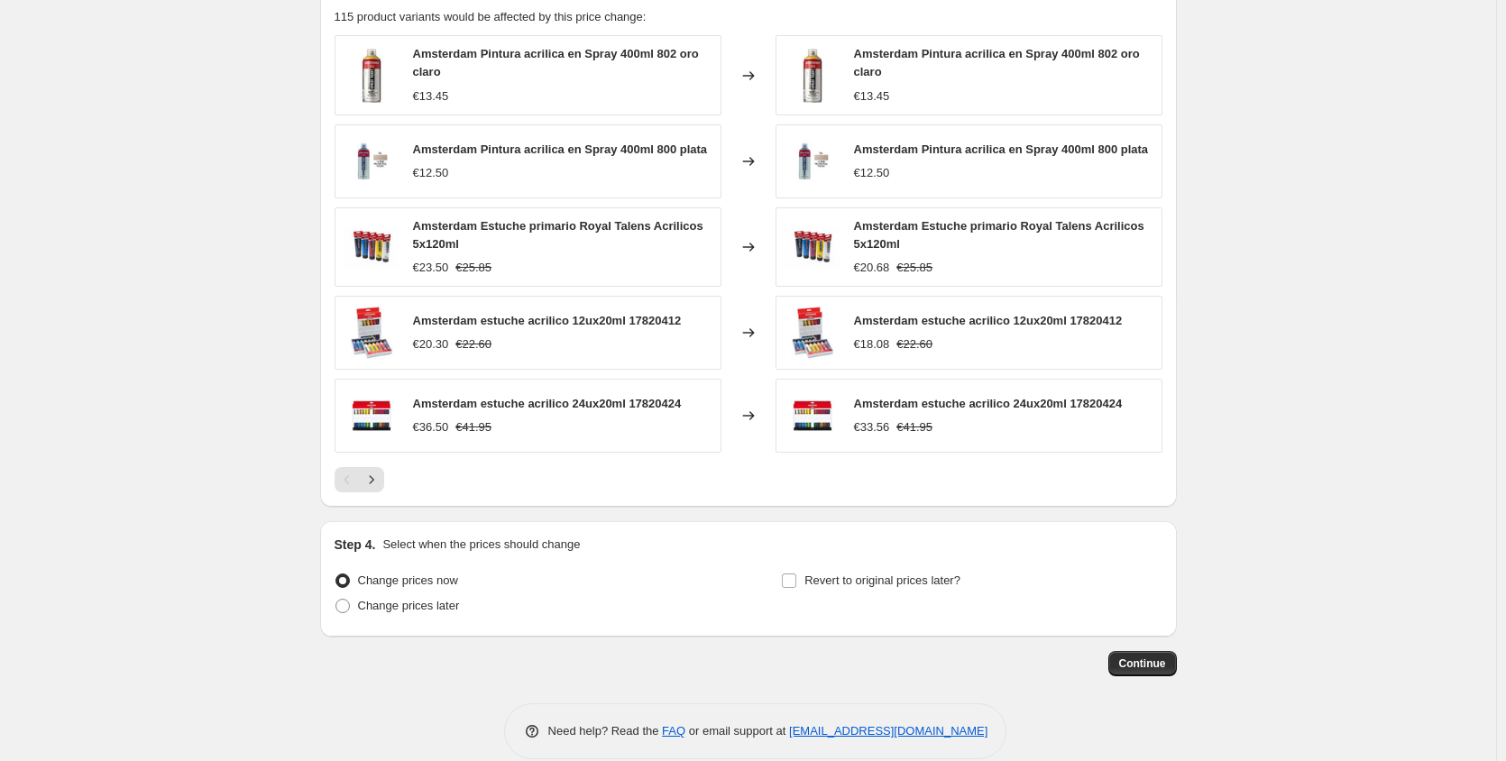
scroll to position [1262, 0]
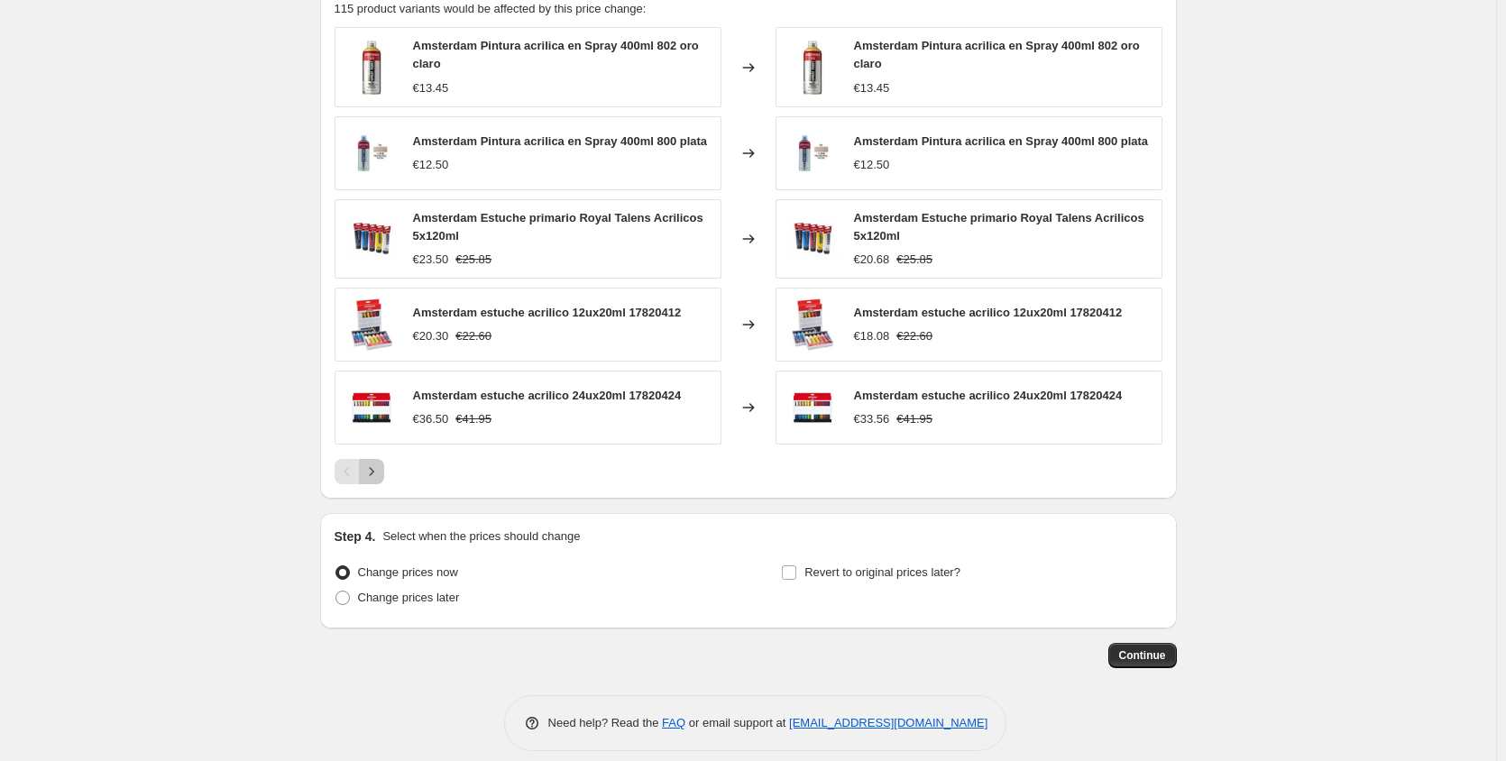
click at [376, 478] on icon "Next" at bounding box center [371, 471] width 18 height 18
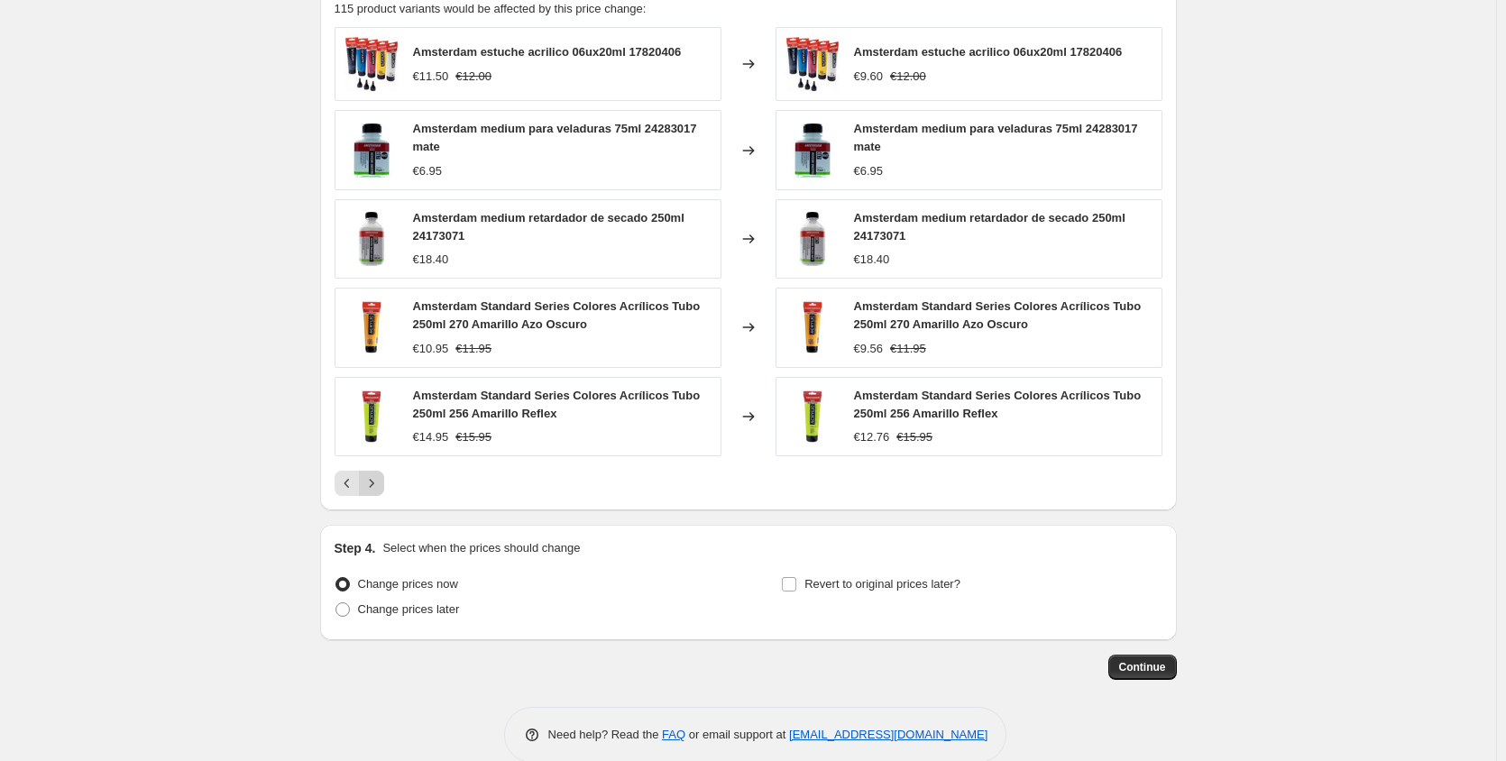
click at [376, 478] on icon "Next" at bounding box center [371, 483] width 18 height 18
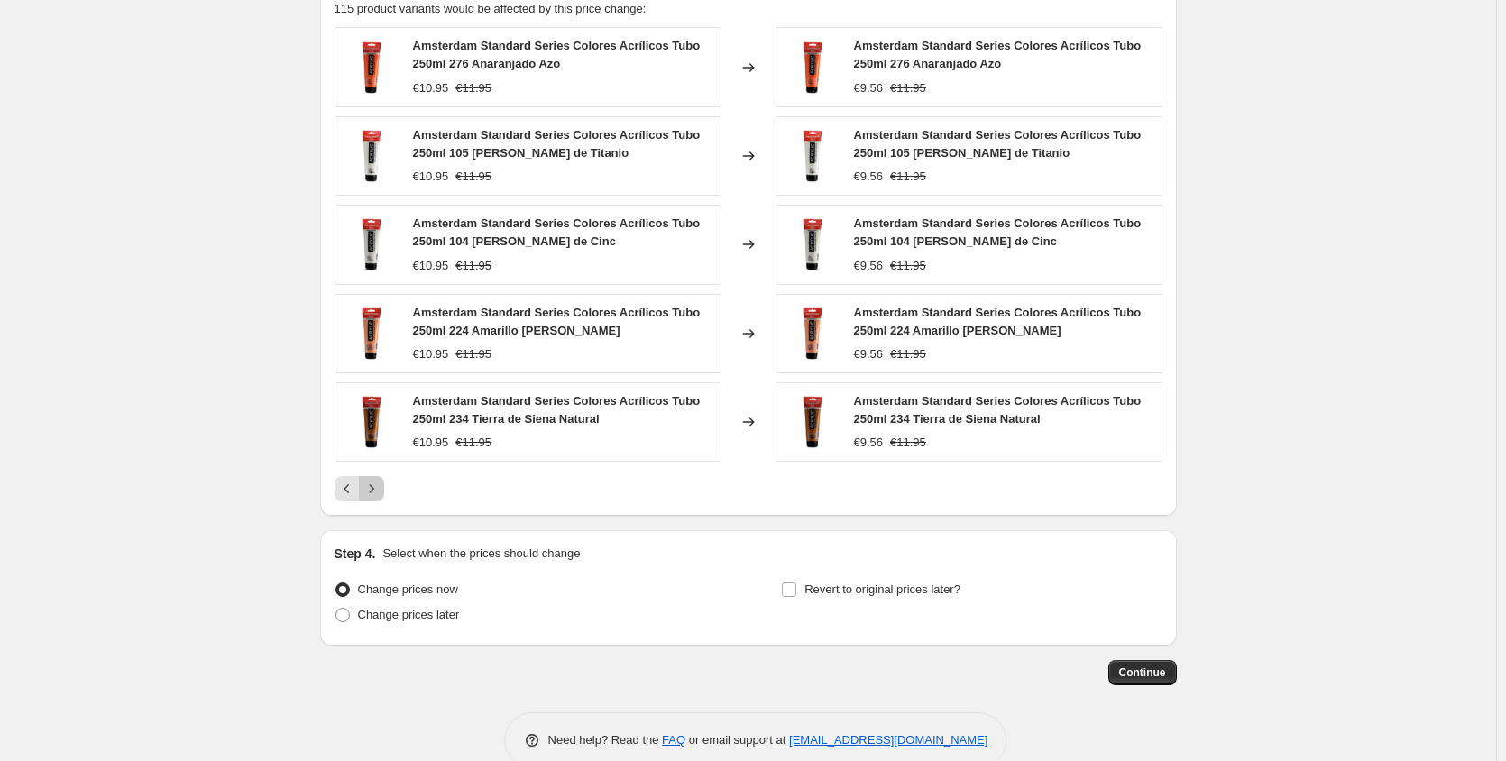
click at [378, 488] on icon "Next" at bounding box center [371, 489] width 18 height 18
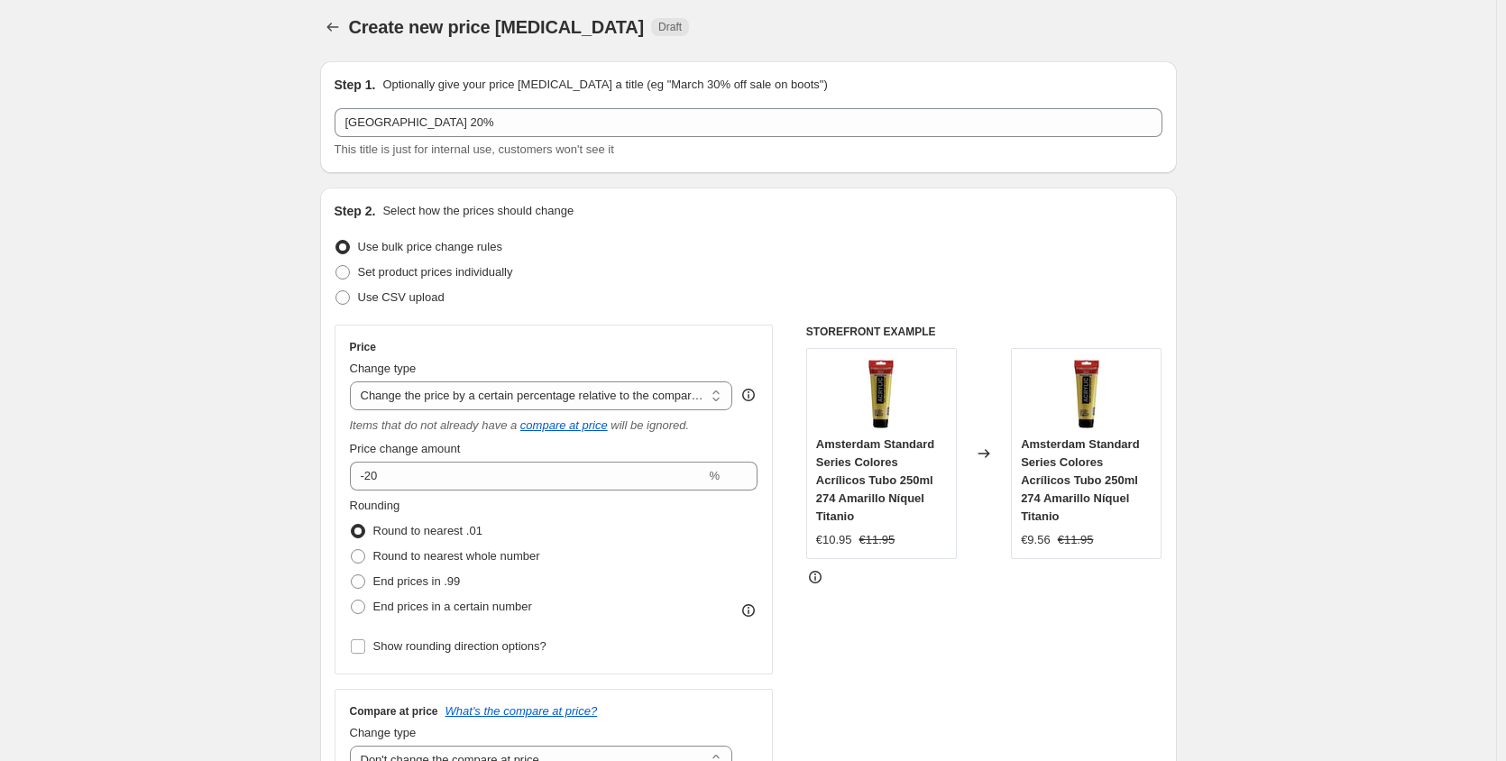
scroll to position [0, 0]
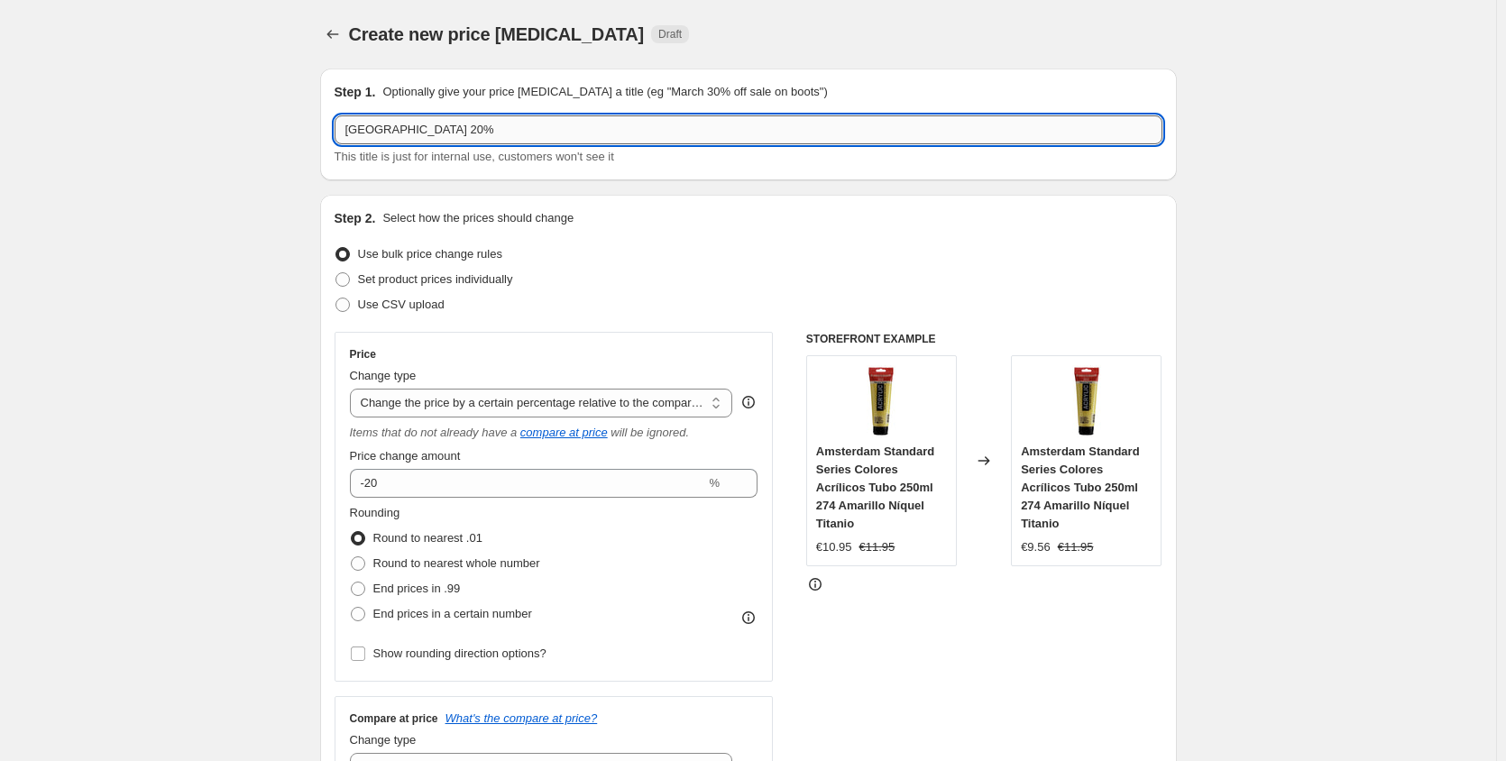
click at [483, 132] on input "[GEOGRAPHIC_DATA] 20%" at bounding box center [748, 129] width 828 height 29
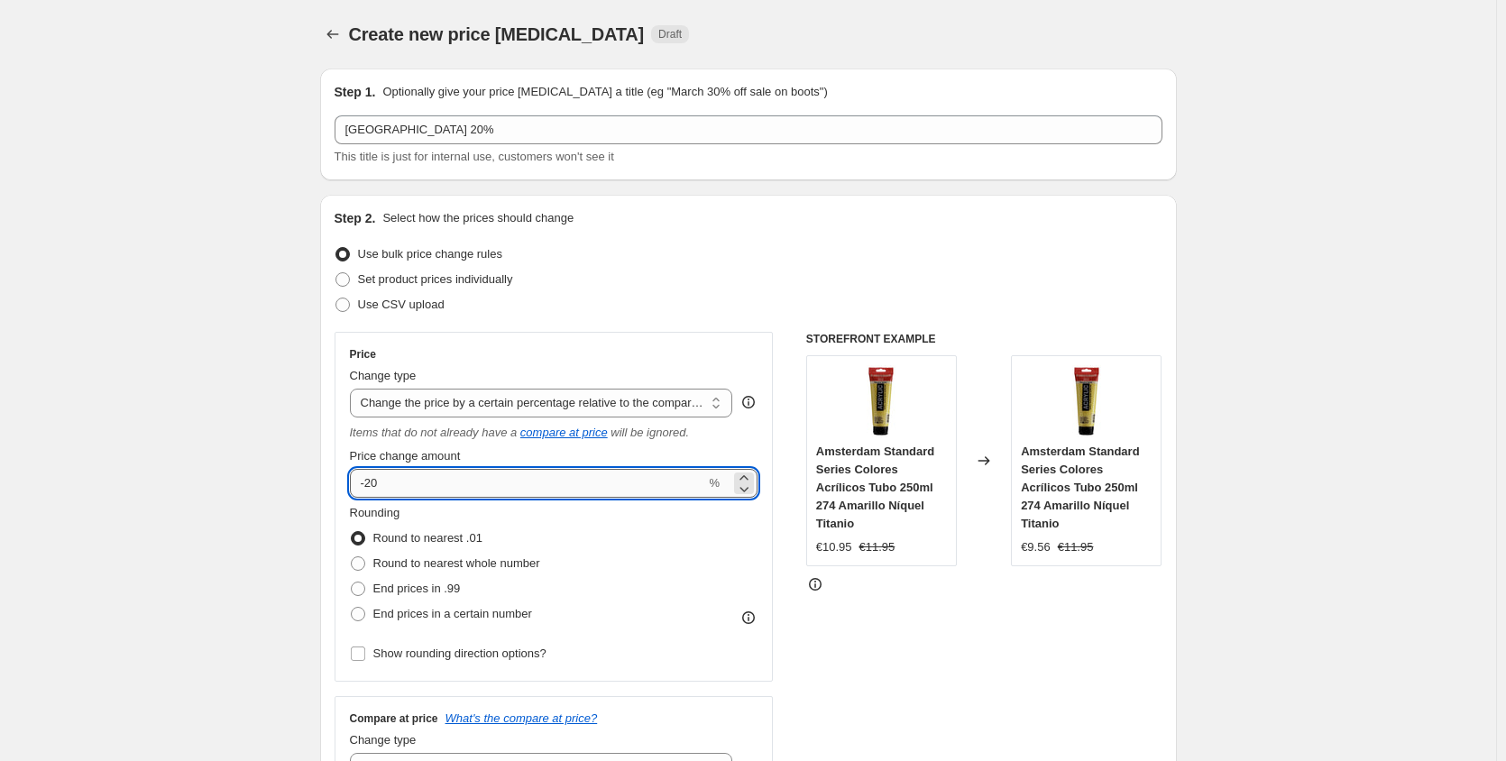
click at [437, 480] on input "-20" at bounding box center [528, 483] width 356 height 29
type input "-2"
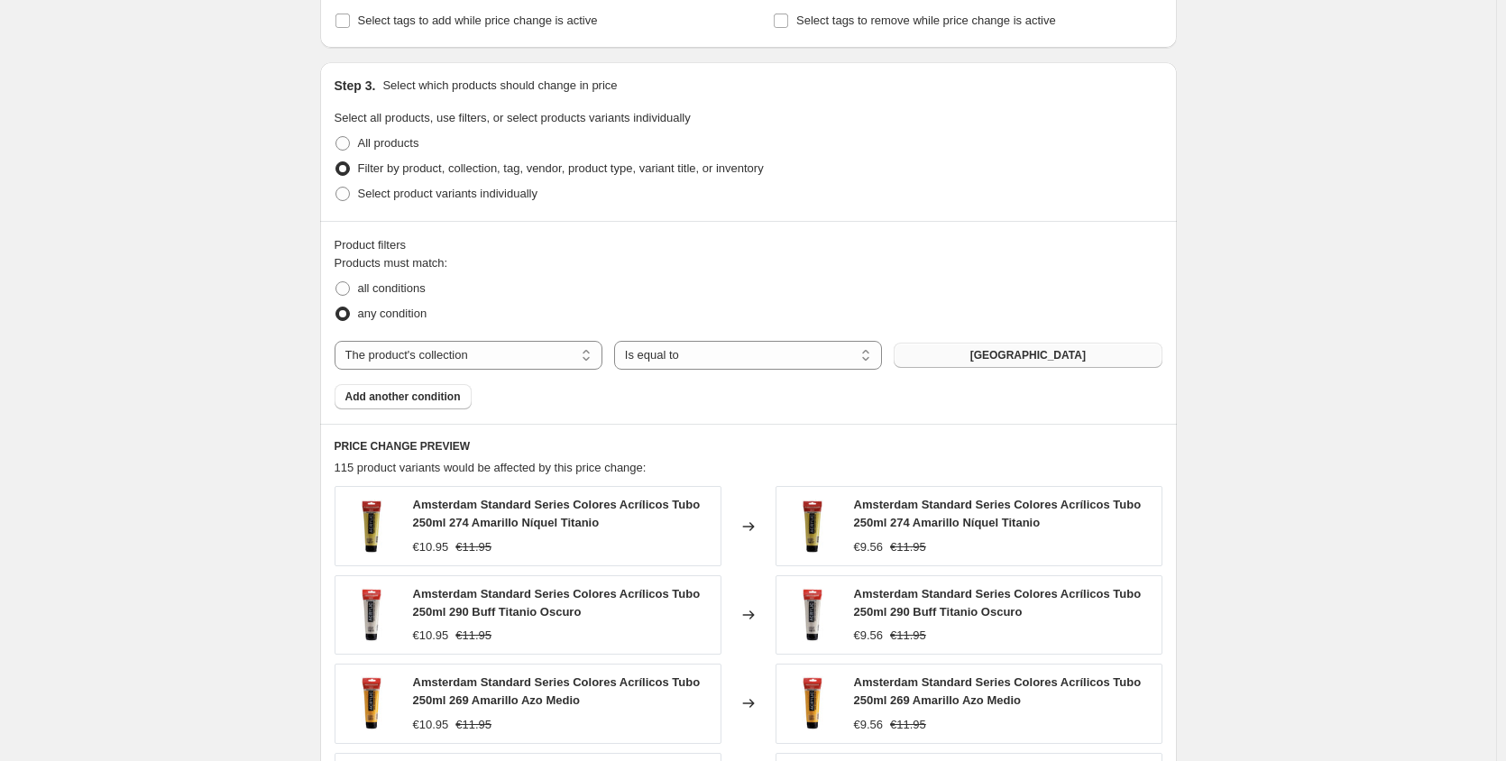
scroll to position [861, 0]
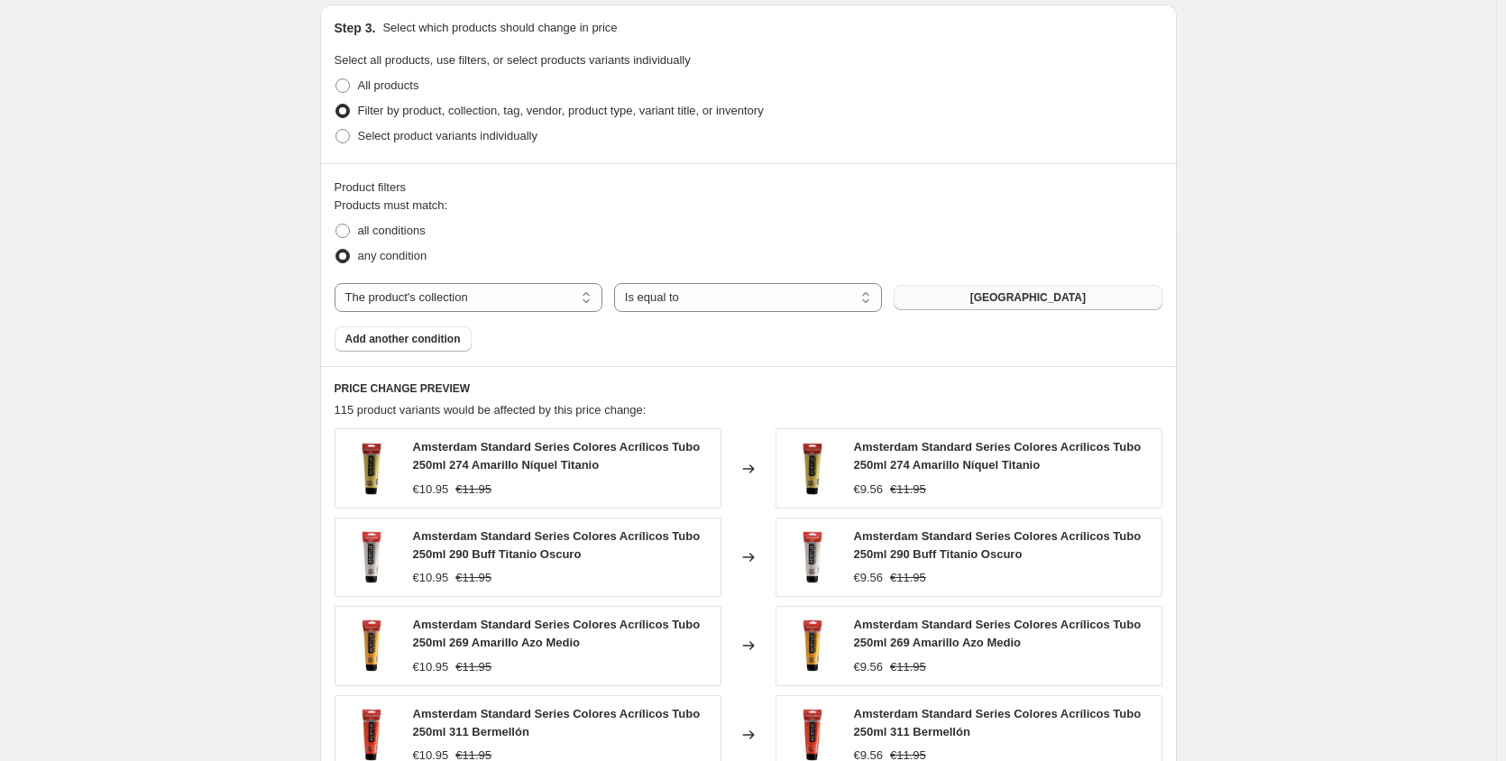
click at [1057, 298] on span "Amsterdam" at bounding box center [1027, 297] width 115 height 14
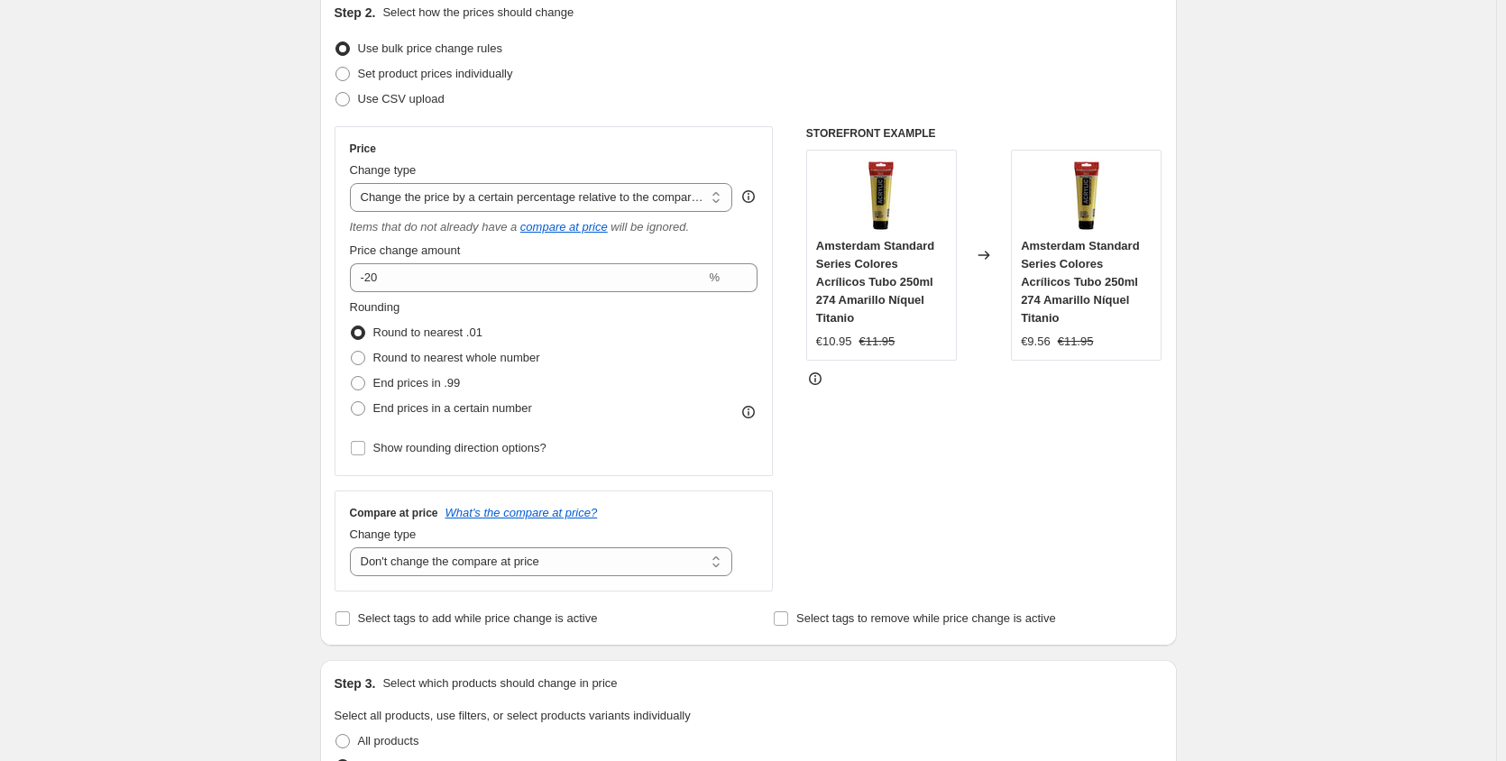
scroll to position [0, 0]
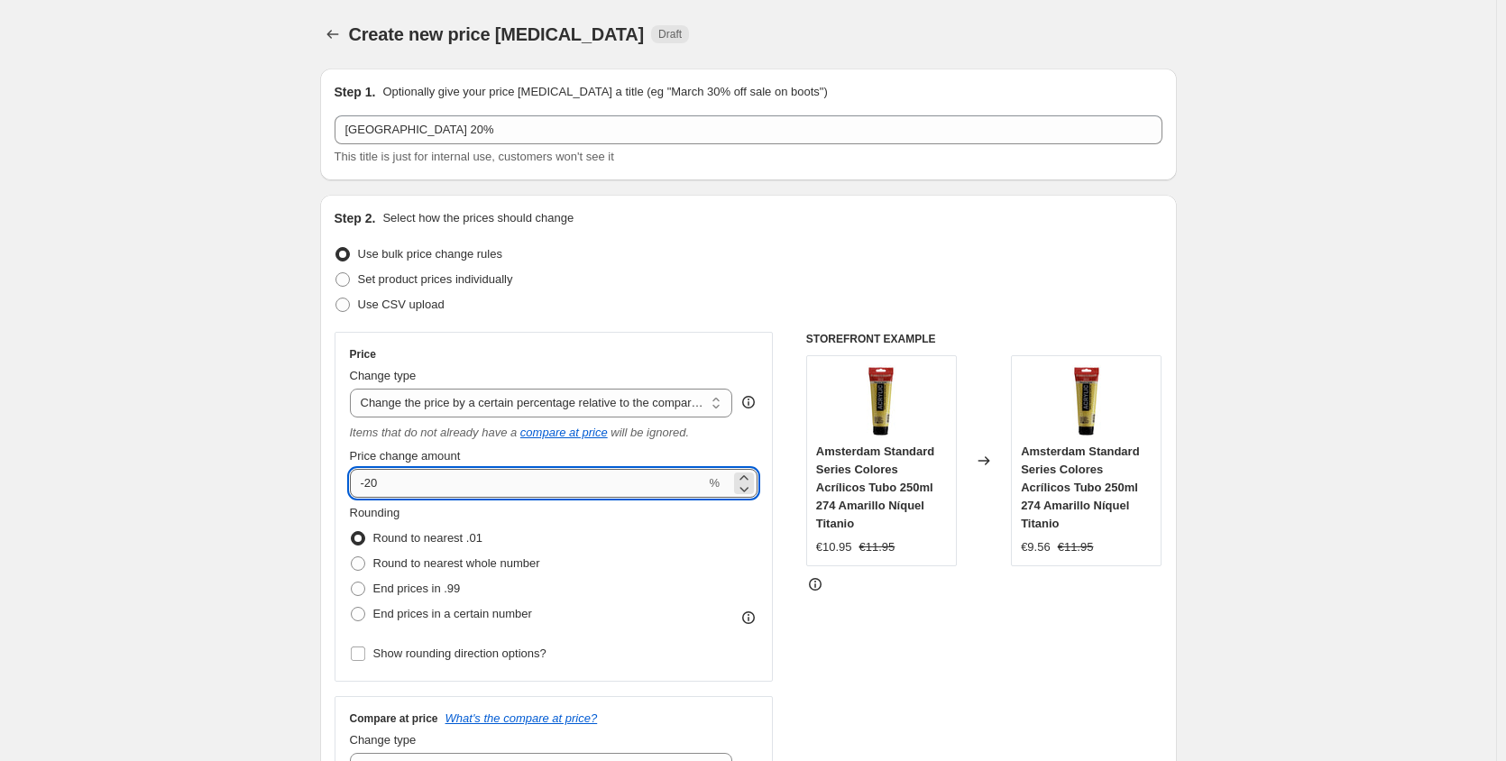
click at [461, 475] on input "-20" at bounding box center [528, 483] width 356 height 29
type input "-2"
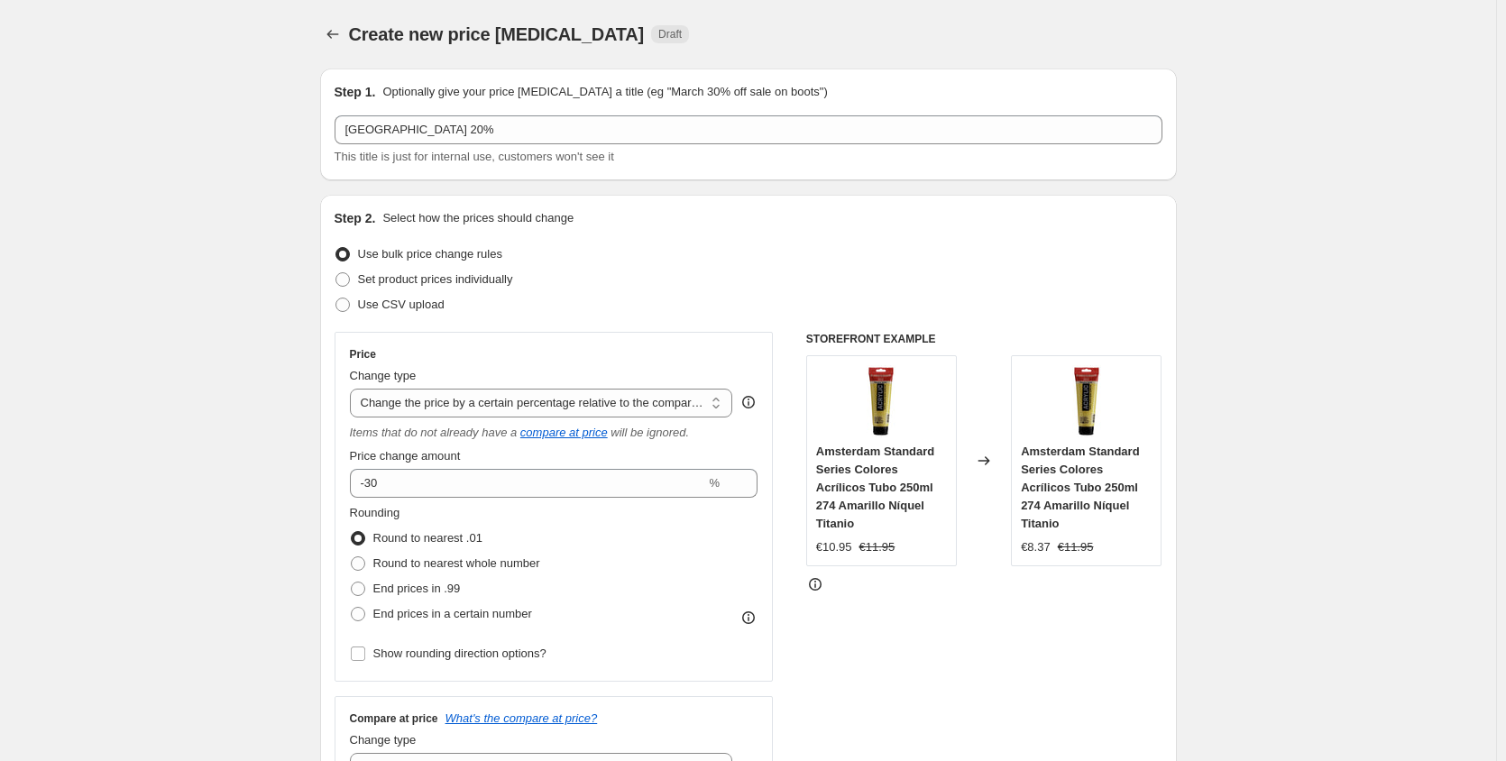
click at [563, 540] on div "Rounding Round to nearest .01 Round to nearest whole number End prices in .99 E…" at bounding box center [554, 565] width 408 height 123
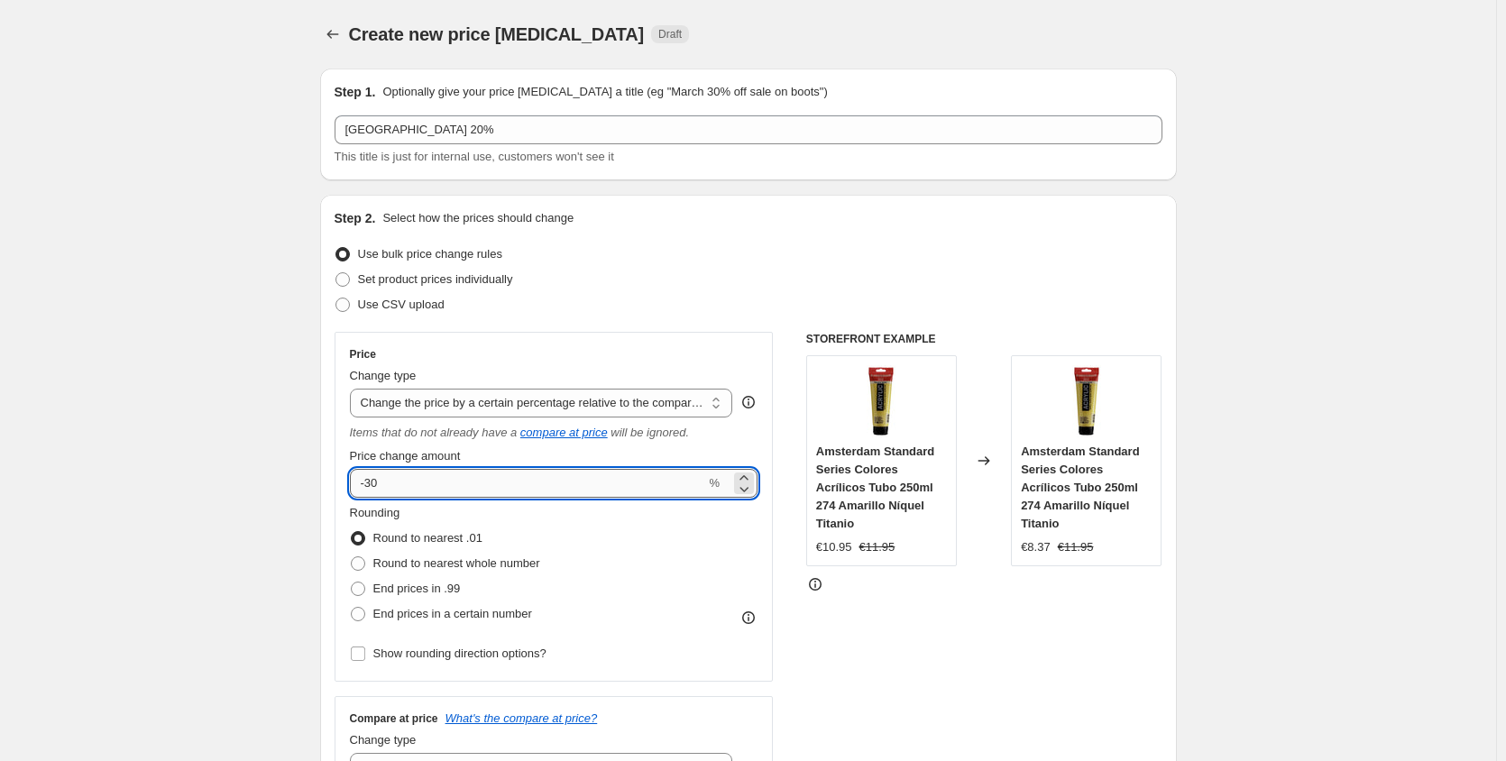
click at [426, 482] on input "-30" at bounding box center [528, 483] width 356 height 29
type input "-3"
type input "-20"
click at [654, 553] on div "Rounding Round to nearest .01 Round to nearest whole number End prices in .99 E…" at bounding box center [554, 565] width 408 height 123
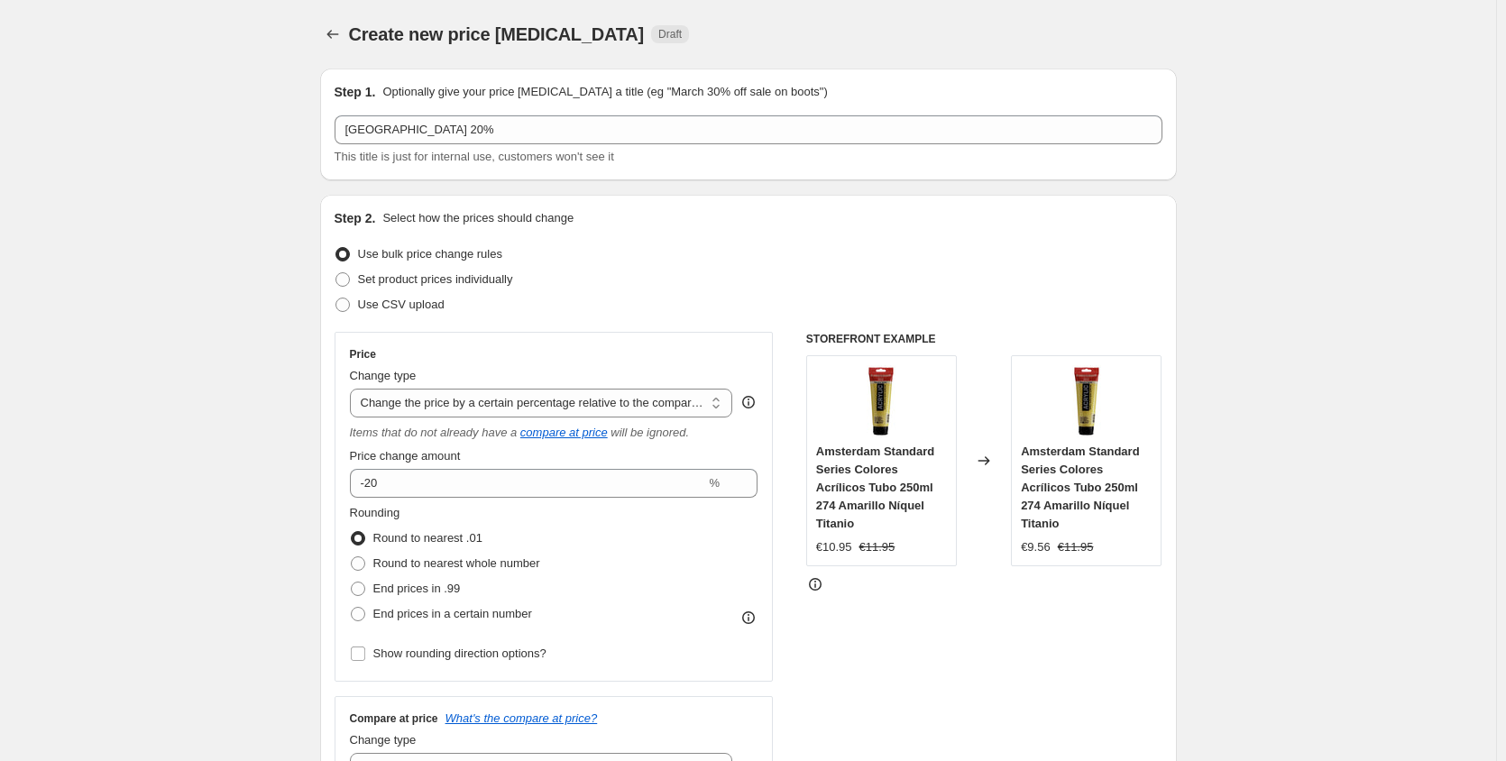
click at [985, 584] on div "STOREFRONT EXAMPLE Amsterdam Standard Series Colores Acrílicos Tubo 250ml 274 A…" at bounding box center [984, 564] width 356 height 465
click at [335, 34] on icon "Price change jobs" at bounding box center [333, 34] width 18 height 18
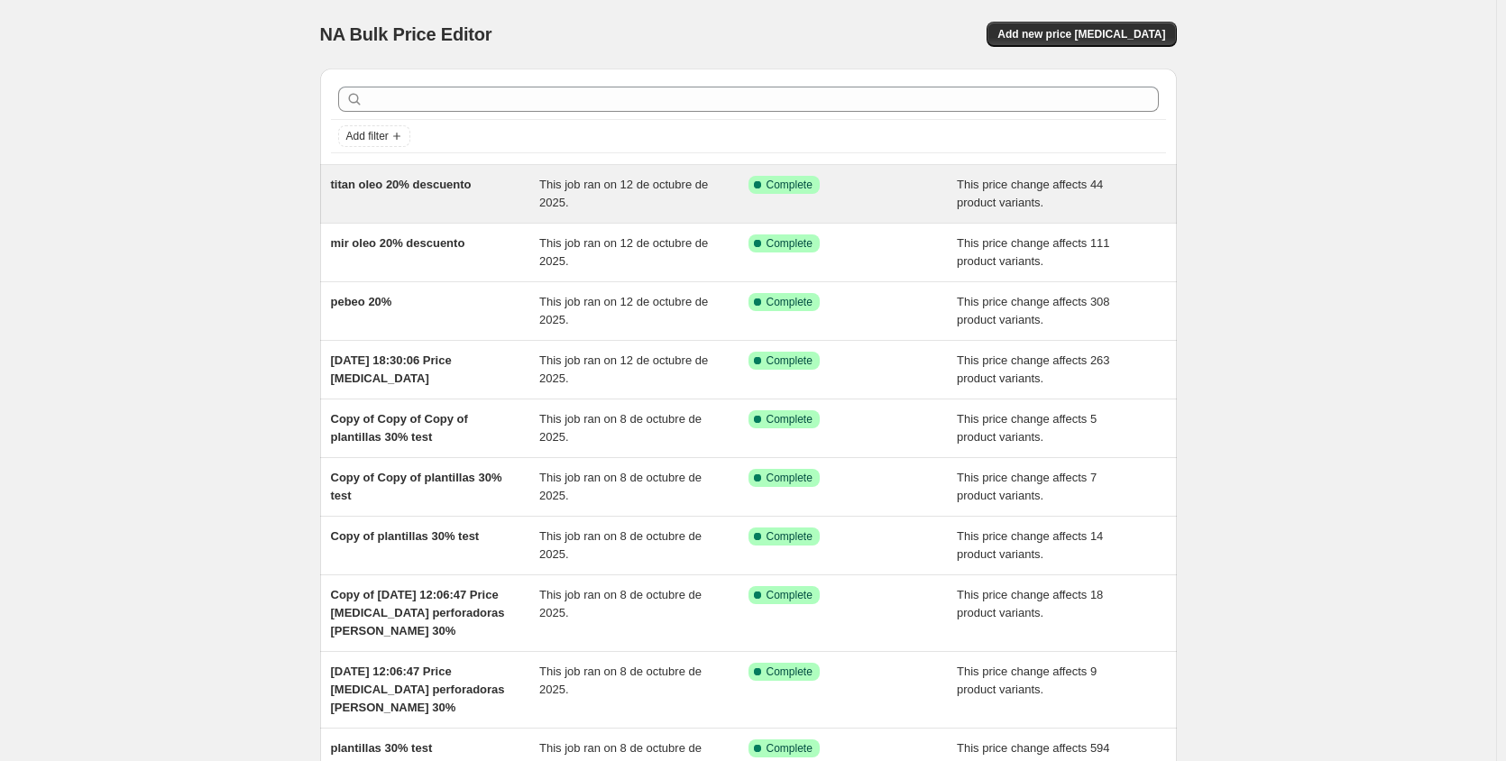
click at [445, 193] on div "titan oleo 20% descuento" at bounding box center [435, 194] width 209 height 36
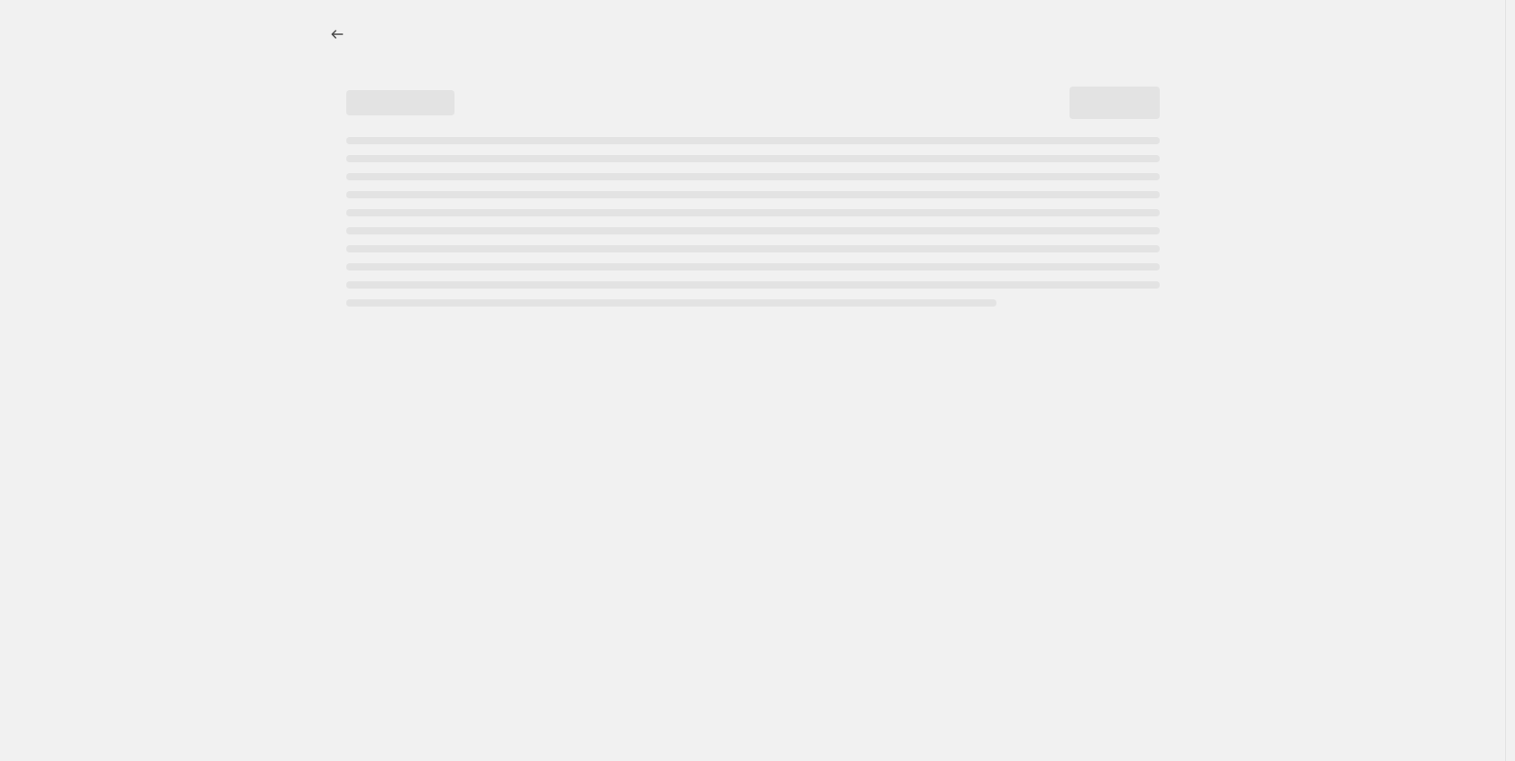
select select "pcap"
select select "no_change"
select select "collection"
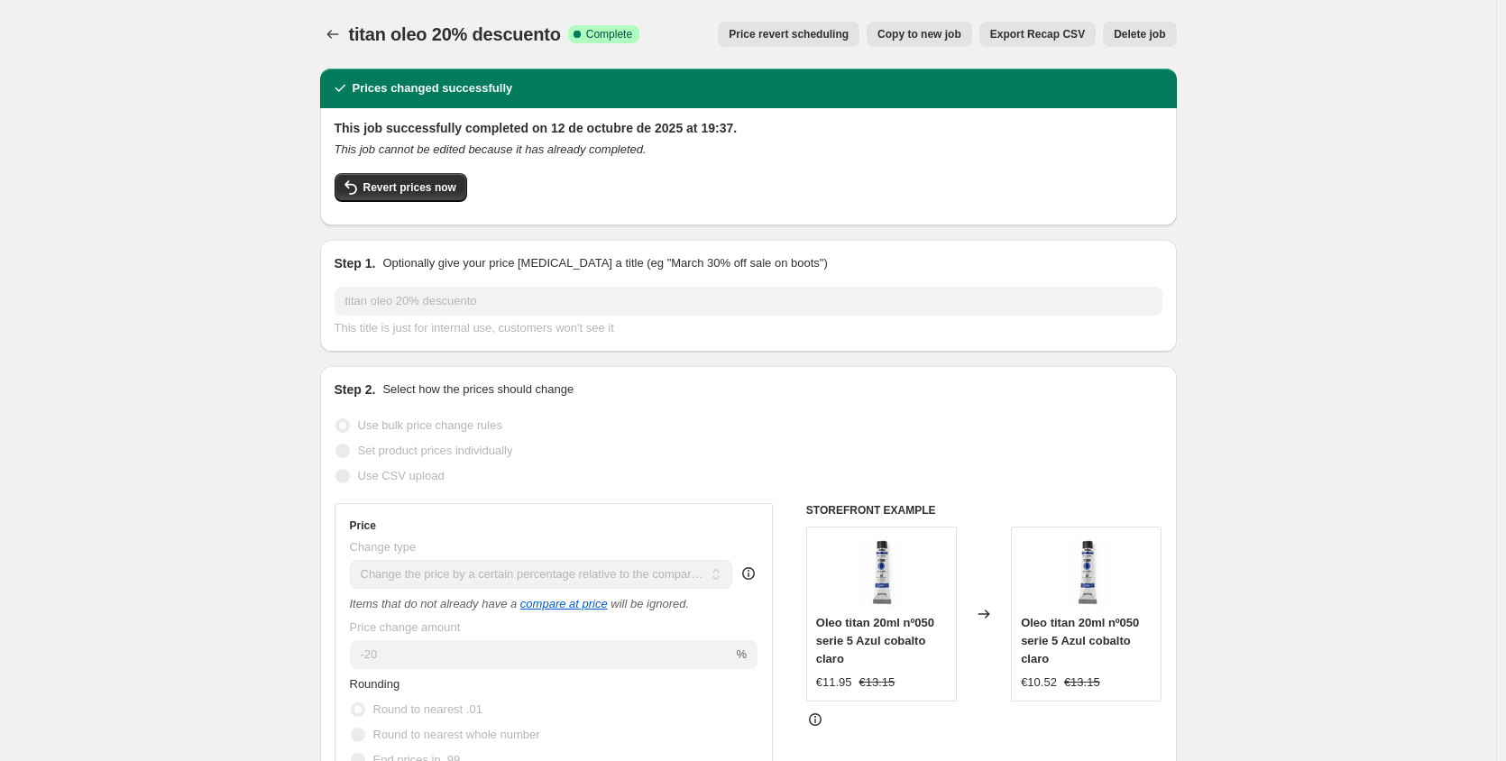
click at [936, 41] on span "Copy to new job" at bounding box center [919, 34] width 84 height 14
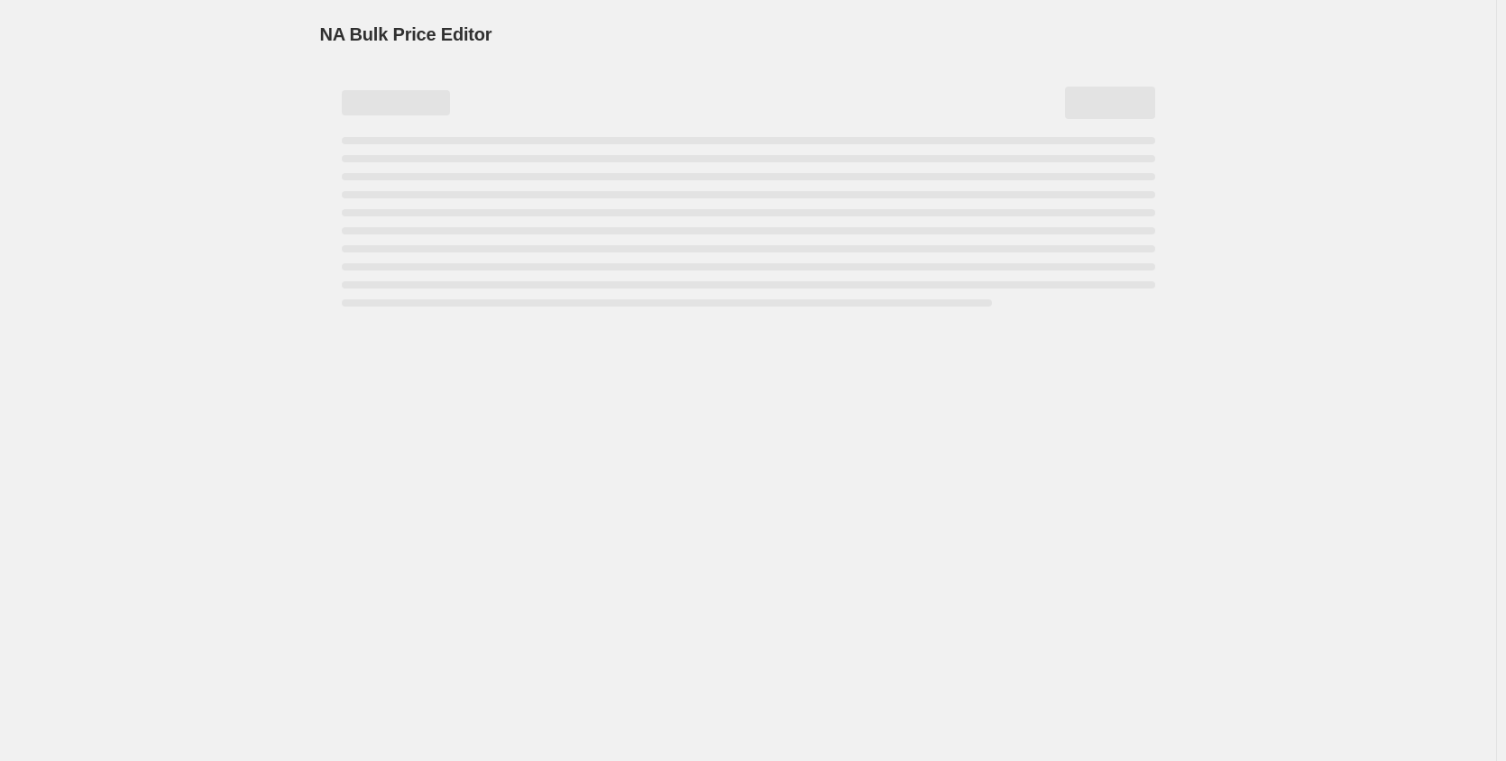
select select "pcap"
select select "no_change"
select select "collection"
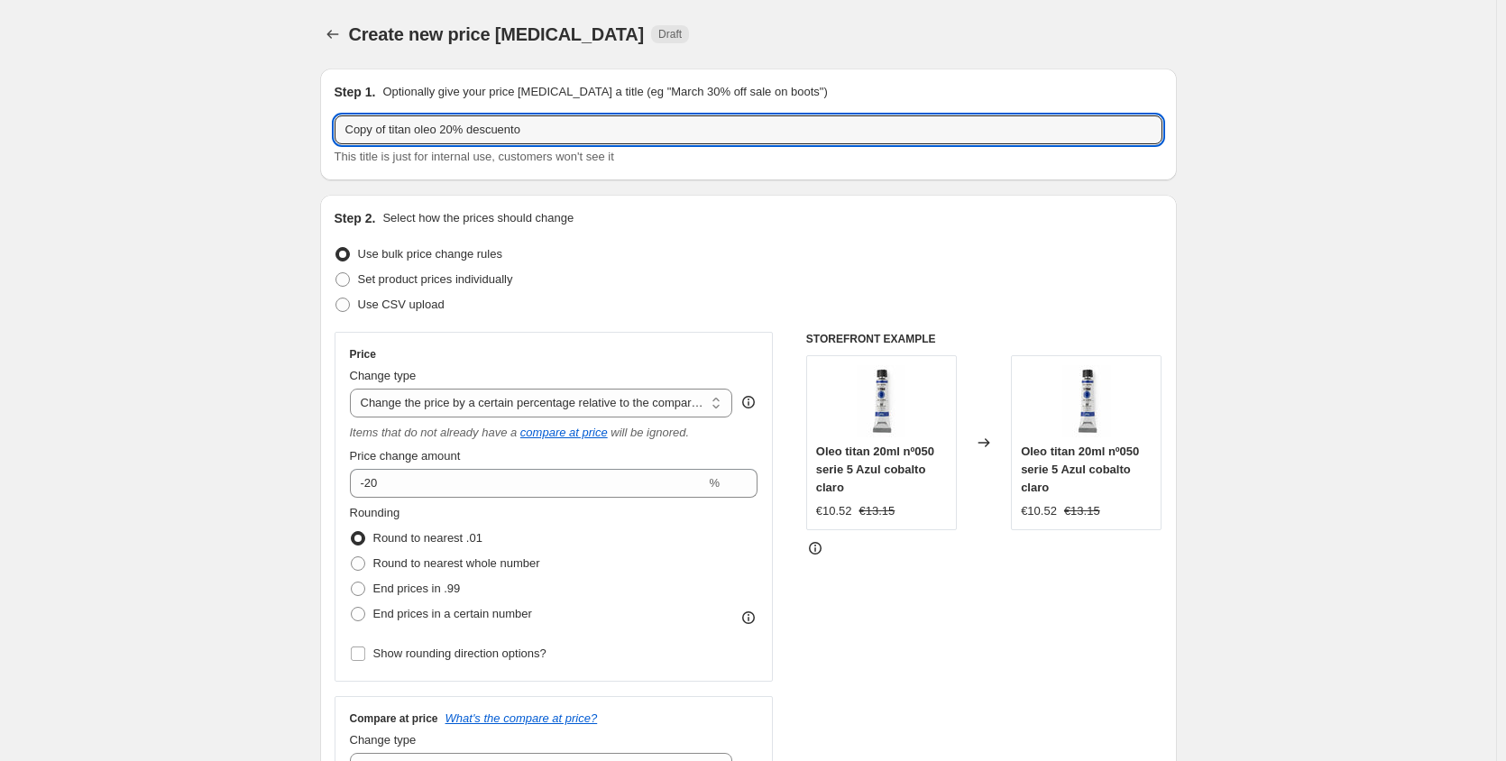
drag, startPoint x: 527, startPoint y: 128, endPoint x: 301, endPoint y: 134, distance: 226.4
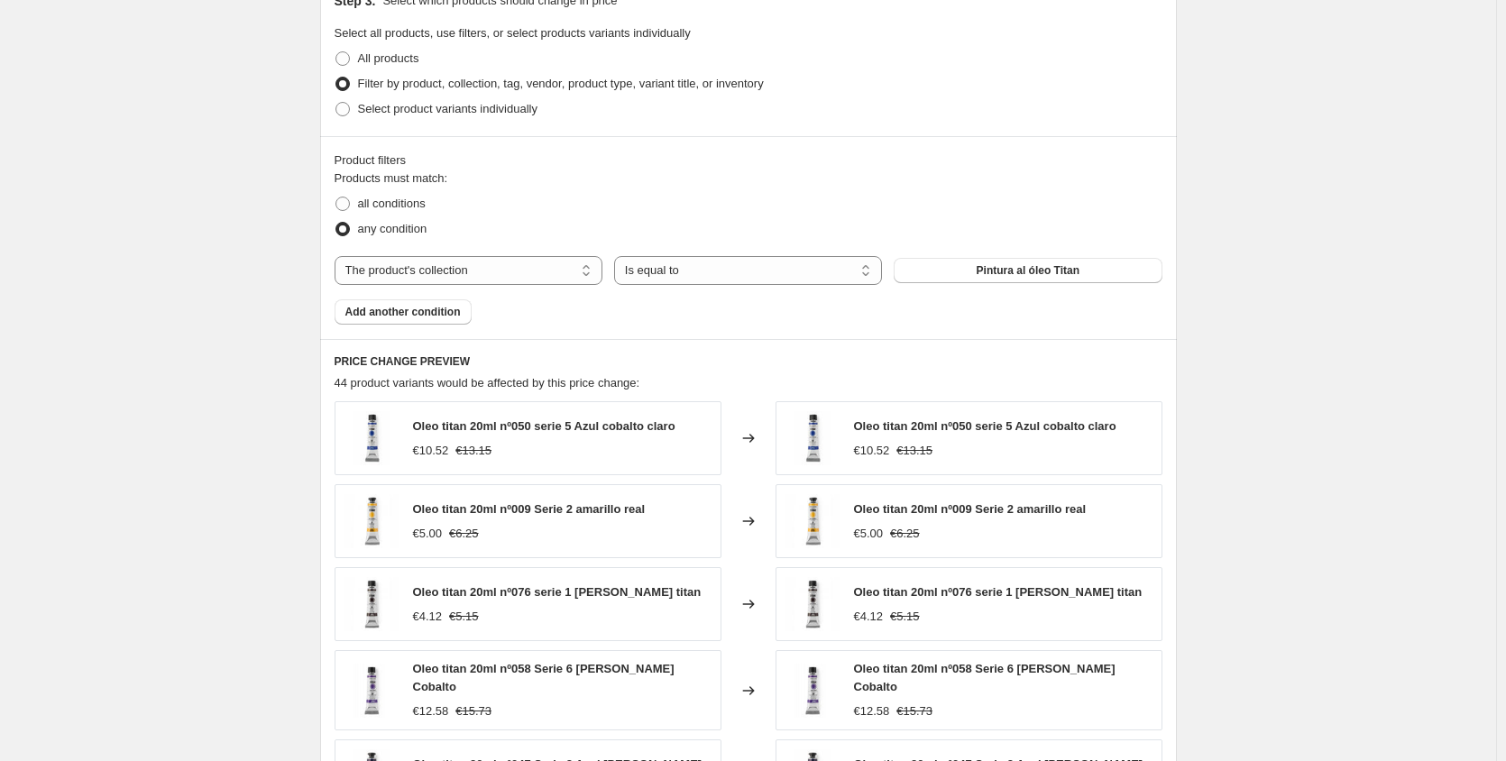
scroll to position [900, 0]
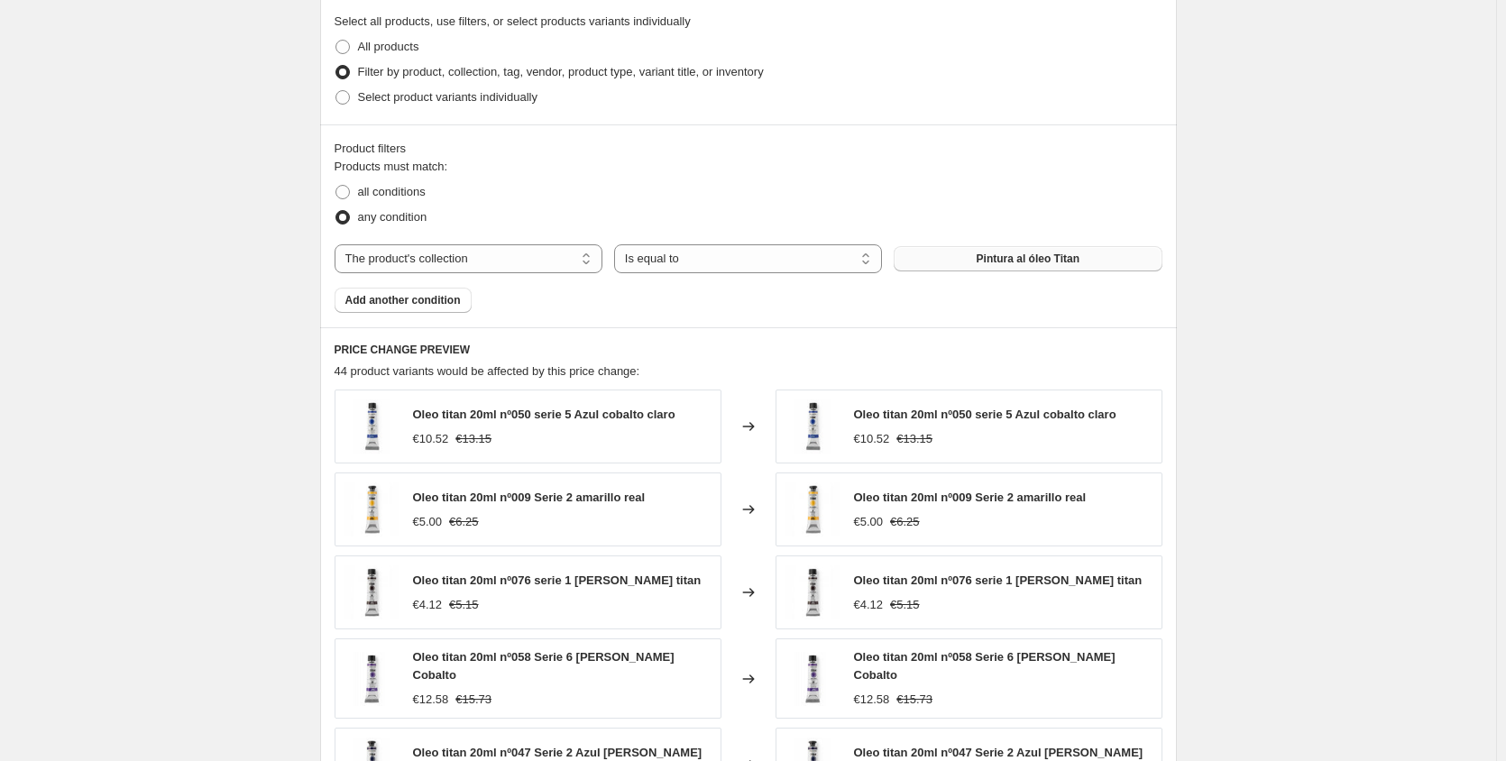
type input "[GEOGRAPHIC_DATA] 20%"
click at [1041, 262] on span "Pintura al óleo Titan" at bounding box center [1027, 259] width 103 height 14
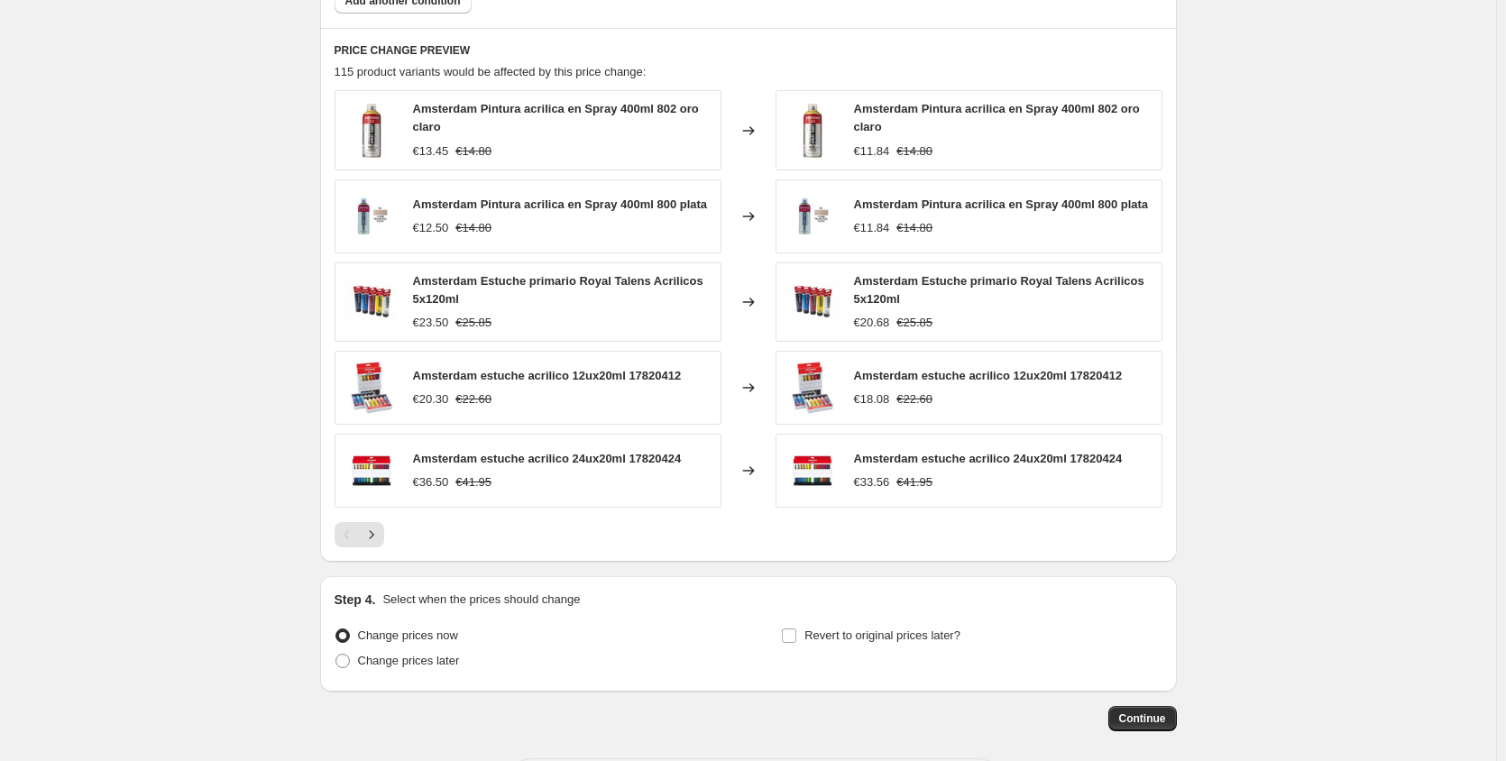
scroll to position [1206, 0]
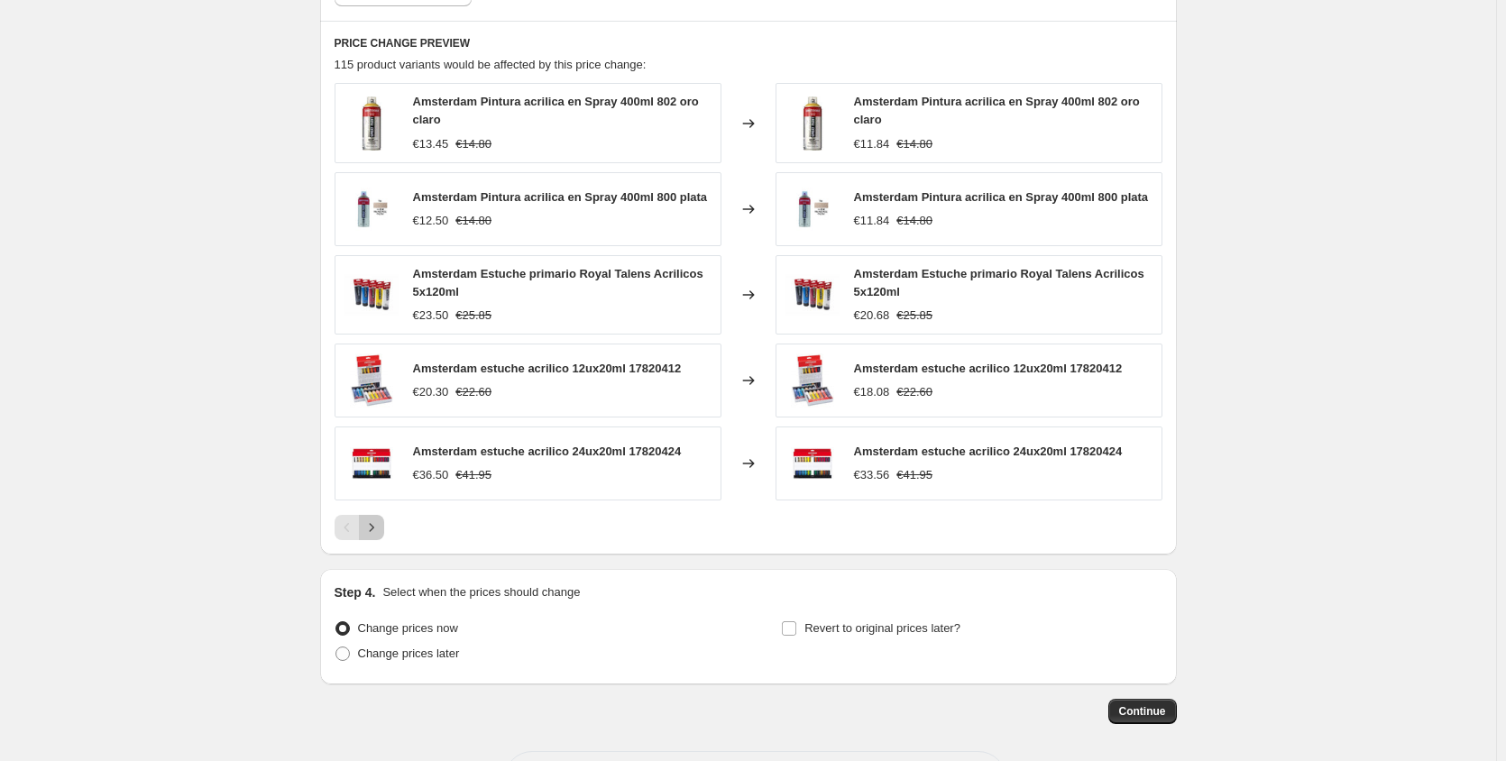
click at [373, 527] on icon "Next" at bounding box center [371, 527] width 18 height 18
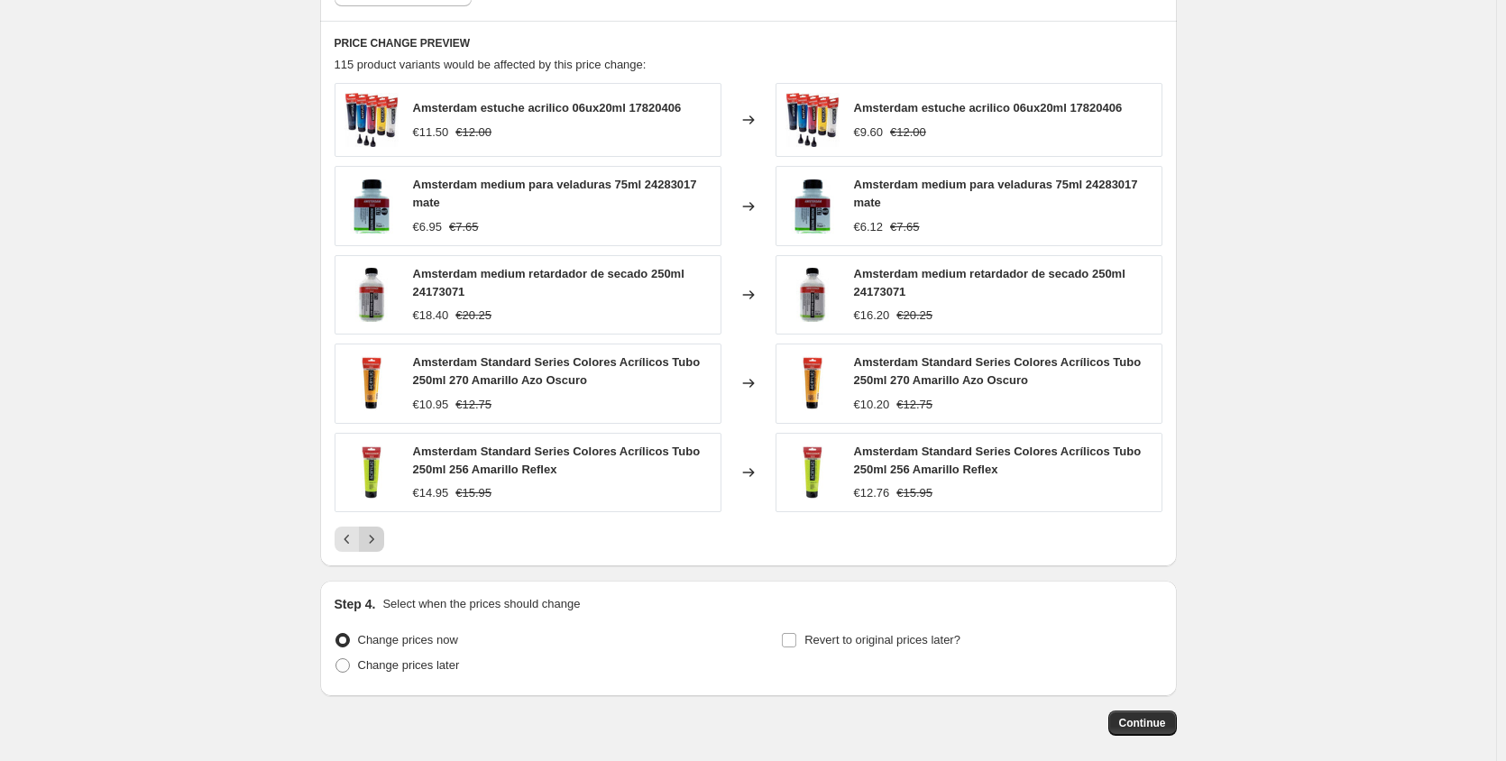
click at [379, 543] on icon "Next" at bounding box center [371, 539] width 18 height 18
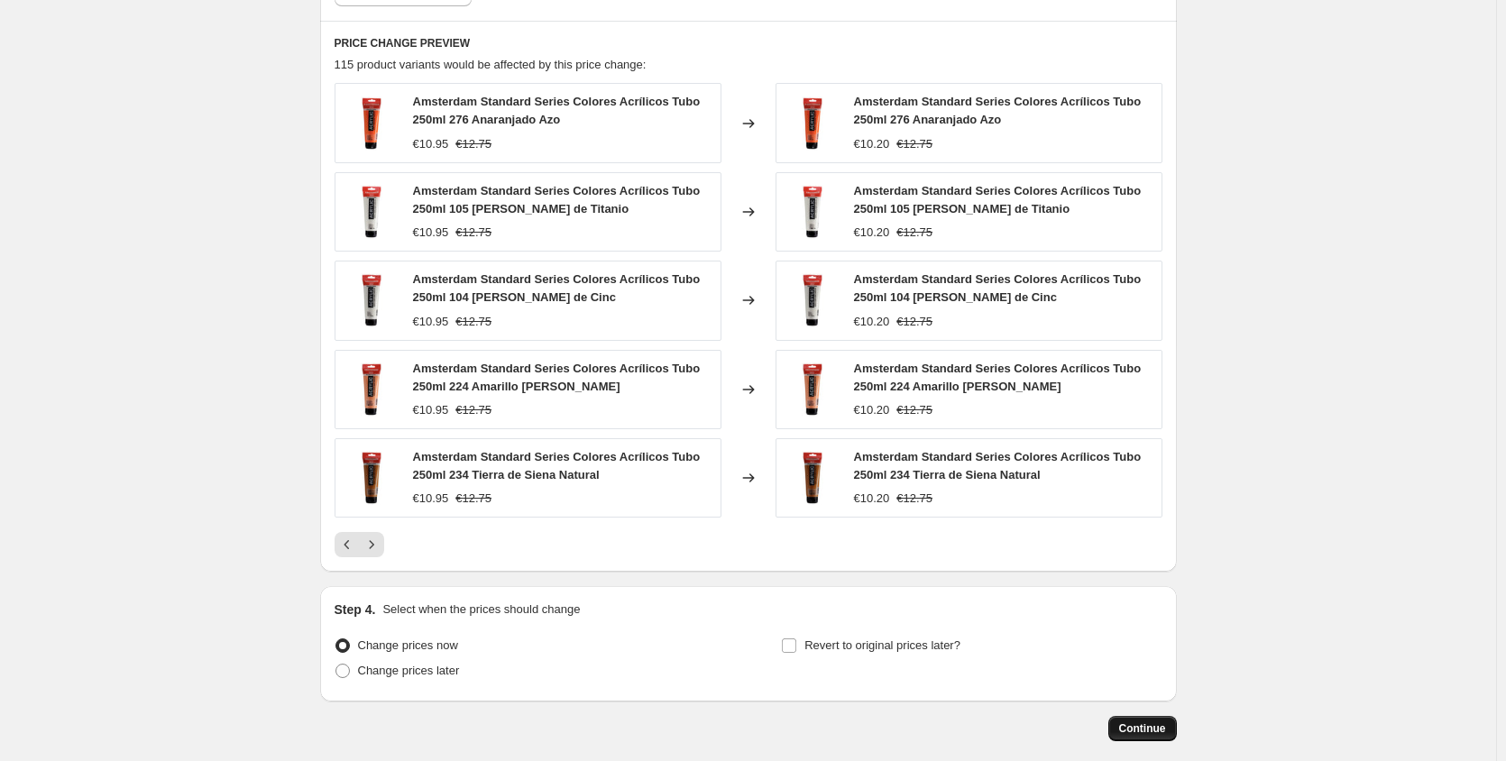
click at [1123, 728] on button "Continue" at bounding box center [1142, 728] width 69 height 25
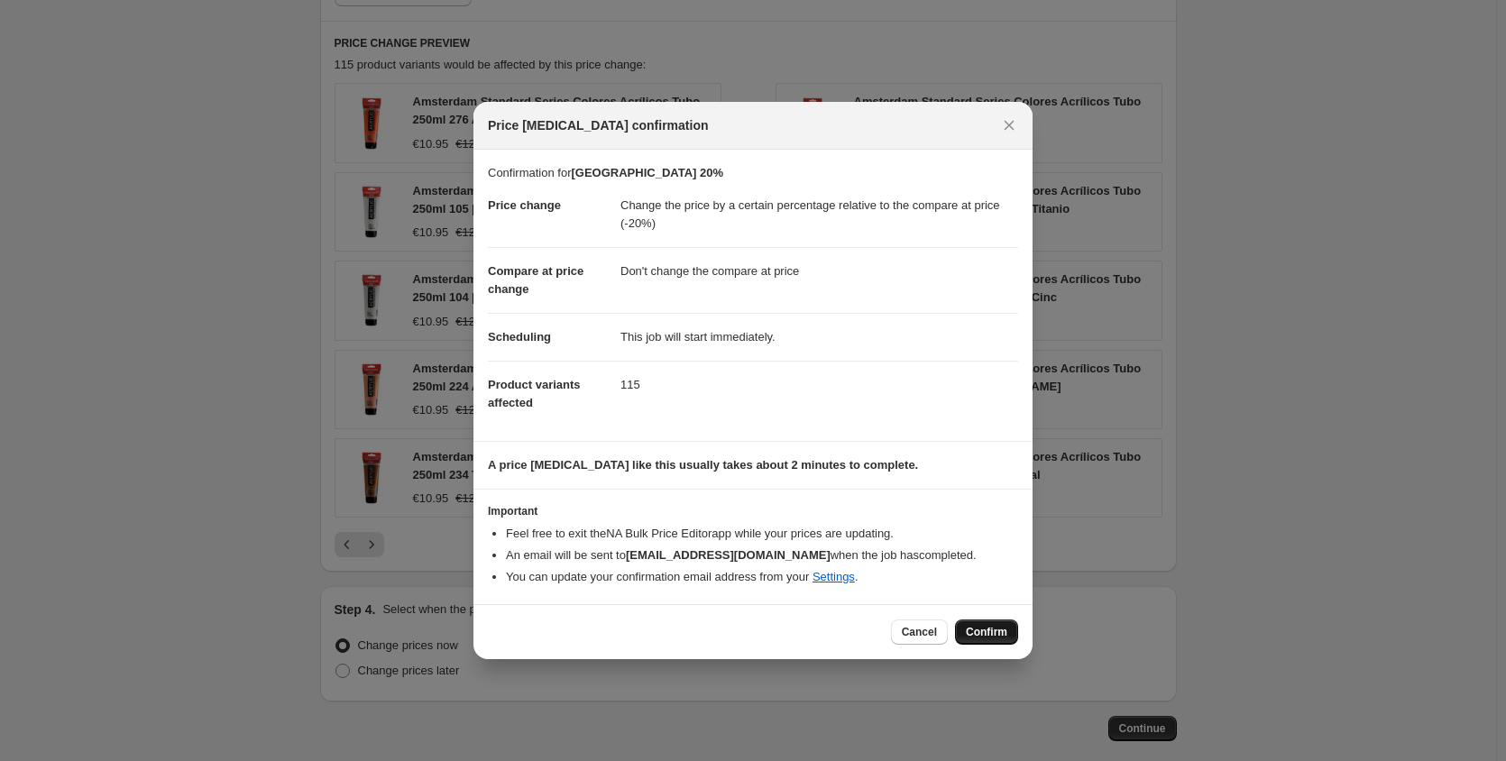
click at [982, 635] on span "Confirm" at bounding box center [986, 632] width 41 height 14
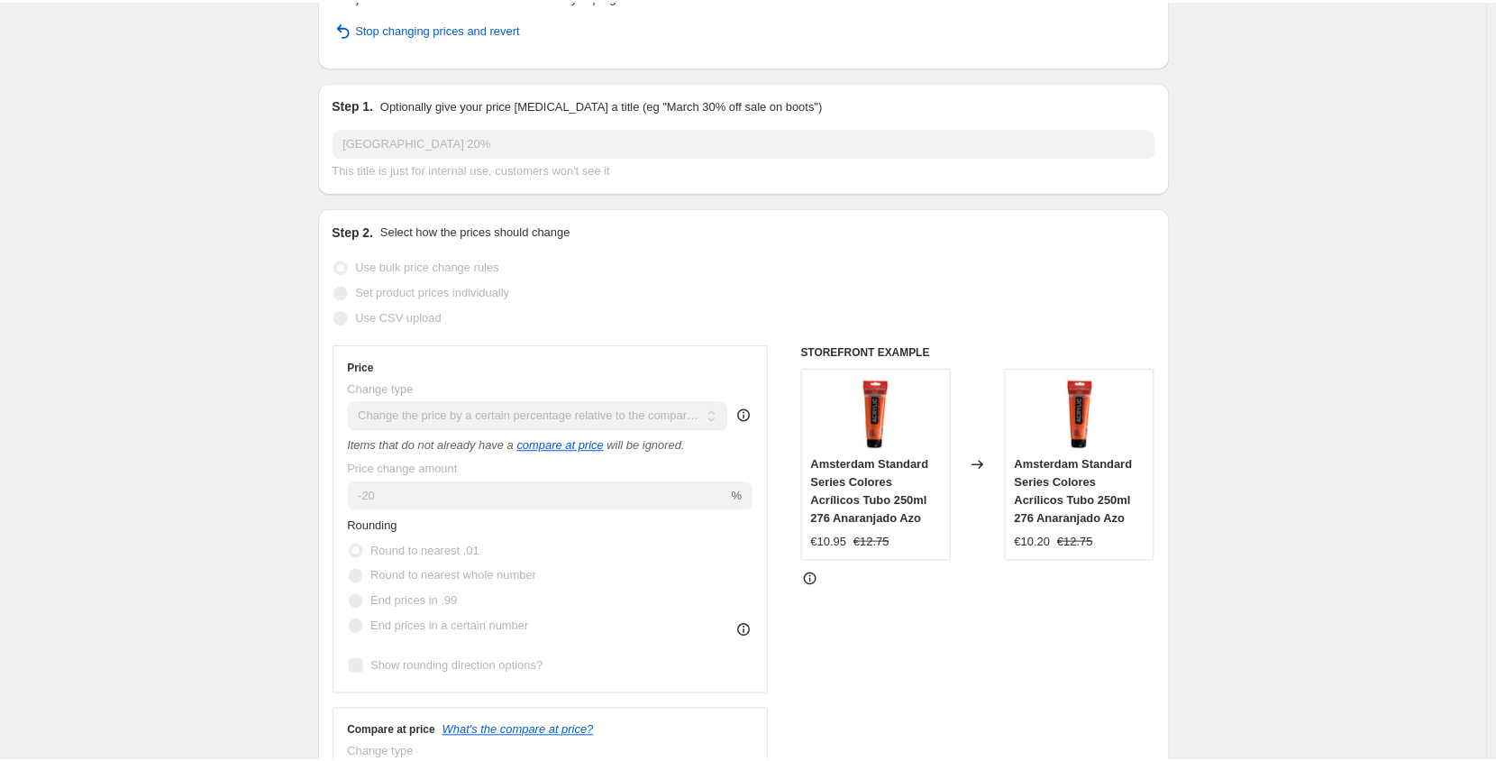
scroll to position [112, 0]
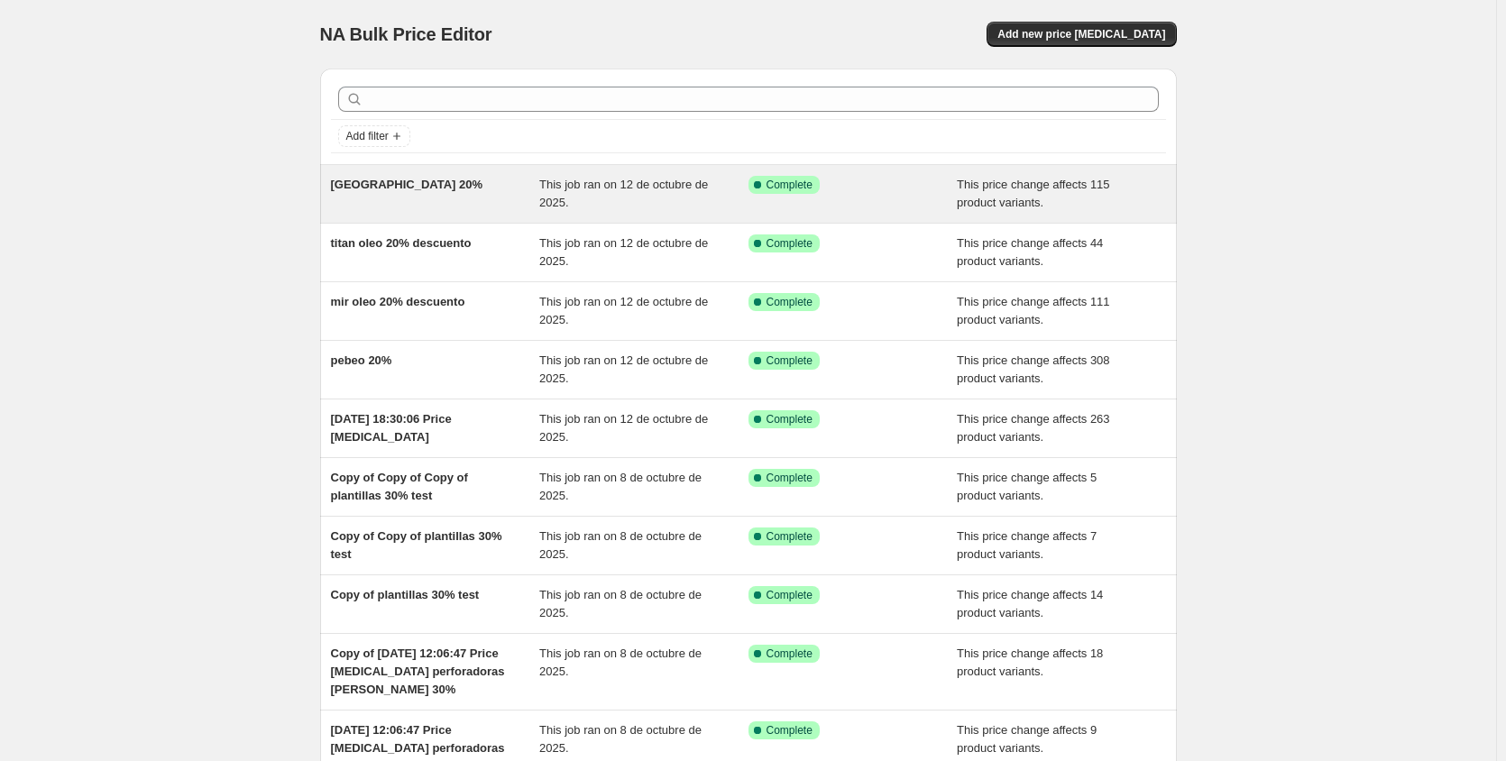
click at [395, 184] on span "[GEOGRAPHIC_DATA] 20%" at bounding box center [407, 185] width 152 height 14
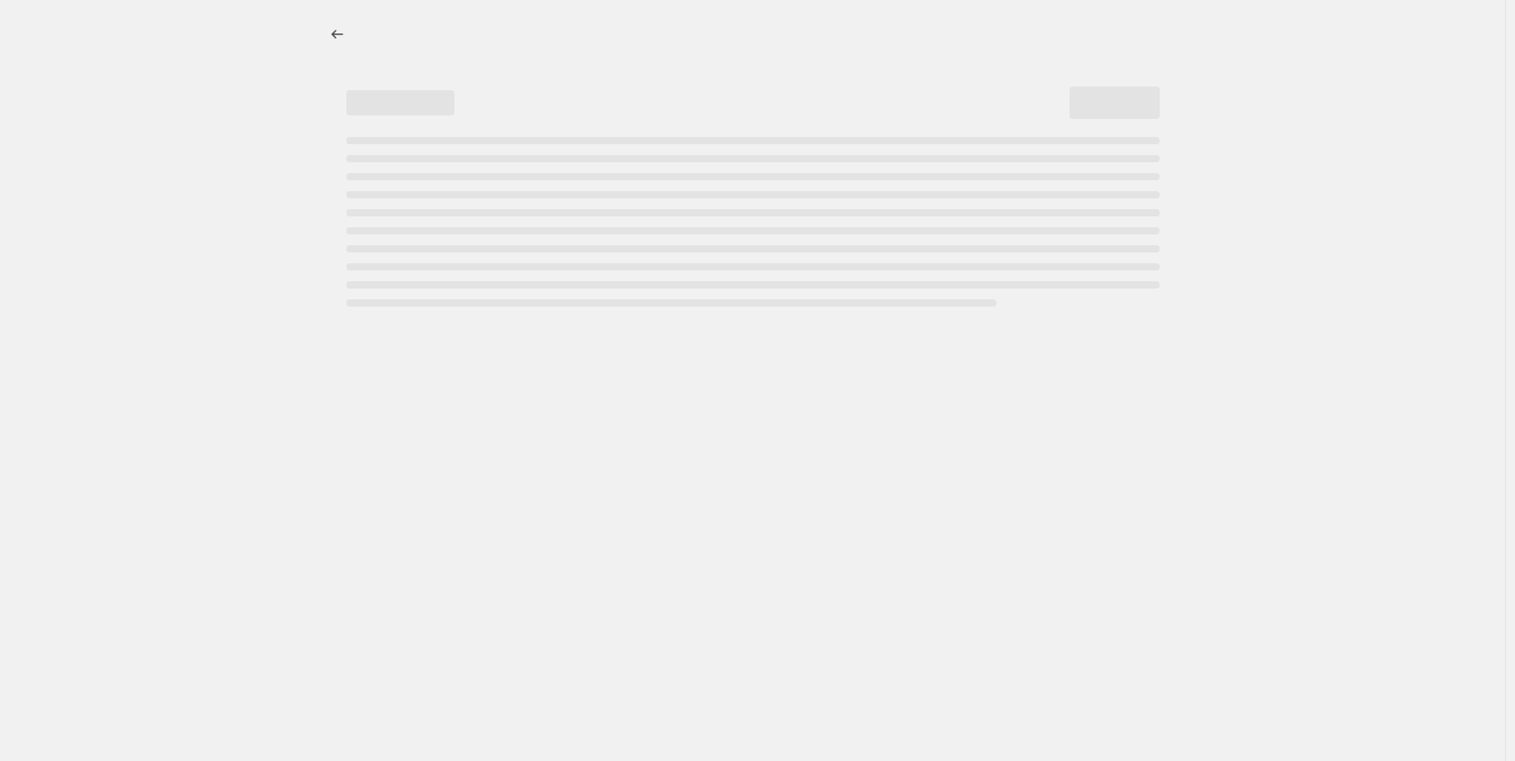
select select "pcap"
select select "no_change"
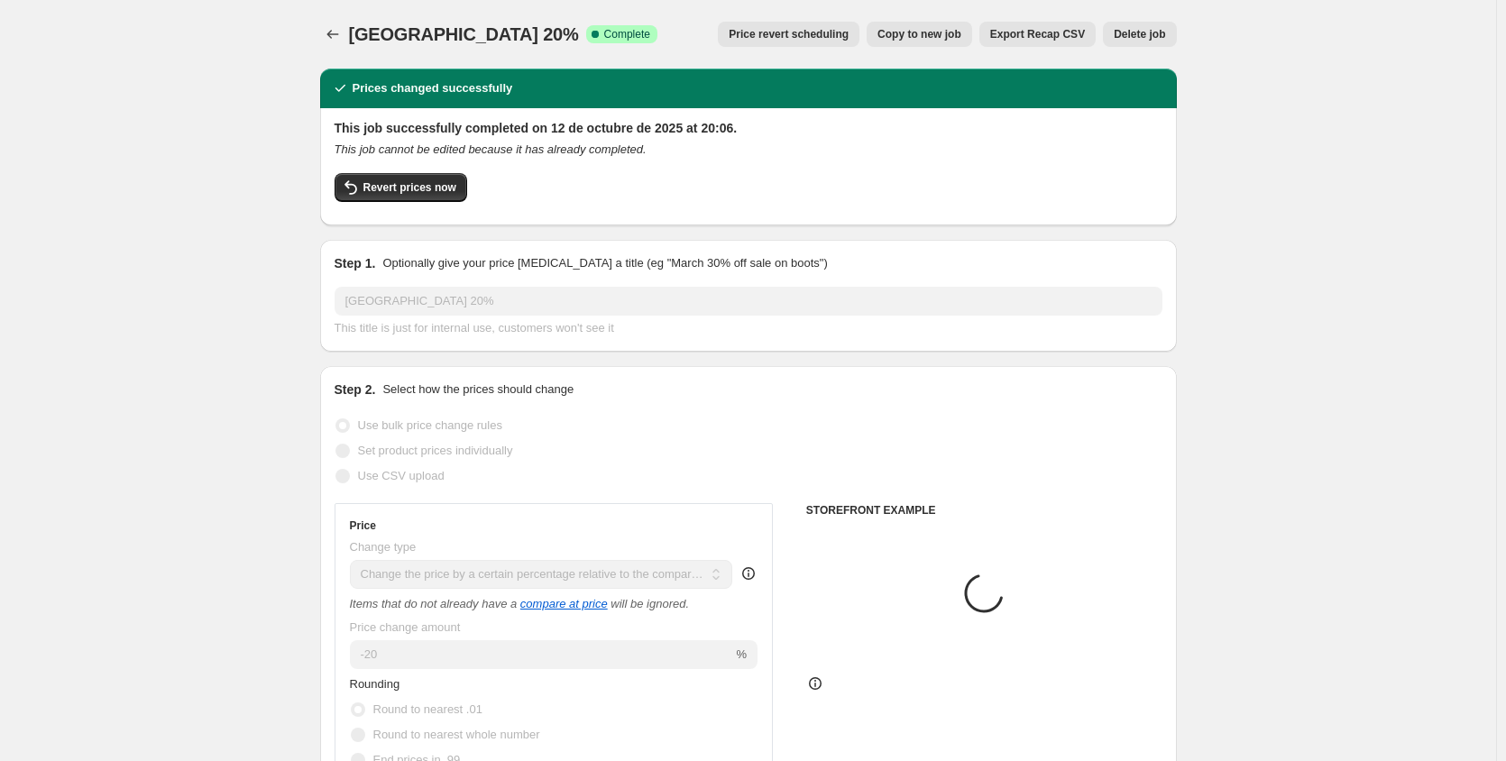
select select "collection"
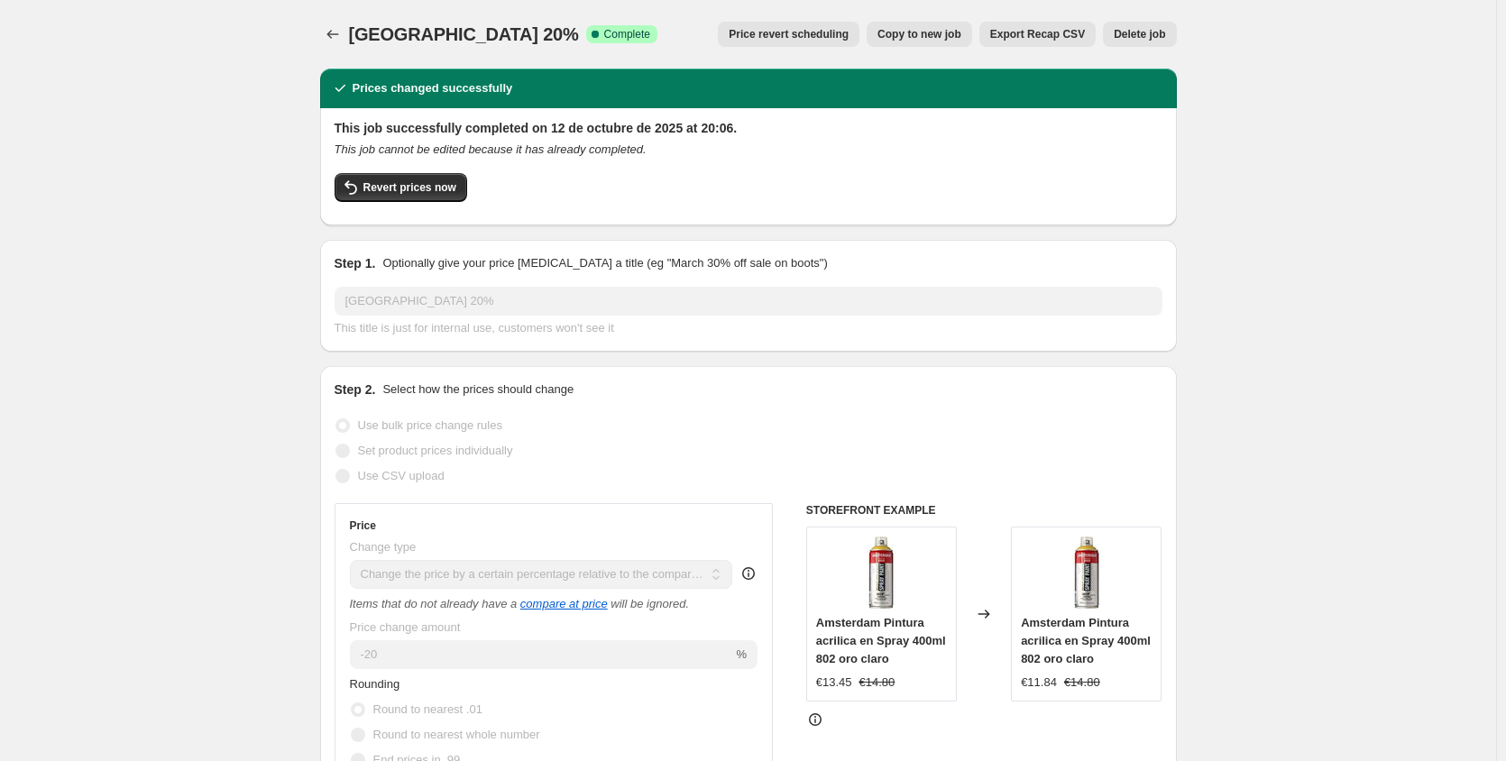
click at [922, 28] on span "Copy to new job" at bounding box center [919, 34] width 84 height 14
select select "pcap"
select select "no_change"
select select "collection"
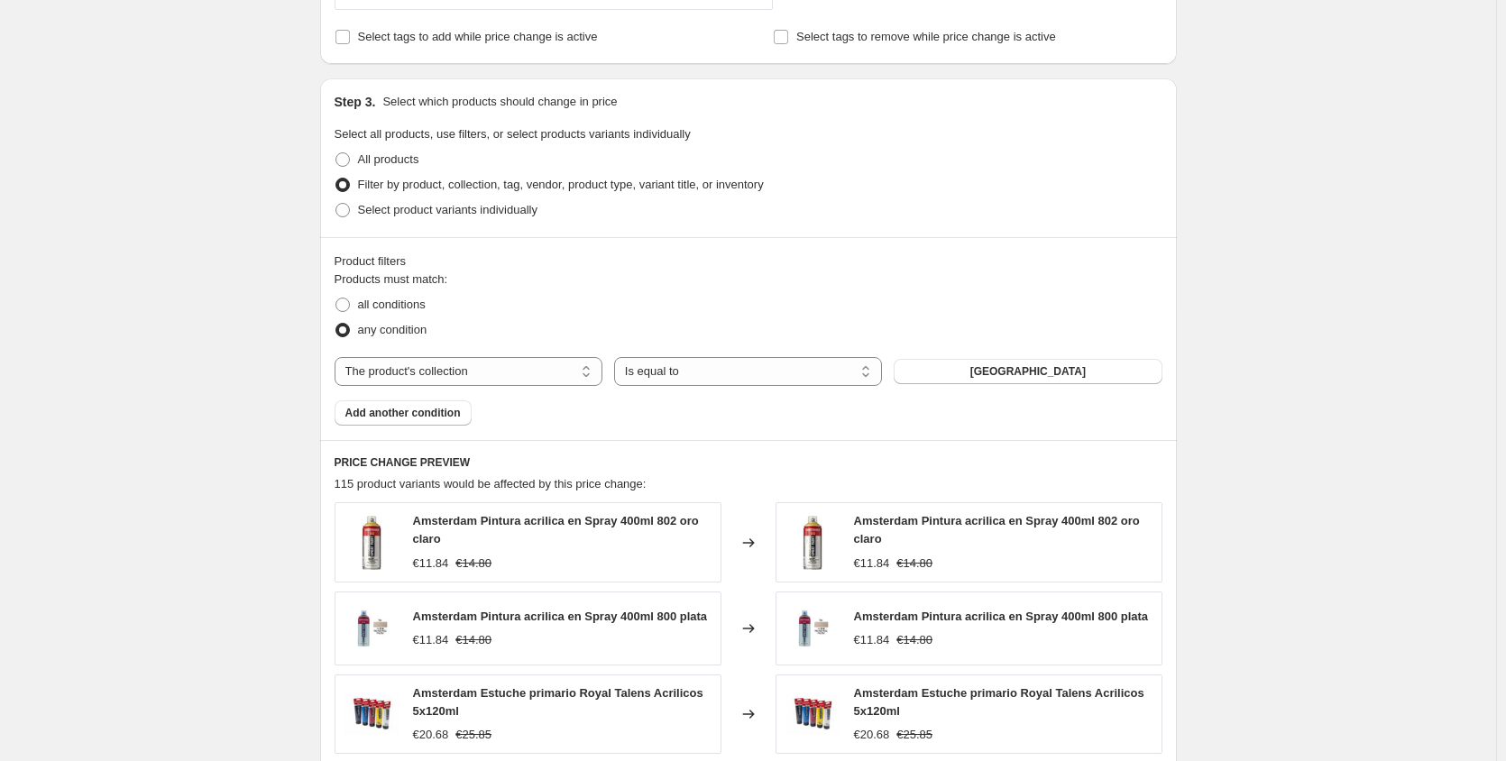
scroll to position [794, 0]
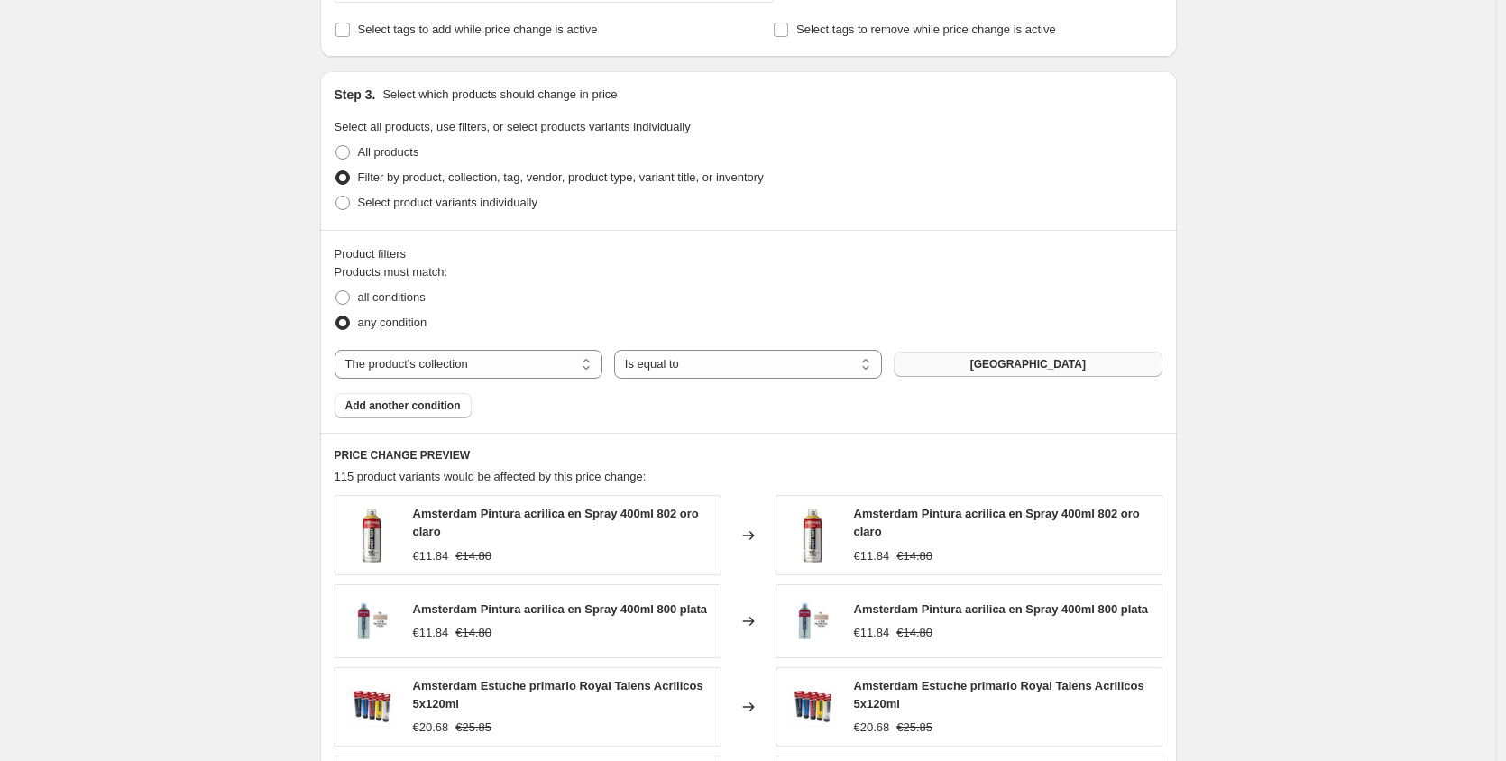
click at [1071, 376] on button "[GEOGRAPHIC_DATA]" at bounding box center [1027, 364] width 268 height 25
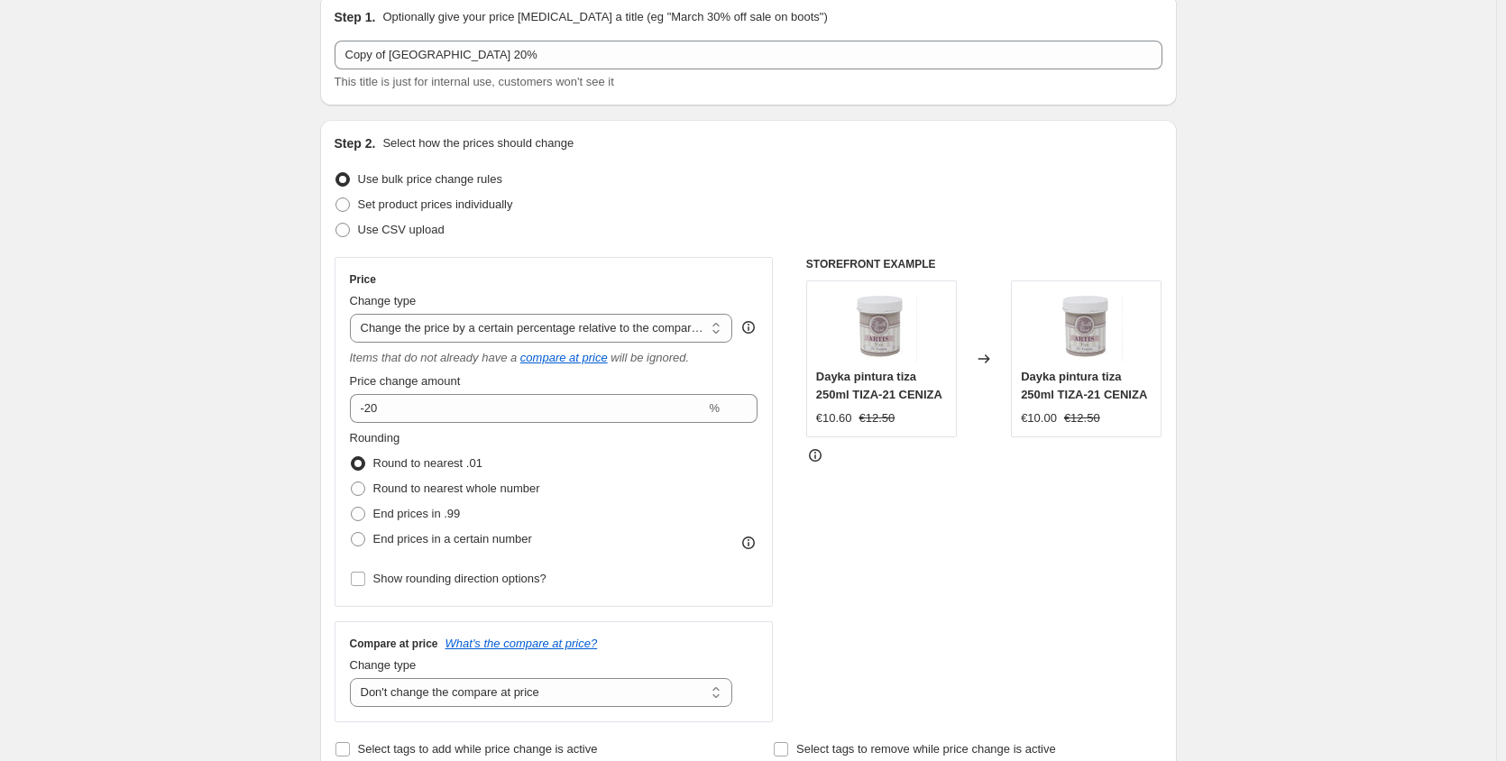
scroll to position [0, 0]
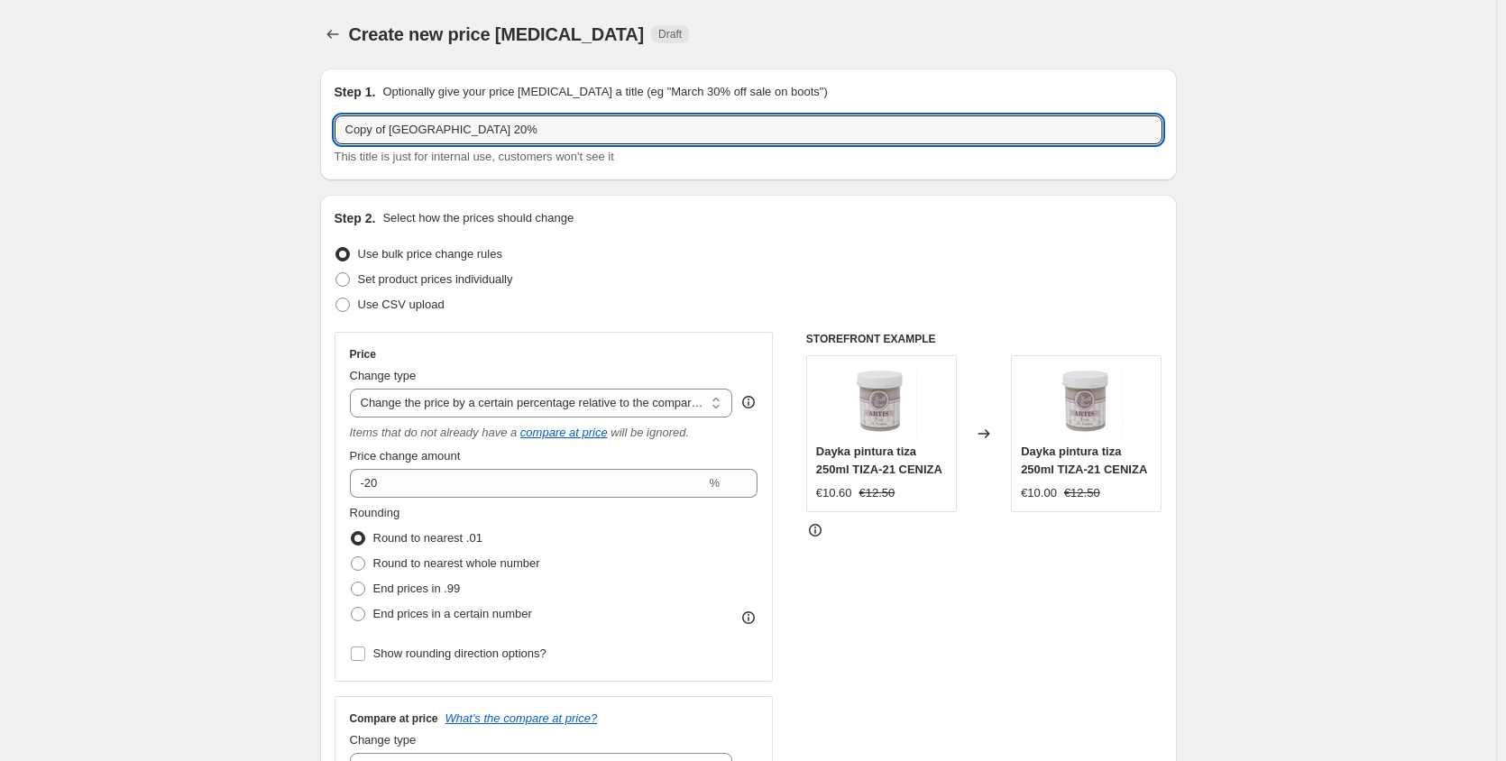
drag, startPoint x: 492, startPoint y: 127, endPoint x: 275, endPoint y: 121, distance: 217.4
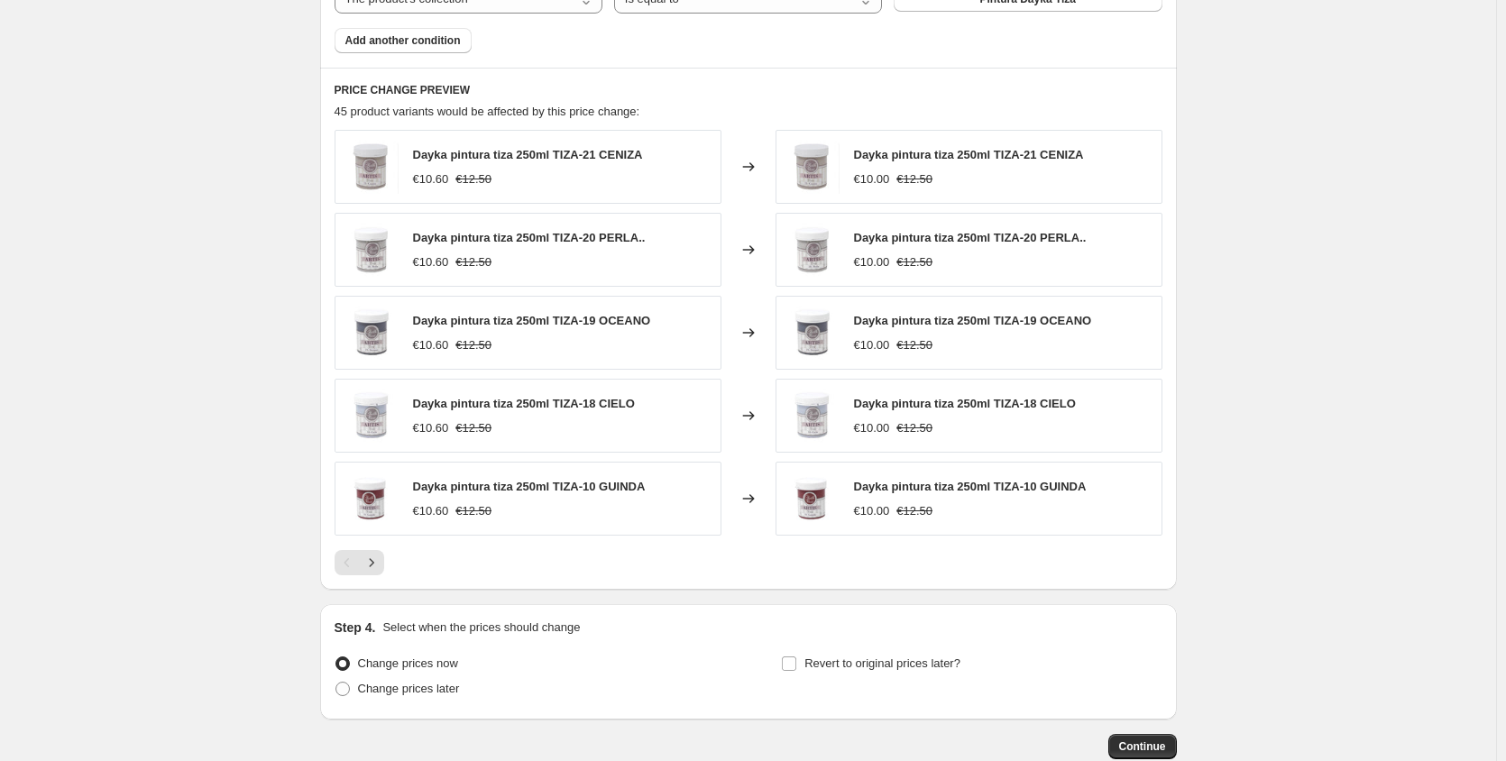
scroll to position [1268, 0]
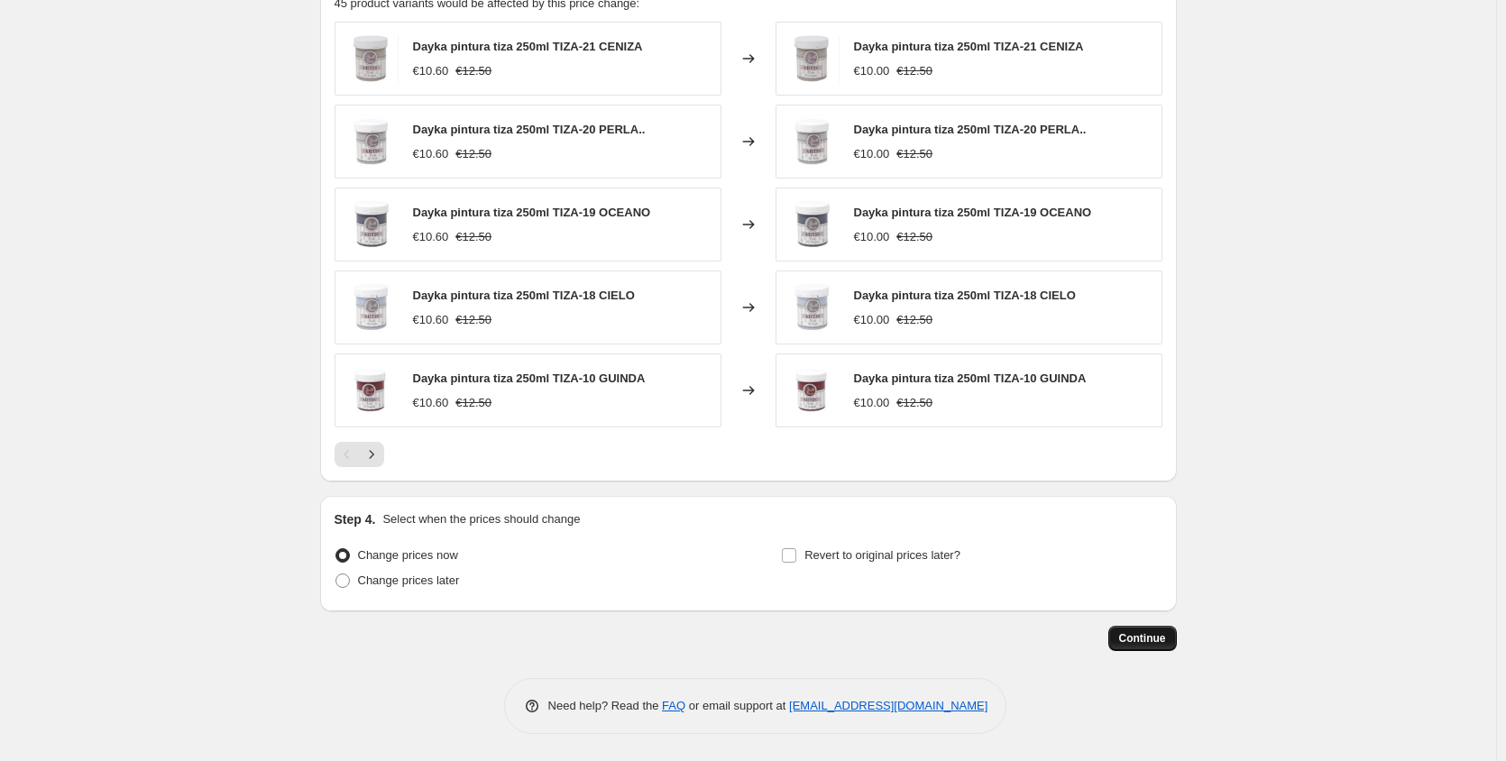
type input "[PERSON_NAME] 20%"
click at [1143, 637] on span "Continue" at bounding box center [1142, 638] width 47 height 14
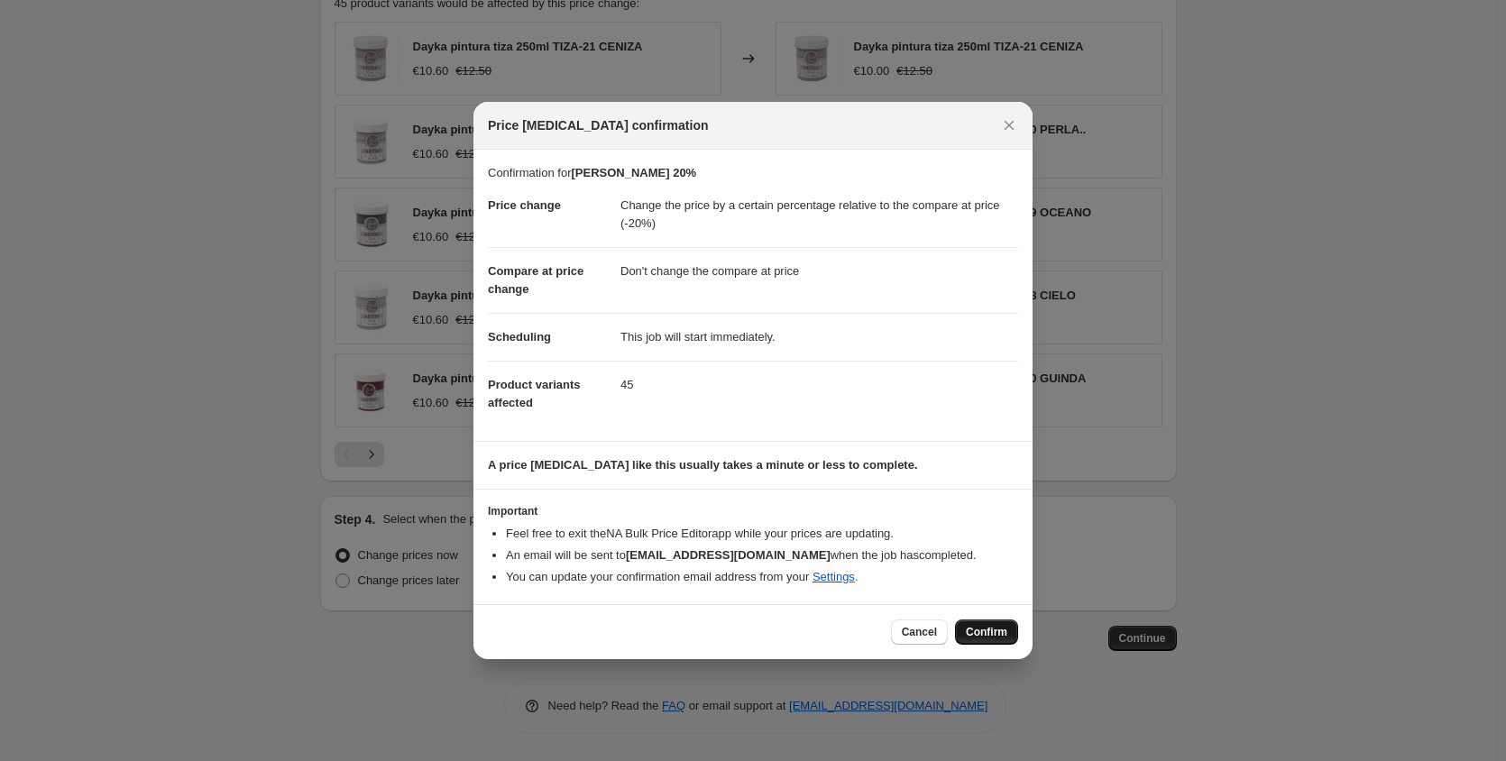
click at [995, 626] on span "Confirm" at bounding box center [986, 632] width 41 height 14
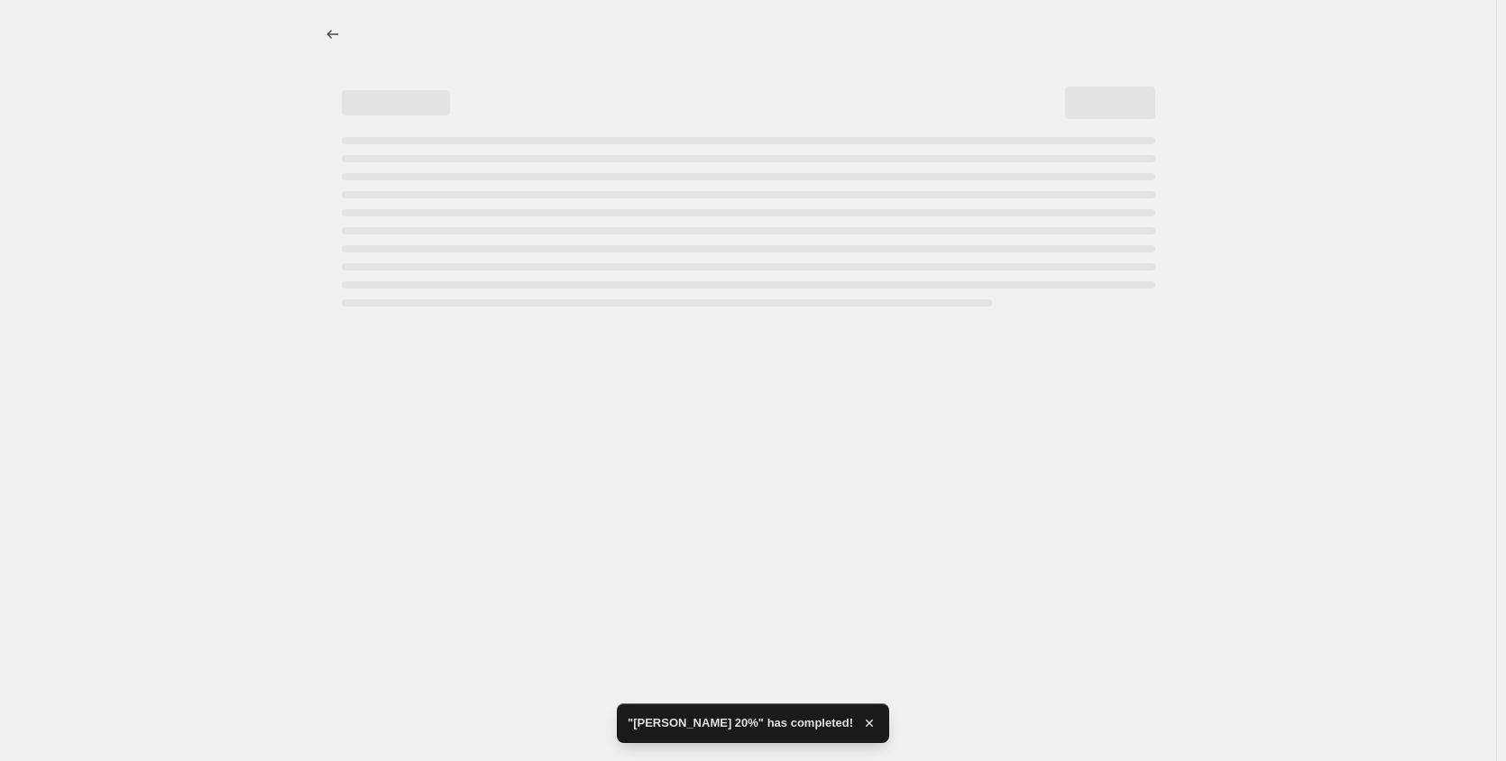
select select "pcap"
select select "no_change"
select select "collection"
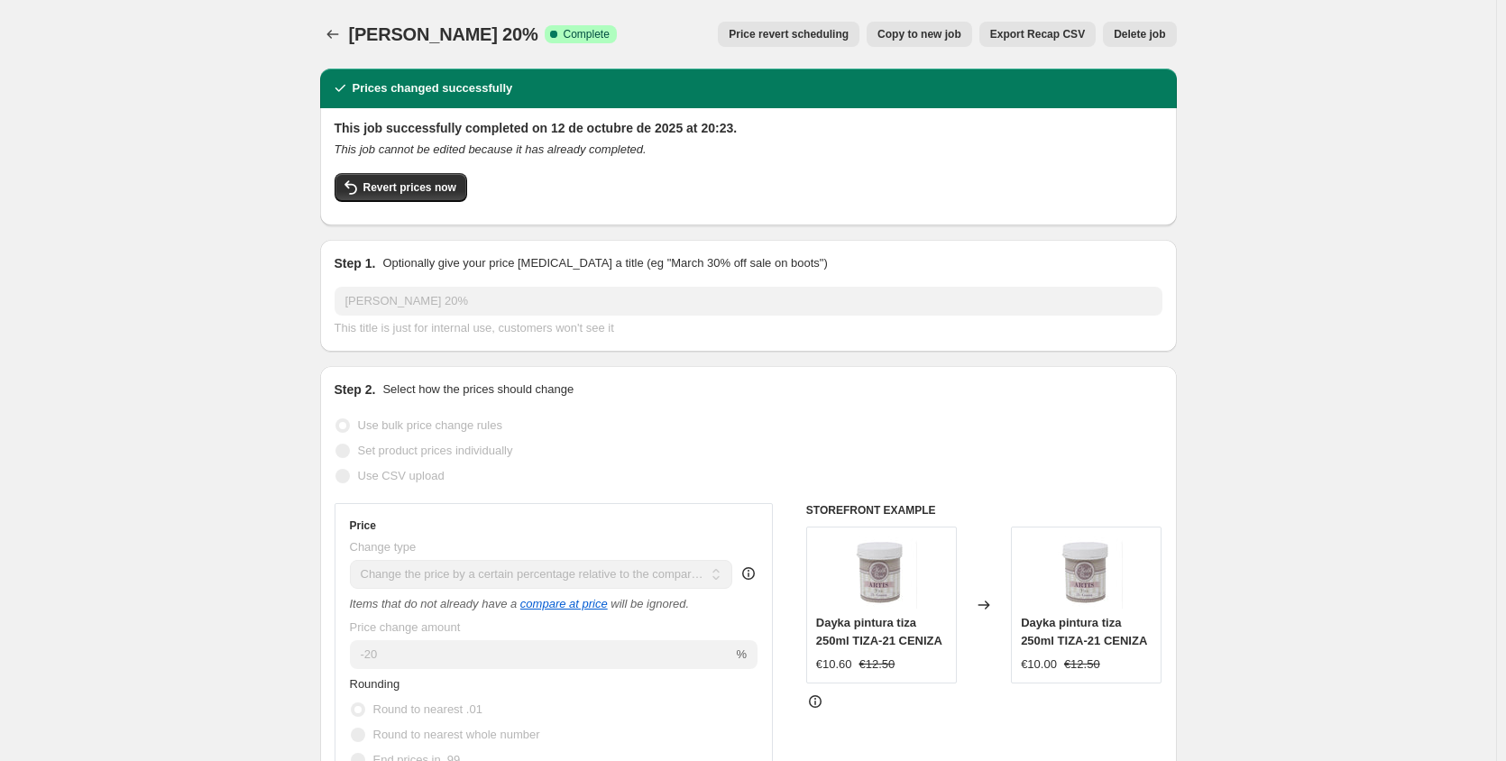
click at [934, 29] on span "Copy to new job" at bounding box center [919, 34] width 84 height 14
select select "pcap"
select select "no_change"
select select "collection"
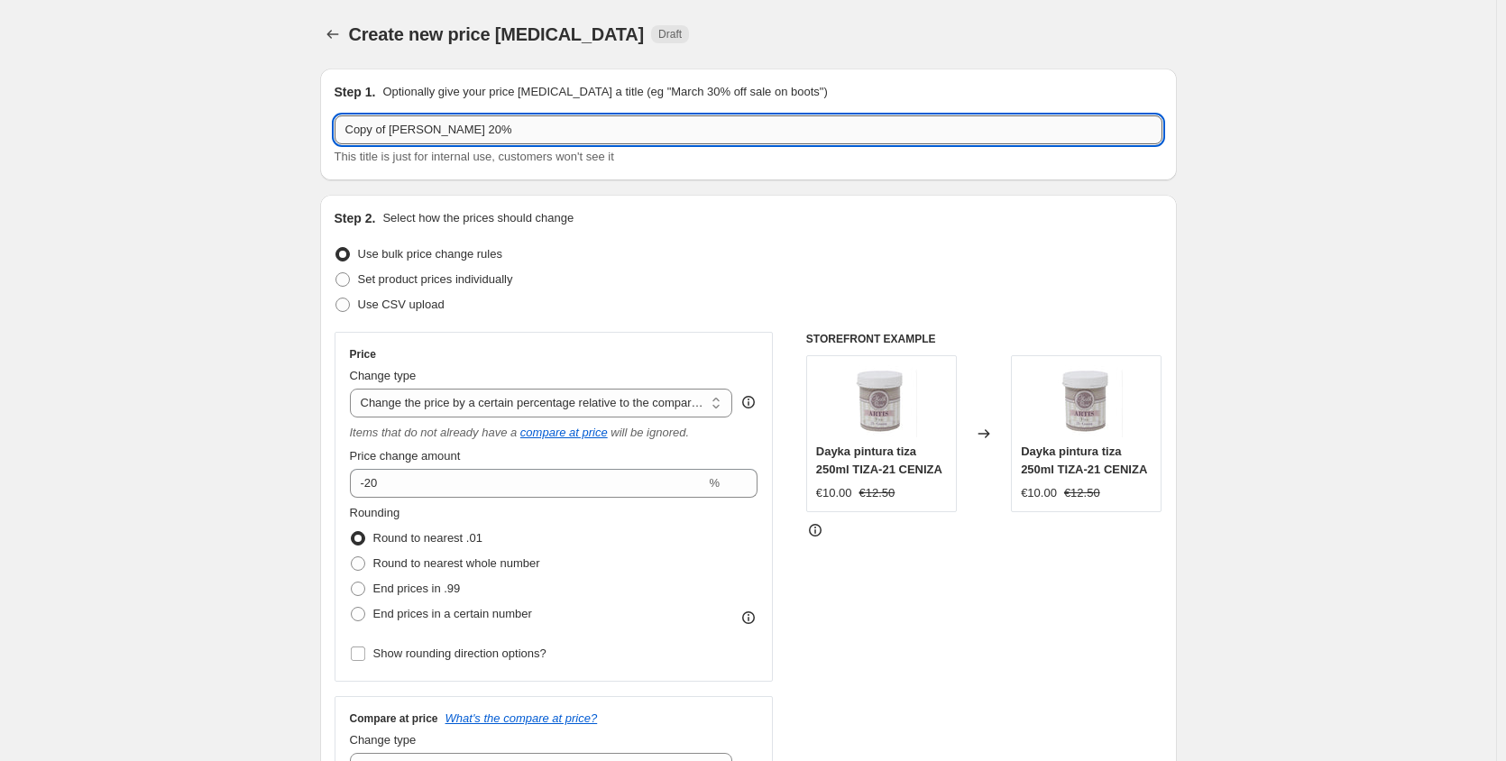
click at [412, 128] on input "Copy of [PERSON_NAME] 20%" at bounding box center [748, 129] width 828 height 29
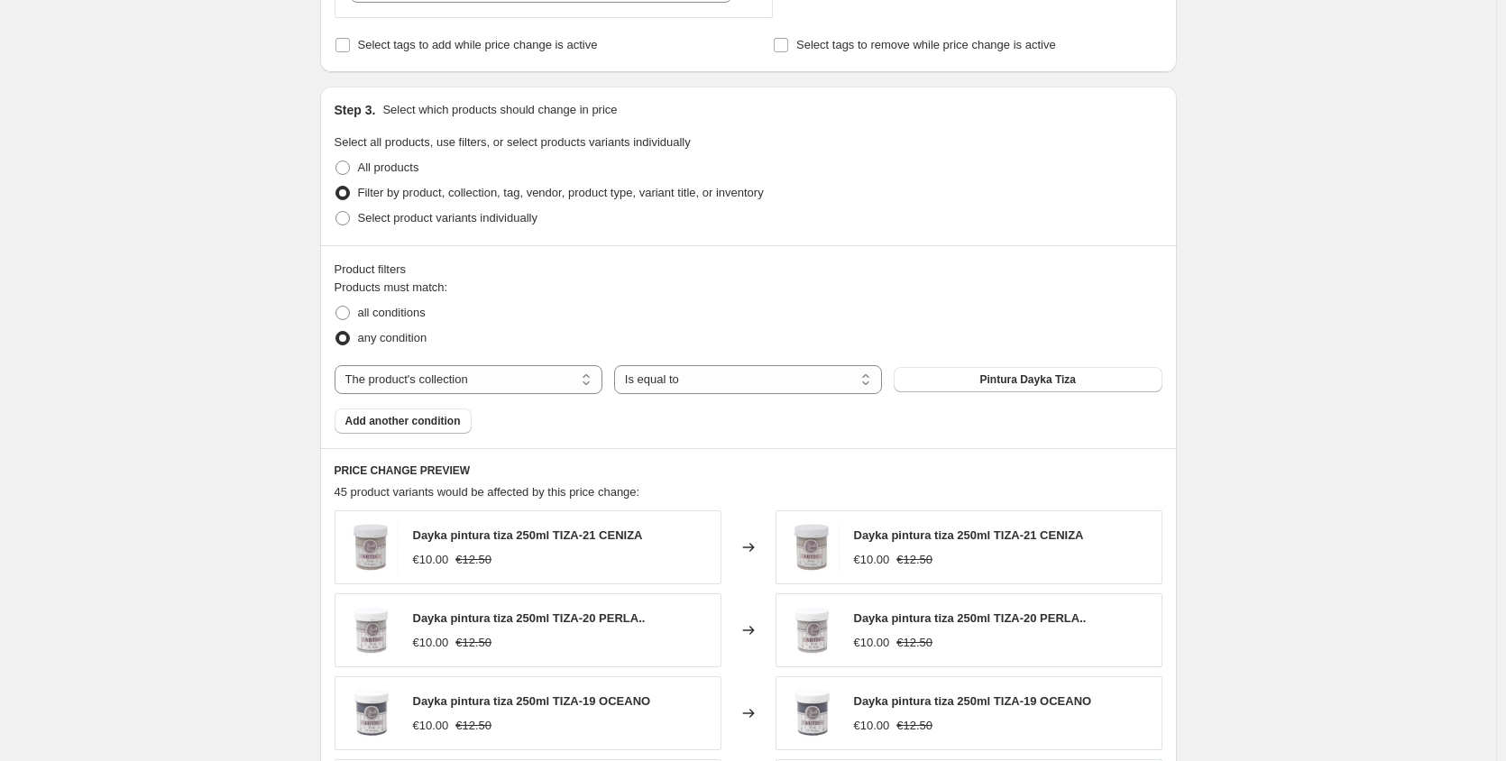
scroll to position [870, 0]
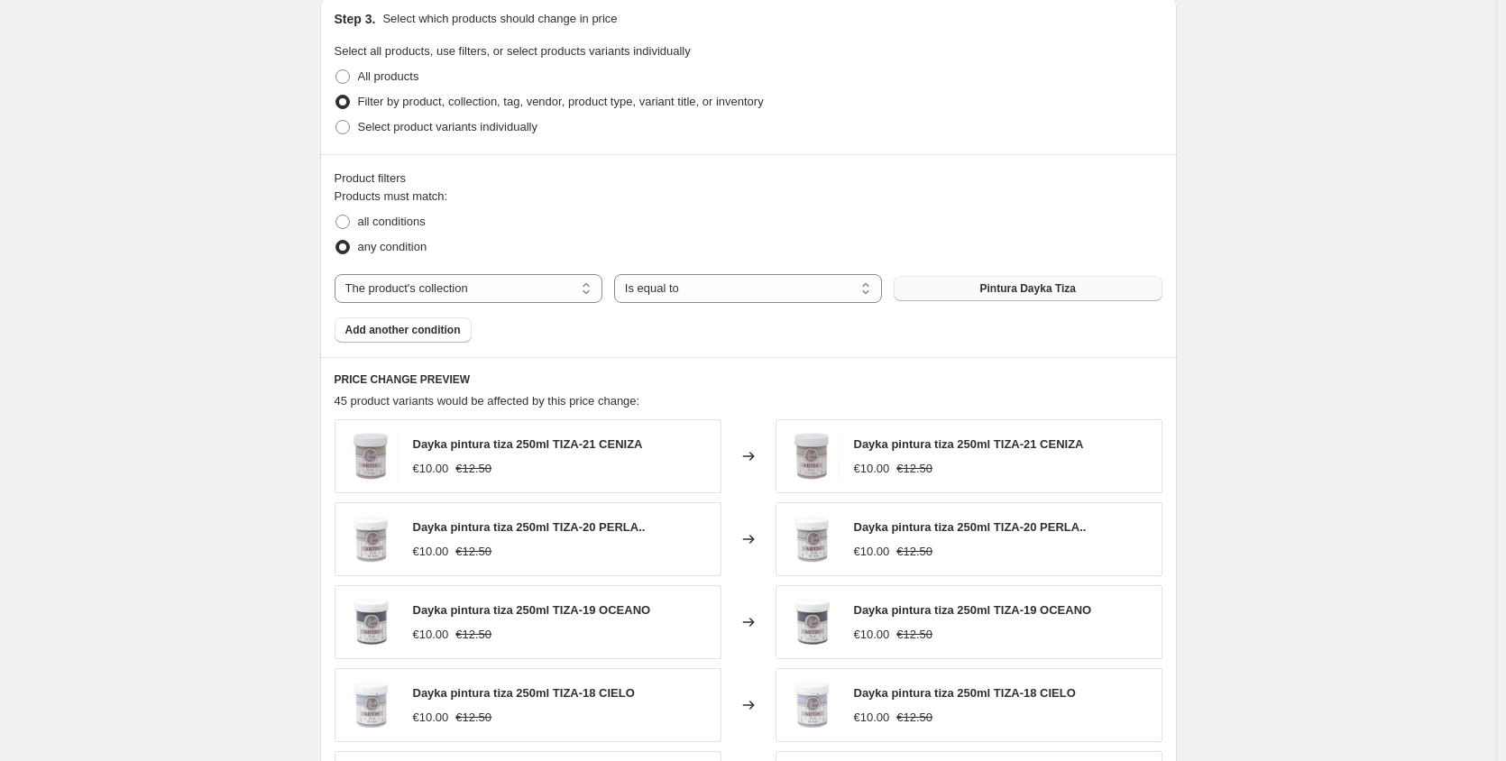
type input "[PERSON_NAME] 20%"
click at [1063, 286] on span "Pintura Dayka Tiza" at bounding box center [1028, 288] width 96 height 14
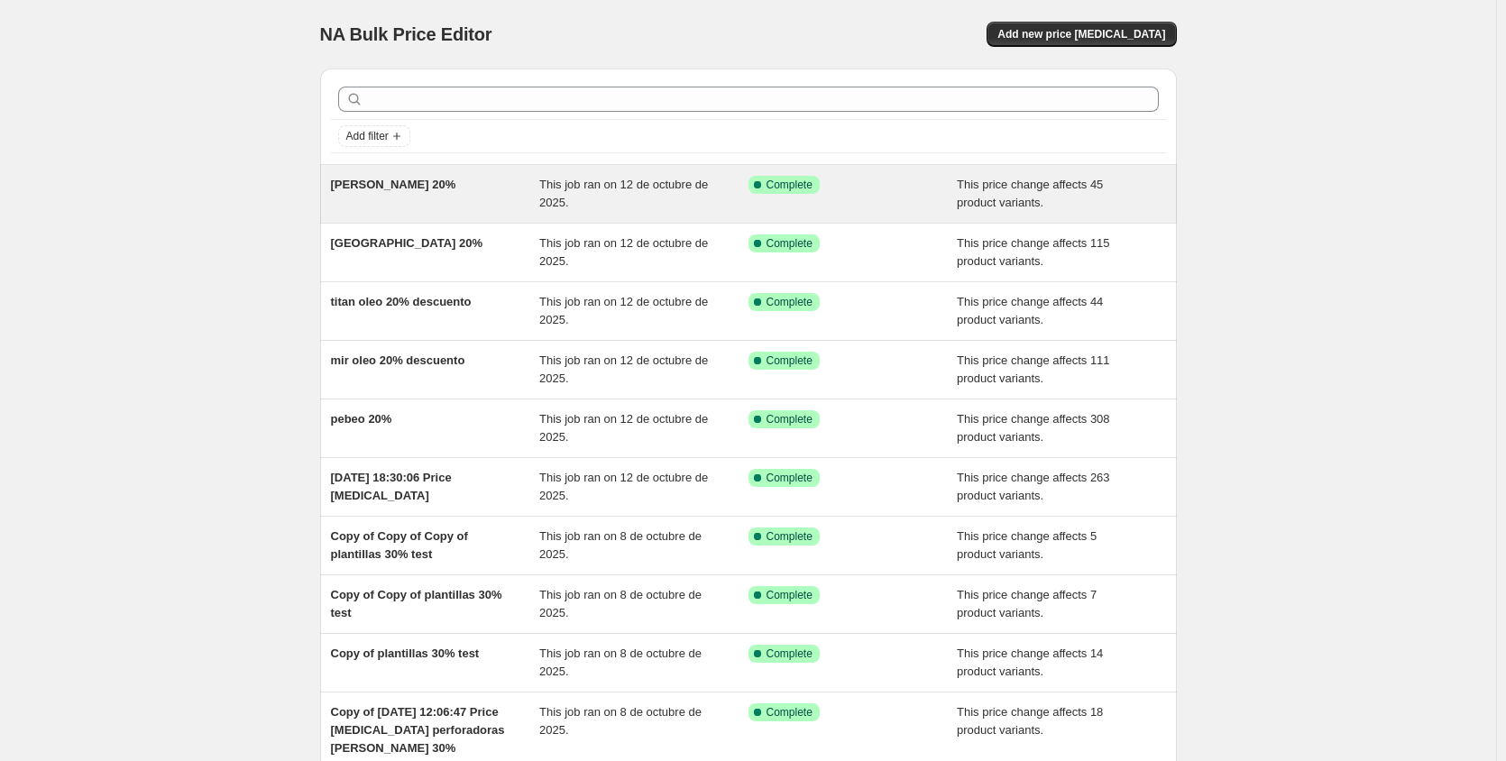
click at [397, 179] on span "[PERSON_NAME] 20%" at bounding box center [393, 185] width 125 height 14
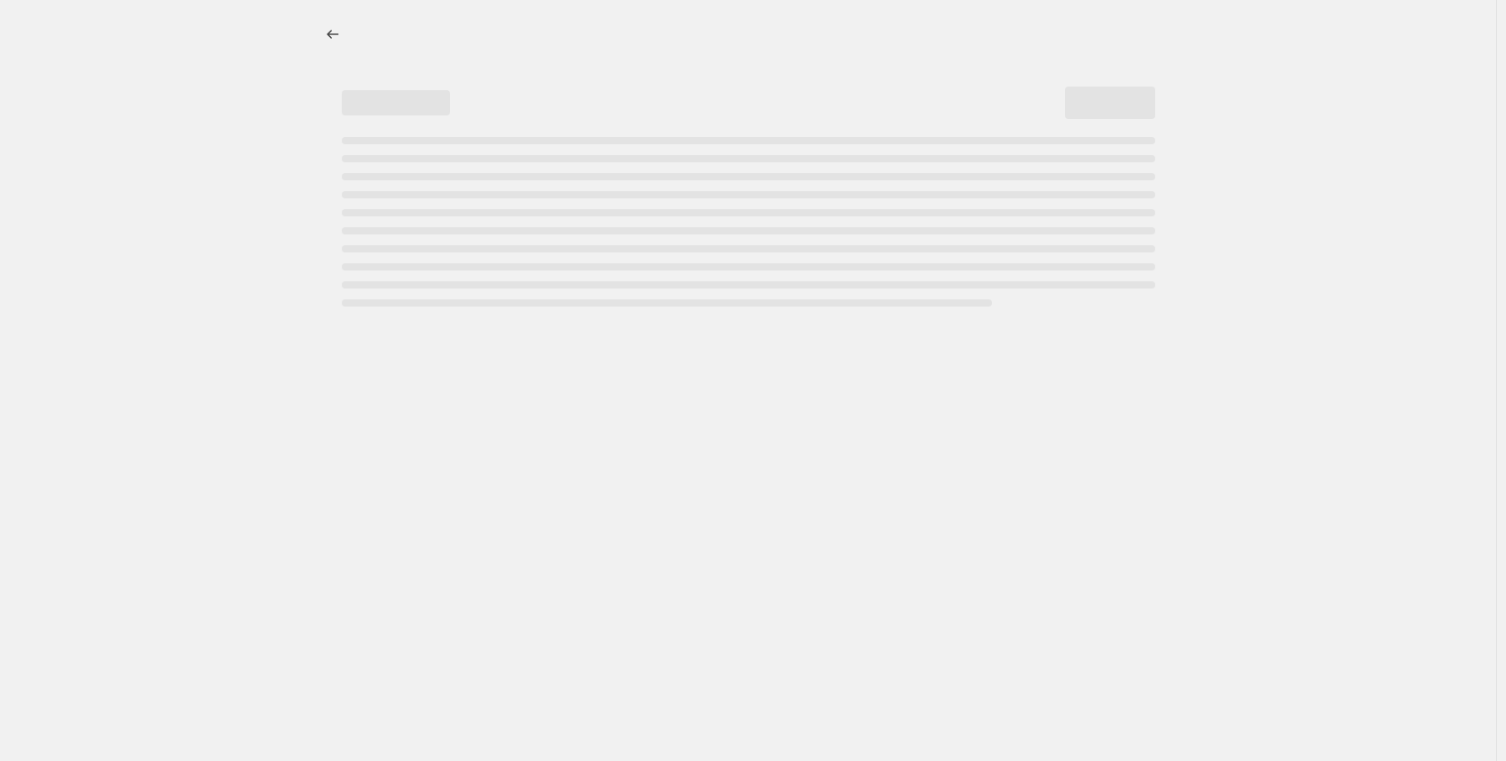
select select "pcap"
select select "no_change"
select select "collection"
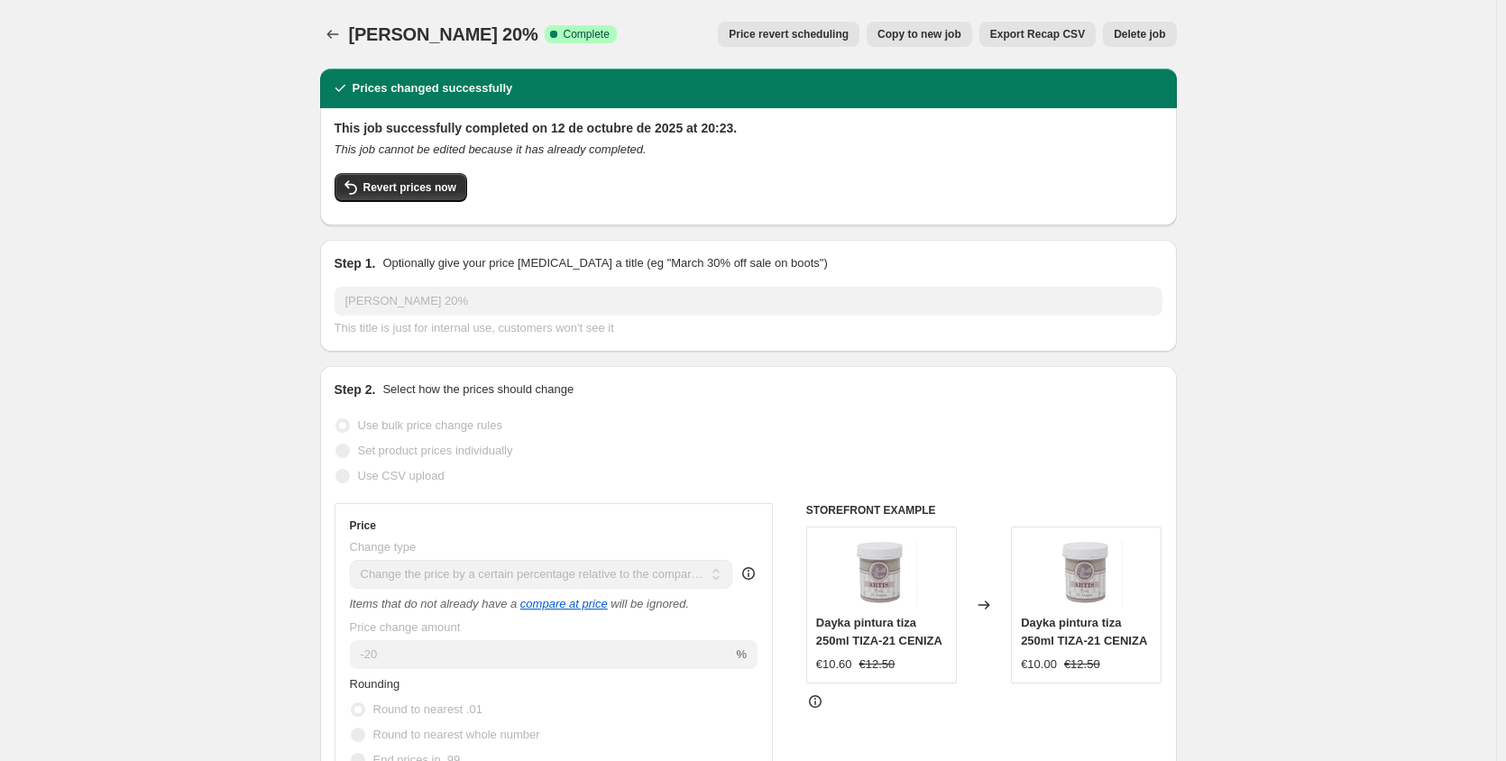
click at [942, 24] on button "Copy to new job" at bounding box center [918, 34] width 105 height 25
select select "pcap"
select select "no_change"
select select "collection"
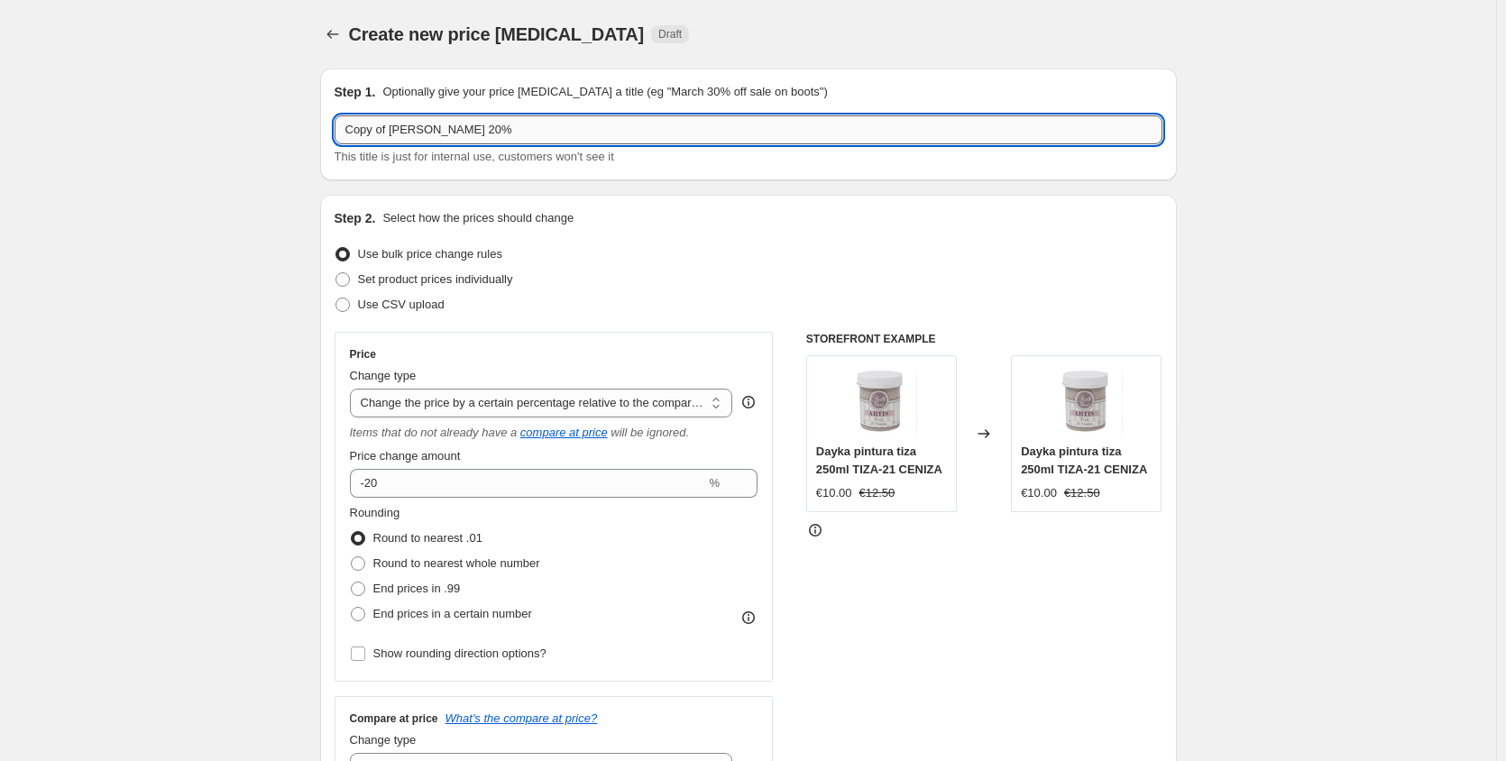
click at [389, 130] on input "Copy of [PERSON_NAME] 20%" at bounding box center [748, 129] width 828 height 29
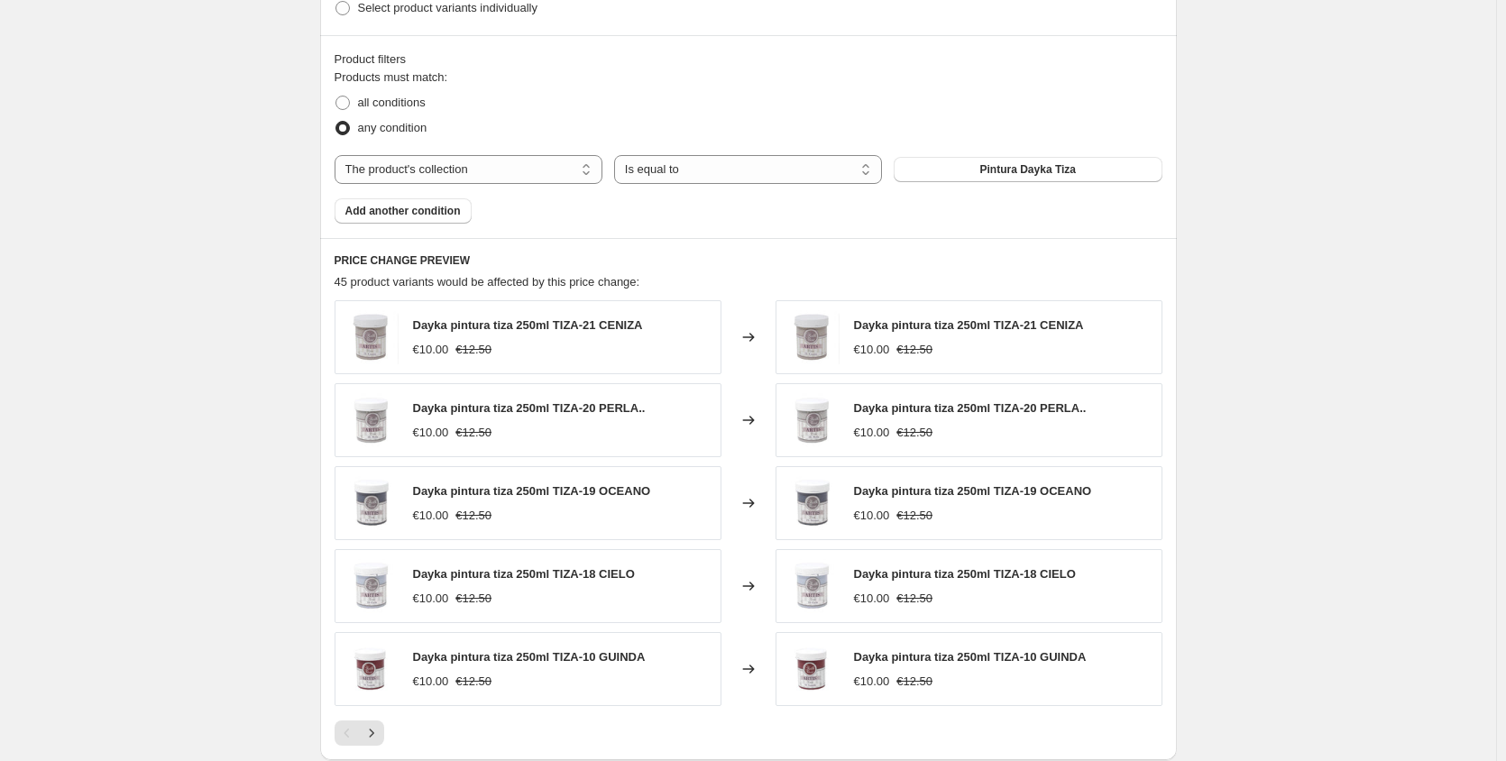
scroll to position [982, 0]
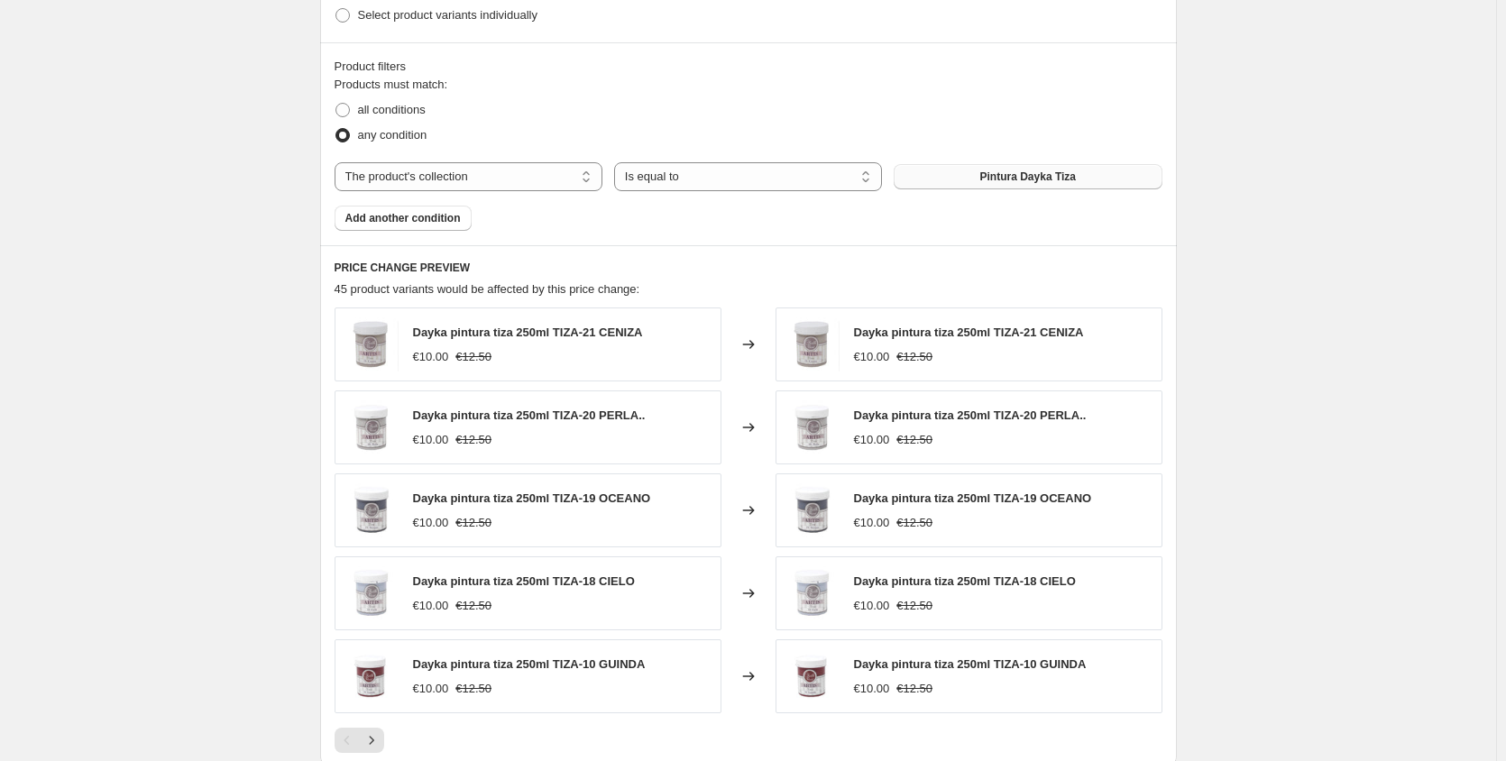
type input "[PERSON_NAME] 20%"
click at [1015, 180] on span "Pintura Dayka Tiza" at bounding box center [1028, 176] width 96 height 14
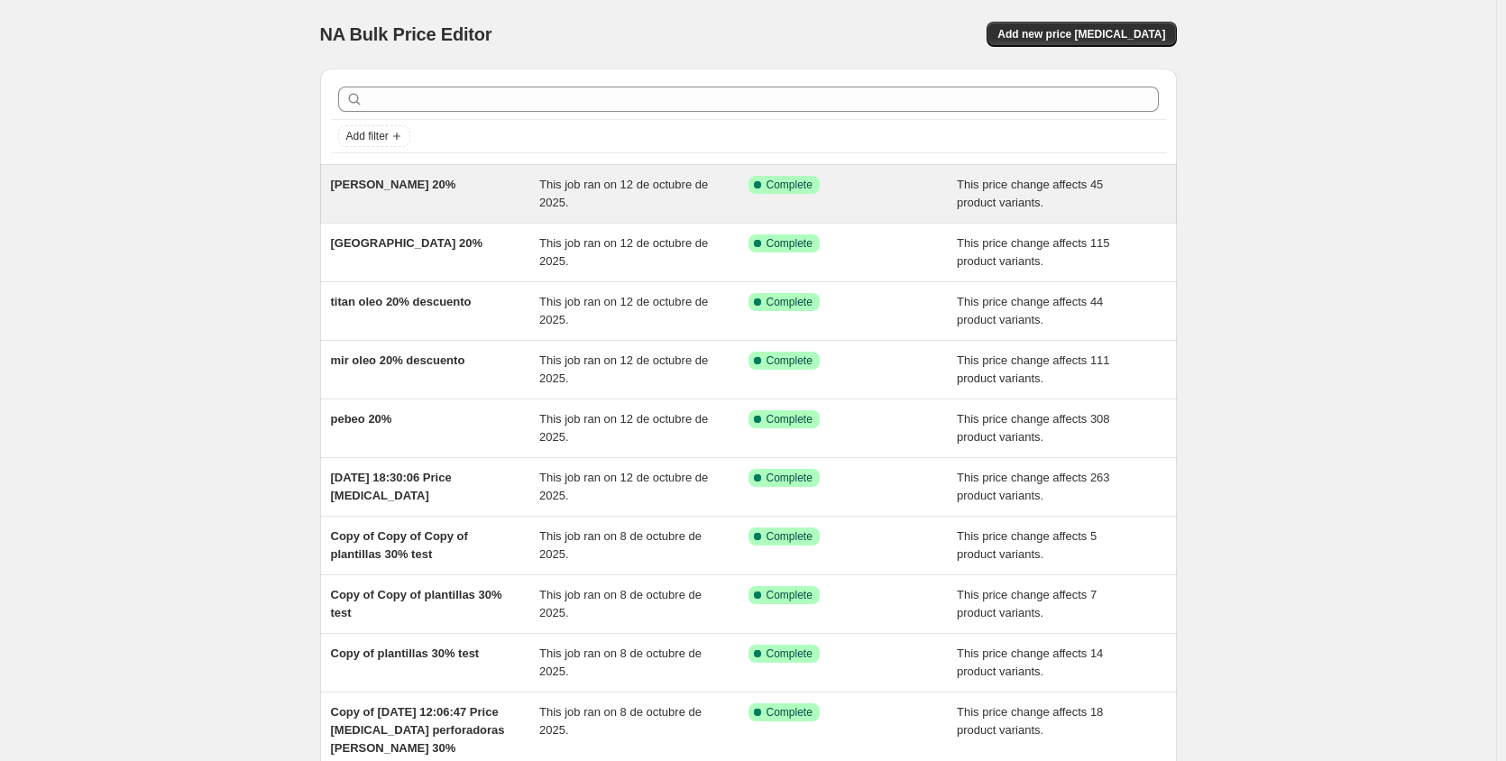
click at [410, 188] on span "[PERSON_NAME] 20%" at bounding box center [393, 185] width 125 height 14
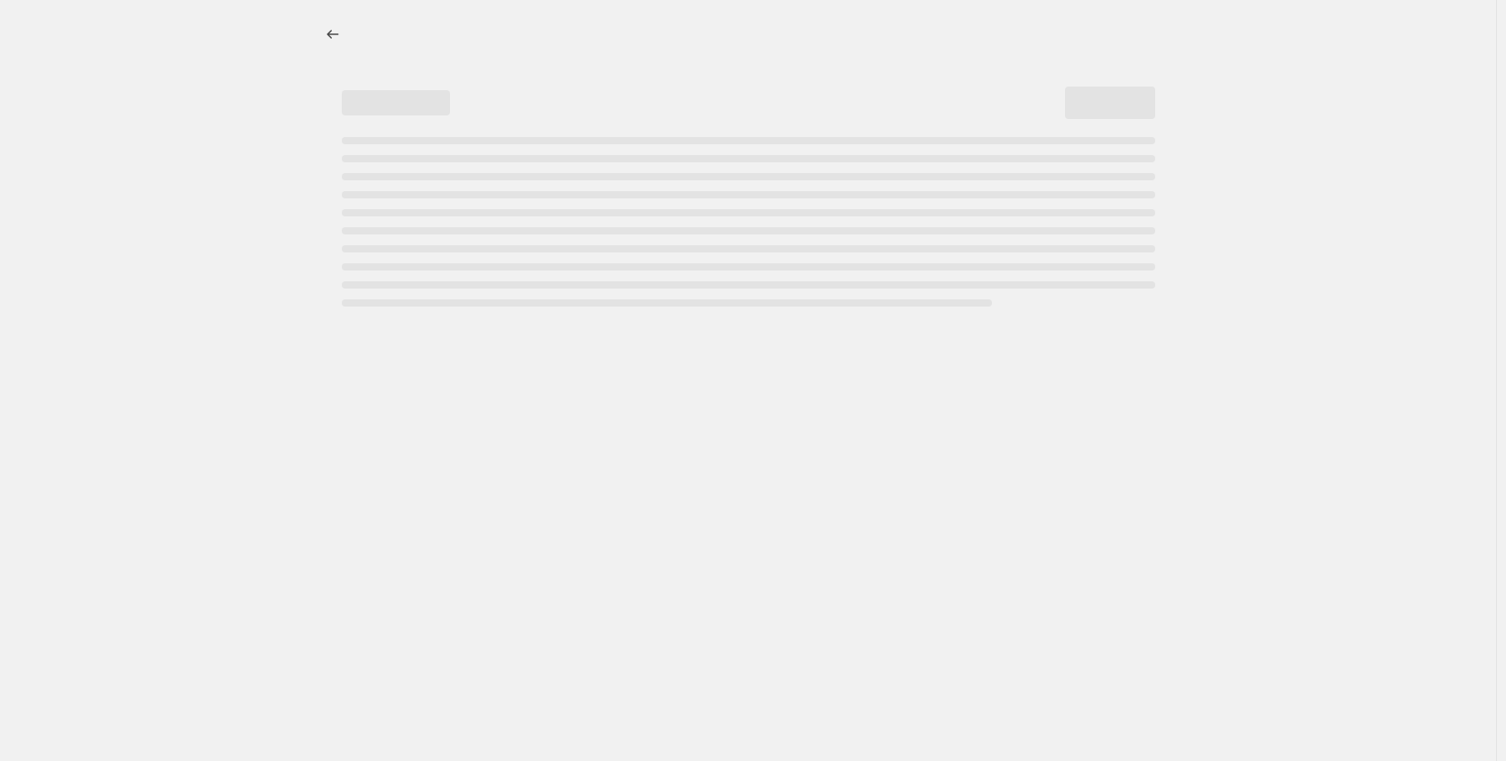
select select "pcap"
select select "no_change"
select select "collection"
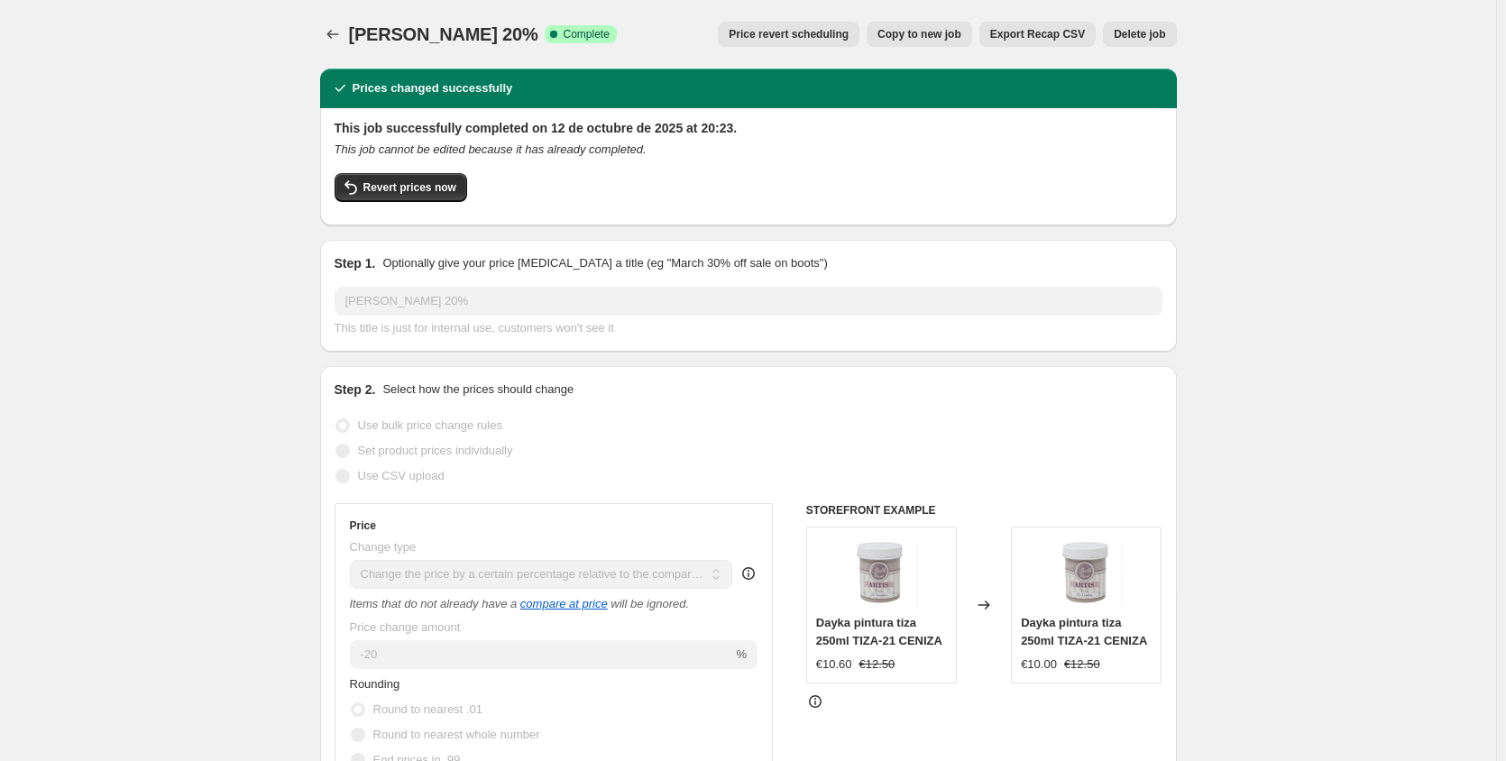
click at [930, 27] on button "Copy to new job" at bounding box center [918, 34] width 105 height 25
select select "pcap"
select select "no_change"
select select "collection"
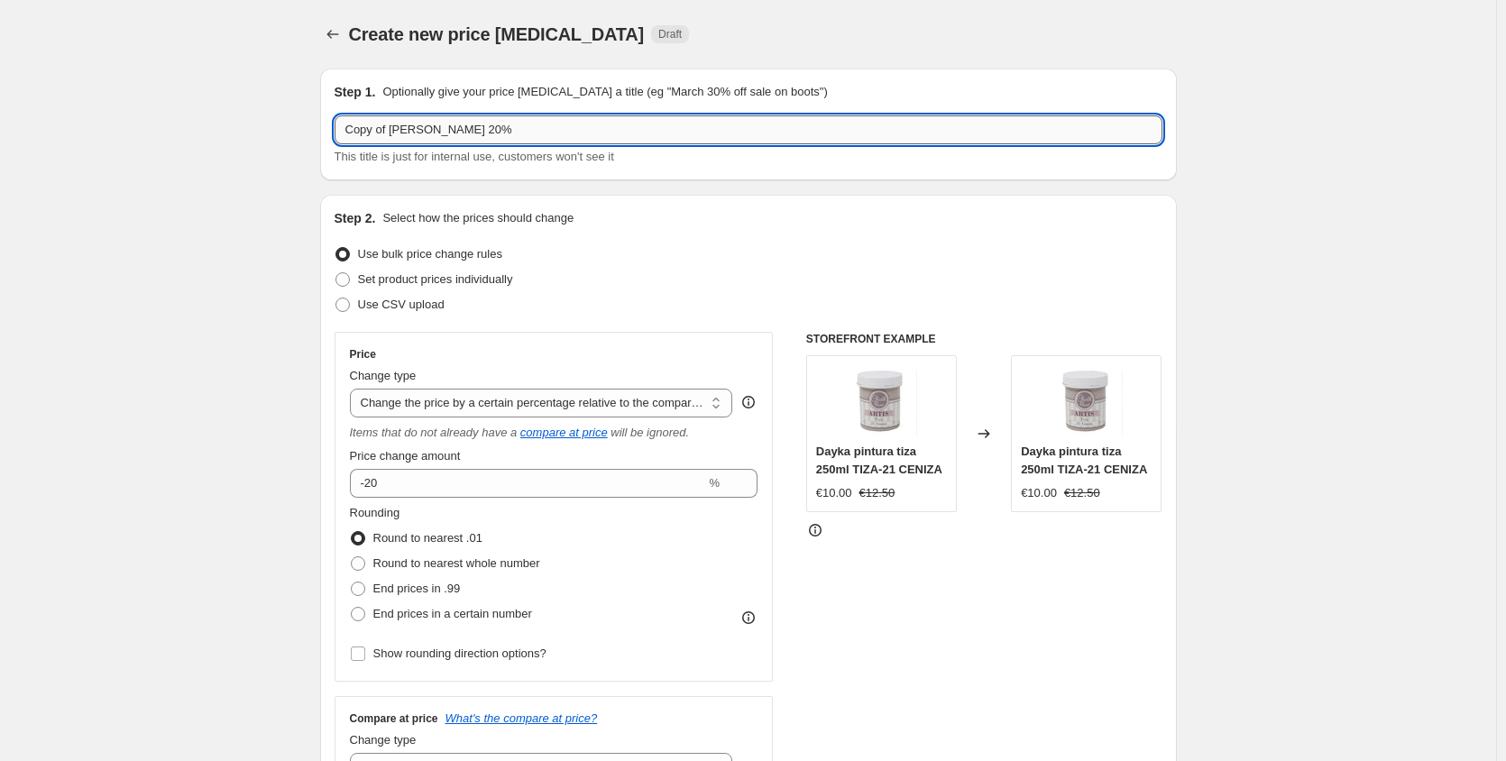
click at [389, 129] on input "Copy of tiza dayka 20%" at bounding box center [748, 129] width 828 height 29
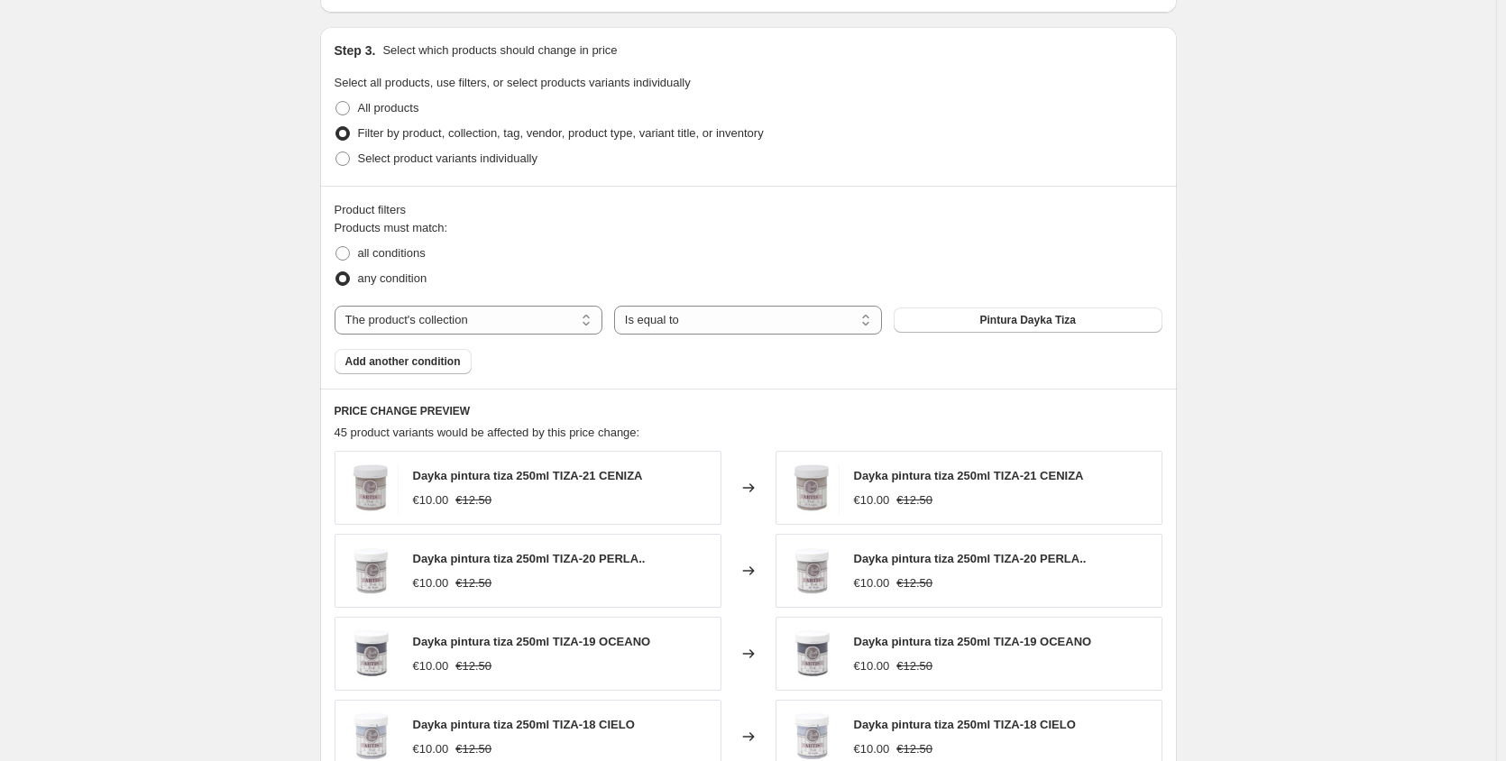
scroll to position [850, 0]
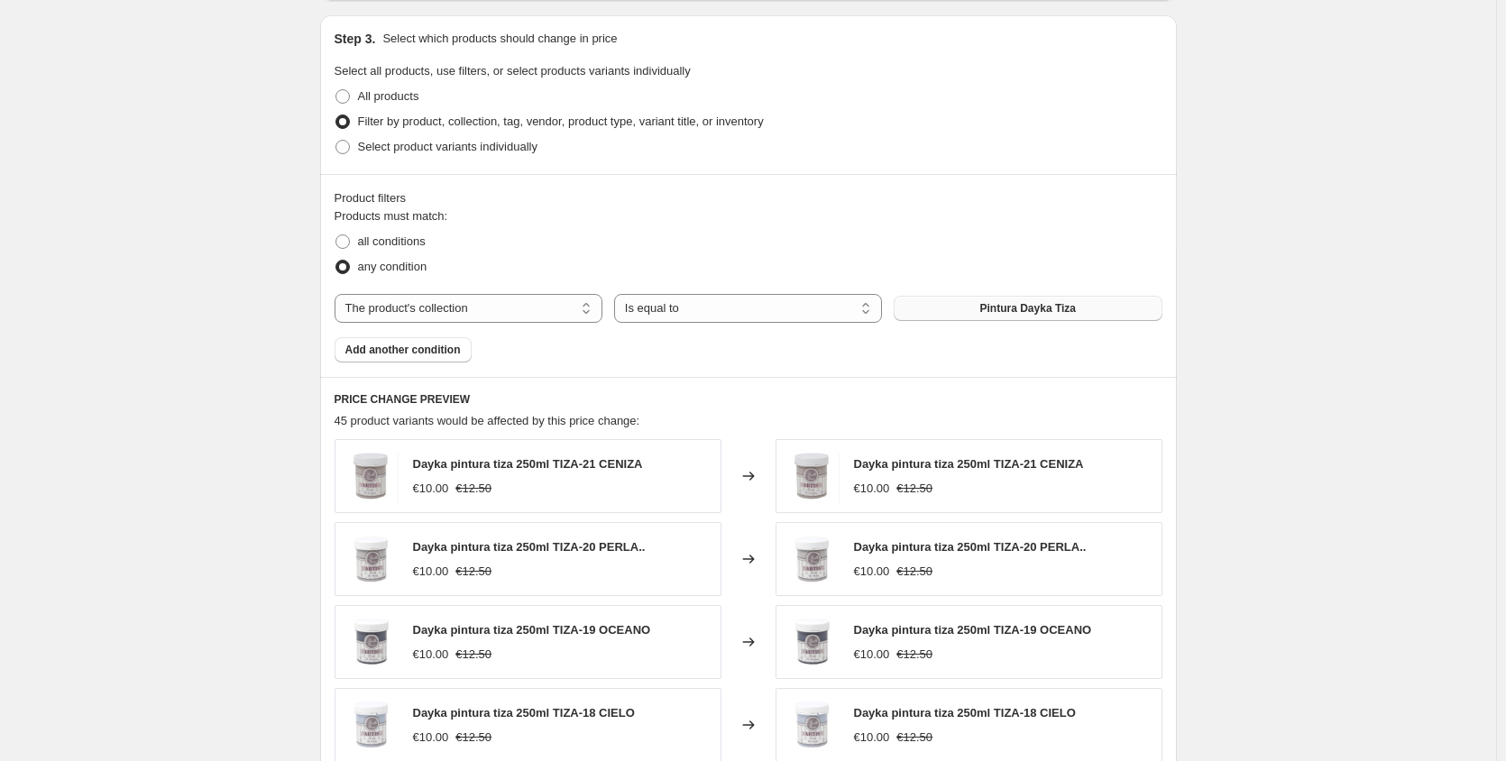
type input "artis acrilico dayka 20%"
click at [1015, 308] on span "Pintura Dayka Tiza" at bounding box center [1028, 308] width 96 height 14
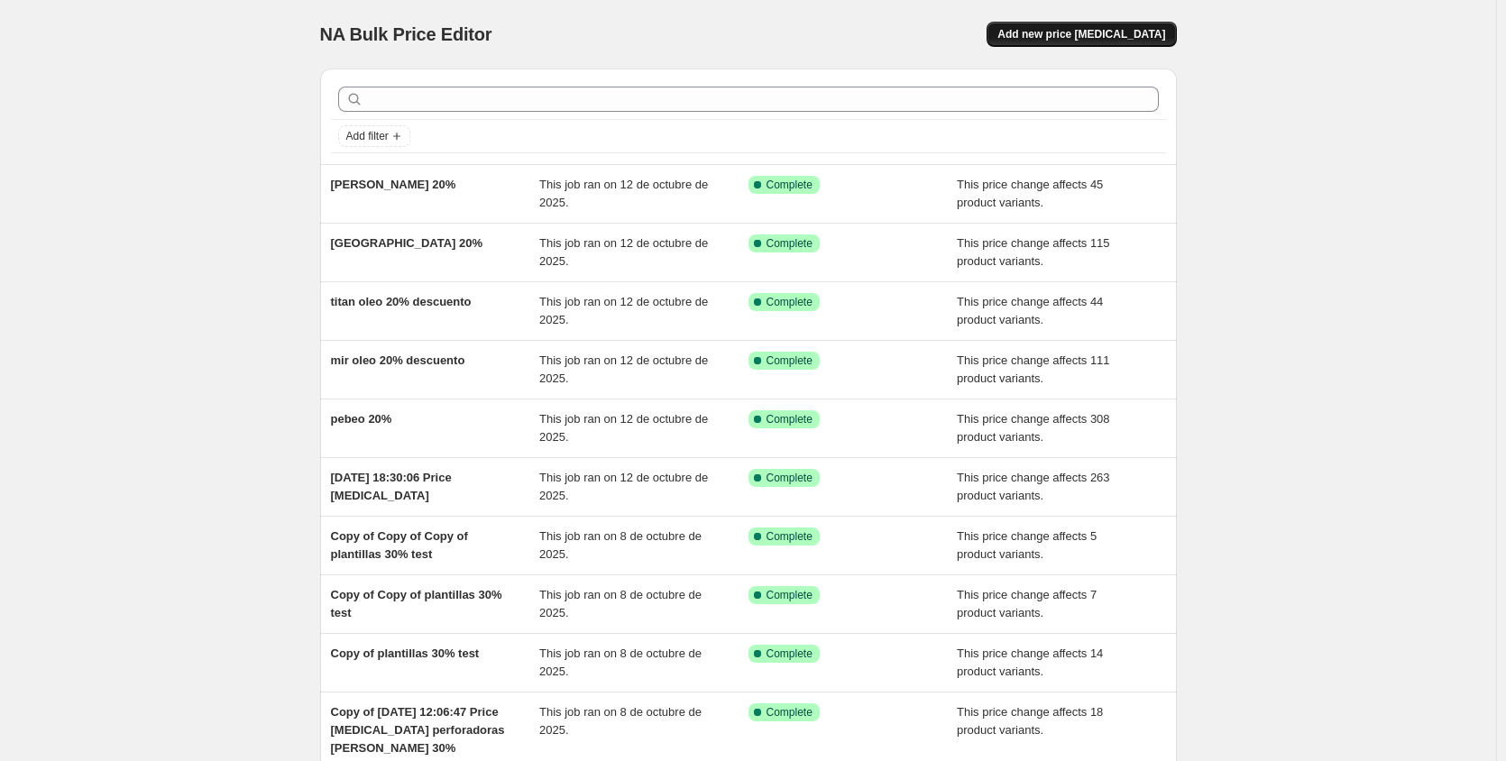
click at [1079, 33] on span "Add new price [MEDICAL_DATA]" at bounding box center [1081, 34] width 168 height 14
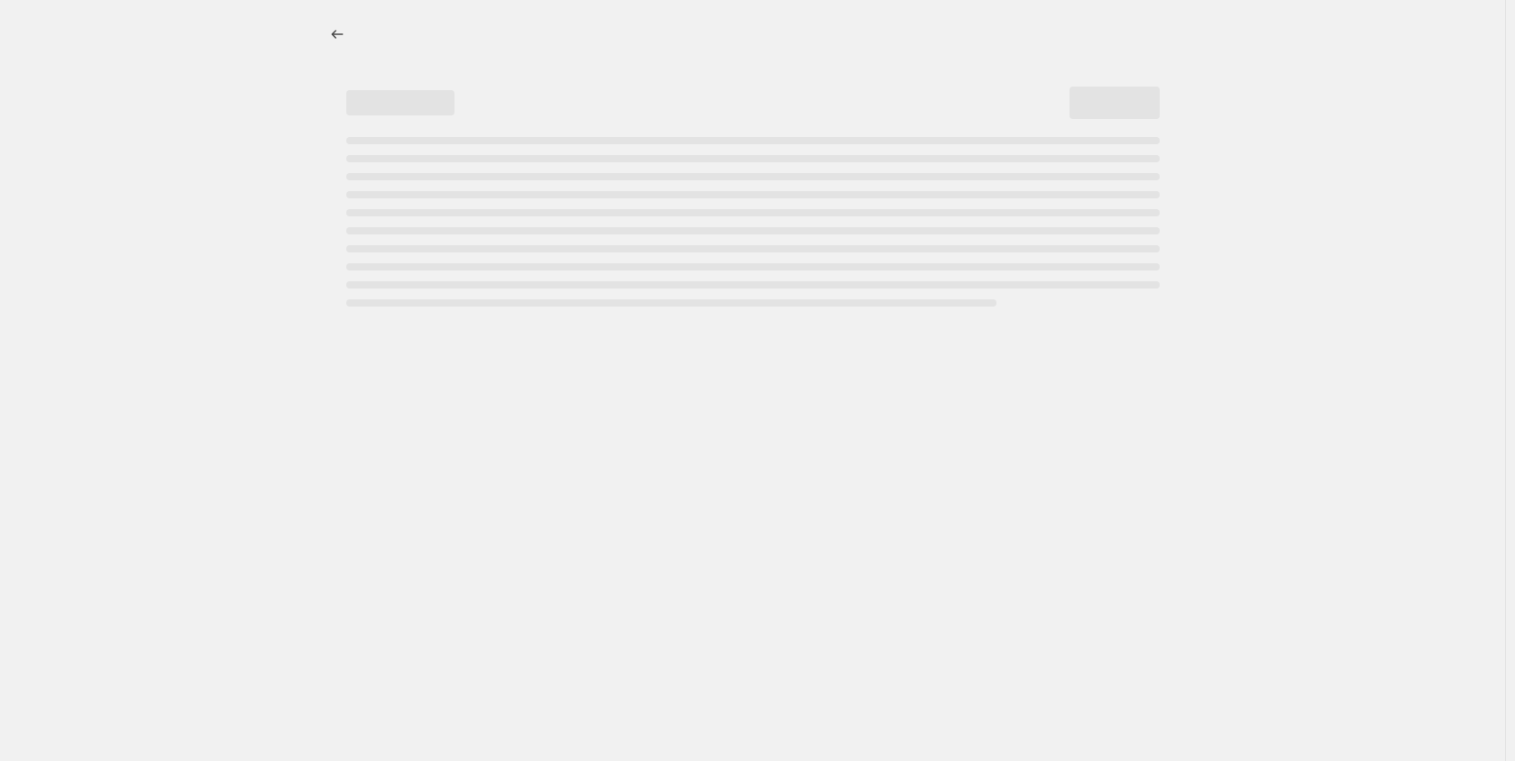
select select "percentage"
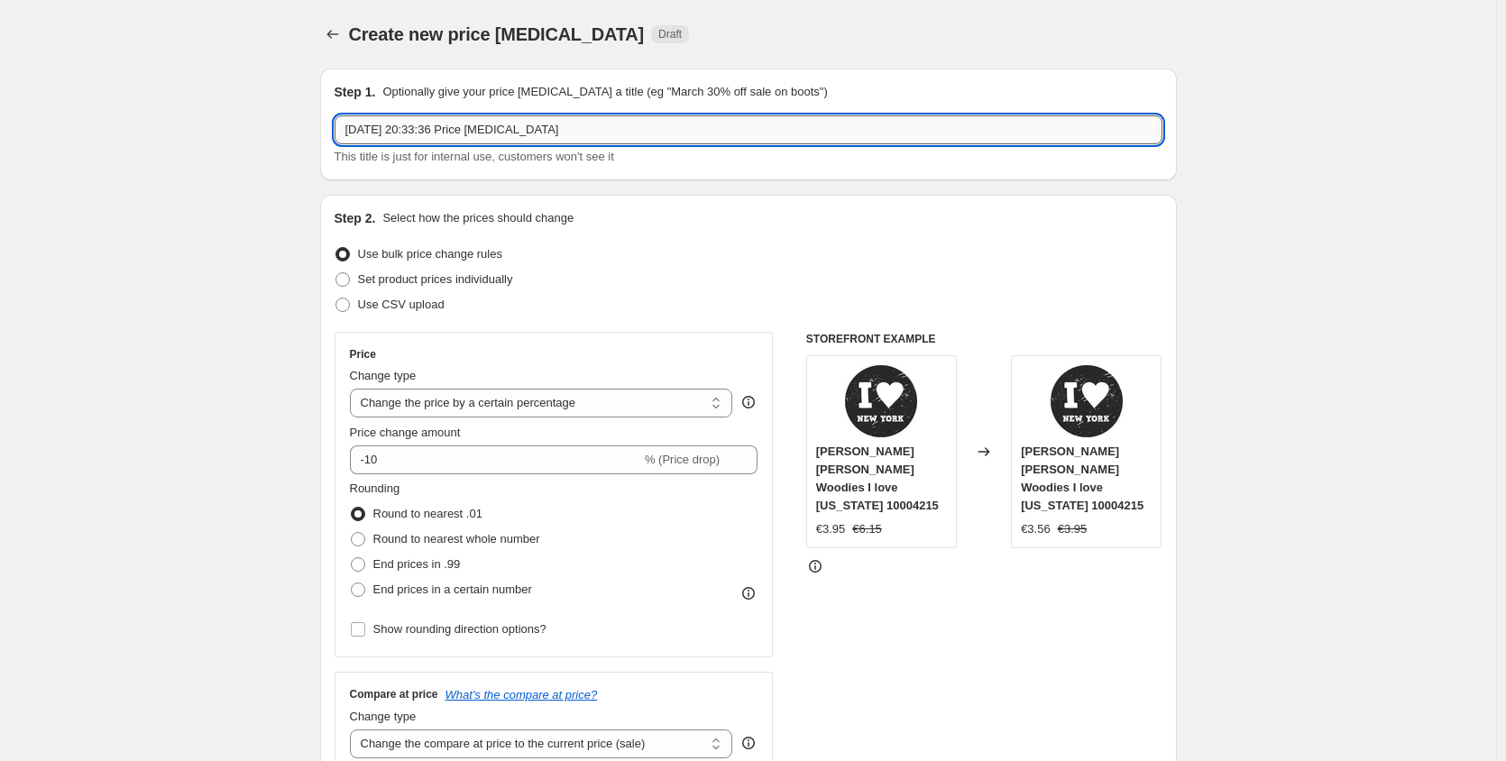
click at [581, 121] on input "[DATE] 20:33:36 Price [MEDICAL_DATA]" at bounding box center [748, 129] width 828 height 29
type input "1"
type input "[PERSON_NAME] acrilico 20%"
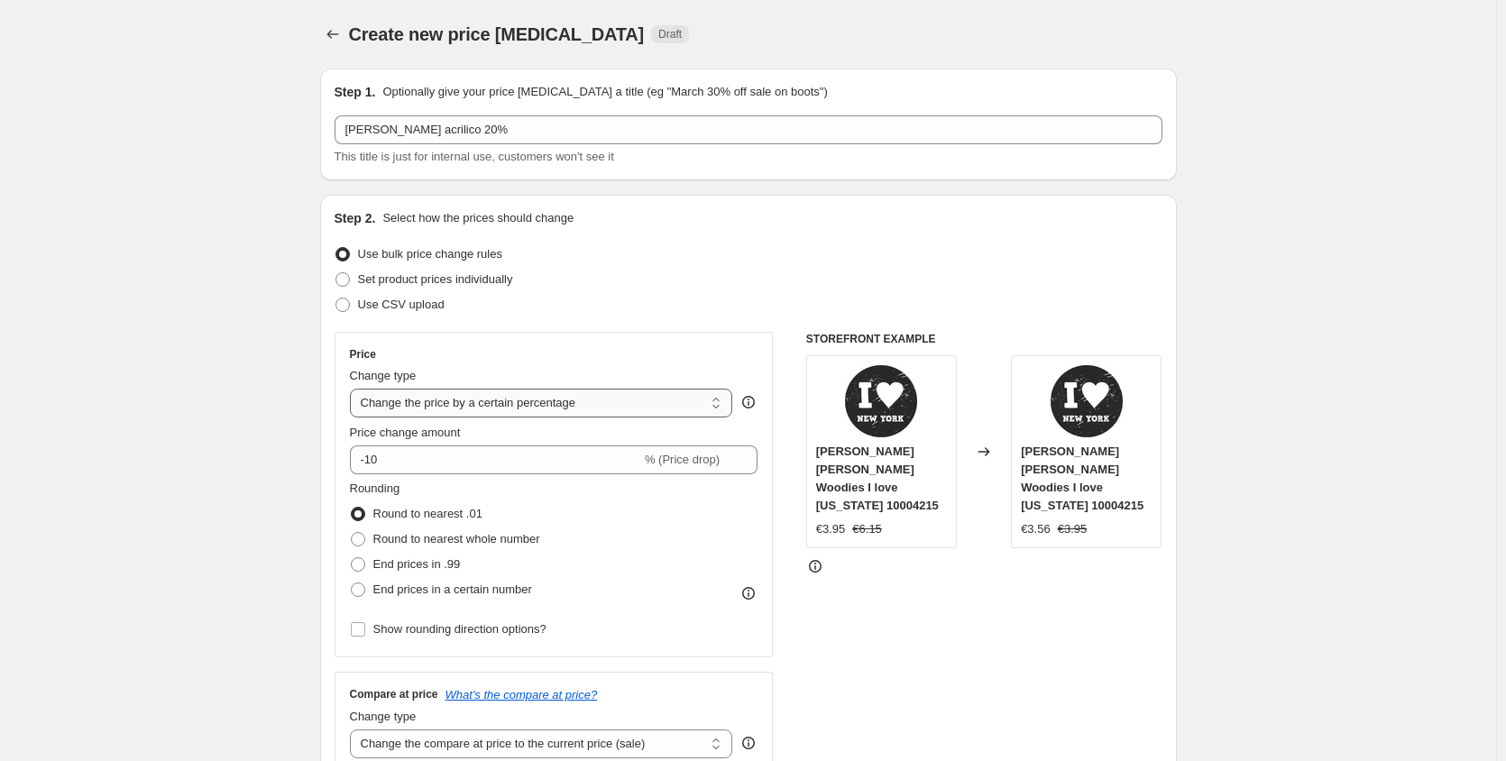
click at [718, 403] on select "Change the price to a certain amount Change the price by a certain amount Chang…" at bounding box center [541, 403] width 383 height 29
select select "pcap"
click at [353, 389] on select "Change the price to a certain amount Change the price by a certain amount Chang…" at bounding box center [541, 403] width 383 height 29
type input "-20"
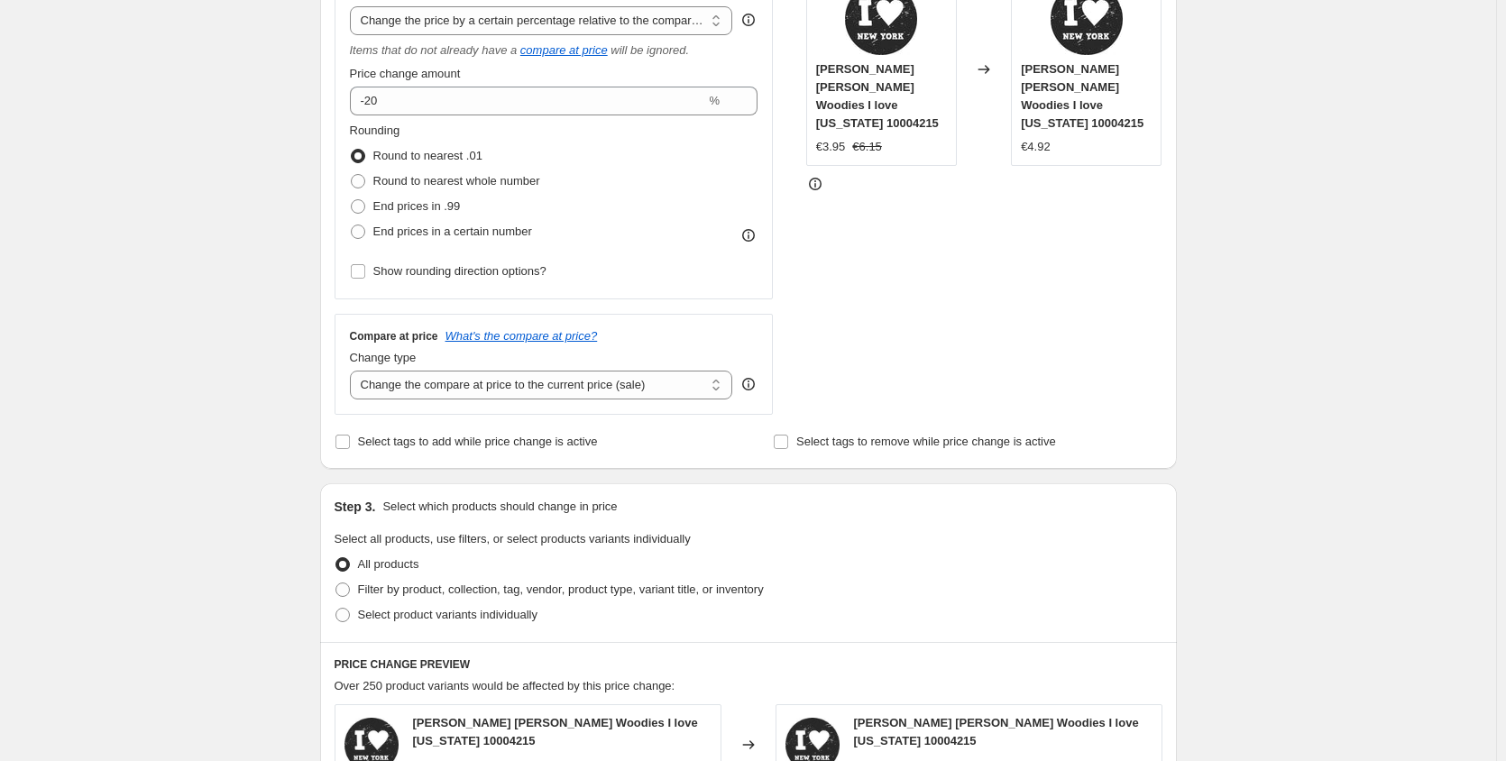
scroll to position [384, 0]
click at [726, 386] on select "Change the compare at price to the current price (sale) Change the compare at p…" at bounding box center [541, 383] width 383 height 29
select select "no_change"
click at [353, 369] on select "Change the compare at price to the current price (sale) Change the compare at p…" at bounding box center [541, 383] width 383 height 29
click at [349, 589] on span at bounding box center [342, 588] width 14 height 14
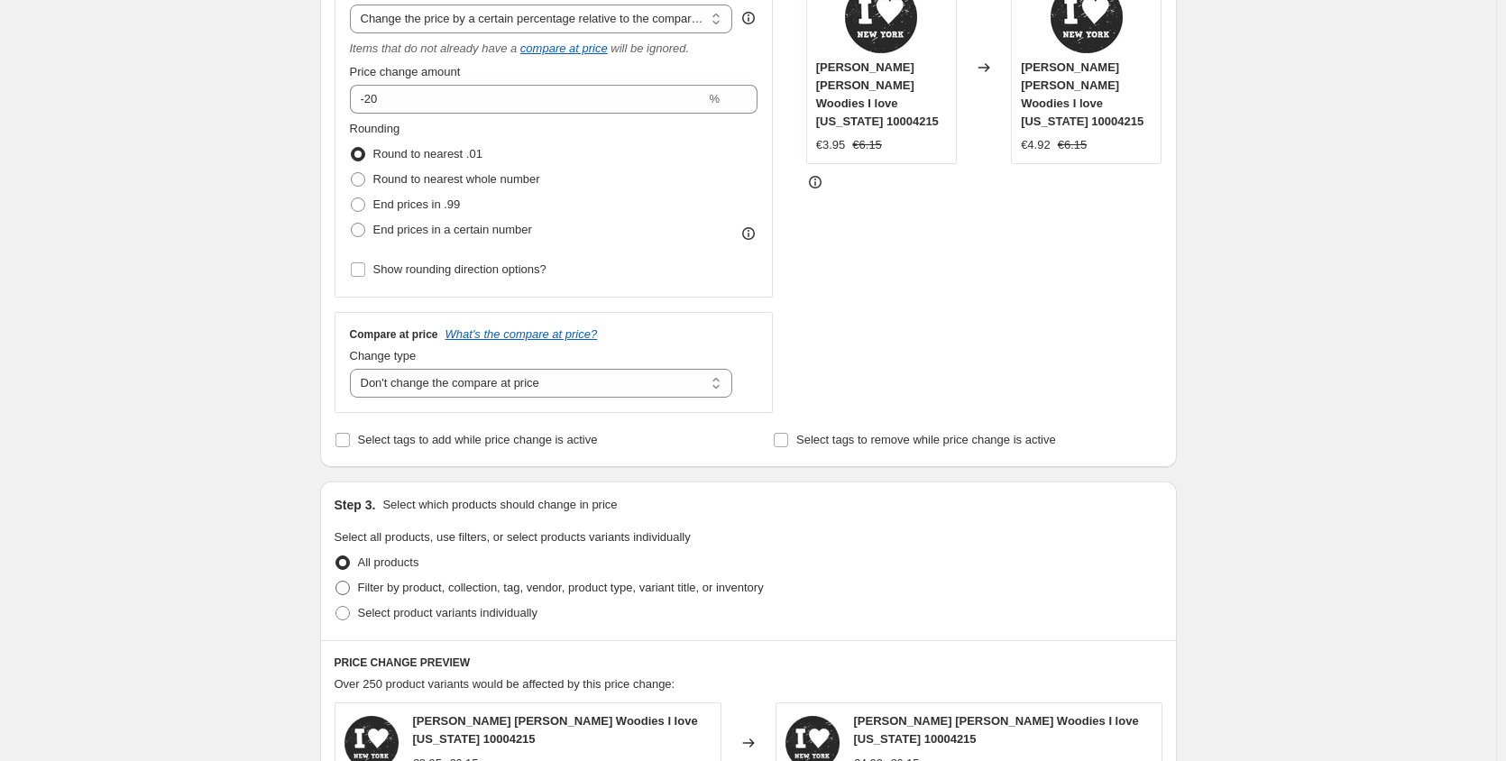
click at [336, 581] on input "Filter by product, collection, tag, vendor, product type, variant title, or inv…" at bounding box center [335, 581] width 1 height 1
radio input "true"
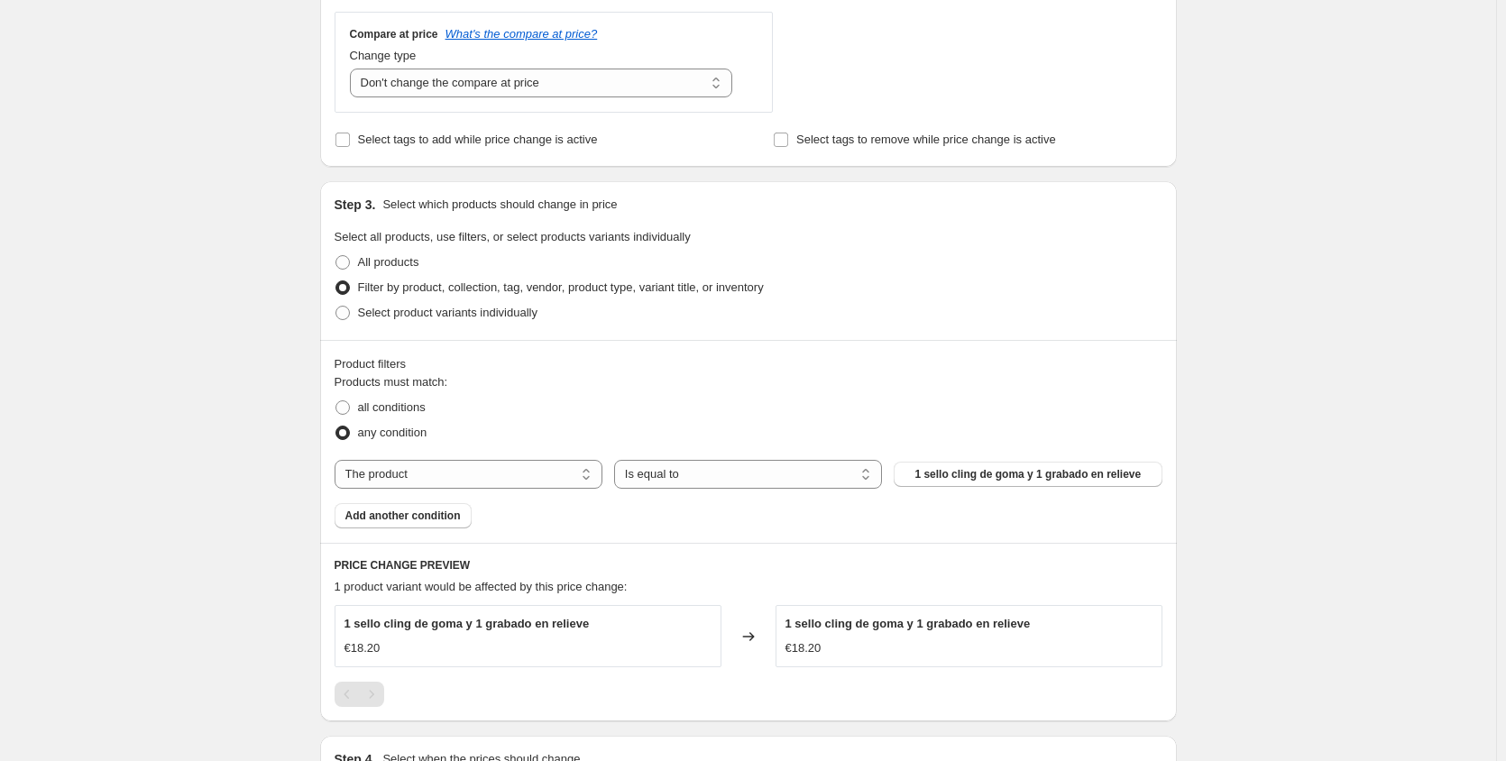
scroll to position [686, 0]
click at [590, 471] on select "The product The product's collection The product's tag The product's vendor The…" at bounding box center [468, 472] width 268 height 29
select select "collection"
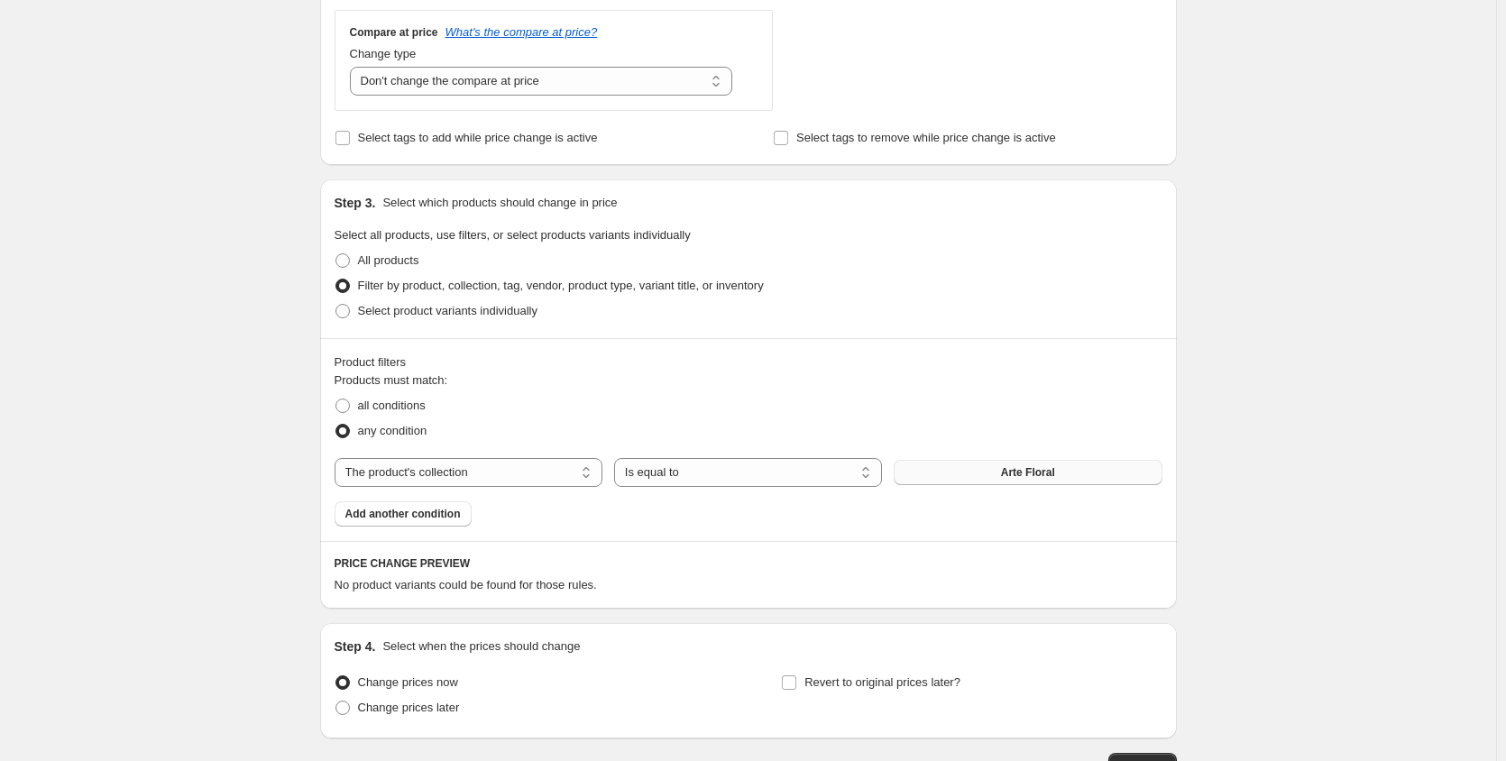
click at [1031, 478] on span "Arte Floral" at bounding box center [1028, 472] width 54 height 14
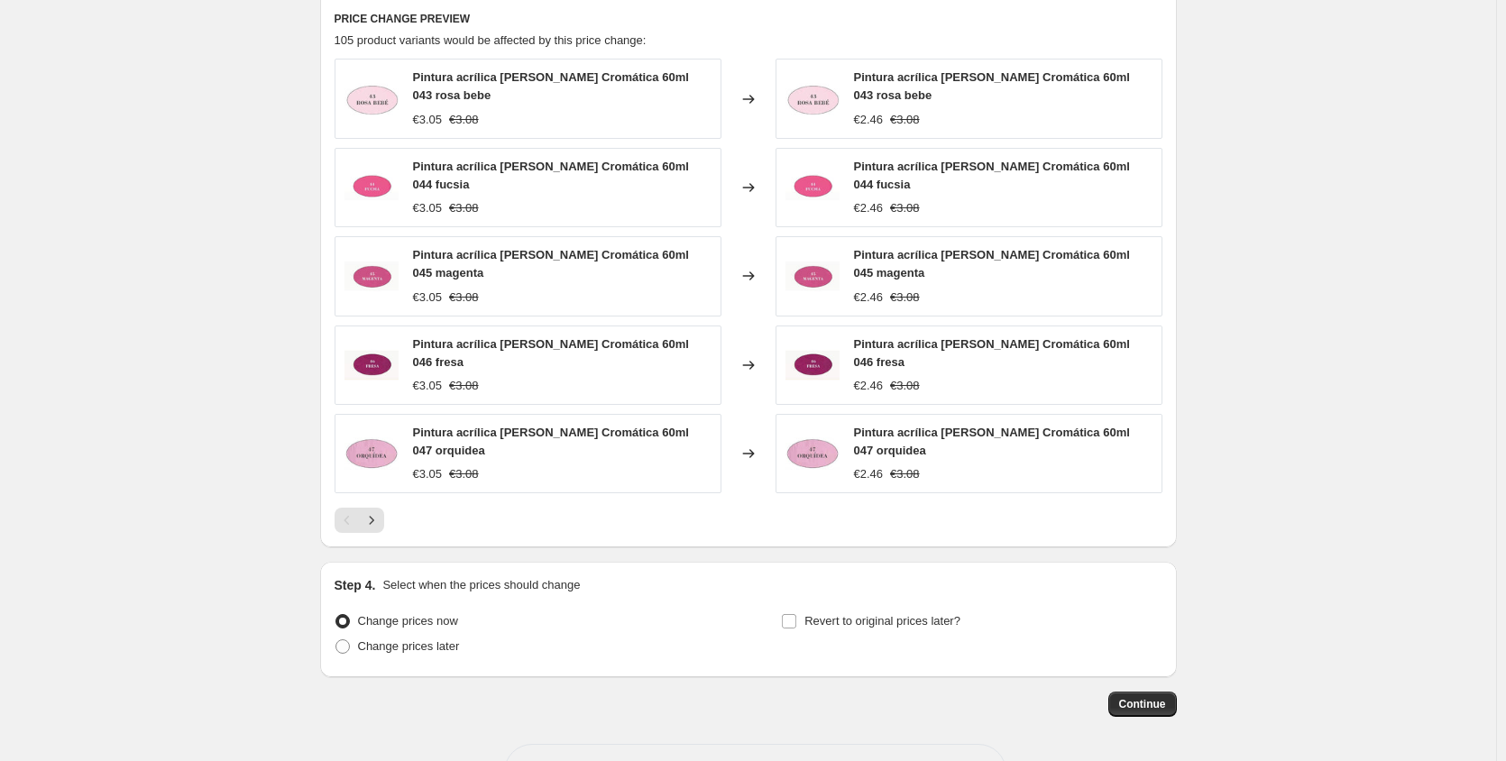
scroll to position [1235, 0]
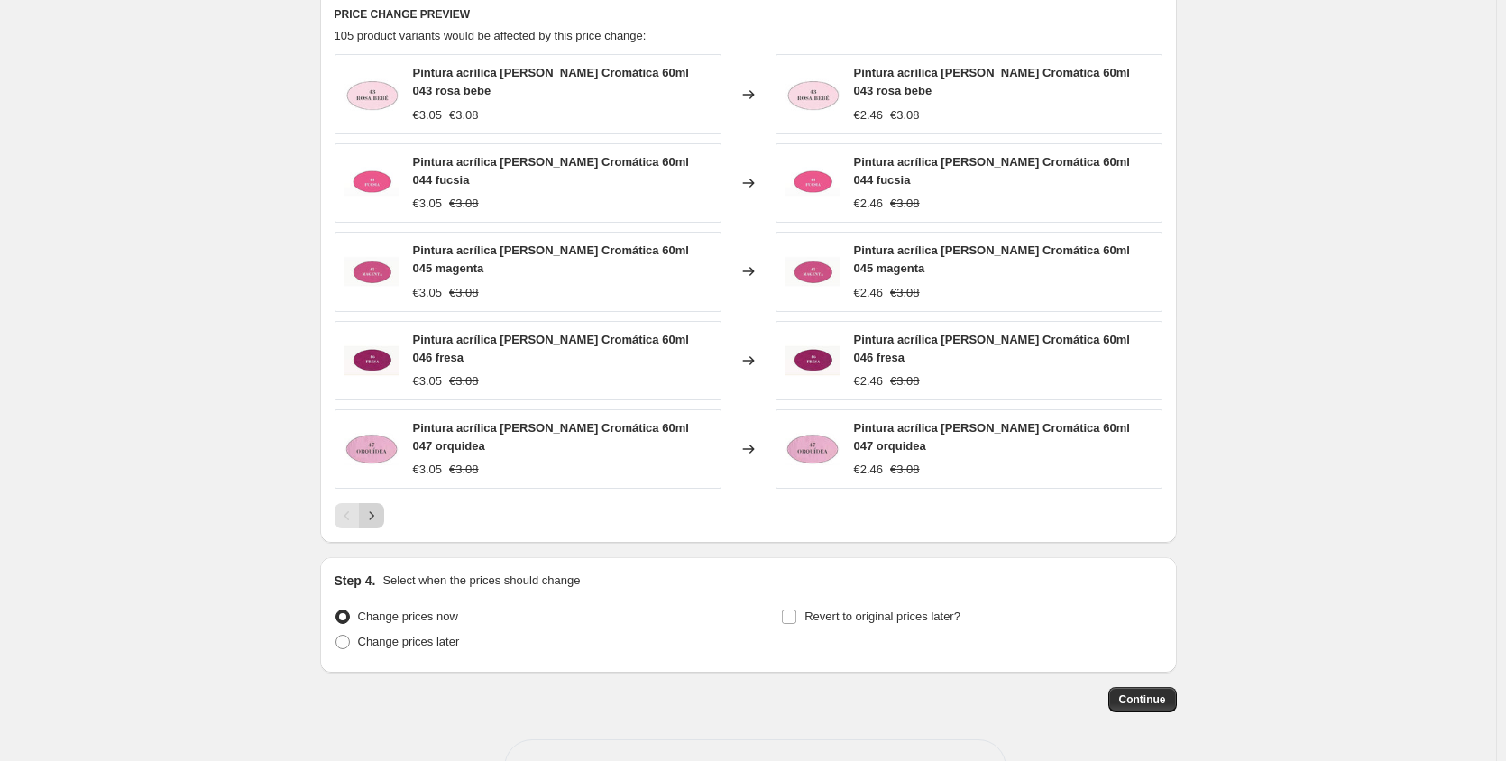
click at [372, 507] on icon "Next" at bounding box center [371, 516] width 18 height 18
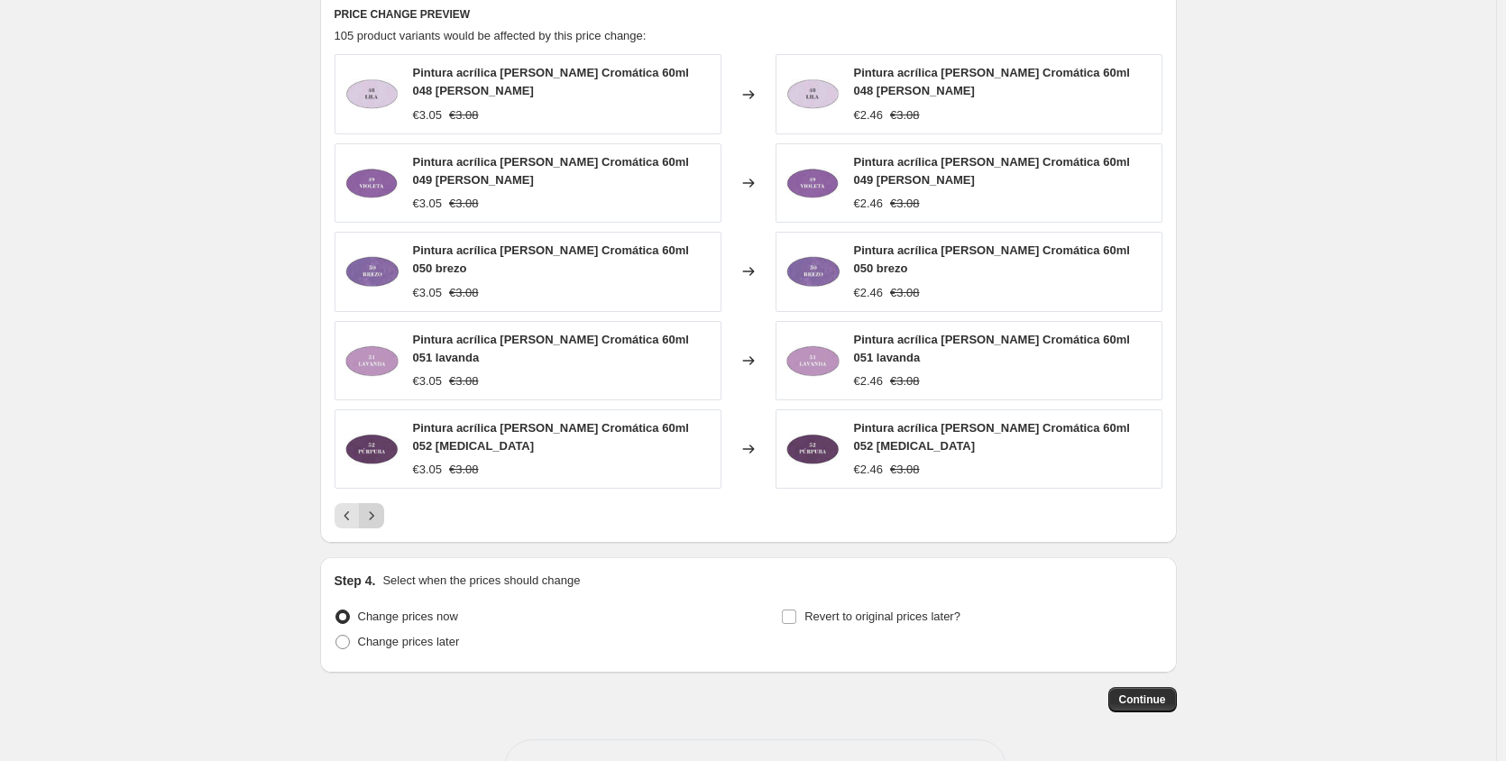
click at [372, 507] on icon "Next" at bounding box center [371, 516] width 18 height 18
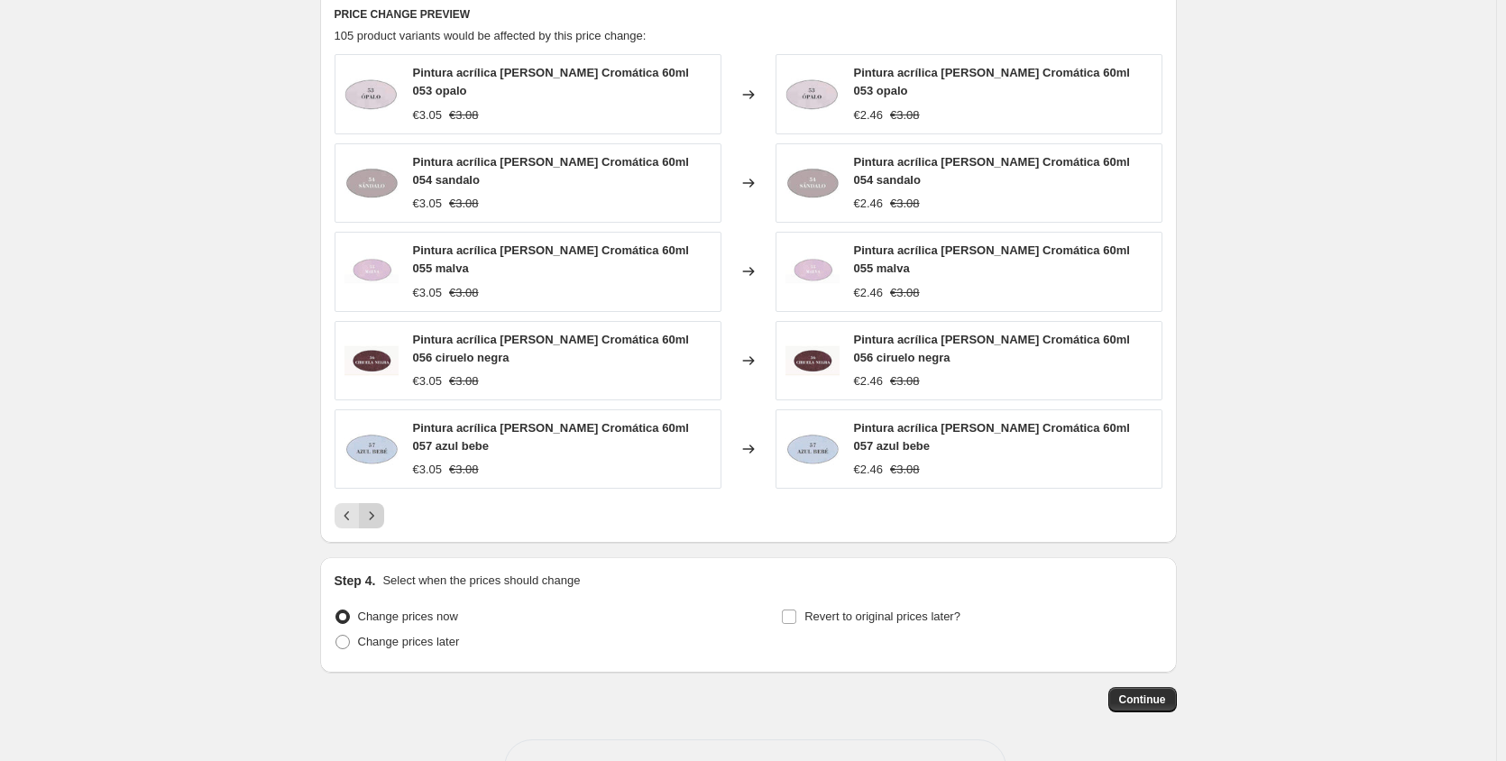
click at [372, 507] on icon "Next" at bounding box center [371, 516] width 18 height 18
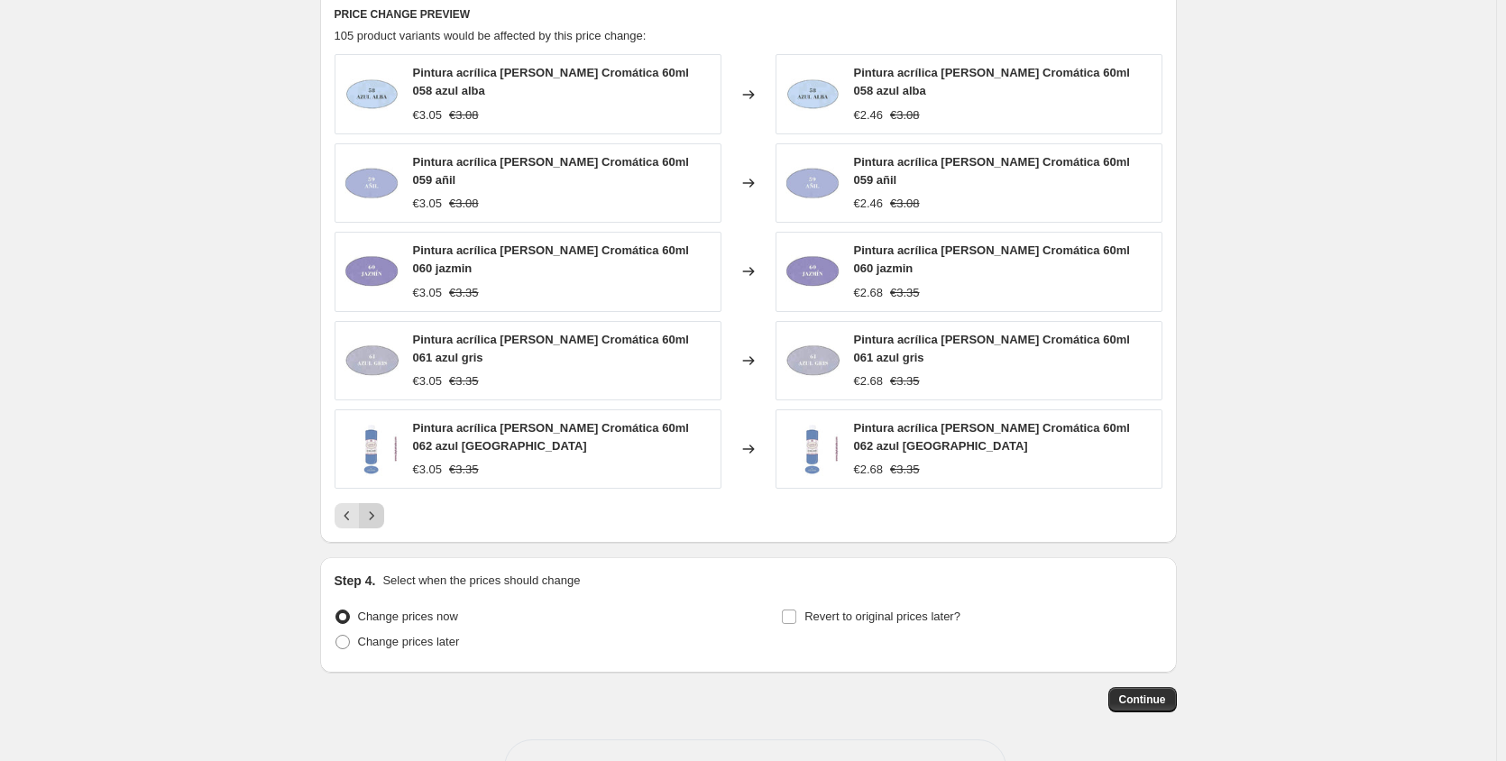
click at [372, 507] on icon "Next" at bounding box center [371, 516] width 18 height 18
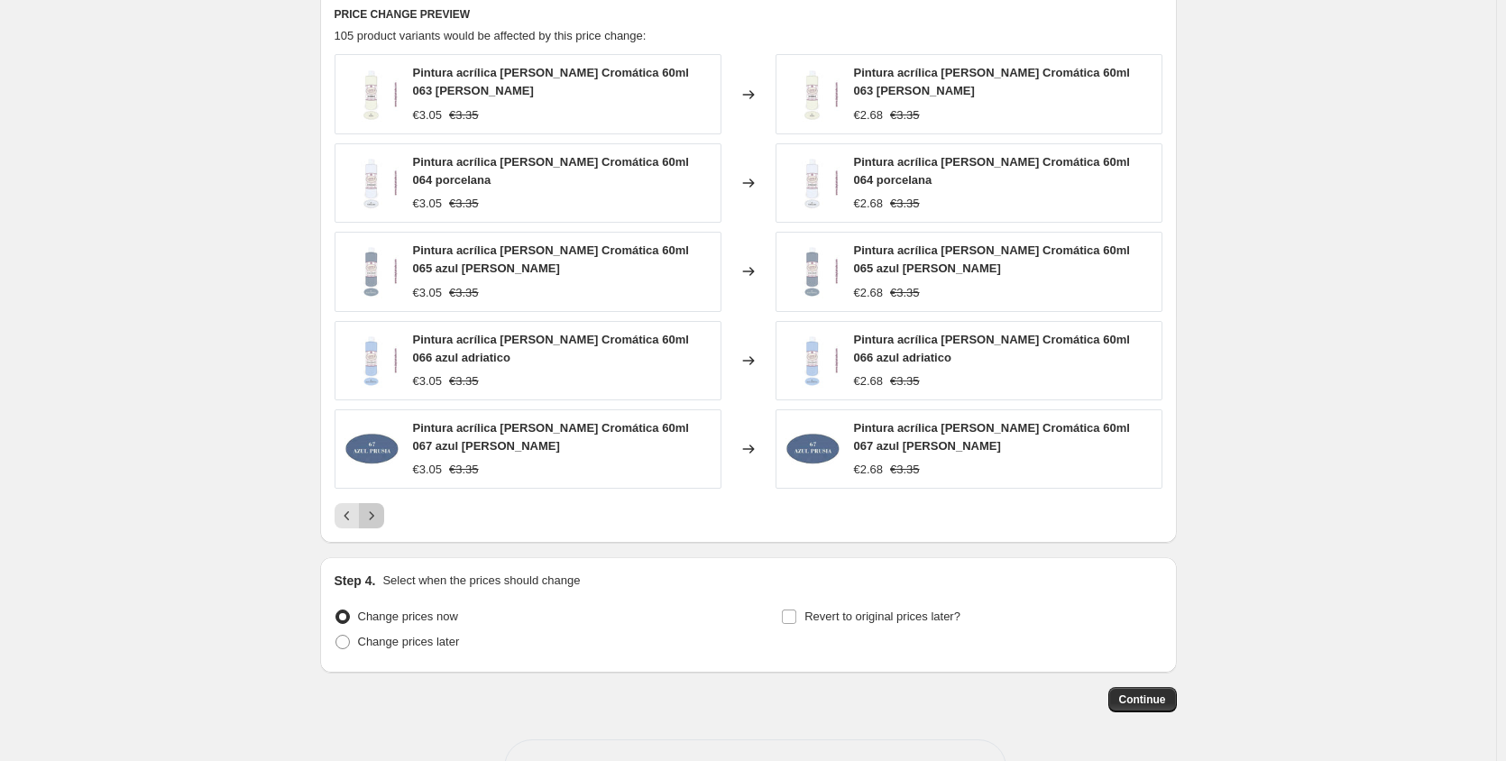
click at [372, 507] on icon "Next" at bounding box center [371, 516] width 18 height 18
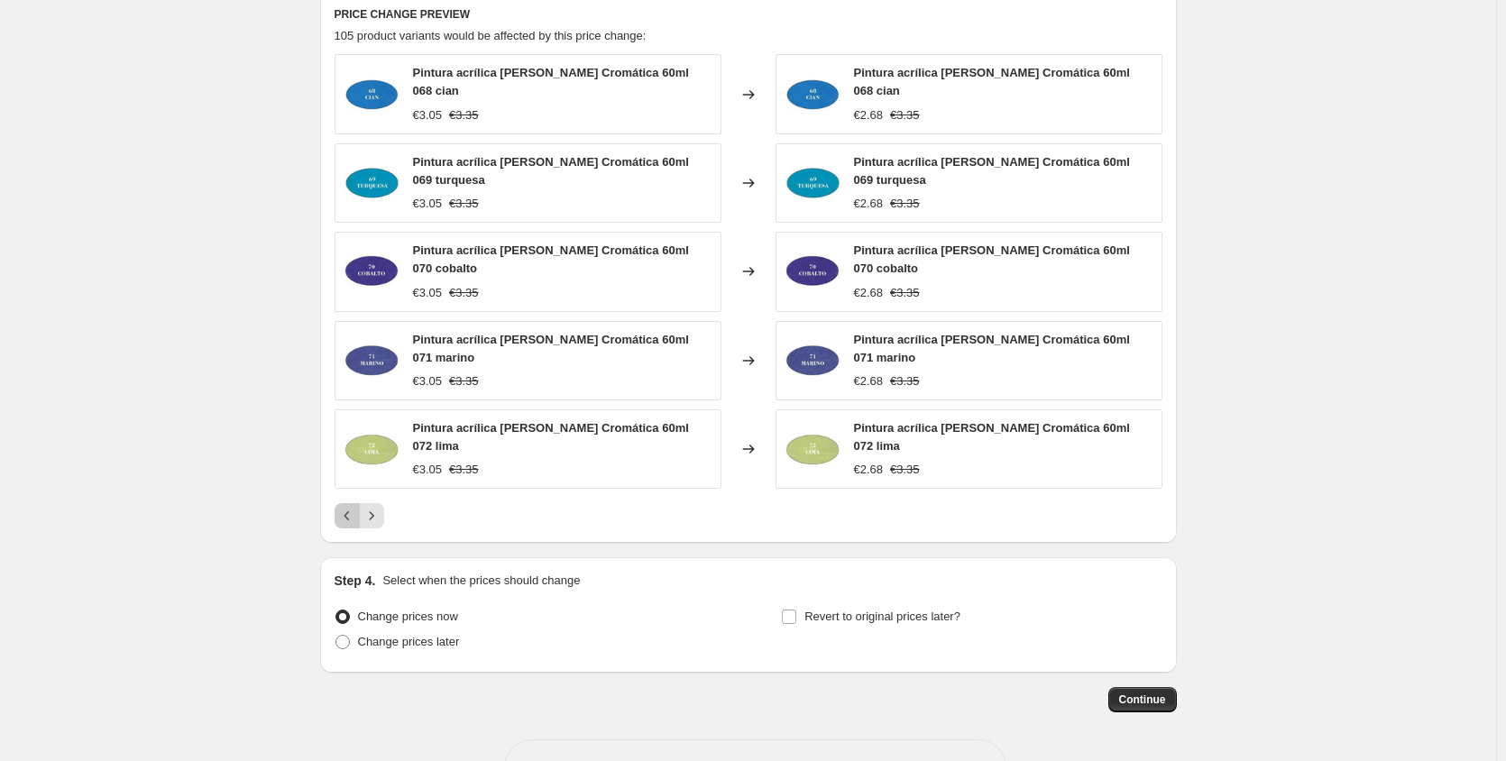
click at [352, 507] on icon "Previous" at bounding box center [347, 516] width 18 height 18
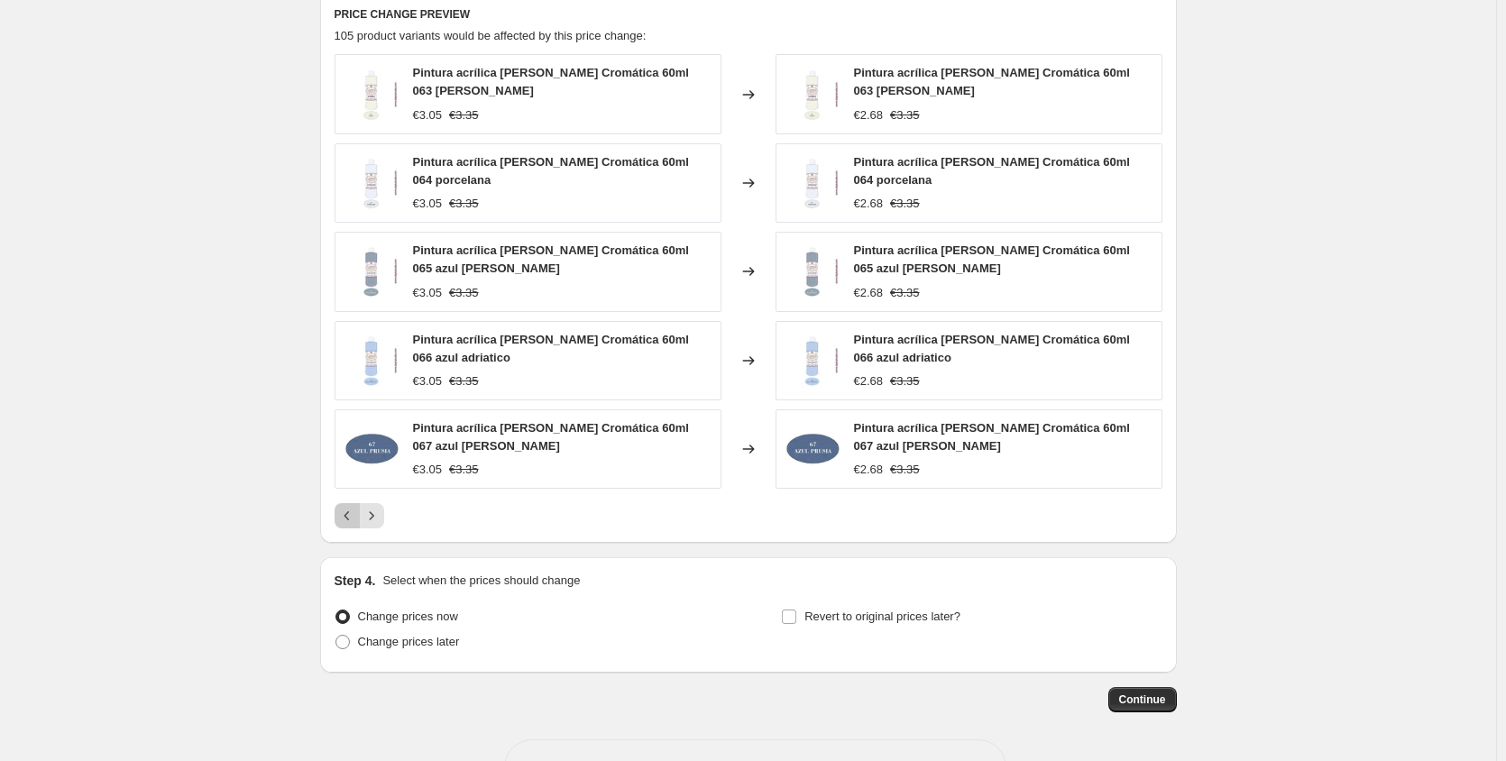
click at [352, 503] on button "Previous" at bounding box center [346, 515] width 25 height 25
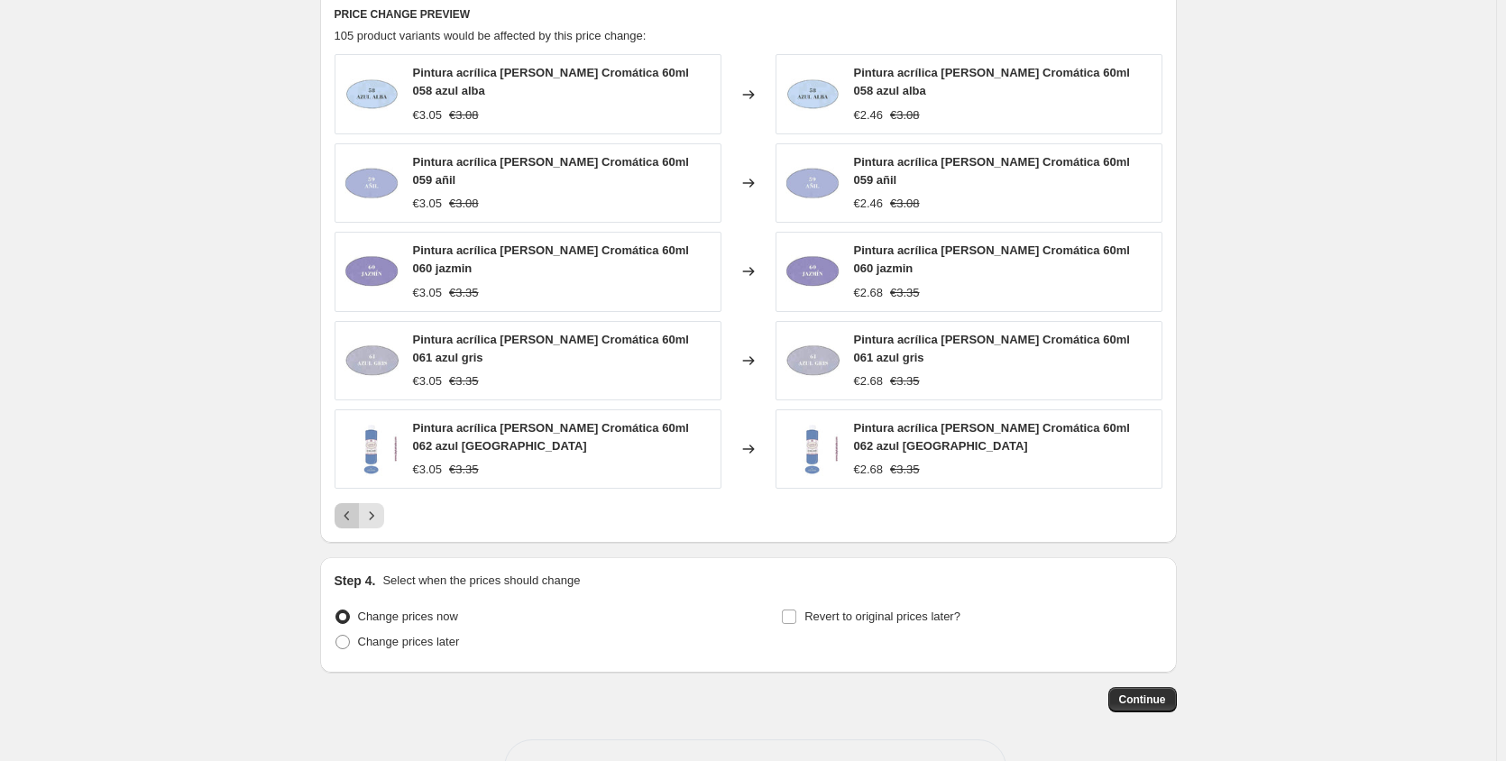
click at [352, 507] on icon "Previous" at bounding box center [347, 516] width 18 height 18
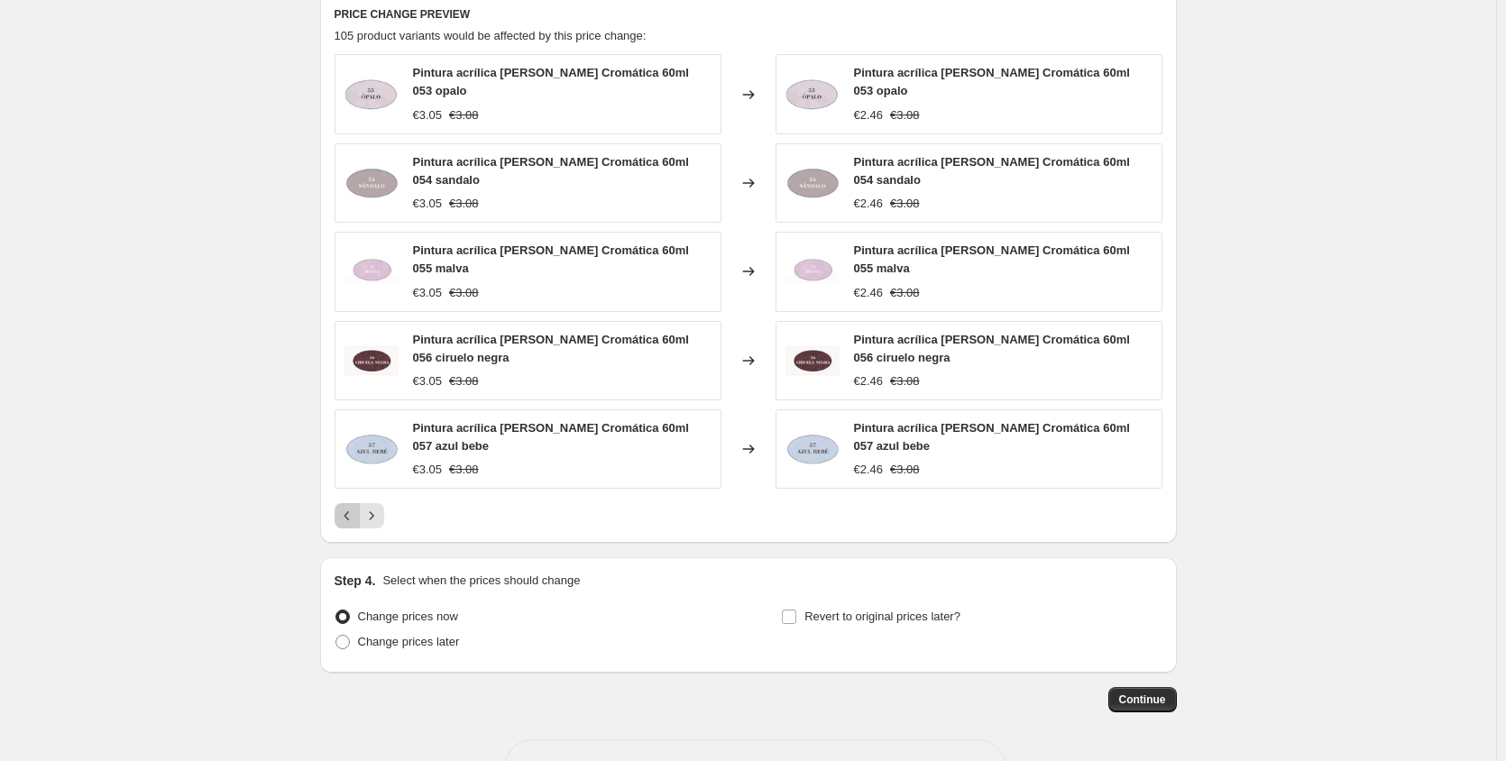
click at [352, 503] on button "Previous" at bounding box center [346, 515] width 25 height 25
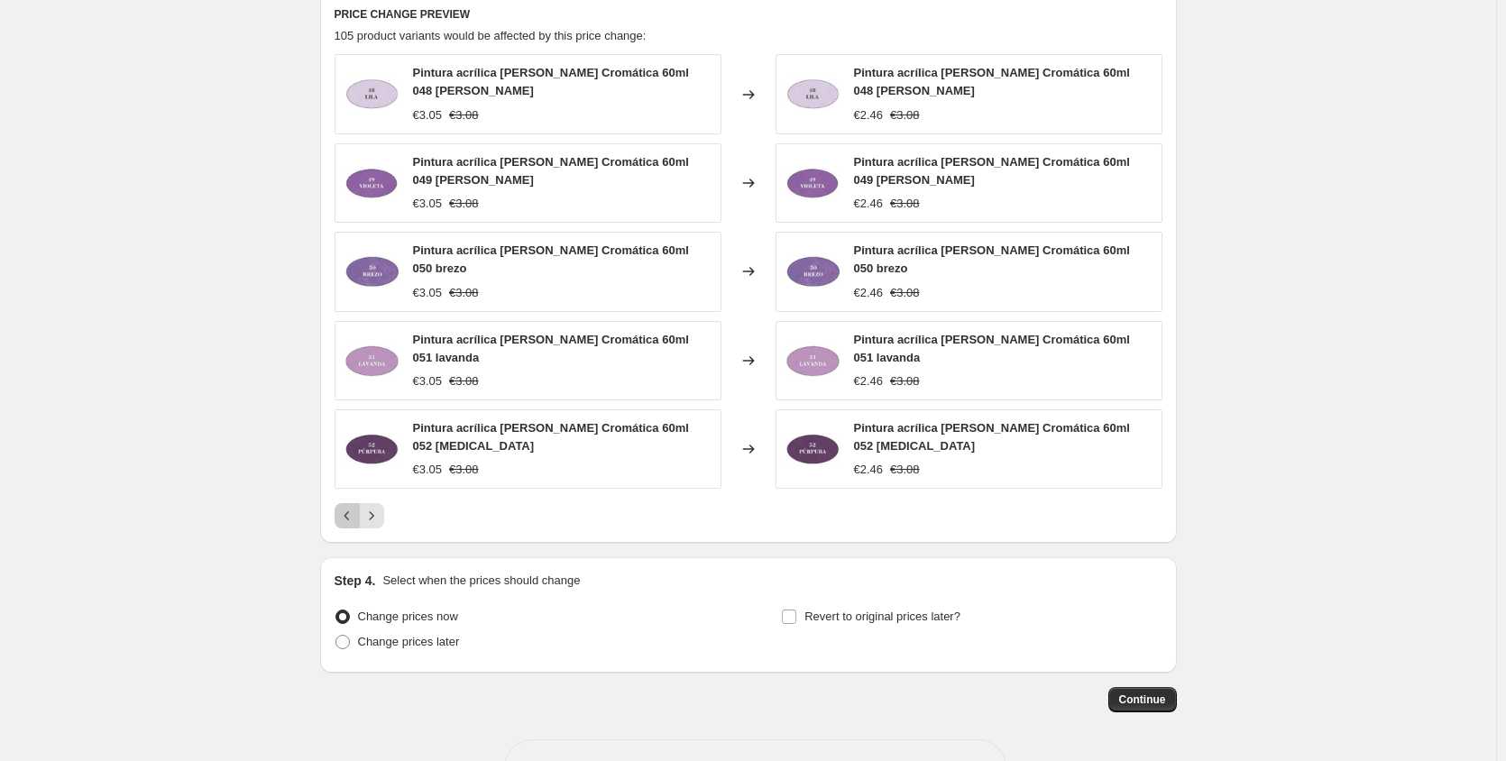
click at [352, 507] on icon "Previous" at bounding box center [347, 516] width 18 height 18
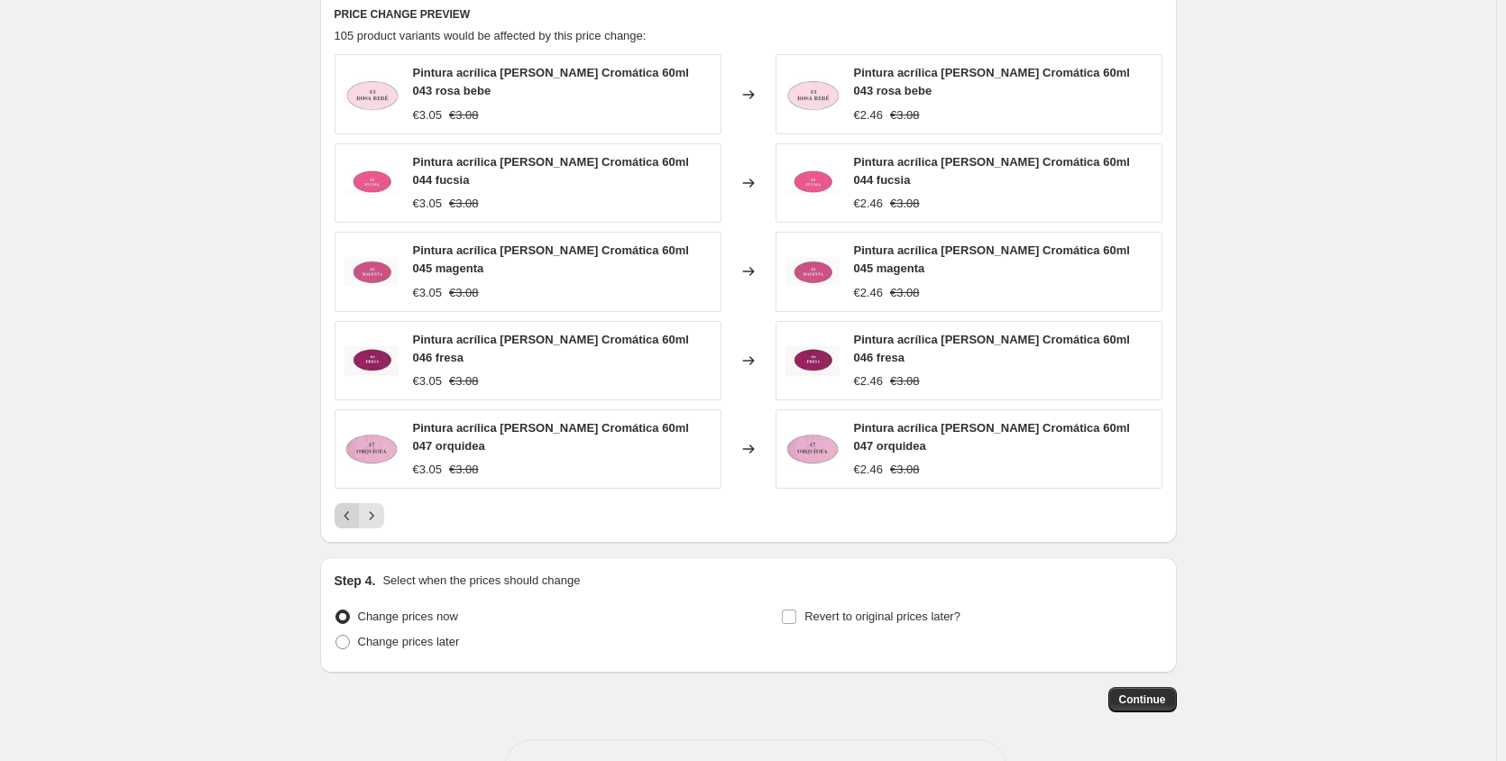
click at [352, 503] on div "Pagination" at bounding box center [346, 515] width 25 height 25
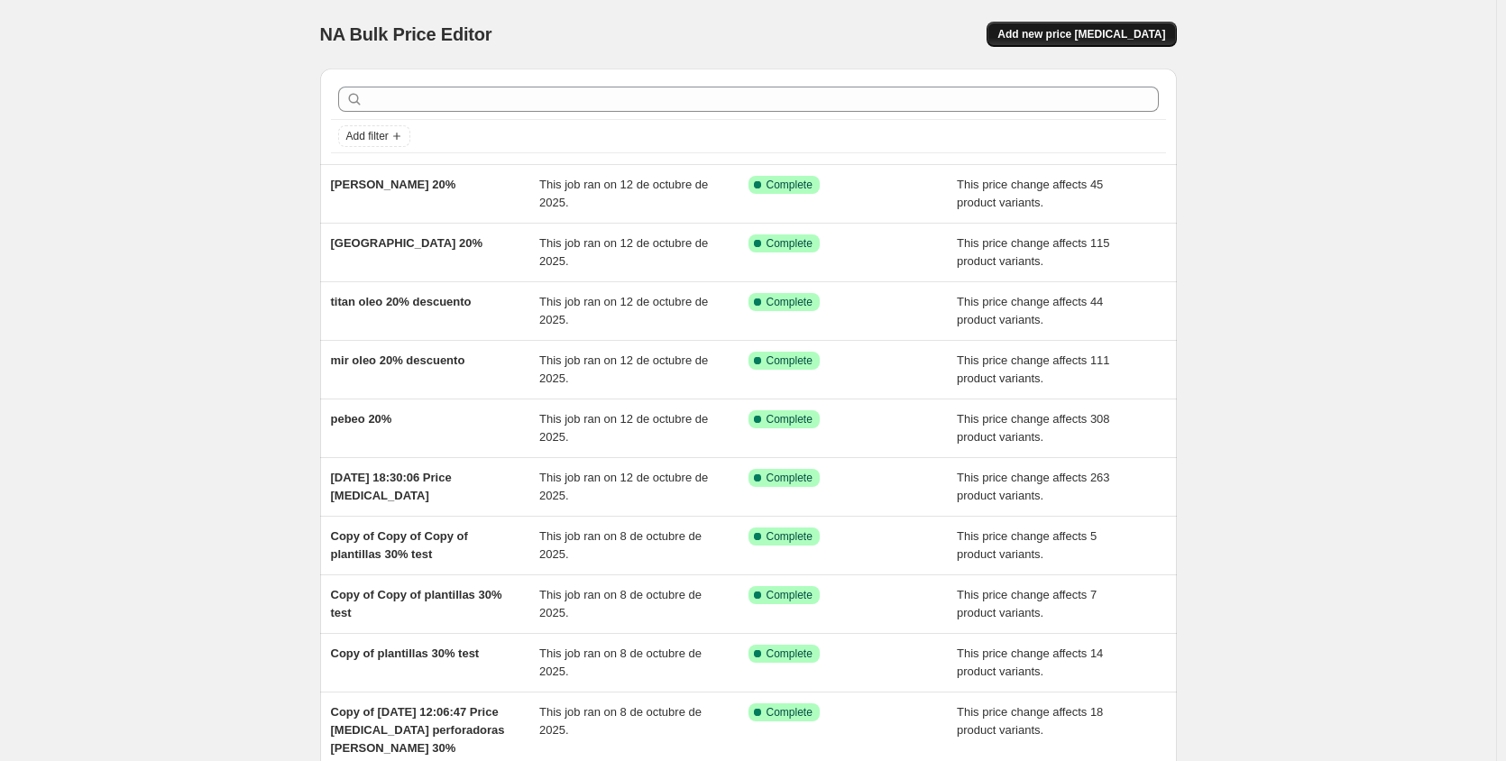
click at [1096, 33] on span "Add new price [MEDICAL_DATA]" at bounding box center [1081, 34] width 168 height 14
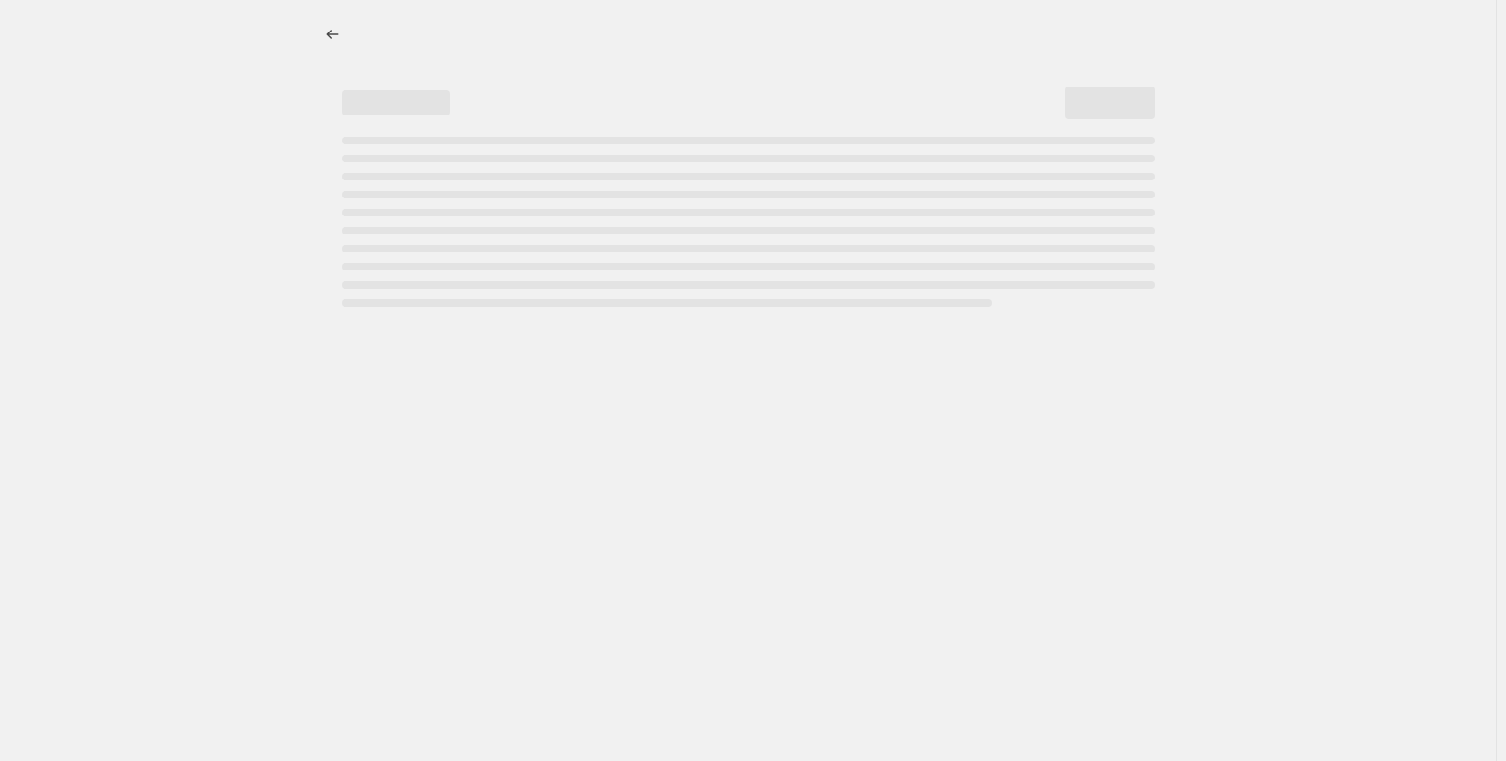
select select "percentage"
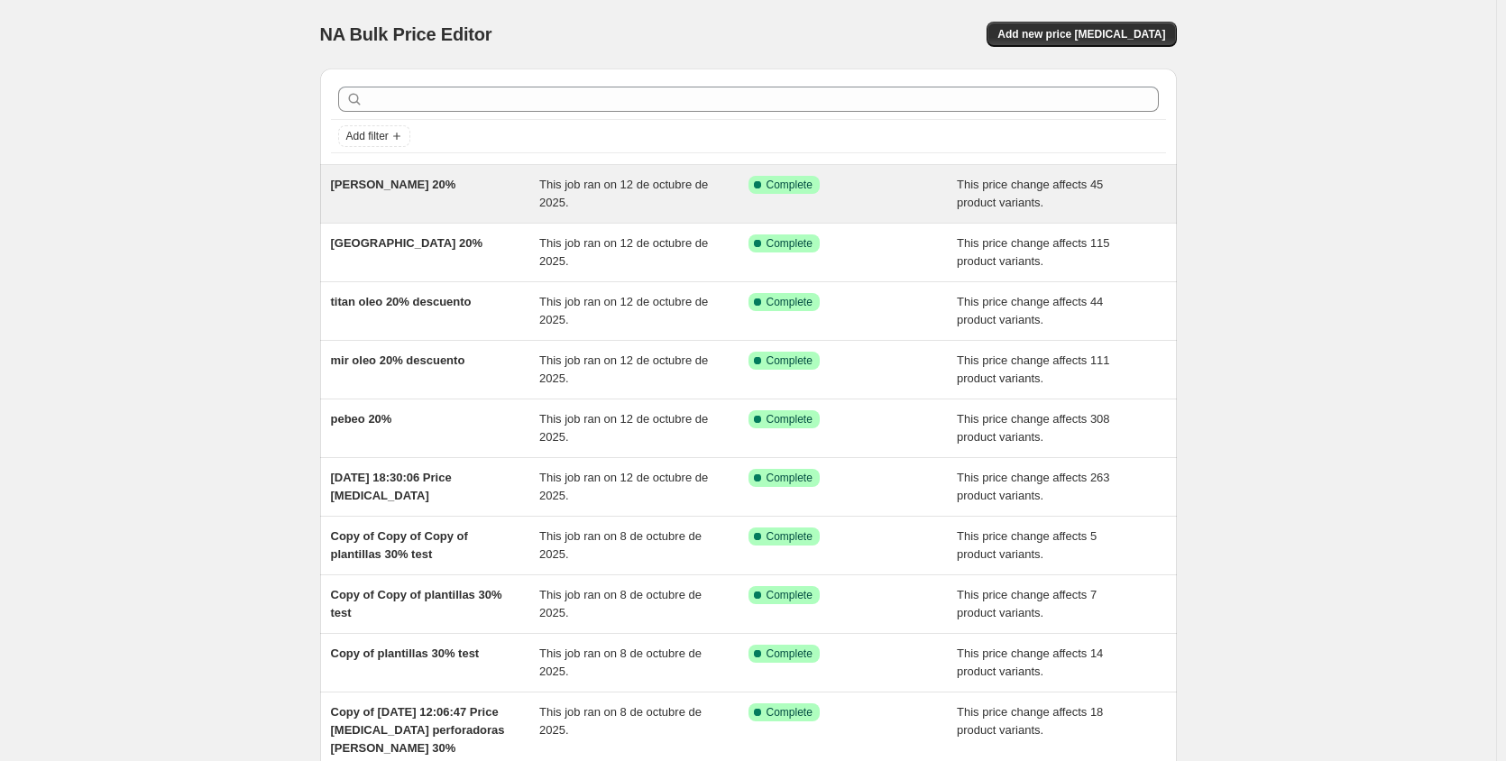
click at [407, 184] on span "[PERSON_NAME] 20%" at bounding box center [393, 185] width 125 height 14
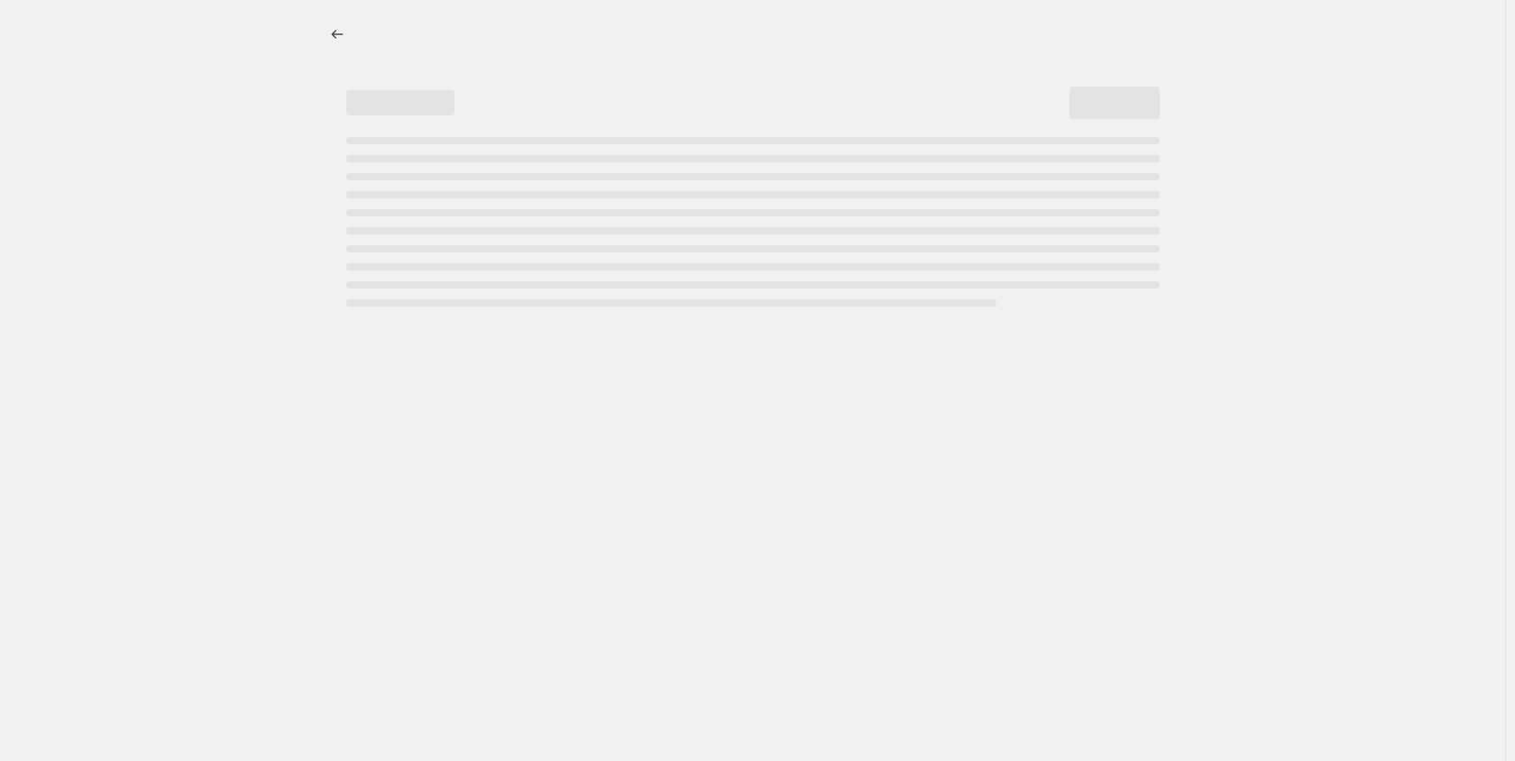
select select "pcap"
select select "no_change"
select select "collection"
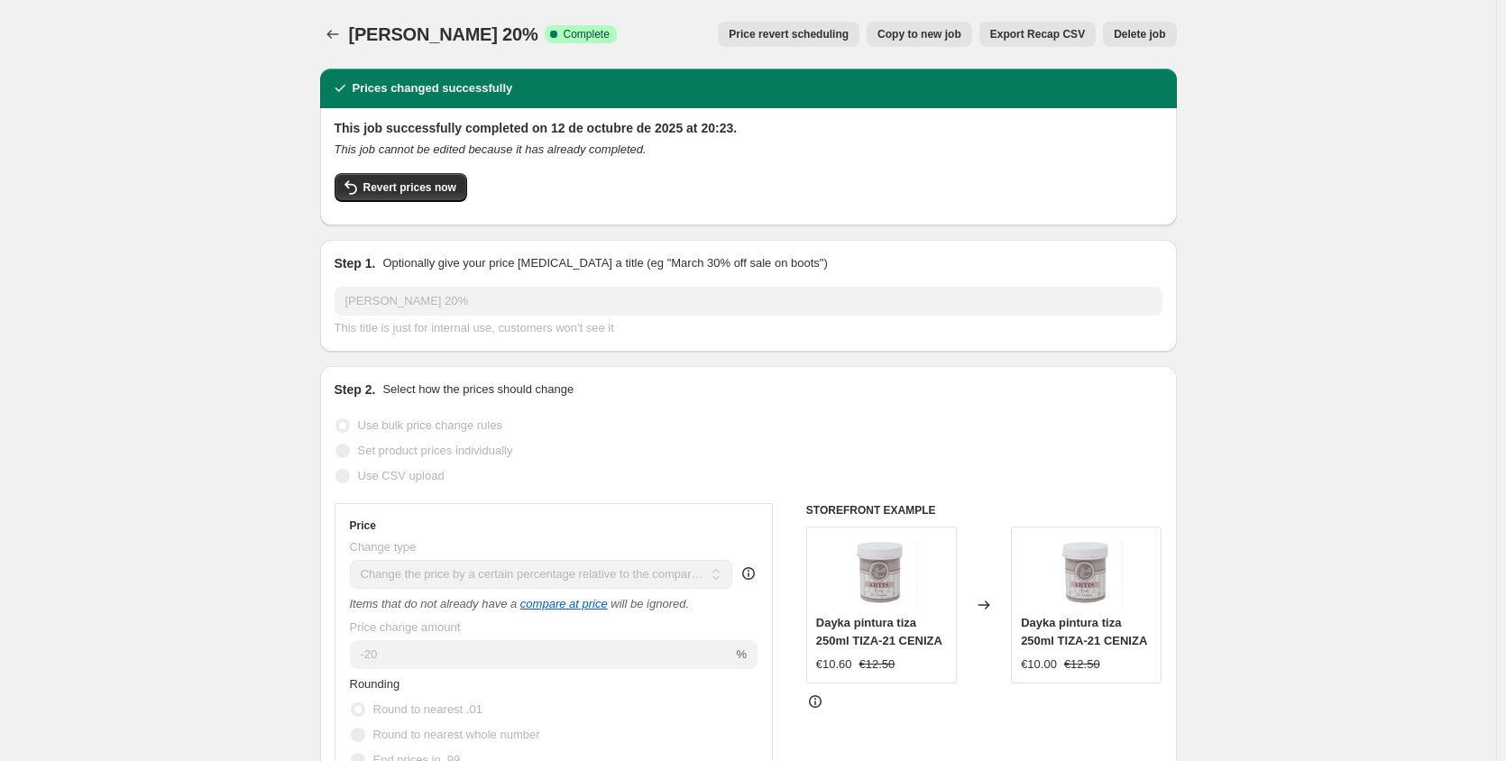
click at [934, 41] on button "Copy to new job" at bounding box center [918, 34] width 105 height 25
select select "pcap"
select select "no_change"
select select "collection"
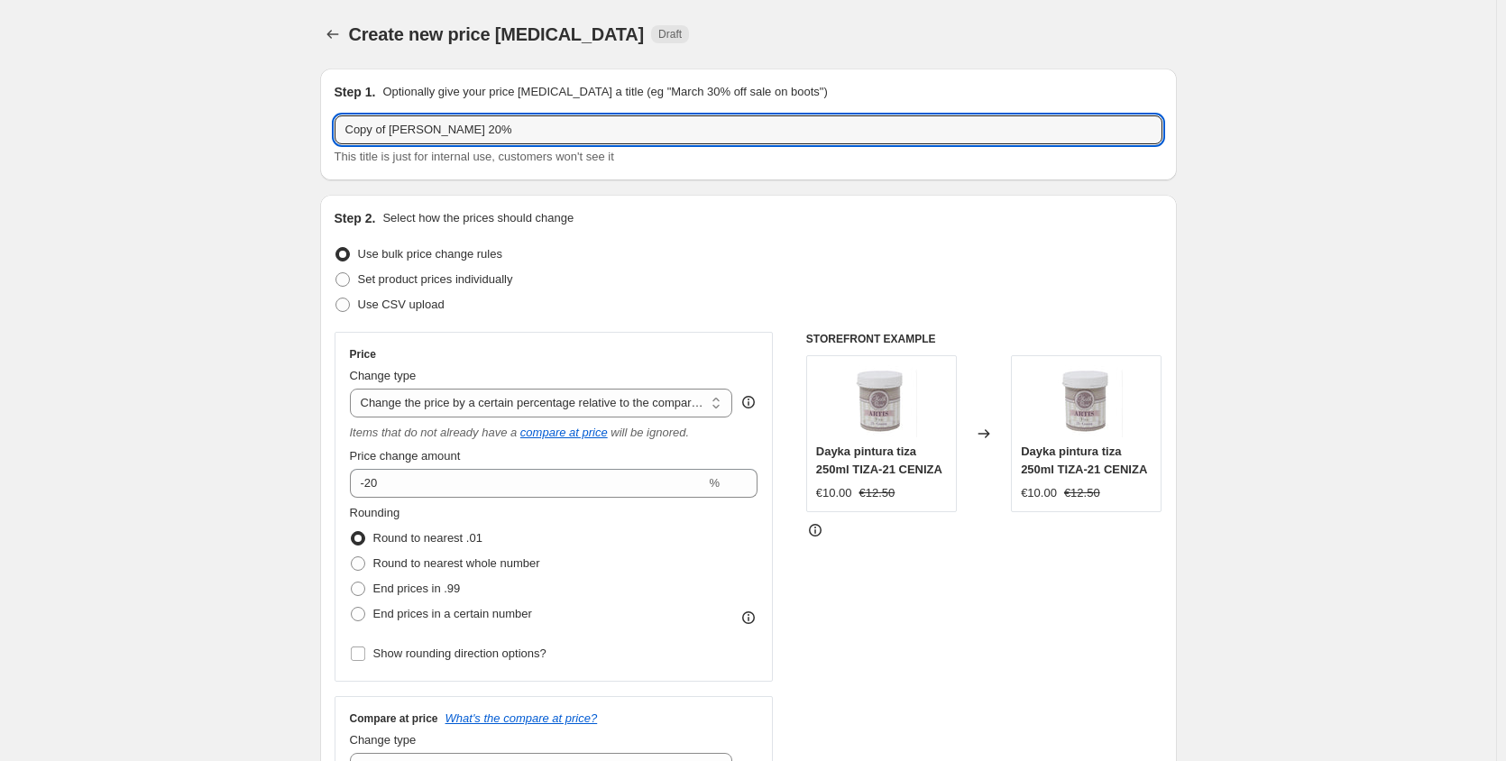
drag, startPoint x: 415, startPoint y: 126, endPoint x: 316, endPoint y: 124, distance: 99.2
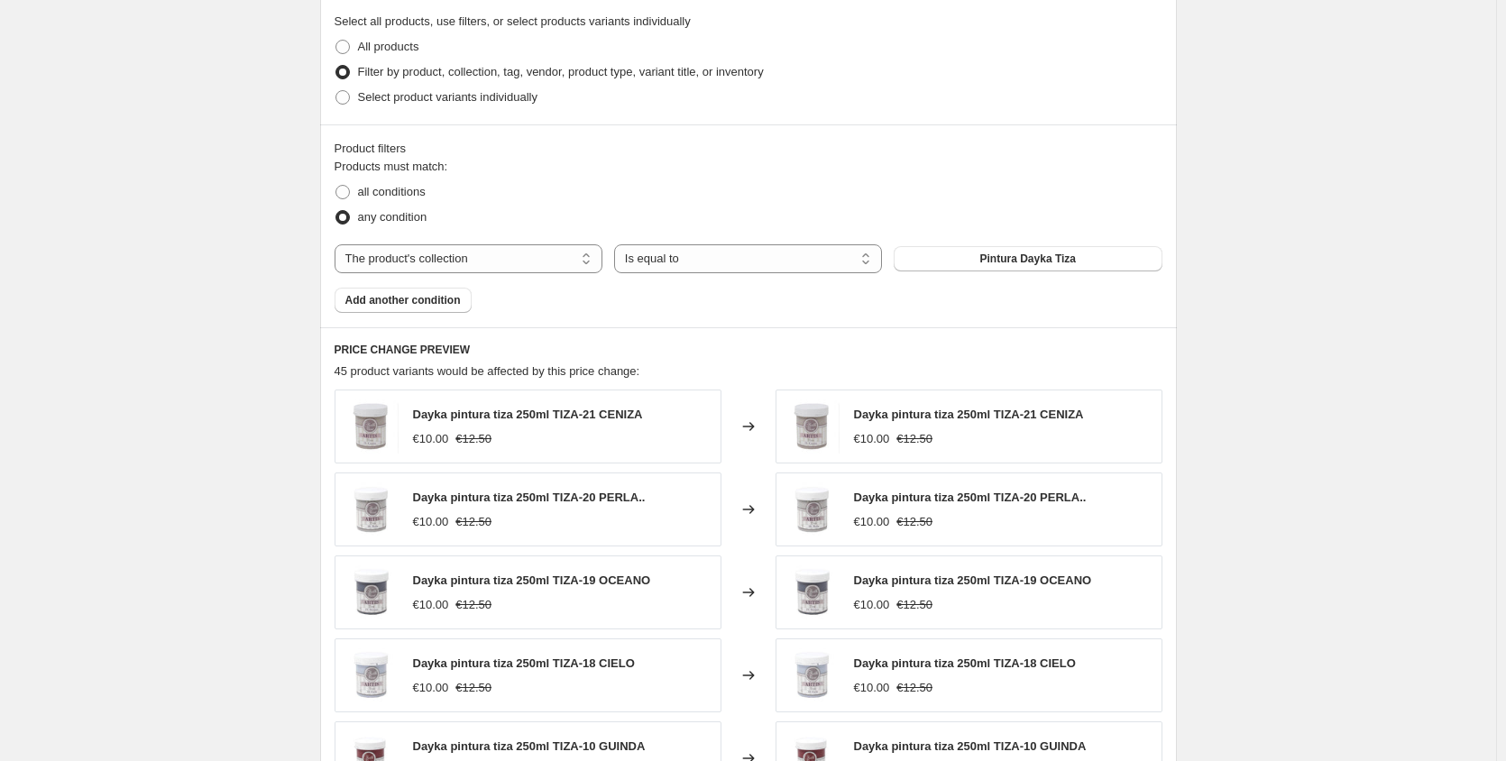
scroll to position [902, 0]
type input "[PERSON_NAME] cromatica dayka 20%"
click at [1057, 261] on span "Pintura Dayka Tiza" at bounding box center [1028, 256] width 96 height 14
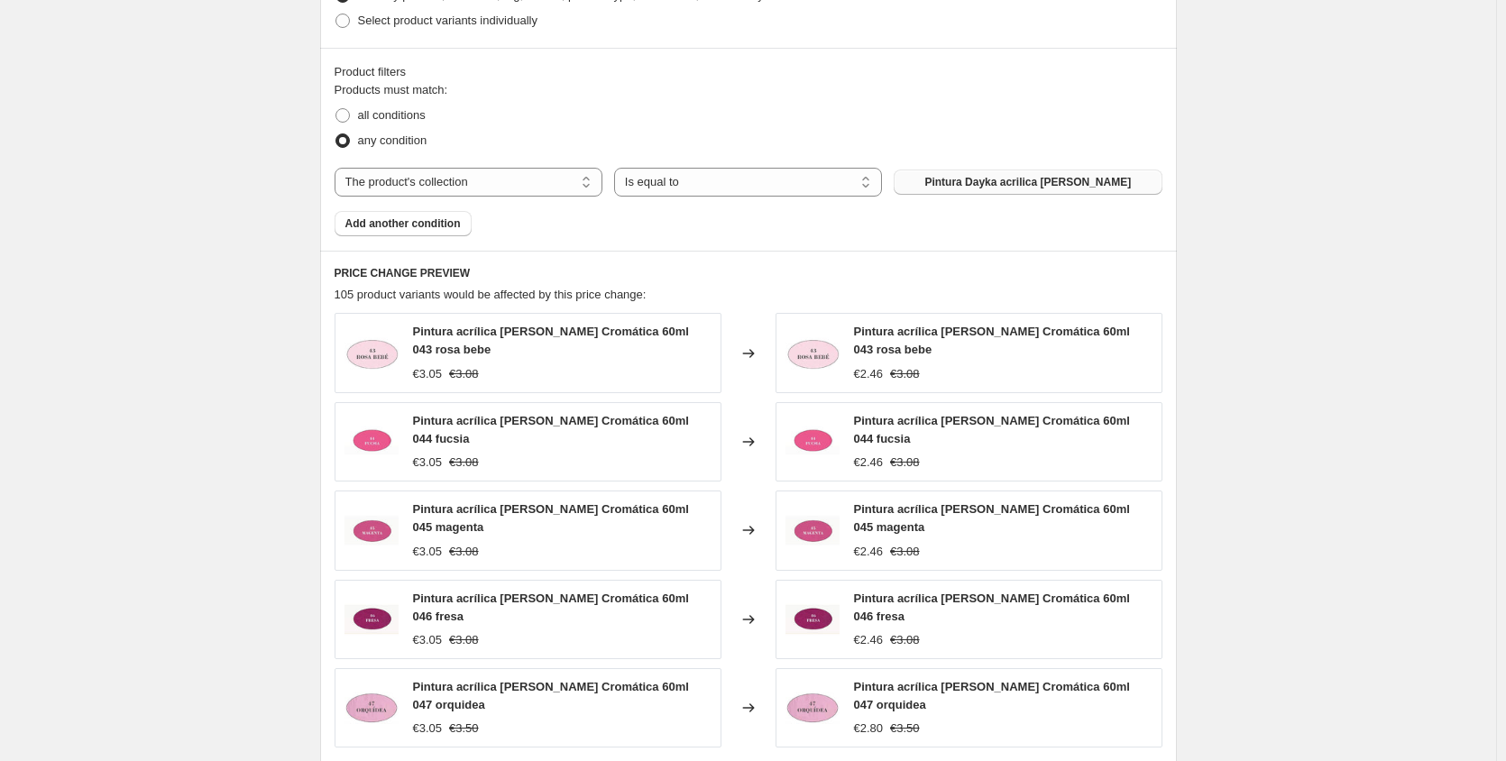
scroll to position [1268, 0]
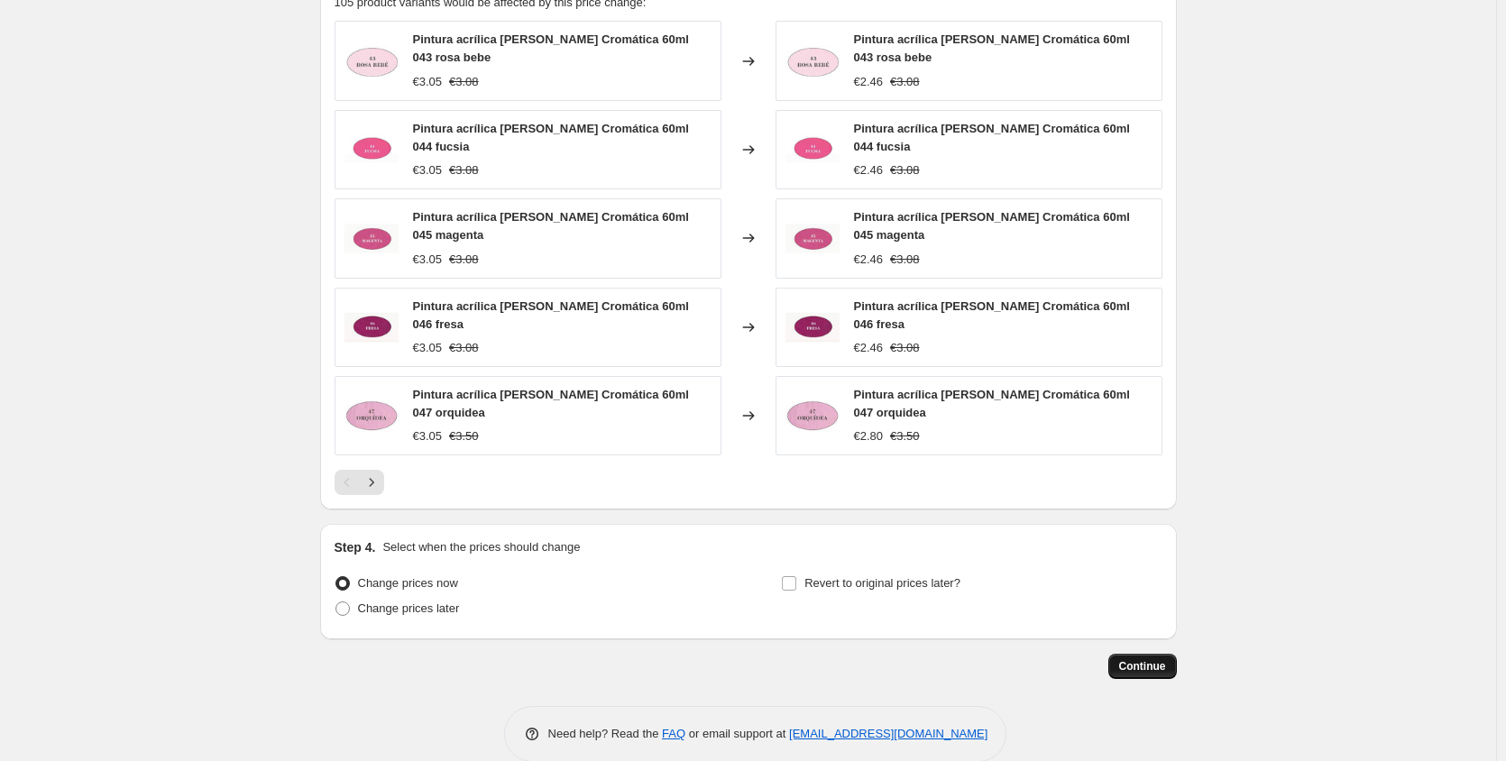
click at [1145, 659] on span "Continue" at bounding box center [1142, 666] width 47 height 14
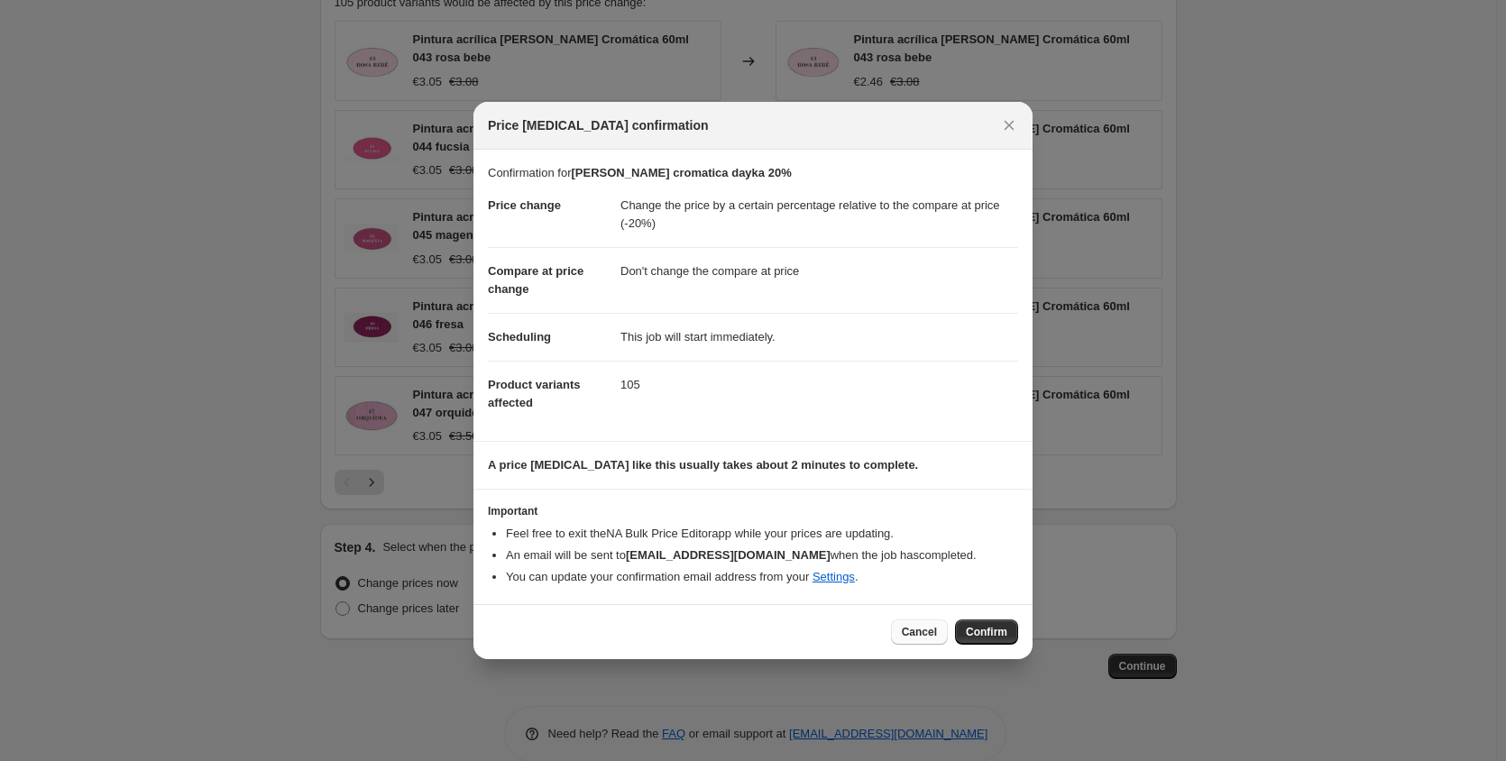
click at [919, 631] on span "Cancel" at bounding box center [918, 632] width 35 height 14
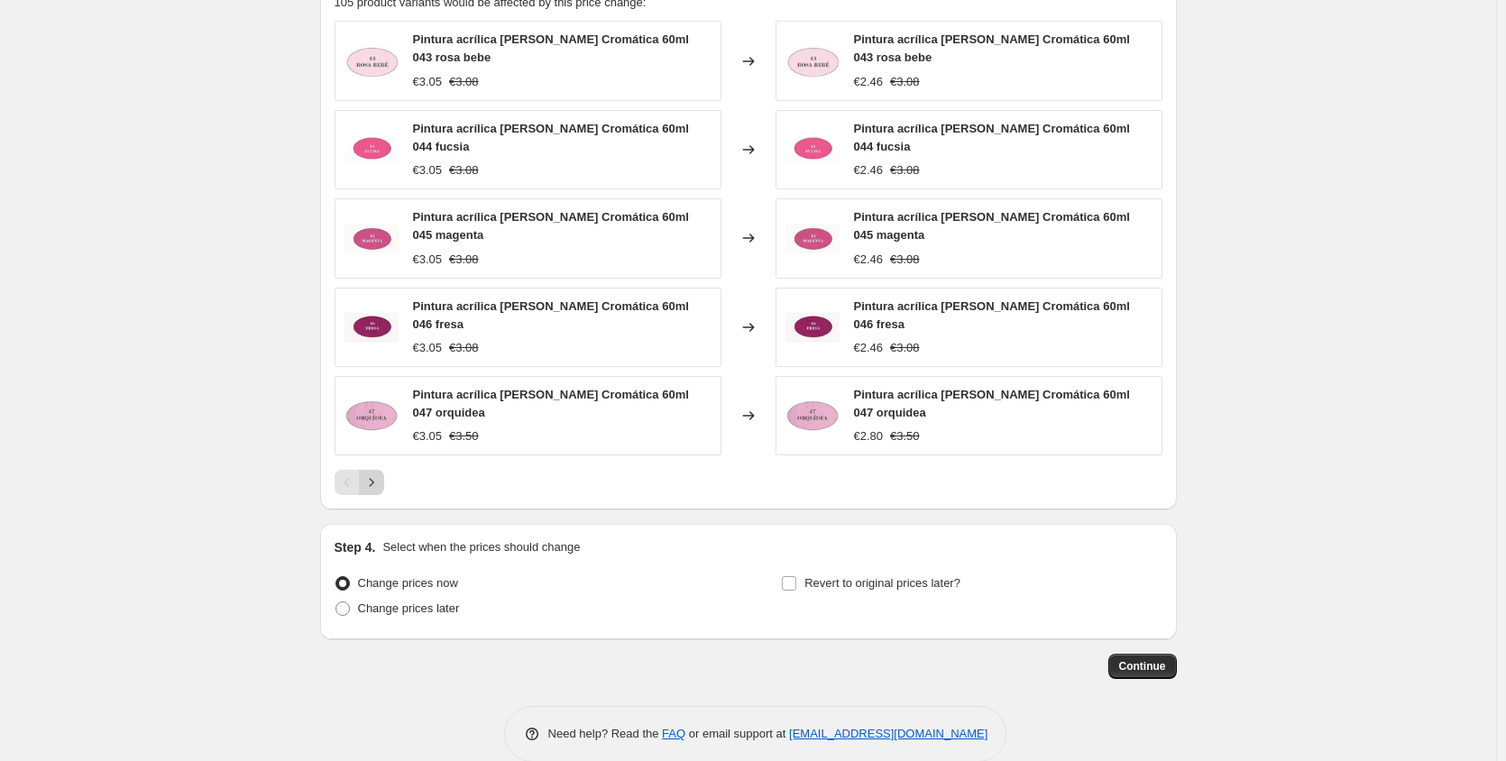
click at [377, 473] on icon "Next" at bounding box center [371, 482] width 18 height 18
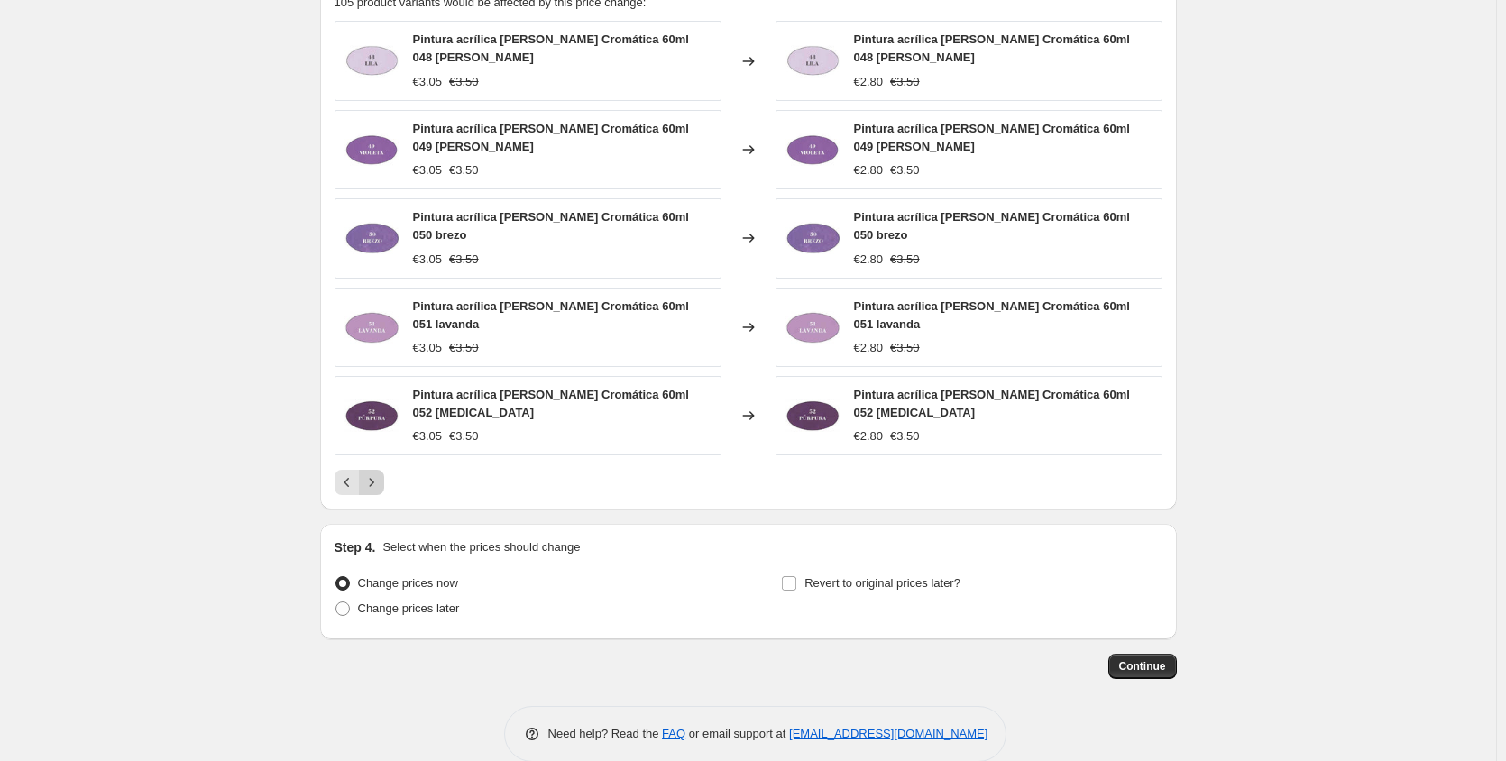
click at [379, 473] on icon "Next" at bounding box center [371, 482] width 18 height 18
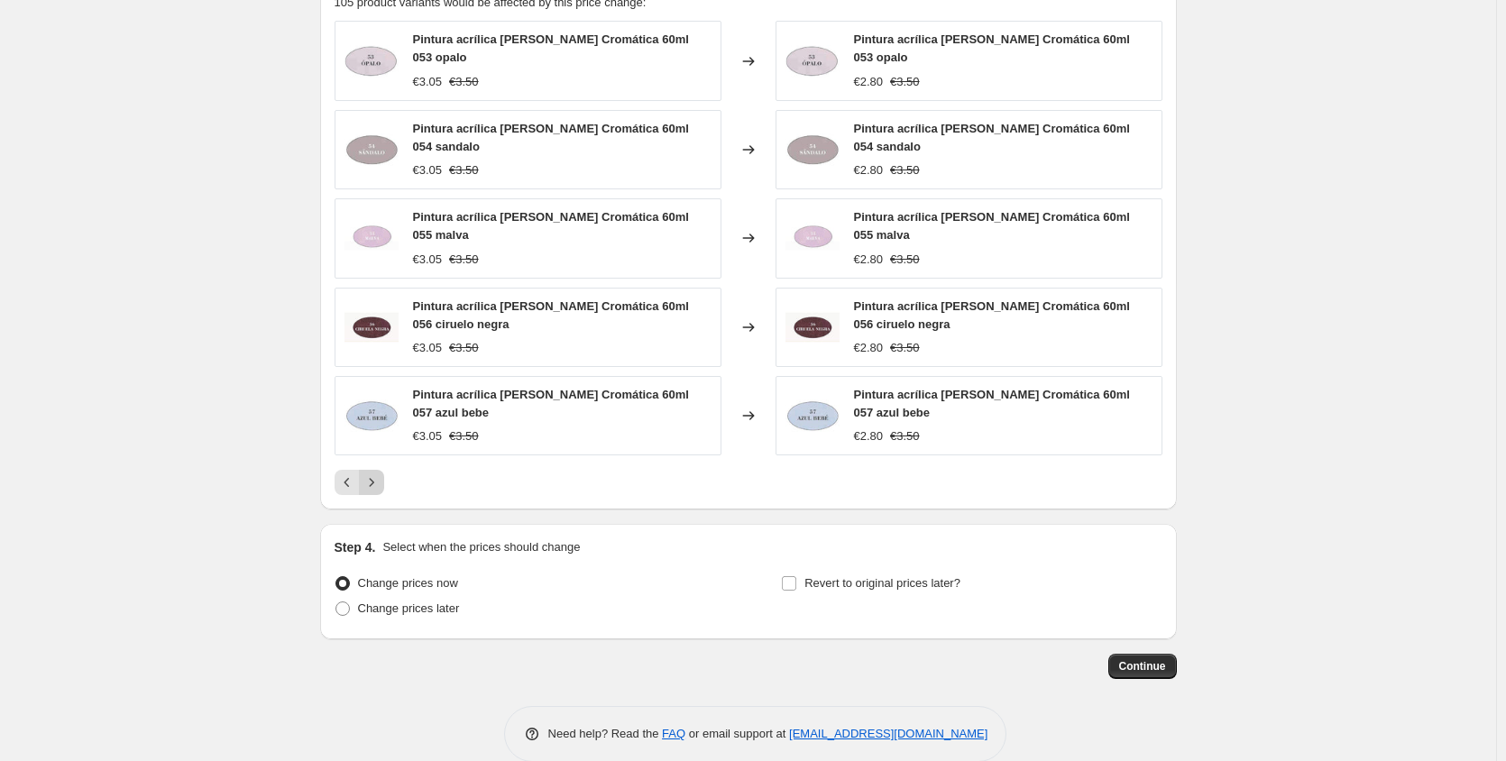
click at [379, 473] on icon "Next" at bounding box center [371, 482] width 18 height 18
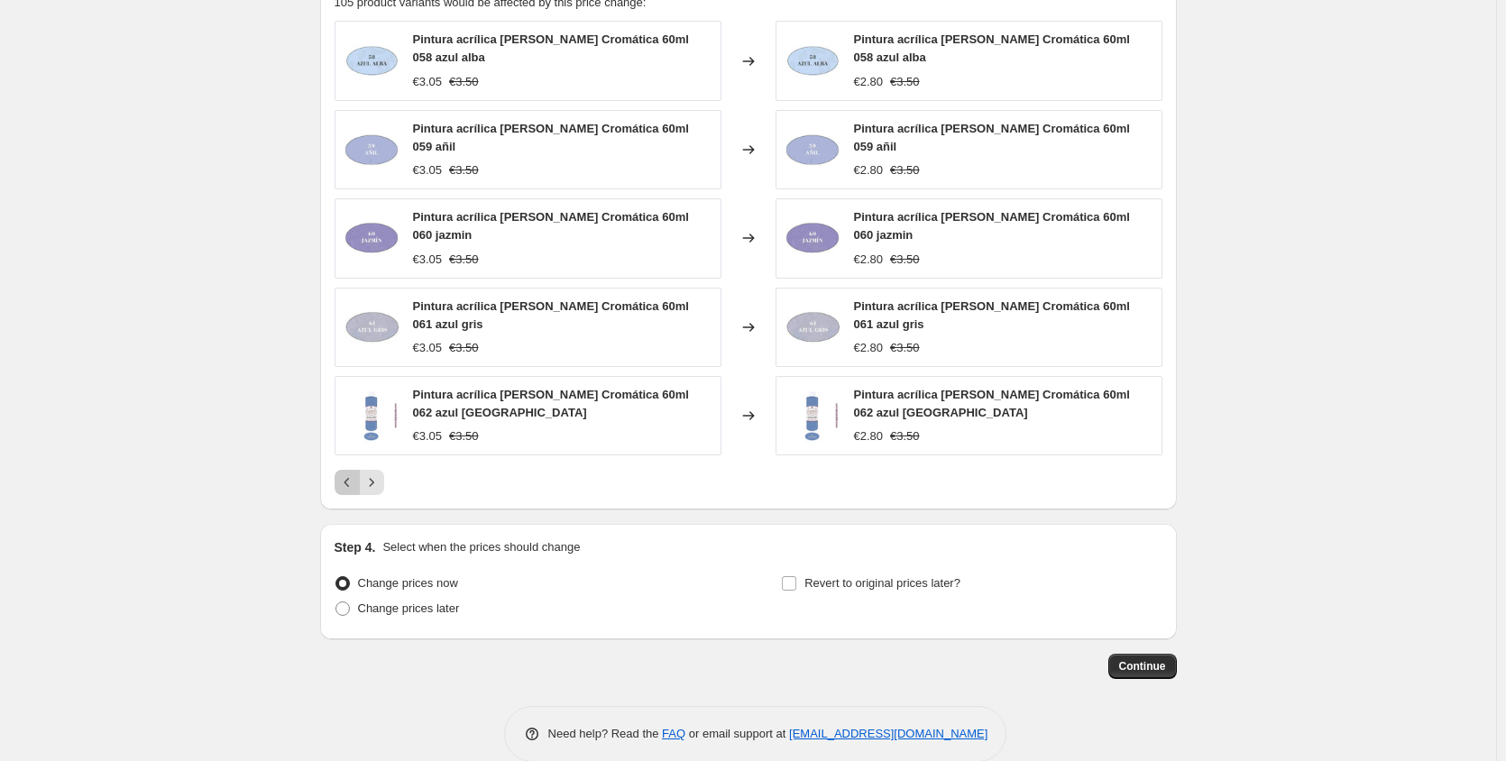
click at [344, 473] on icon "Previous" at bounding box center [347, 482] width 18 height 18
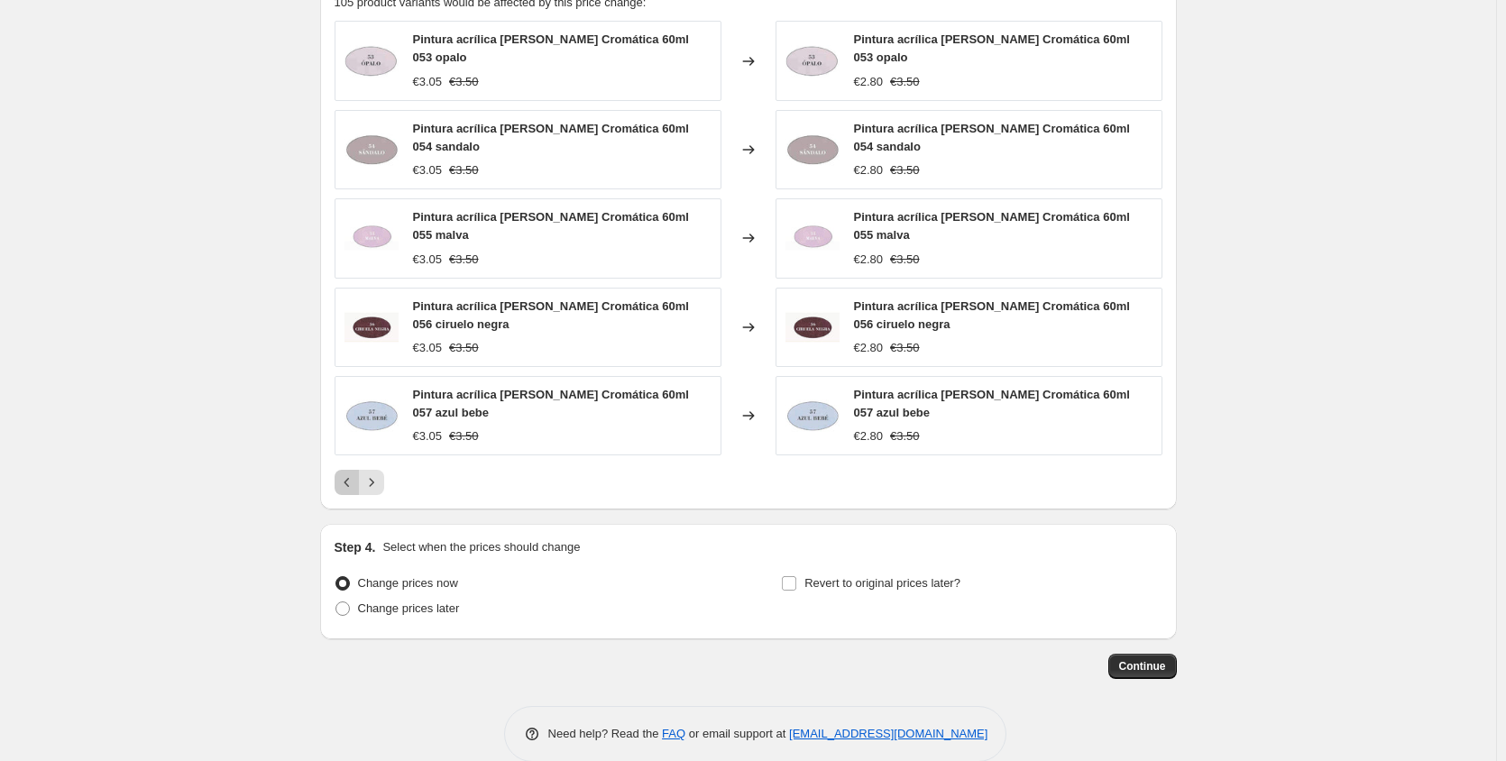
click at [344, 473] on icon "Previous" at bounding box center [347, 482] width 18 height 18
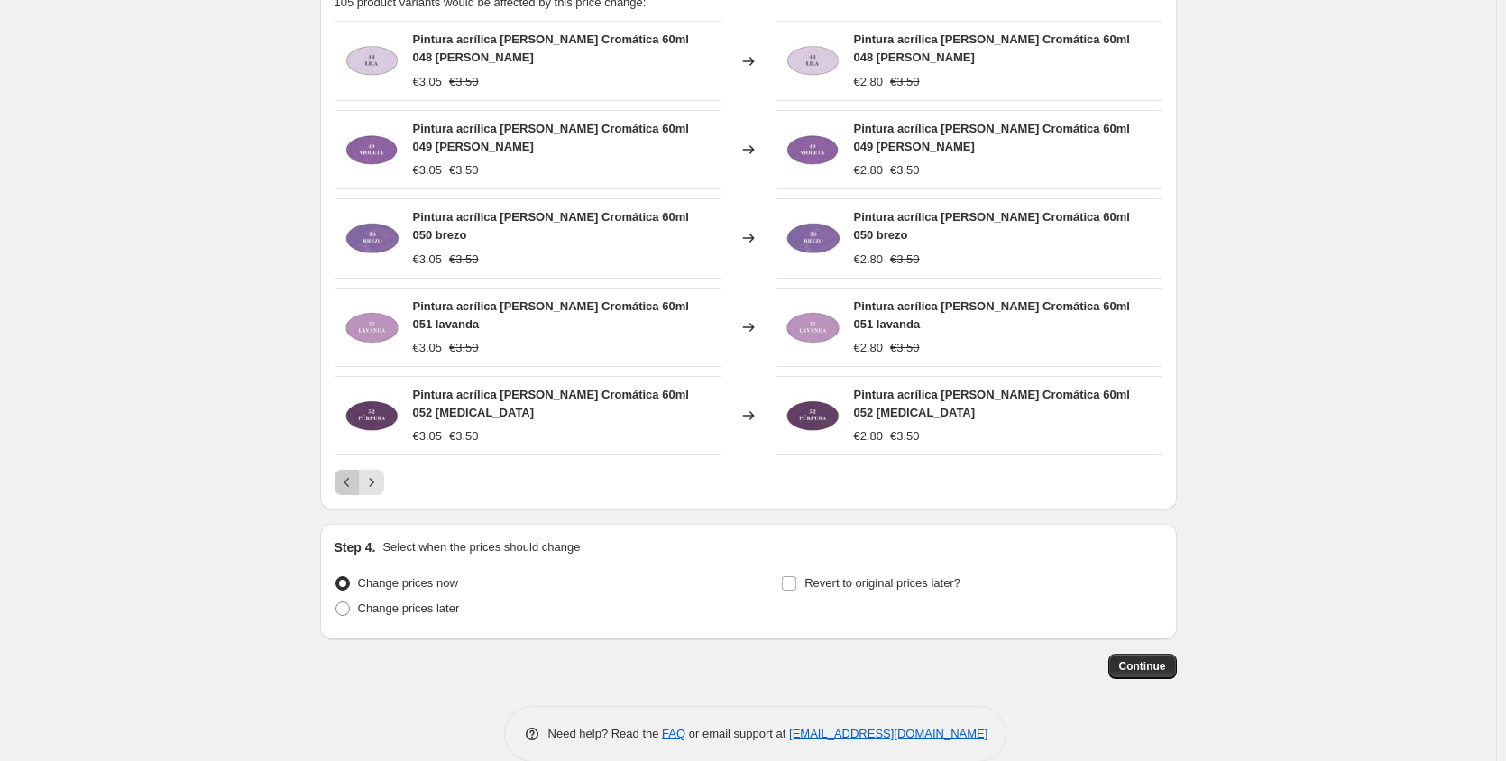
click at [344, 473] on icon "Previous" at bounding box center [347, 482] width 18 height 18
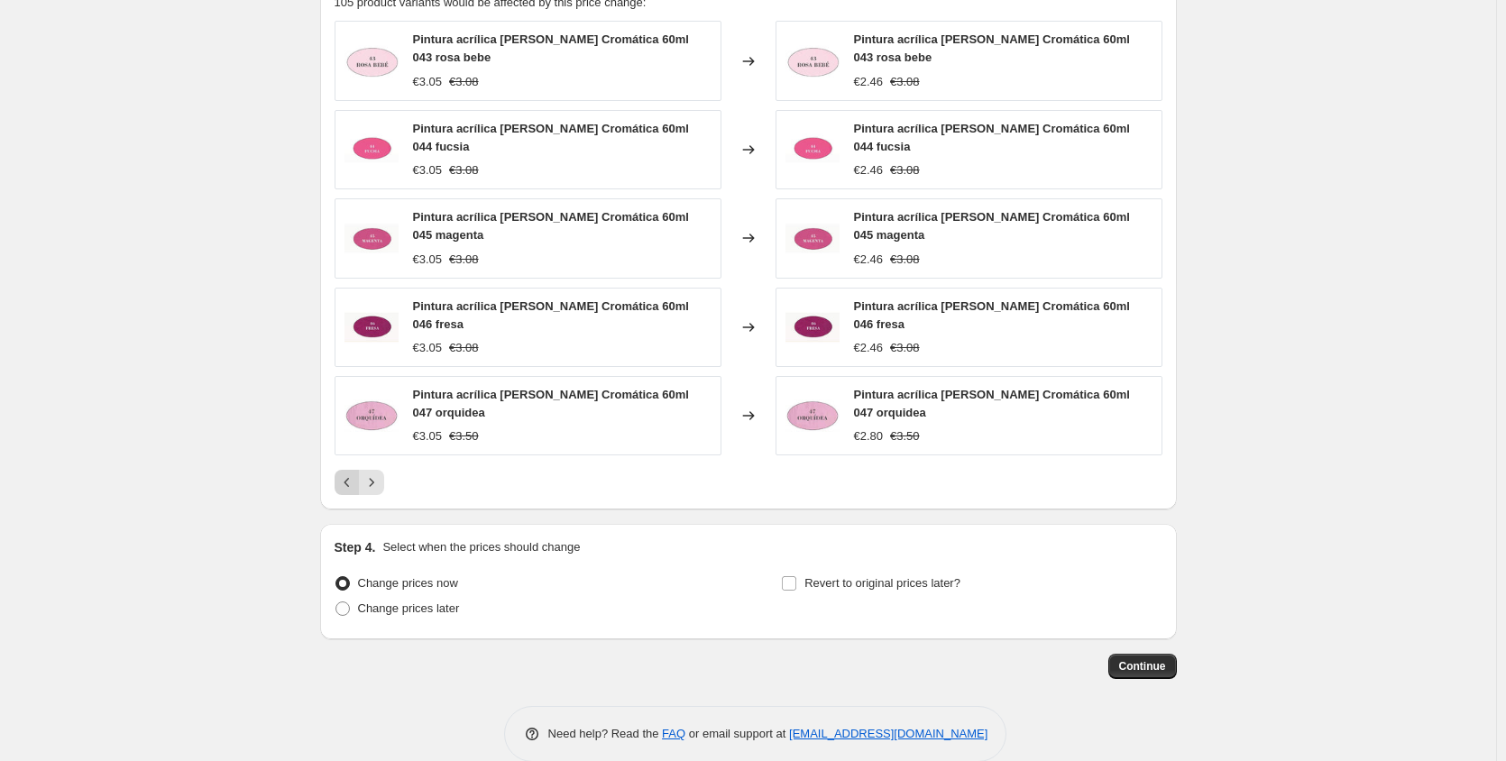
click at [344, 470] on div "Pagination" at bounding box center [346, 482] width 25 height 25
drag, startPoint x: 944, startPoint y: 129, endPoint x: 1119, endPoint y: 128, distance: 174.9
click at [1119, 128] on div "Pintura acrílica [PERSON_NAME] Cromática 60ml 044 fucsia €2.46 €3.08" at bounding box center [968, 149] width 387 height 79
copy span "[PERSON_NAME] Cromática 60ml 044 fucsia"
drag, startPoint x: 977, startPoint y: 209, endPoint x: 1140, endPoint y: 210, distance: 163.2
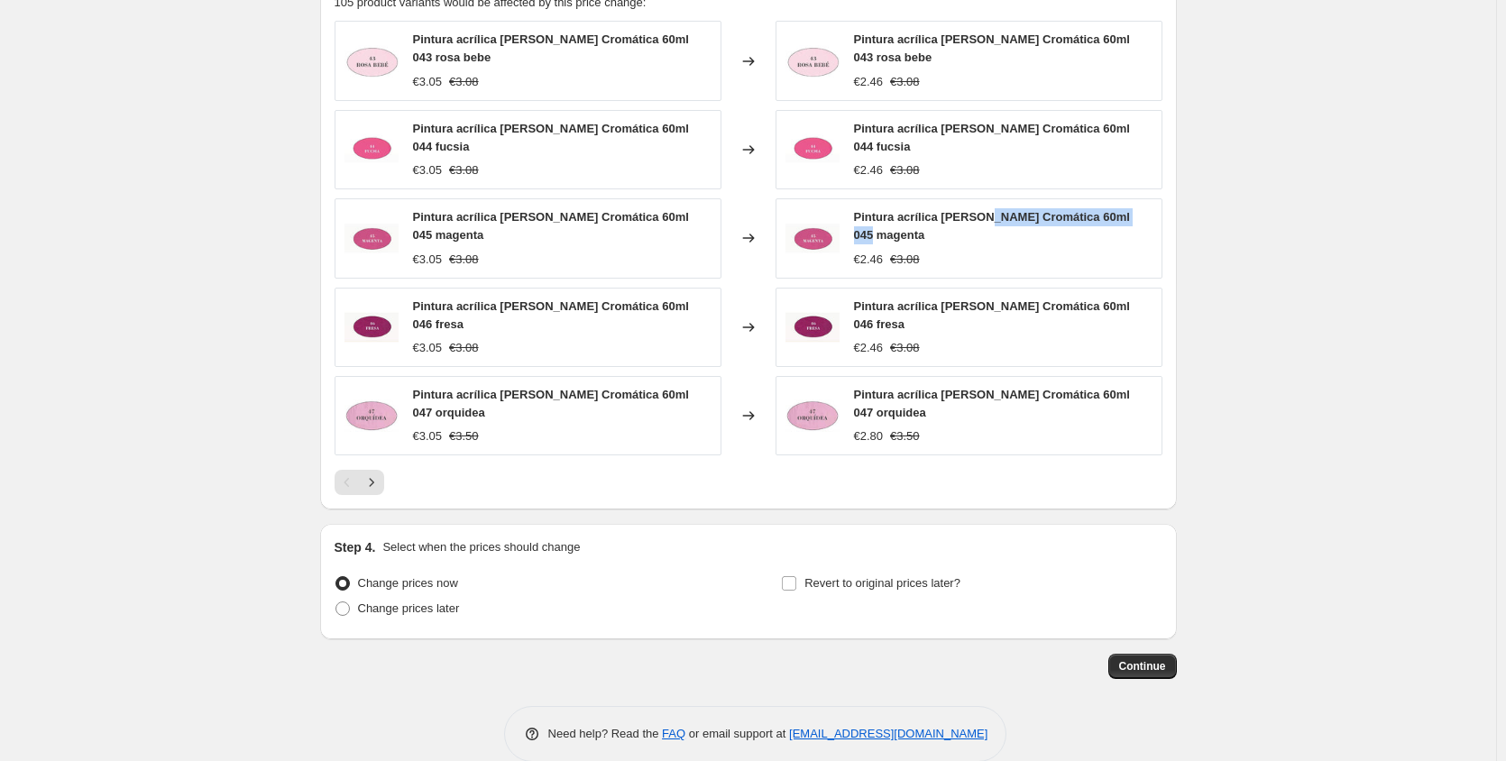
click at [1140, 210] on div "Pintura acrílica [PERSON_NAME] Cromática 60ml 045 magenta €2.46 €3.08" at bounding box center [968, 237] width 387 height 79
drag, startPoint x: 973, startPoint y: 208, endPoint x: 1139, endPoint y: 218, distance: 166.2
click at [1139, 218] on div "Pintura acrílica [PERSON_NAME] Cromática 60ml 045 magenta €2.46 €3.08" at bounding box center [968, 237] width 387 height 79
copy span "Cromática 60ml 045 magenta"
drag, startPoint x: 972, startPoint y: 295, endPoint x: 1130, endPoint y: 301, distance: 157.9
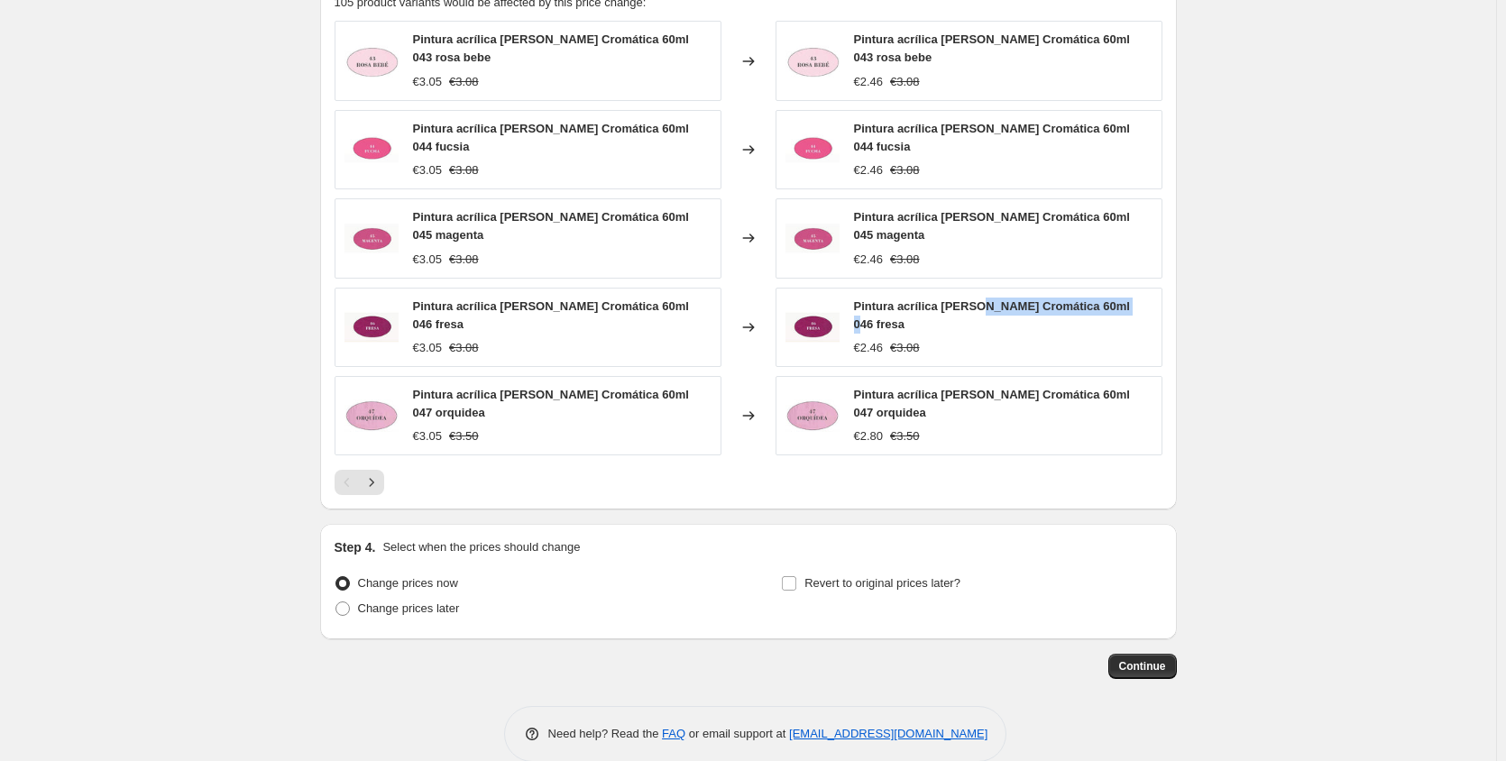
click at [1130, 301] on div "Pintura acrílica [PERSON_NAME] Cromática 60ml 046 fresa €2.46 €3.08" at bounding box center [968, 327] width 387 height 79
copy span "Cromática 60ml 046 fresa"
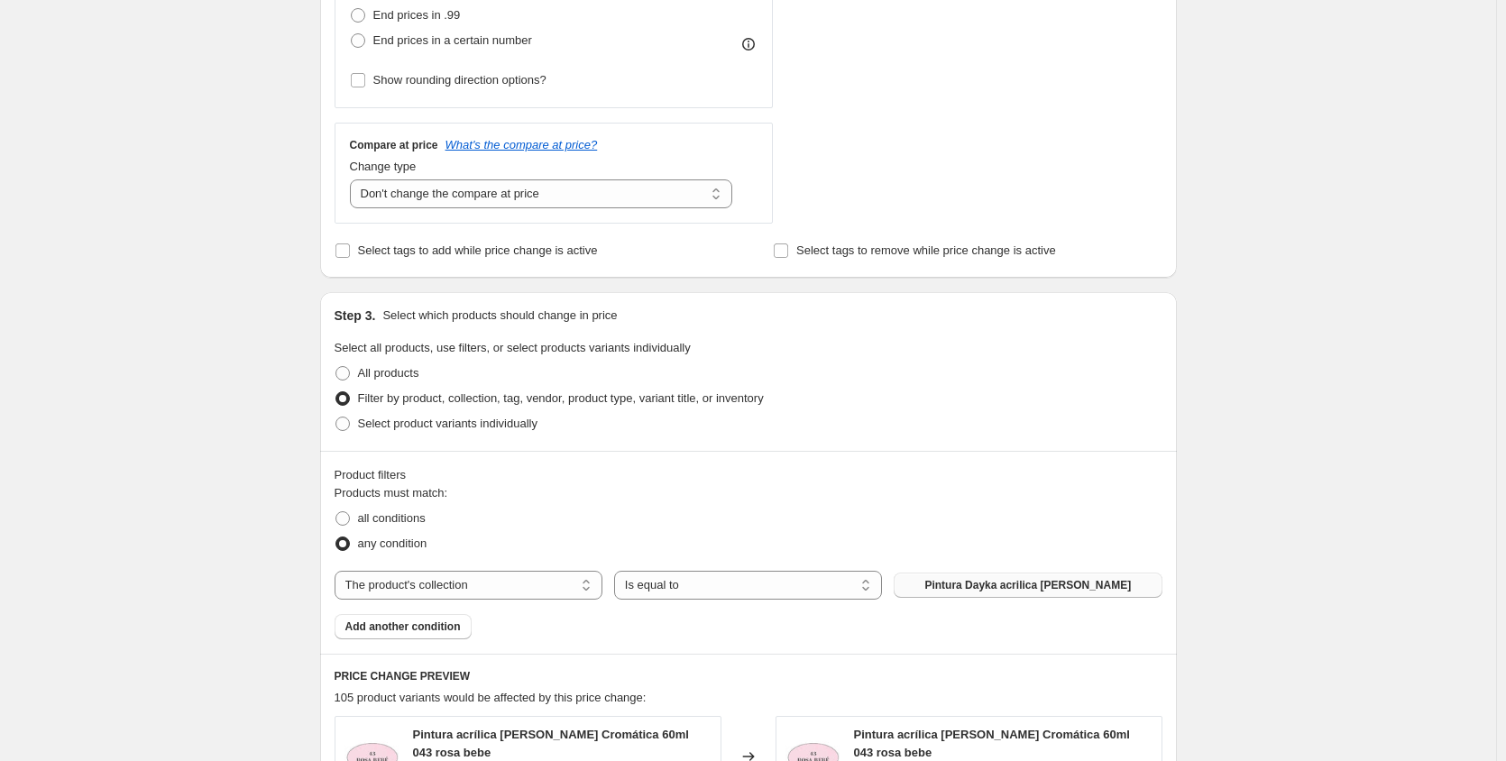
scroll to position [562, 0]
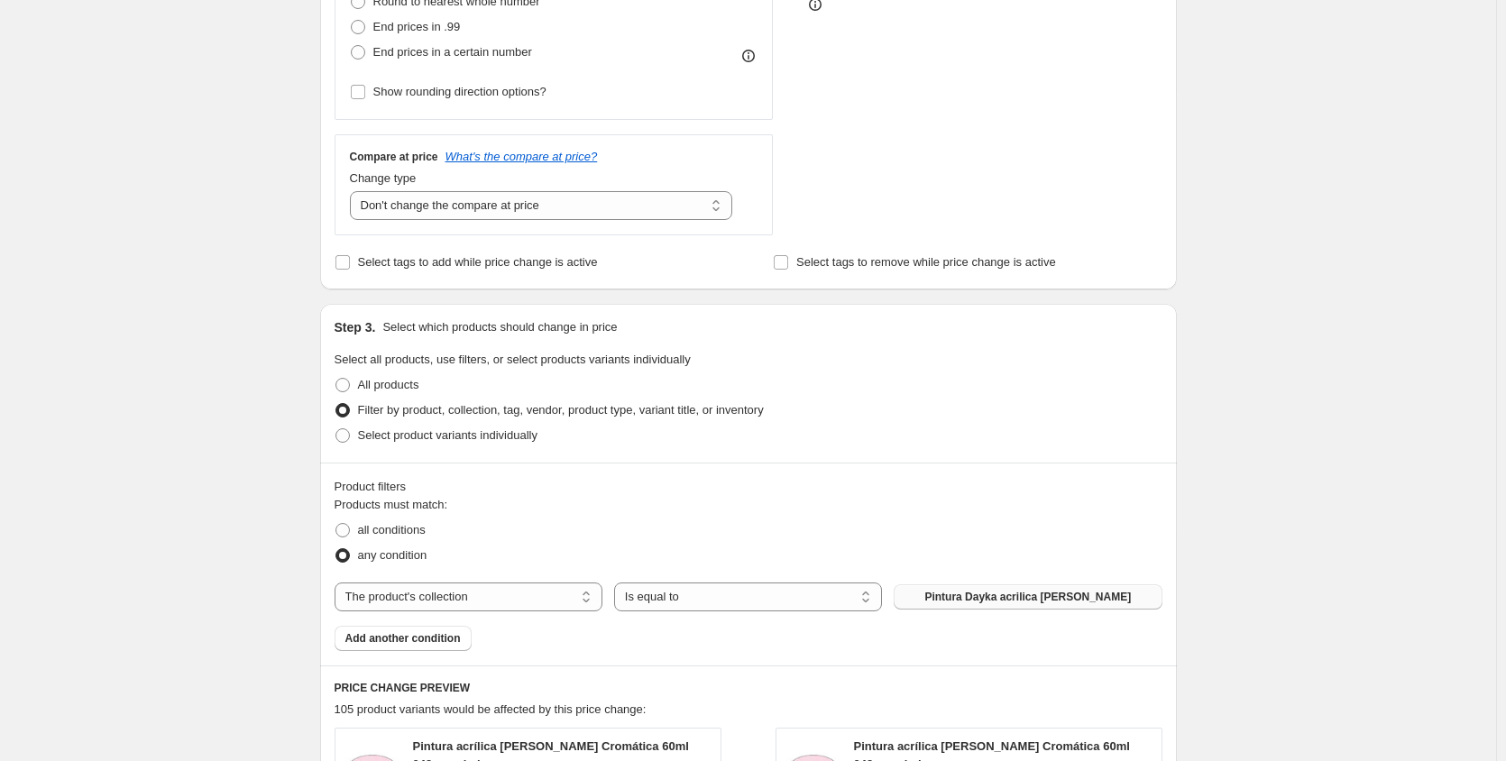
click at [1057, 600] on span "Pintura Dayka acrilica [PERSON_NAME]" at bounding box center [1027, 597] width 206 height 14
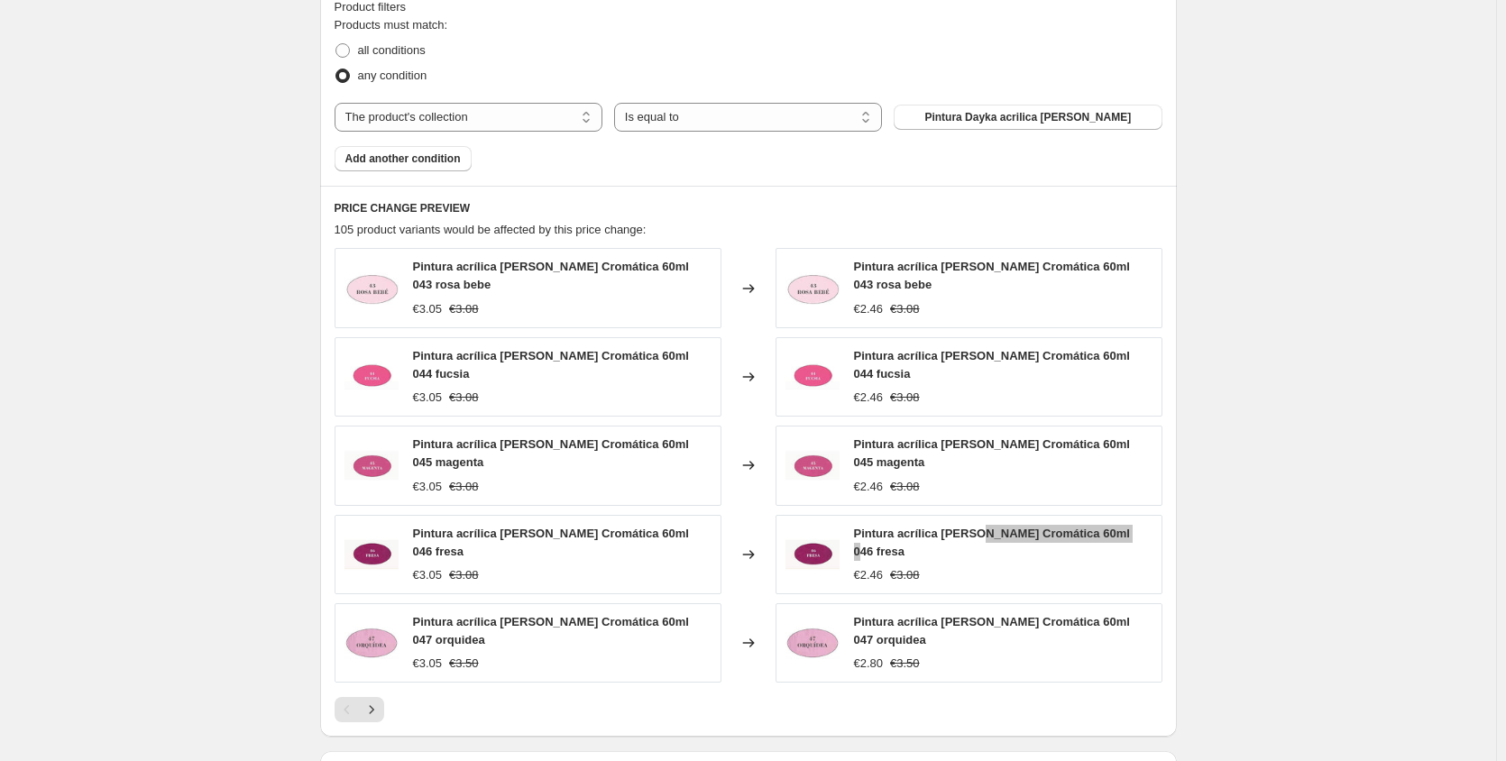
scroll to position [1268, 0]
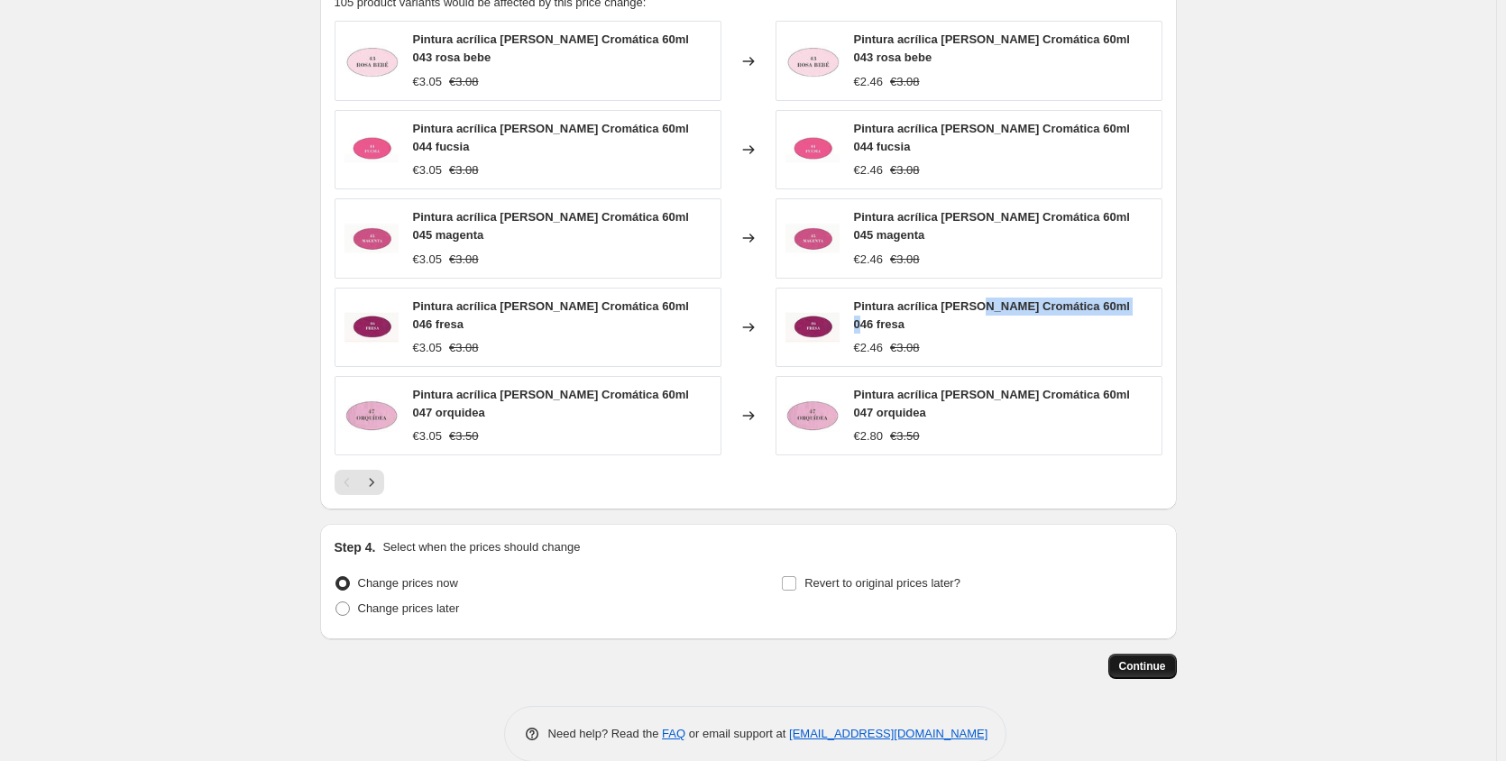
click at [1139, 659] on span "Continue" at bounding box center [1142, 666] width 47 height 14
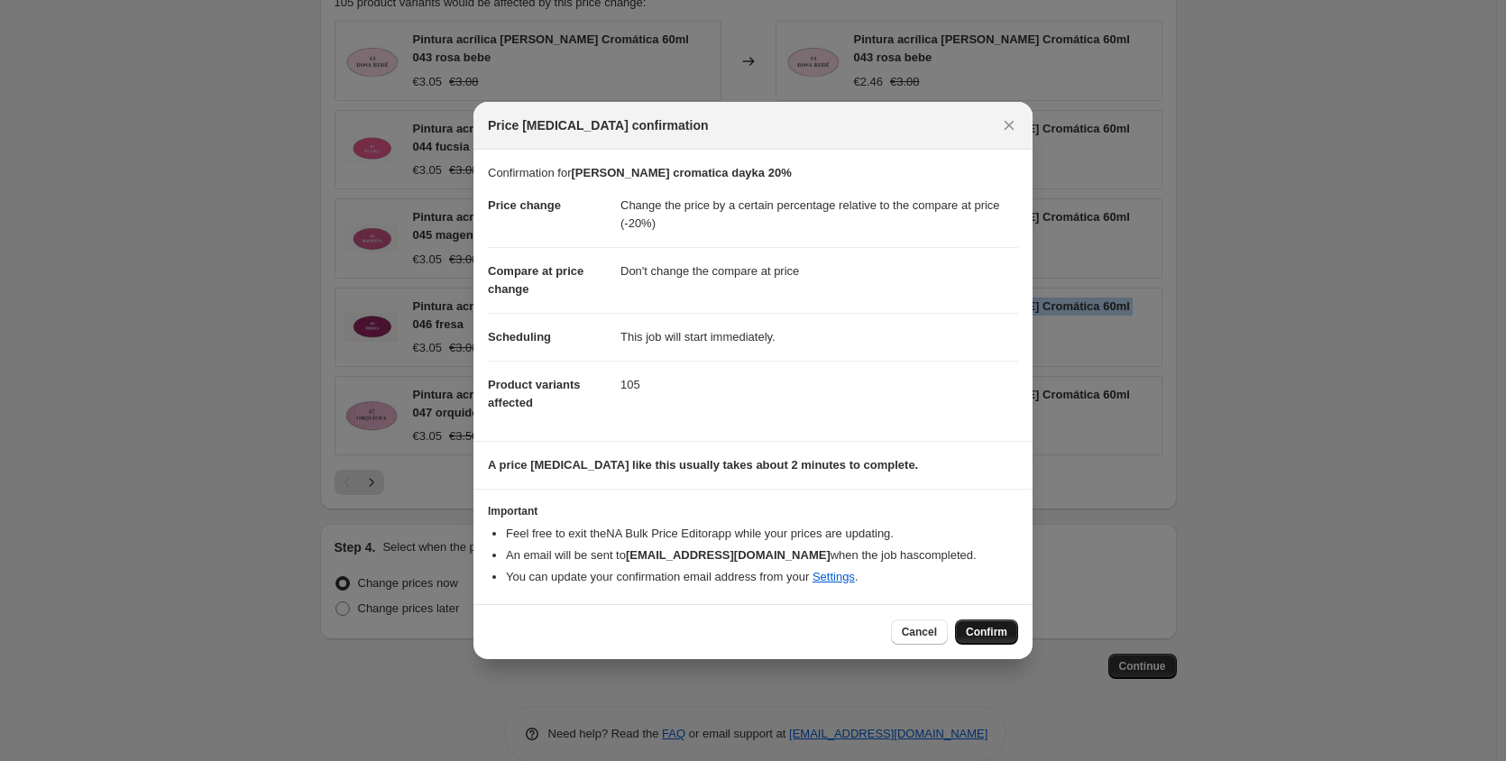
click at [995, 638] on span "Confirm" at bounding box center [986, 632] width 41 height 14
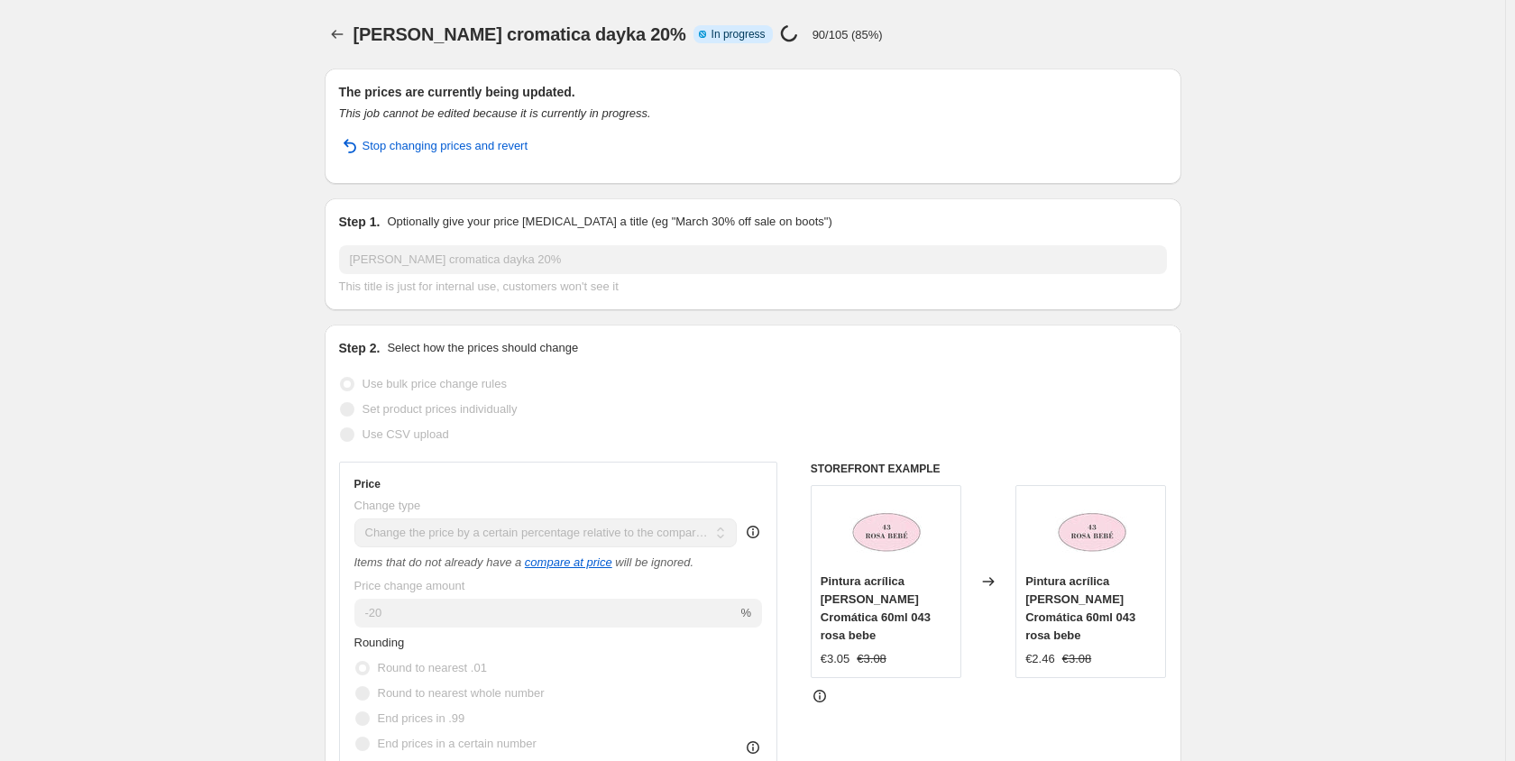
select select "pcap"
select select "no_change"
select select "collection"
